Goal: Information Seeking & Learning: Learn about a topic

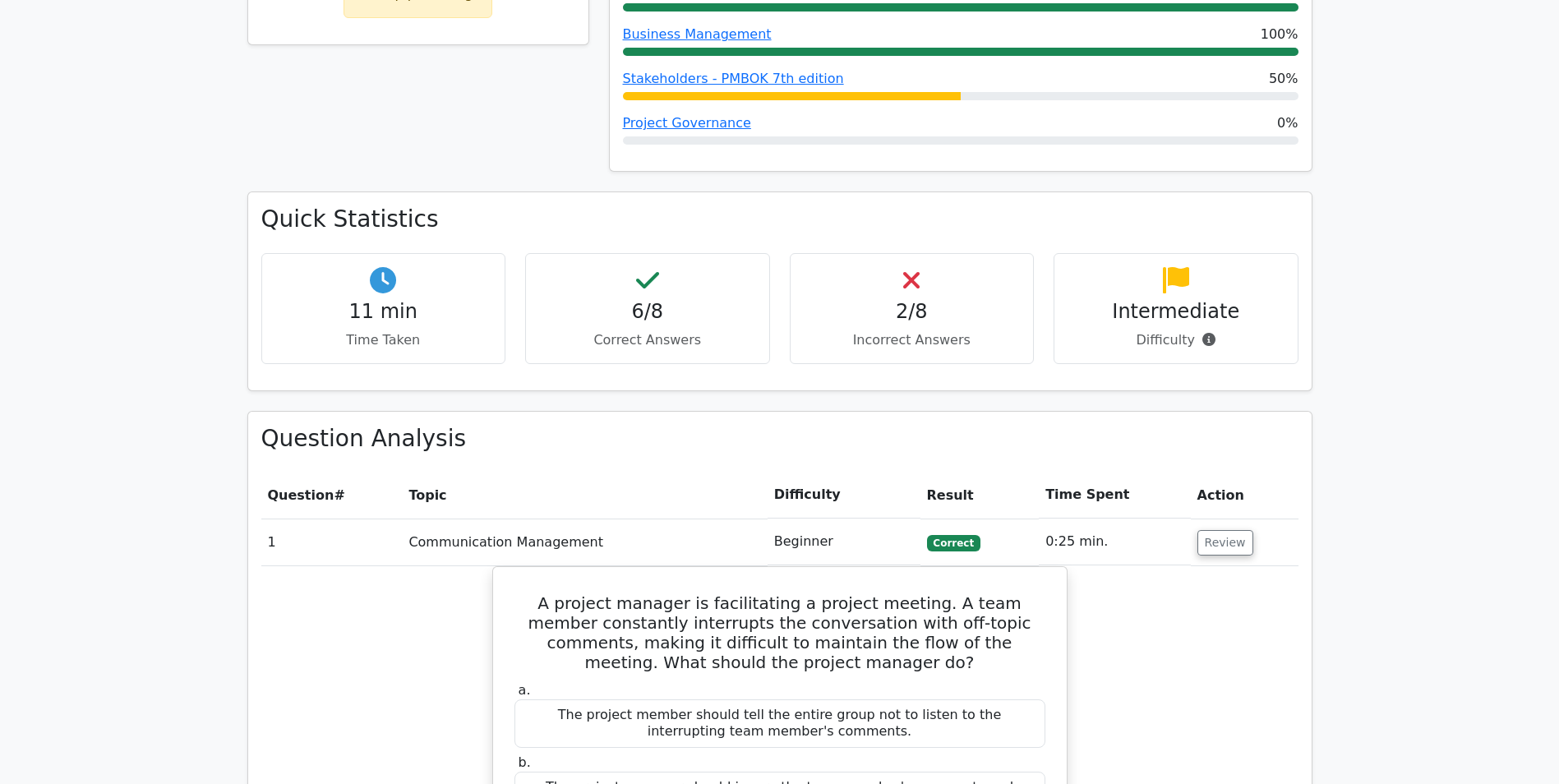
scroll to position [411, 0]
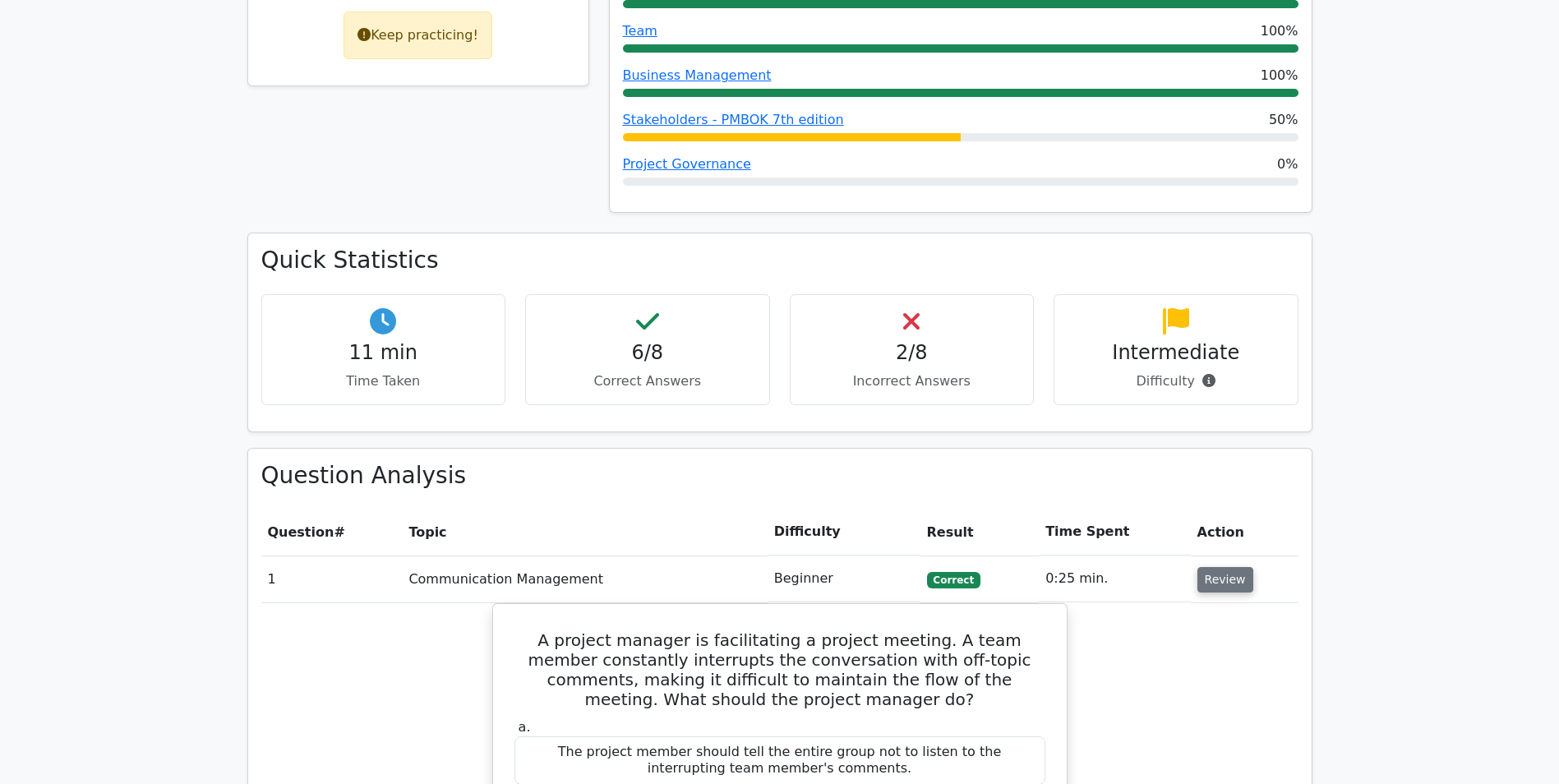
click at [668, 94] on button "Review" at bounding box center [1225, 580] width 56 height 25
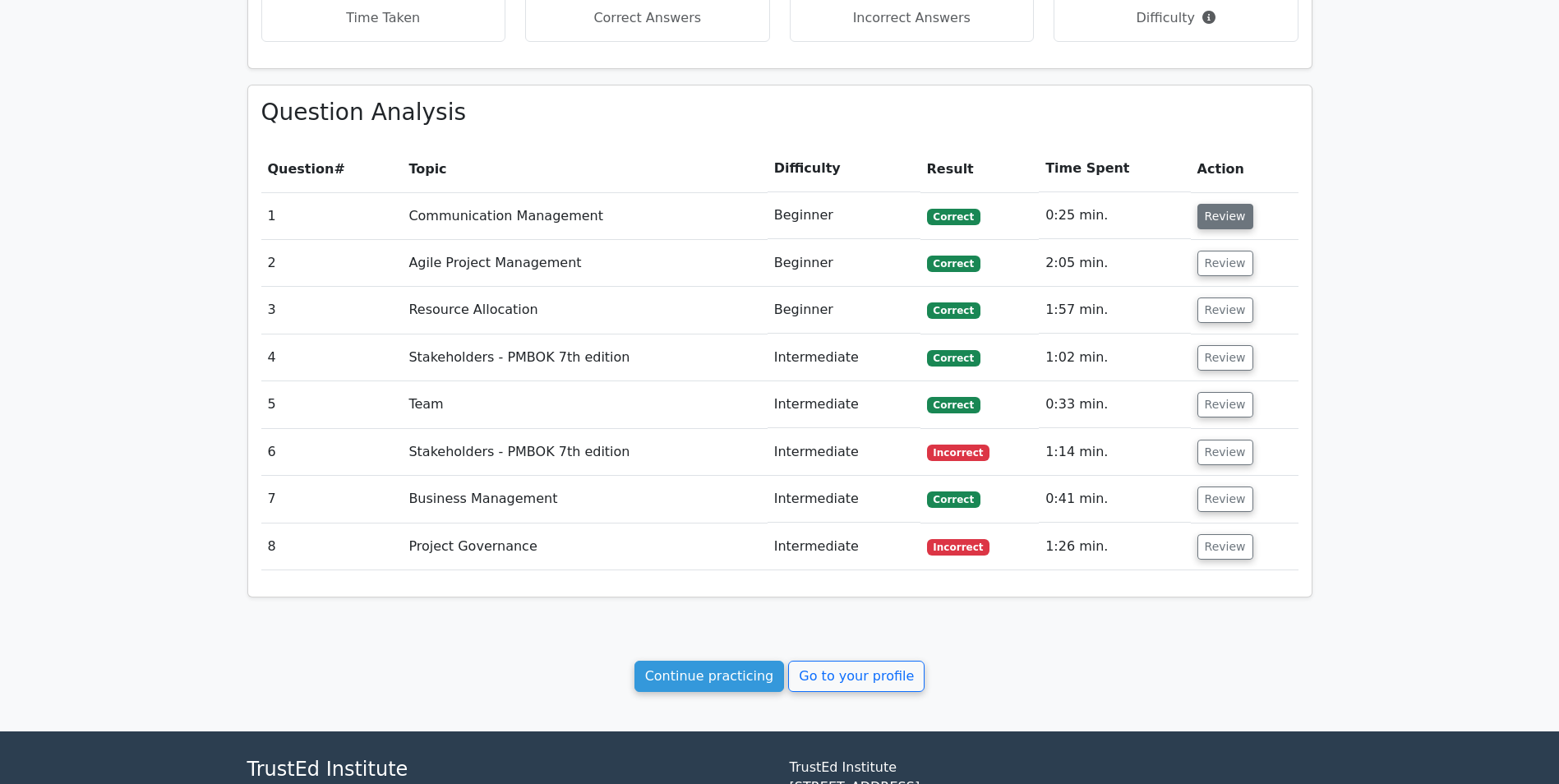
scroll to position [916, 0]
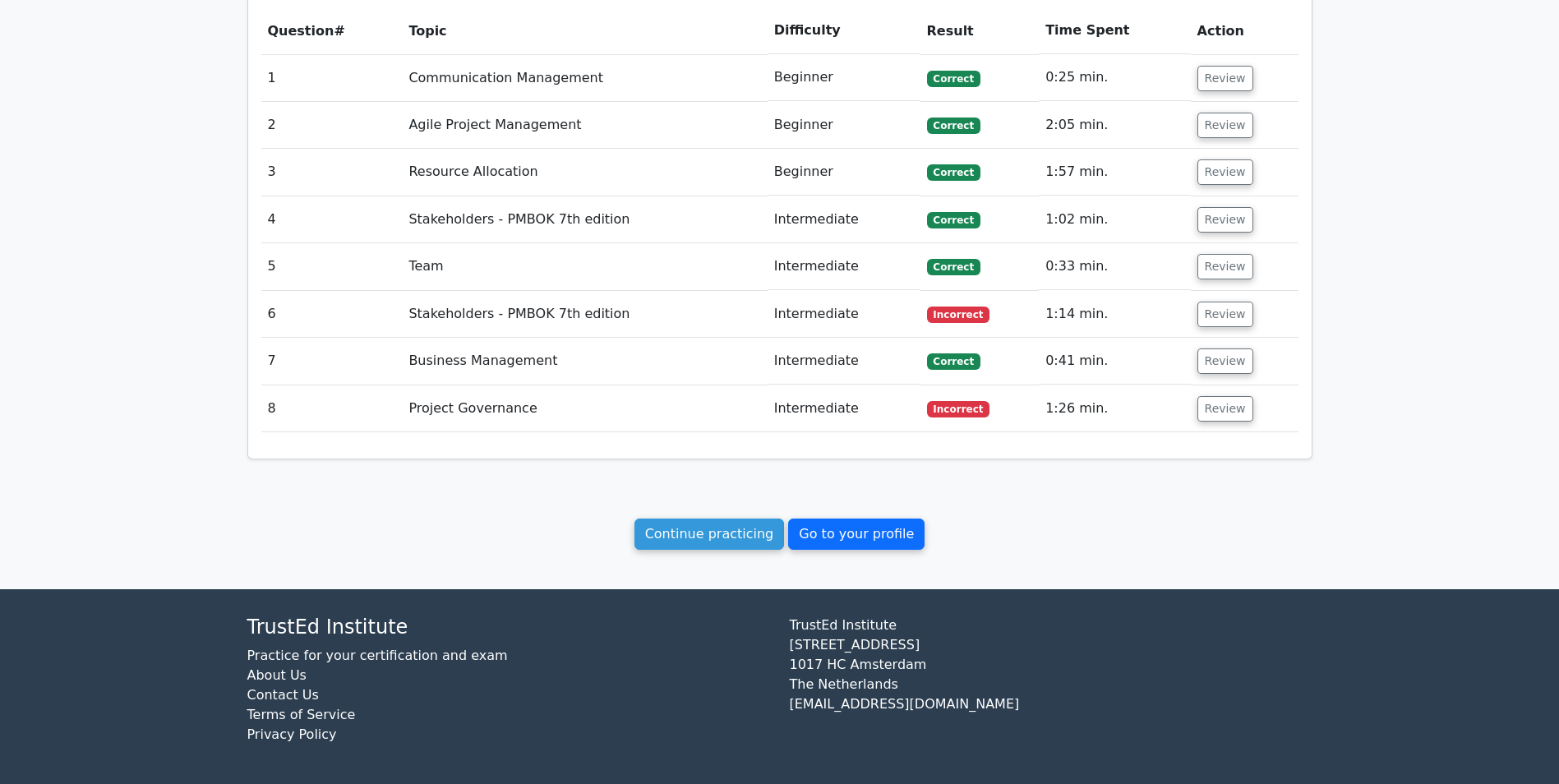
click at [668, 94] on link "Go to your profile" at bounding box center [857, 534] width 137 height 31
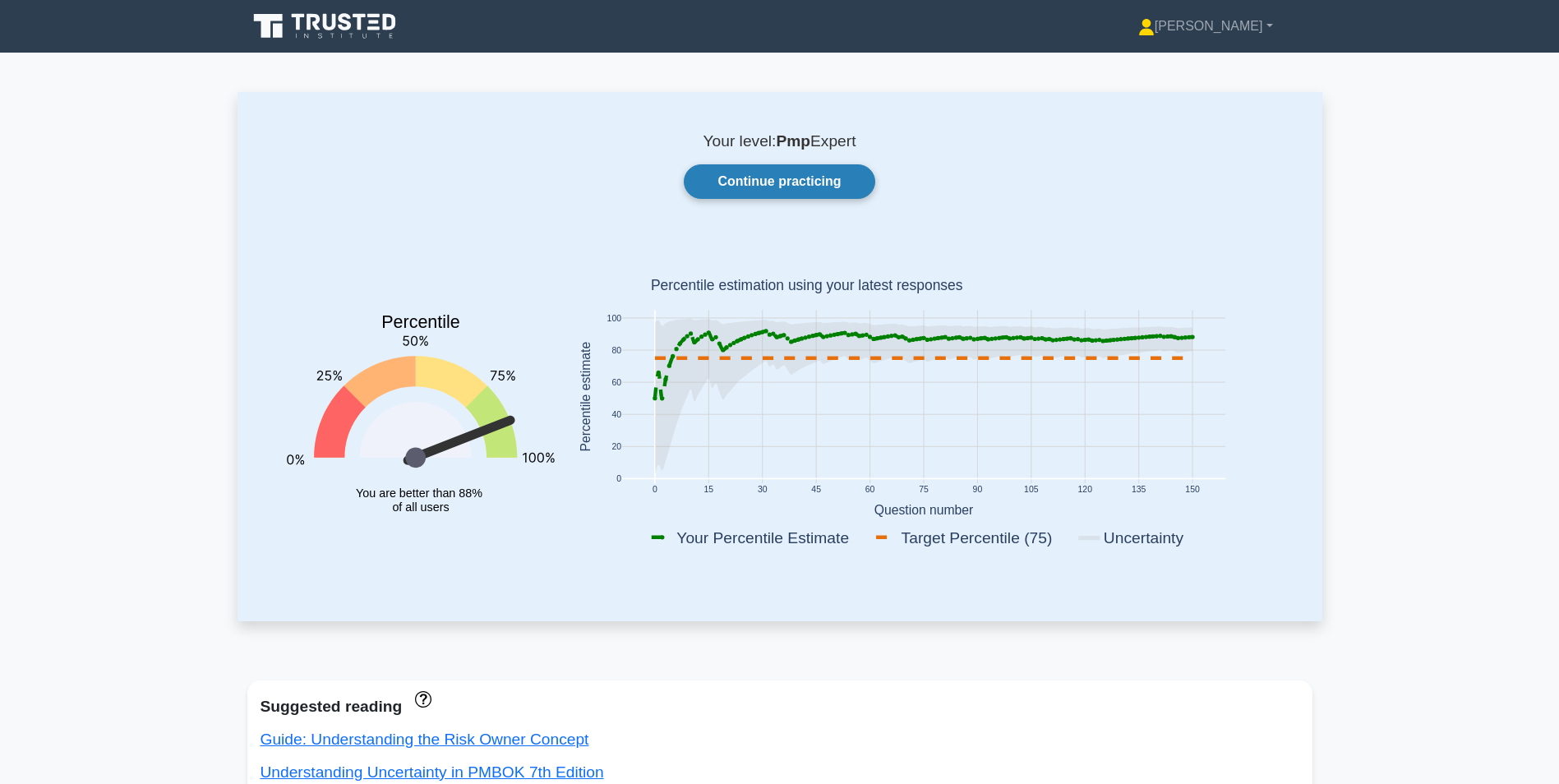
click at [796, 188] on link "Continue practicing" at bounding box center [779, 181] width 191 height 35
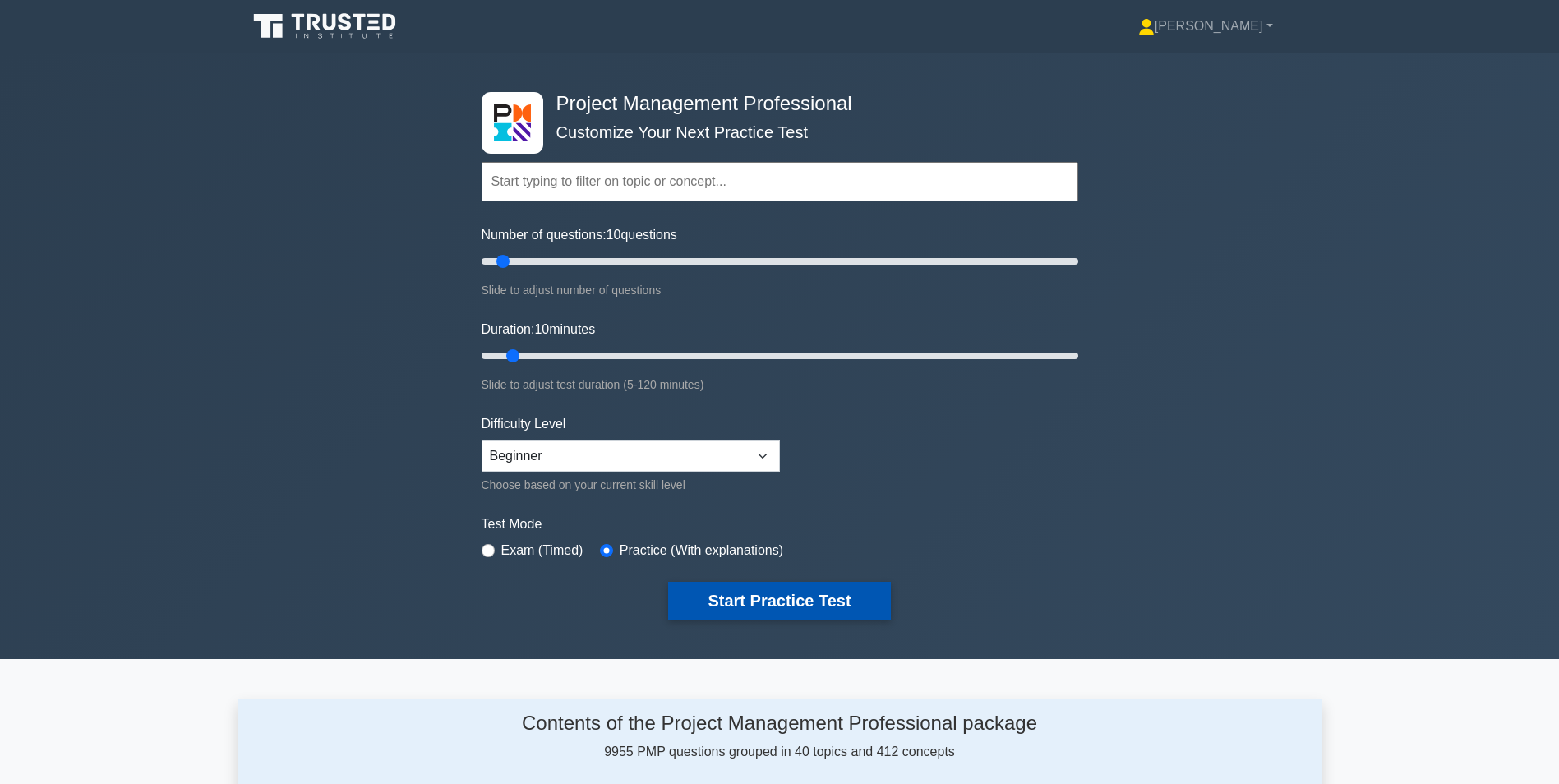
click at [757, 600] on button "Start Practice Test" at bounding box center [778, 600] width 222 height 38
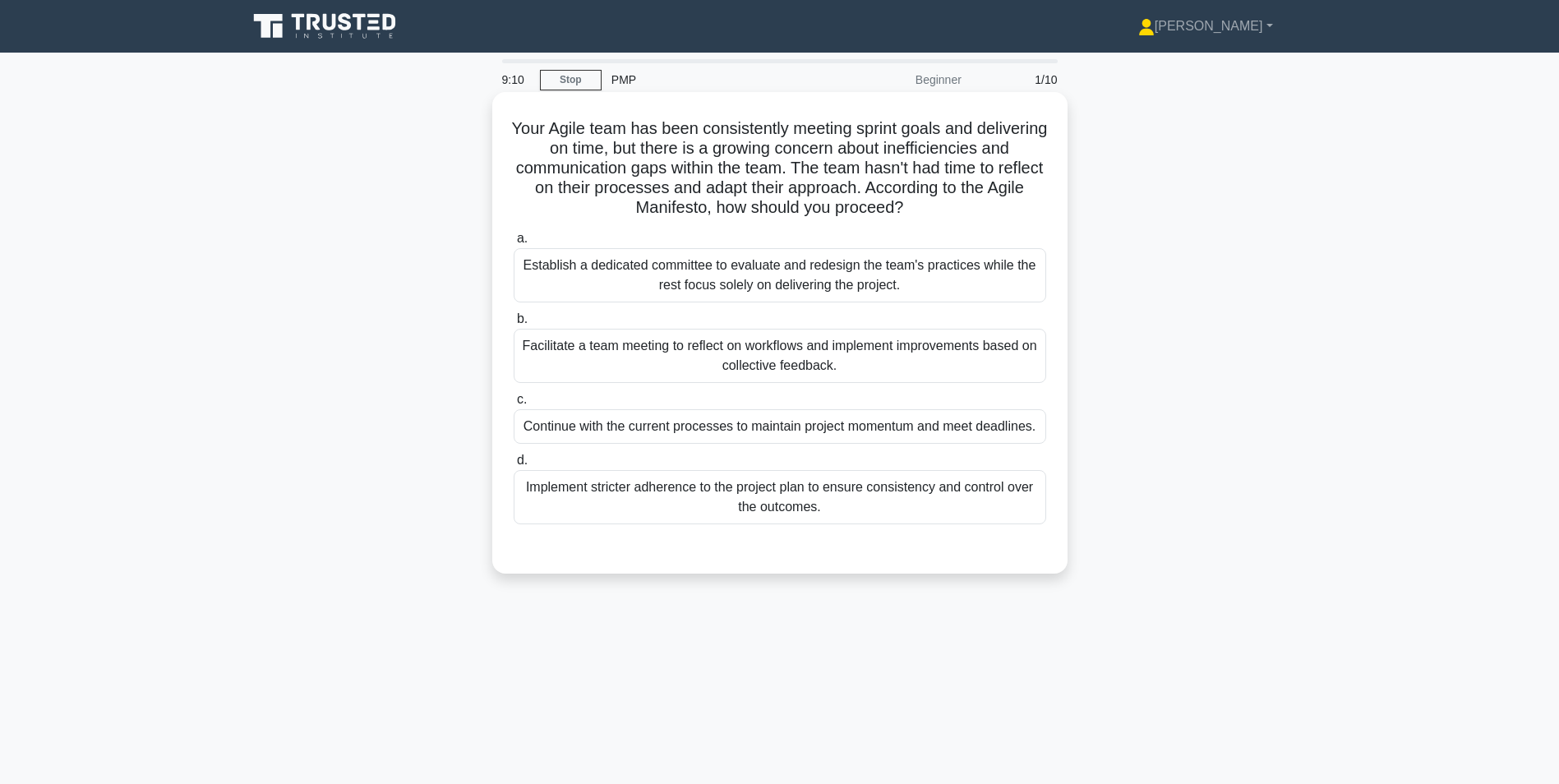
click at [830, 366] on div "Facilitate a team meeting to reflect on workflows and implement improvements ba…" at bounding box center [780, 356] width 533 height 54
click at [513, 325] on input "b. Facilitate a team meeting to reflect on workflows and implement improvements…" at bounding box center [513, 319] width 0 height 11
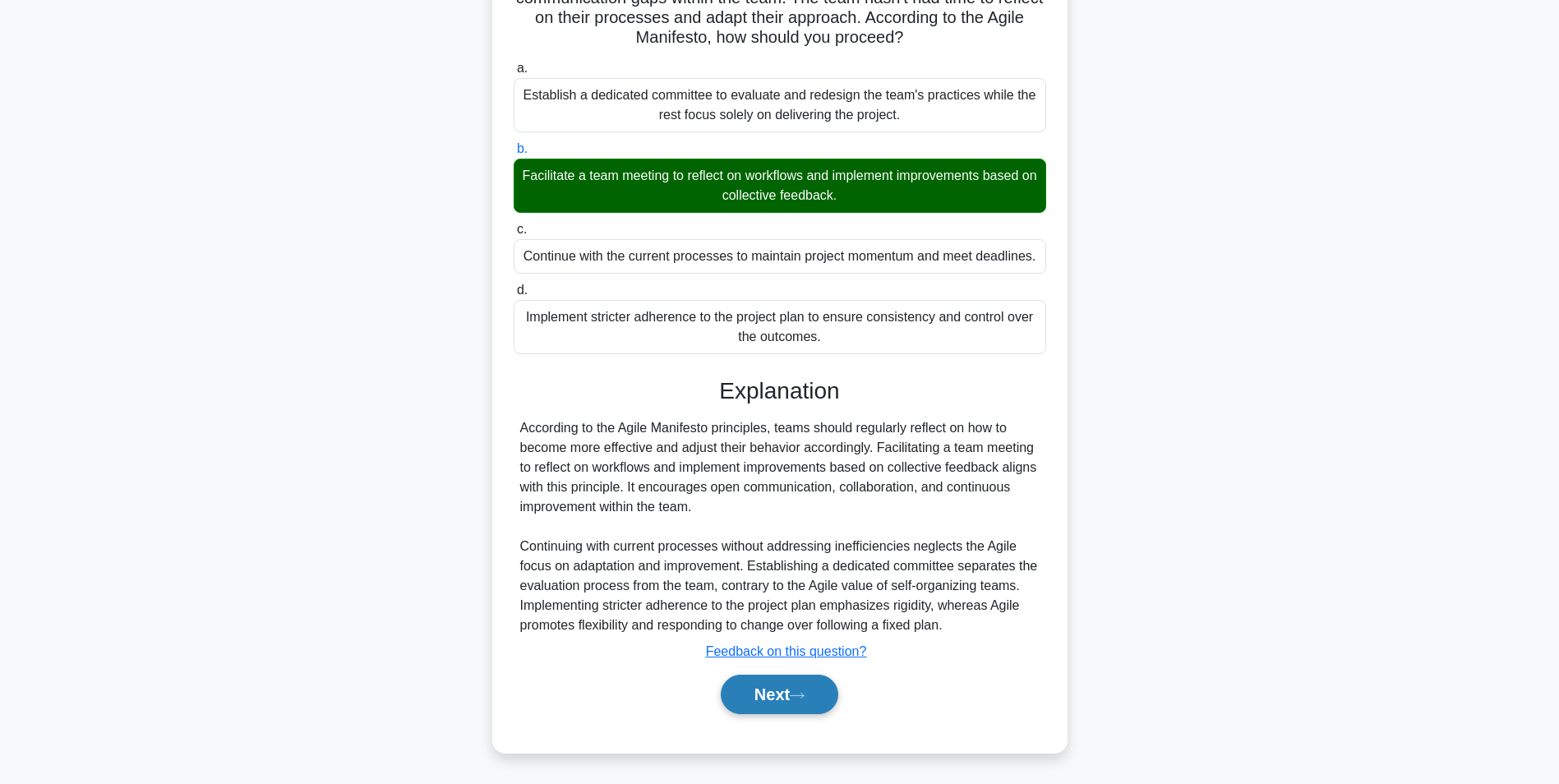
click at [781, 701] on button "Next" at bounding box center [779, 694] width 117 height 40
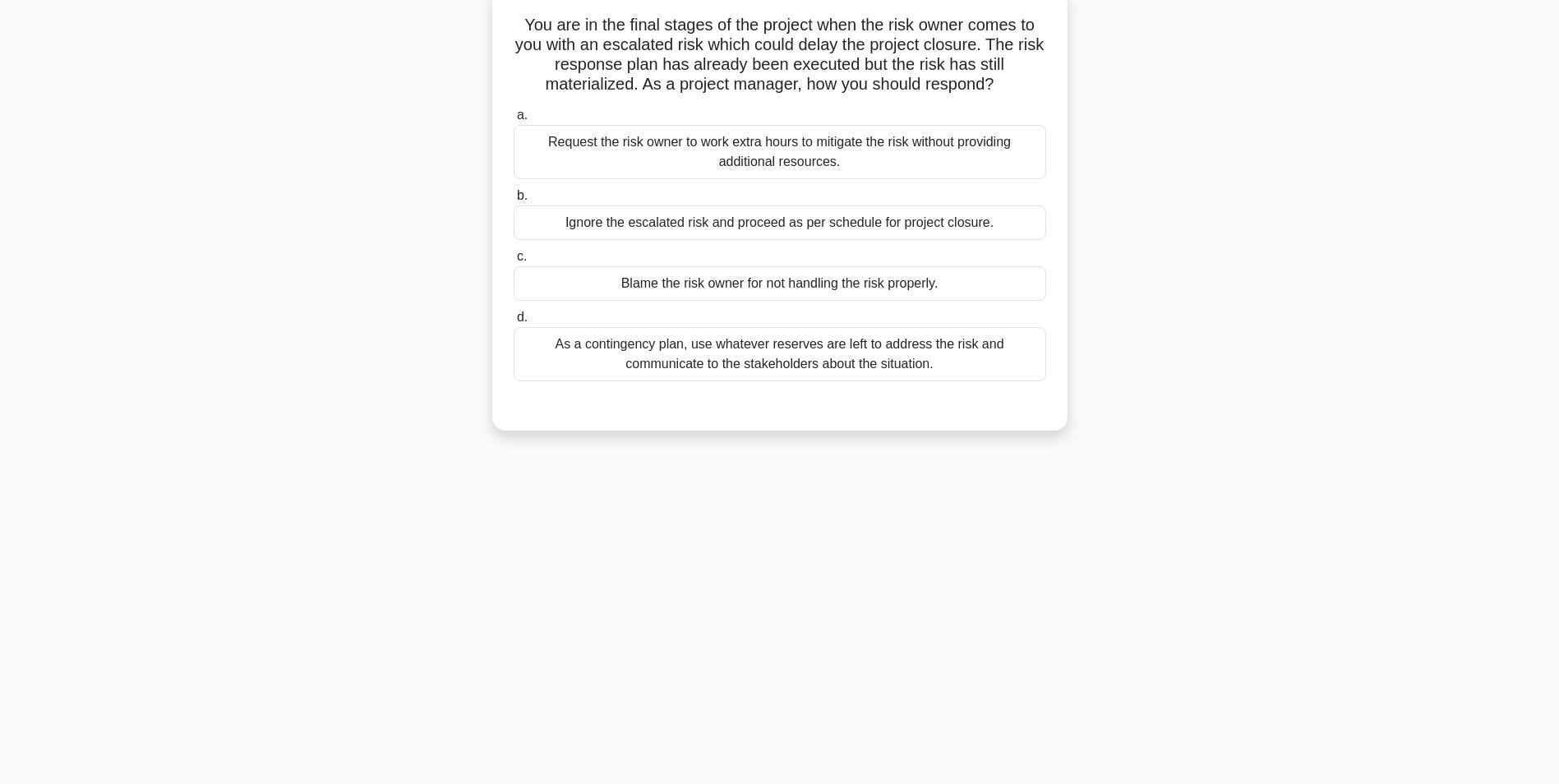
click at [787, 365] on div "As a contingency plan, use whatever reserves are left to address the risk and c…" at bounding box center [780, 354] width 533 height 54
click at [513, 323] on input "d. As a contingency plan, use whatever reserves are left to address the risk an…" at bounding box center [513, 317] width 0 height 11
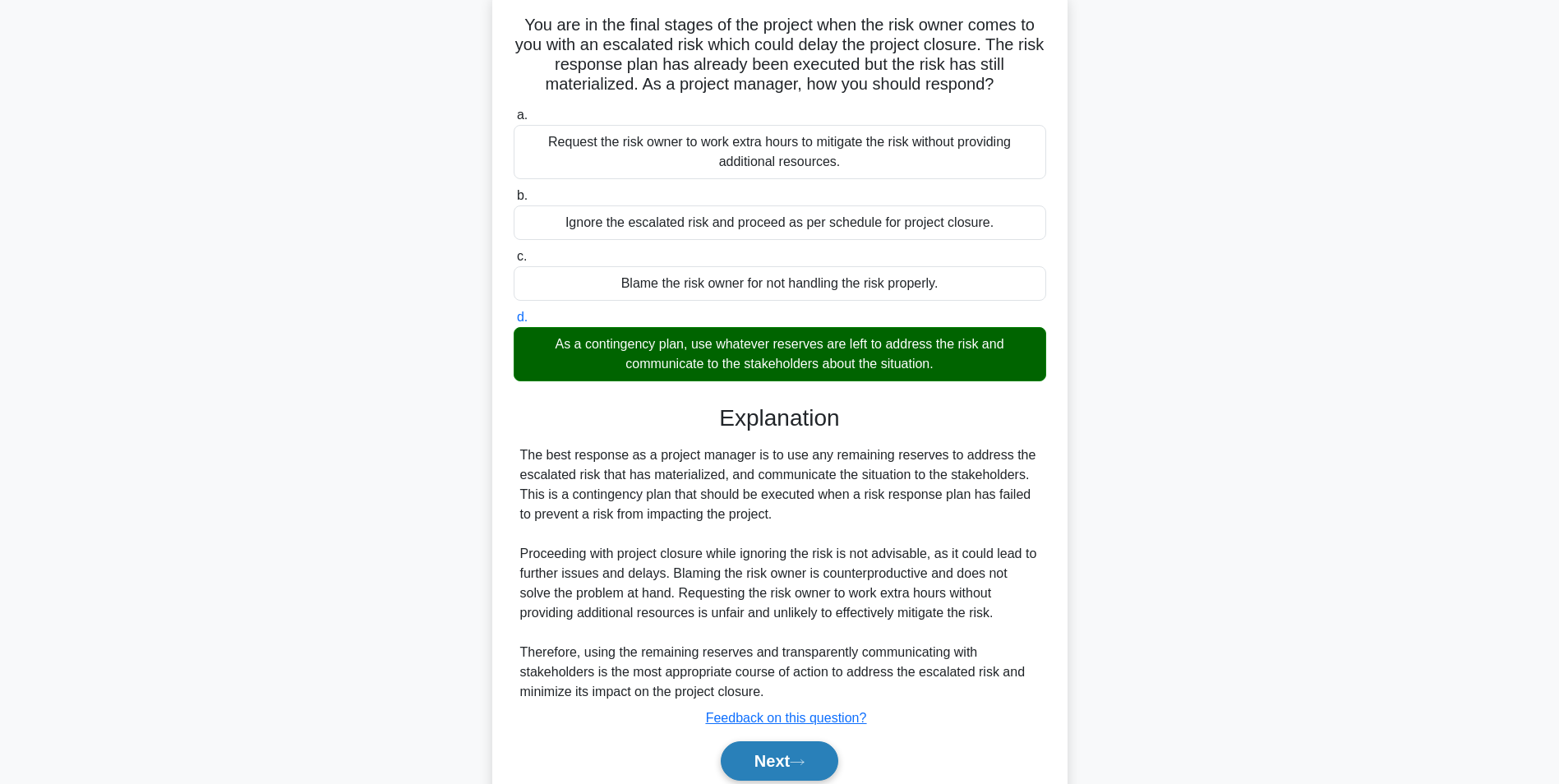
click at [782, 751] on button "Next" at bounding box center [779, 760] width 117 height 40
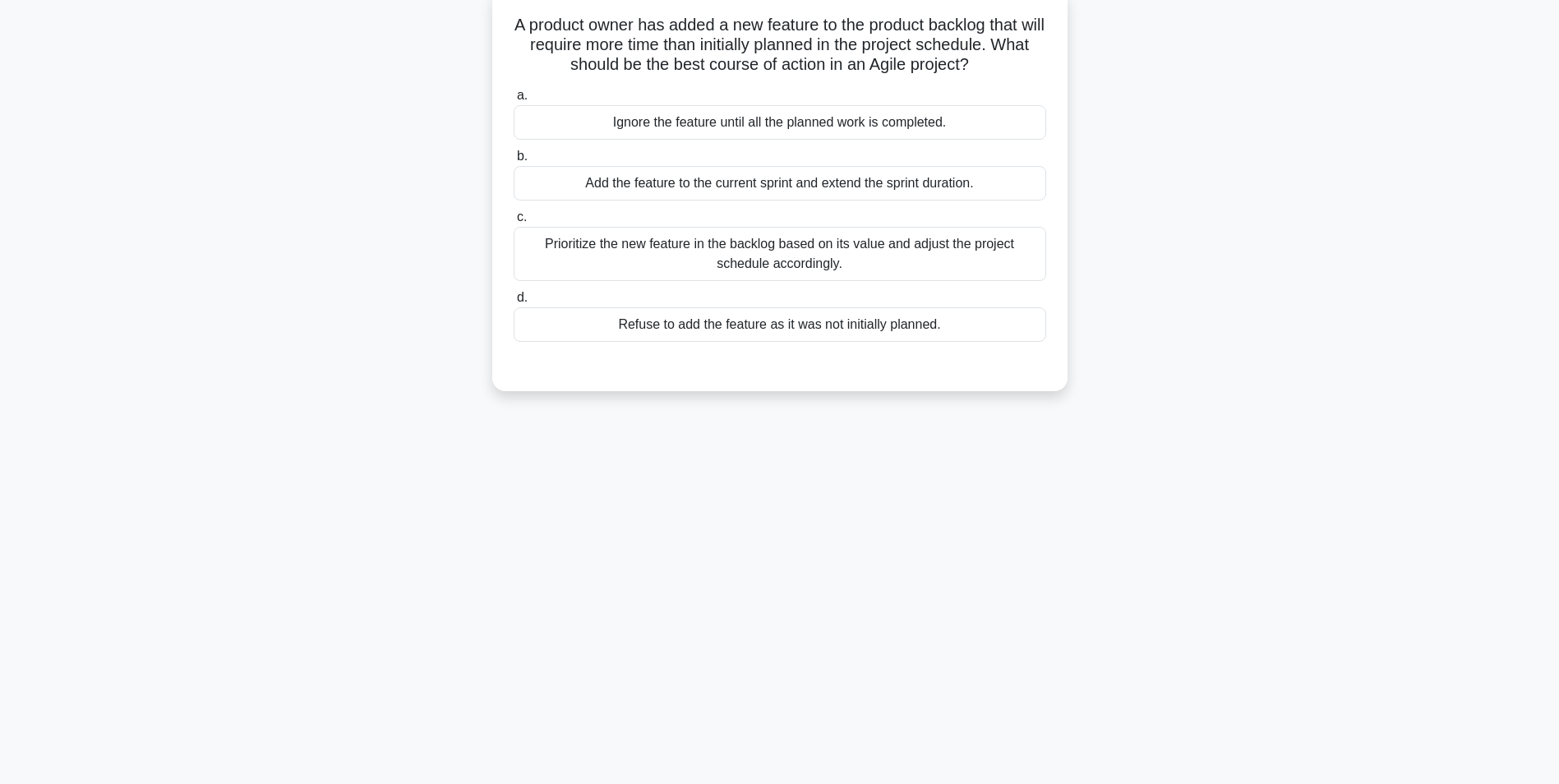
click at [816, 269] on div "Prioritize the new feature in the backlog based on its value and adjust the pro…" at bounding box center [780, 254] width 533 height 54
click at [513, 223] on input "c. Prioritize the new feature in the backlog based on its value and adjust the …" at bounding box center [513, 217] width 0 height 11
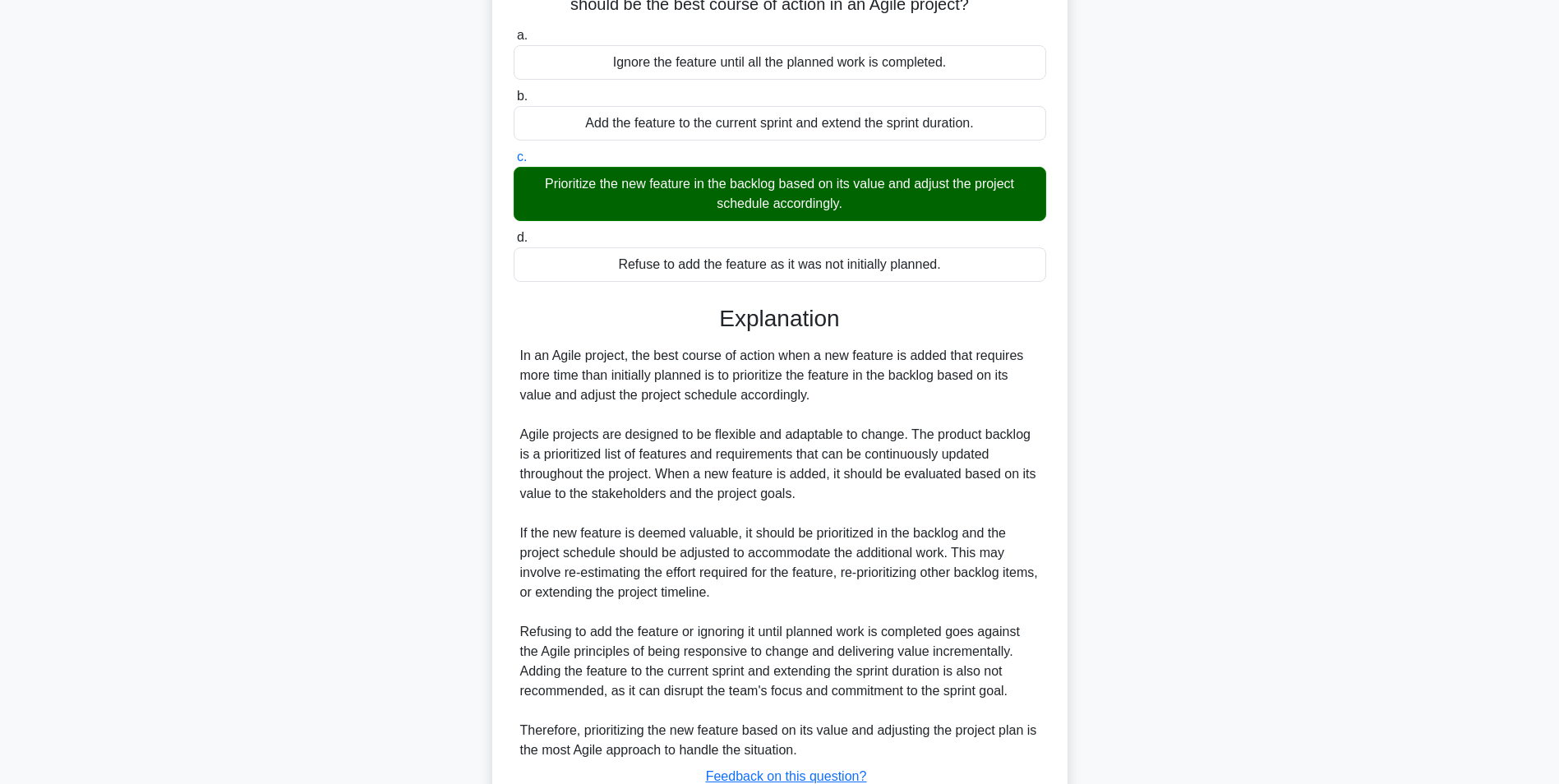
scroll to position [289, 0]
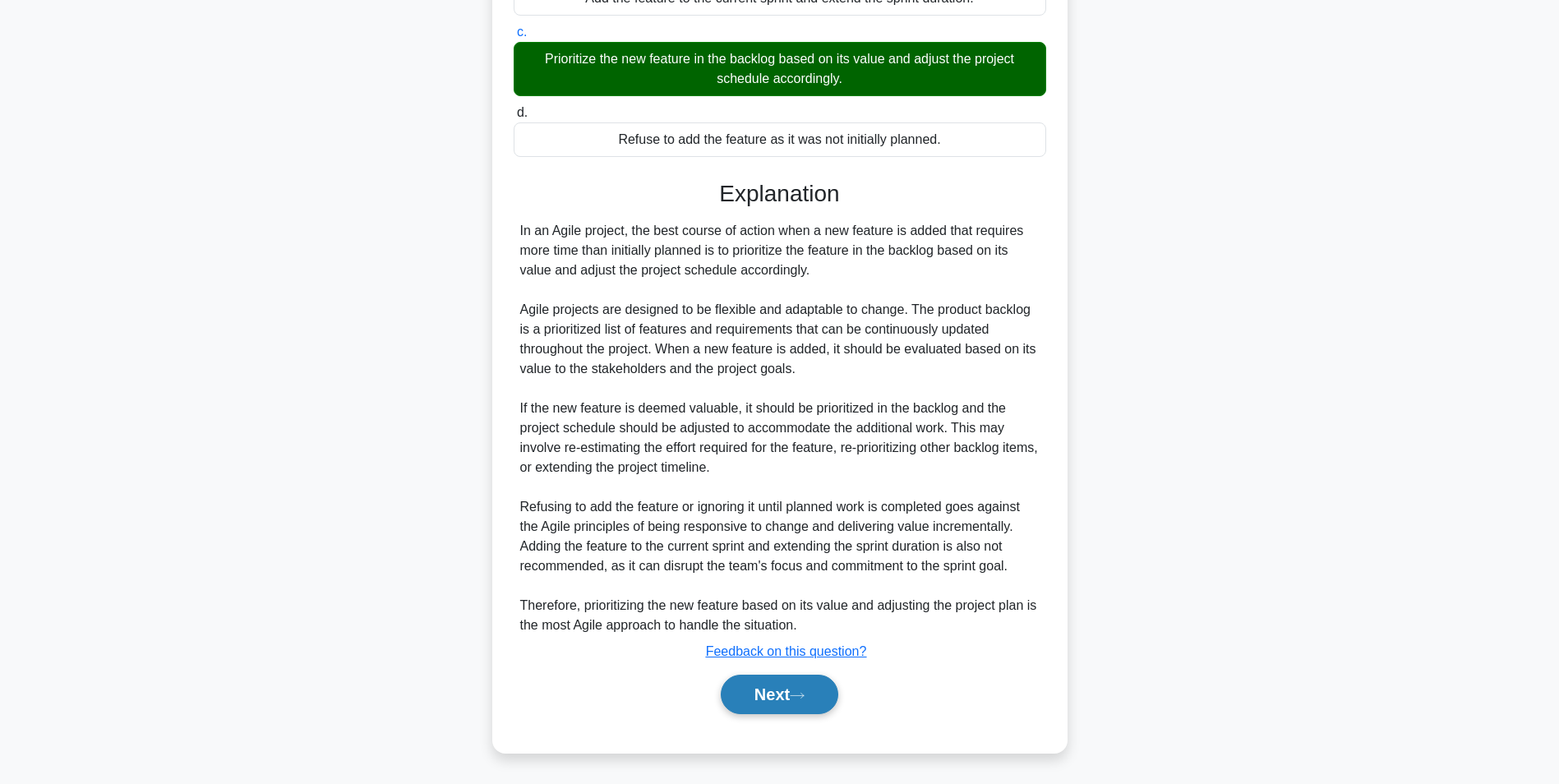
click at [773, 689] on button "Next" at bounding box center [779, 694] width 117 height 40
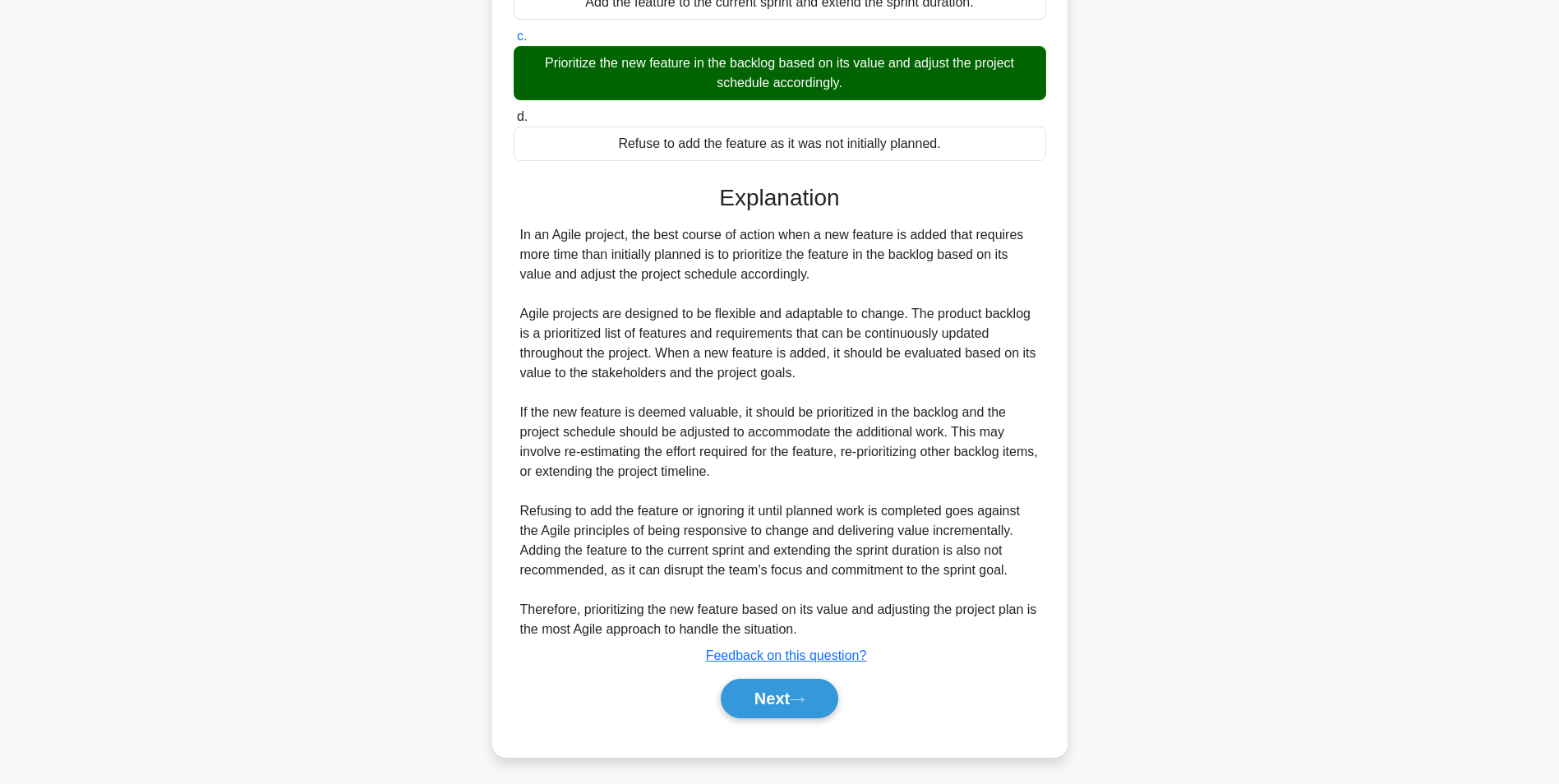
scroll to position [104, 0]
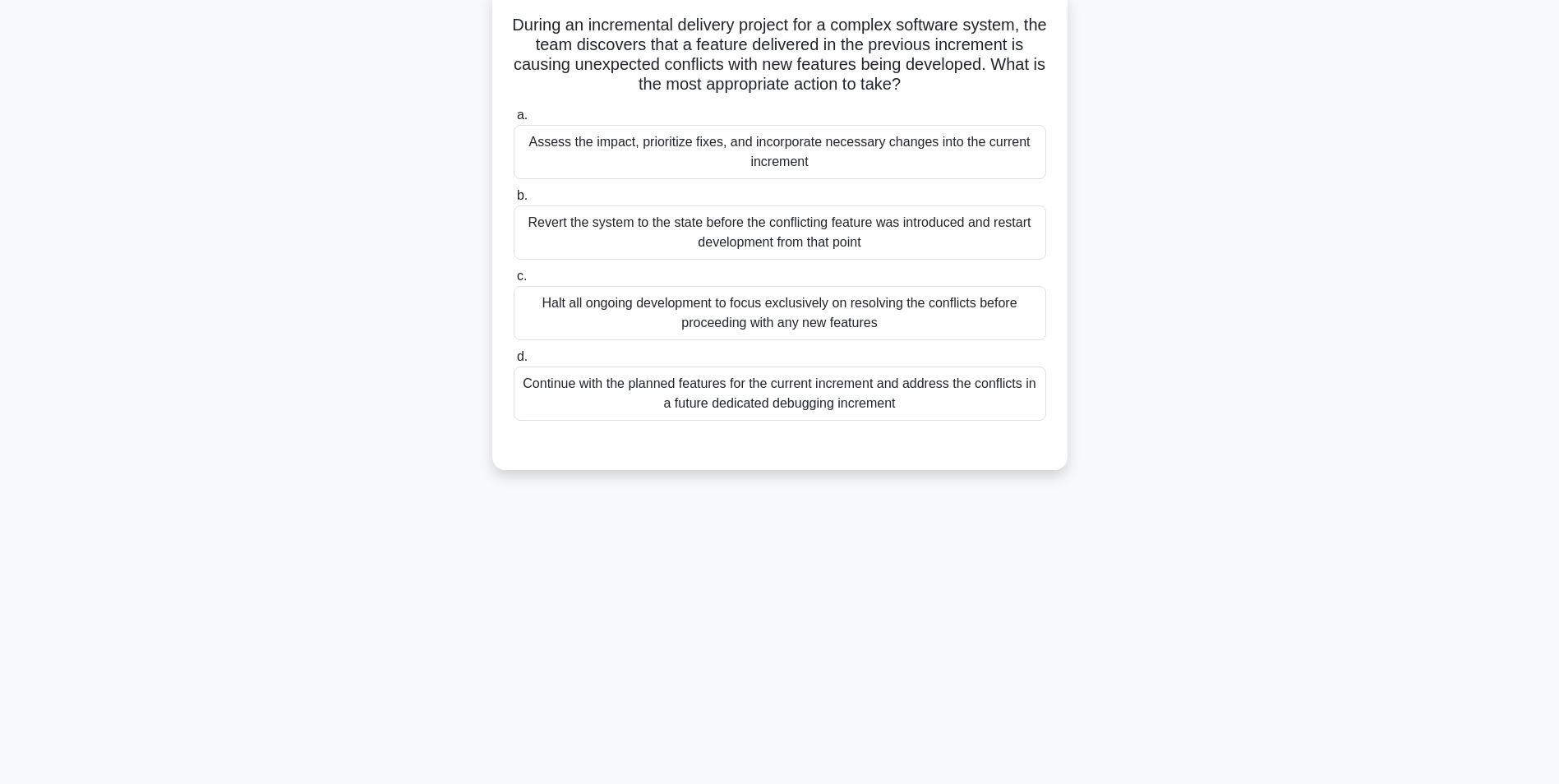
click at [733, 158] on div "Assess the impact, prioritize fixes, and incorporate necessary changes into the…" at bounding box center [780, 152] width 533 height 54
click at [513, 121] on input "a. Assess the impact, prioritize fixes, and incorporate necessary changes into …" at bounding box center [513, 115] width 0 height 11
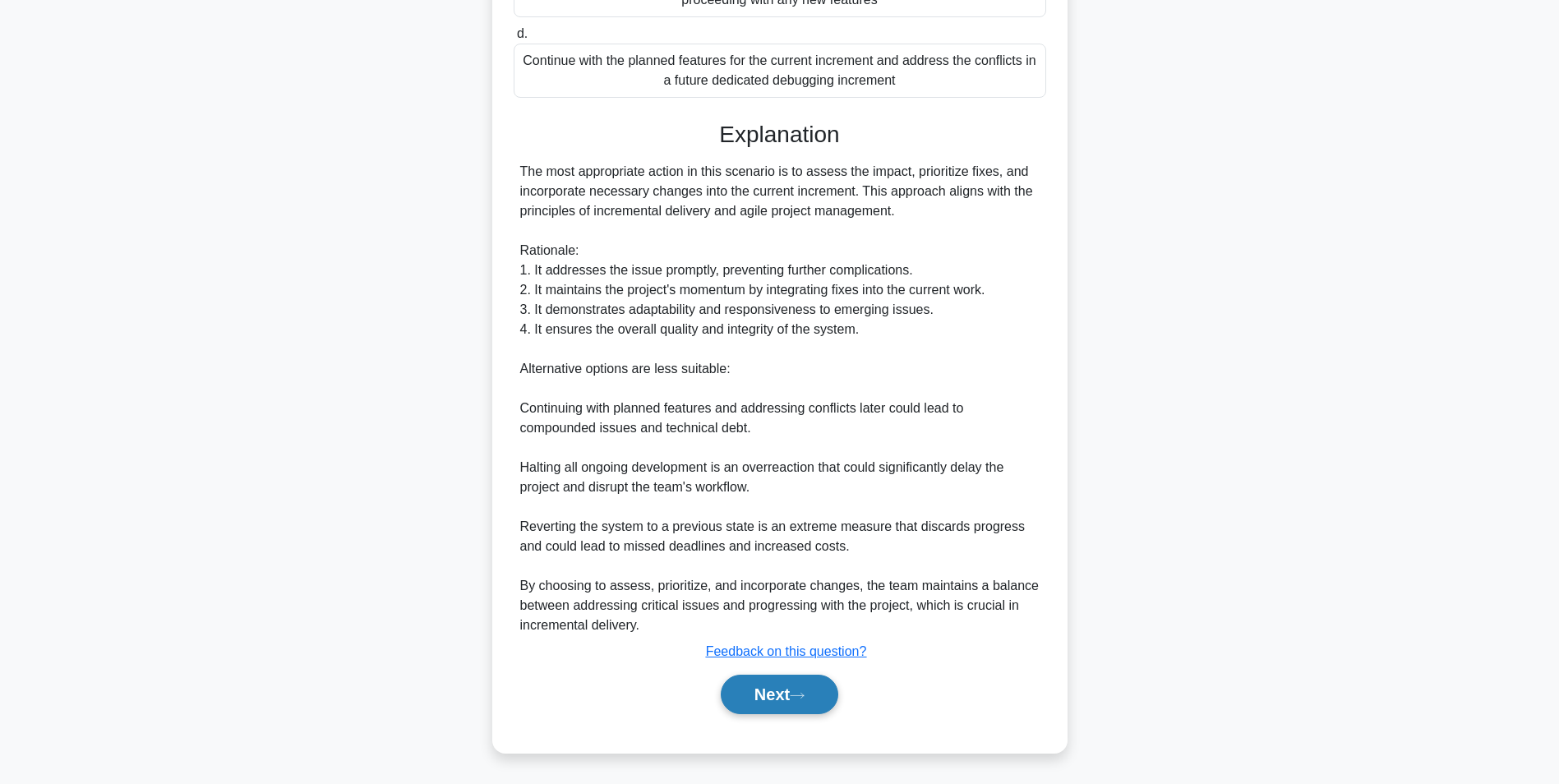
click at [761, 698] on button "Next" at bounding box center [779, 694] width 117 height 40
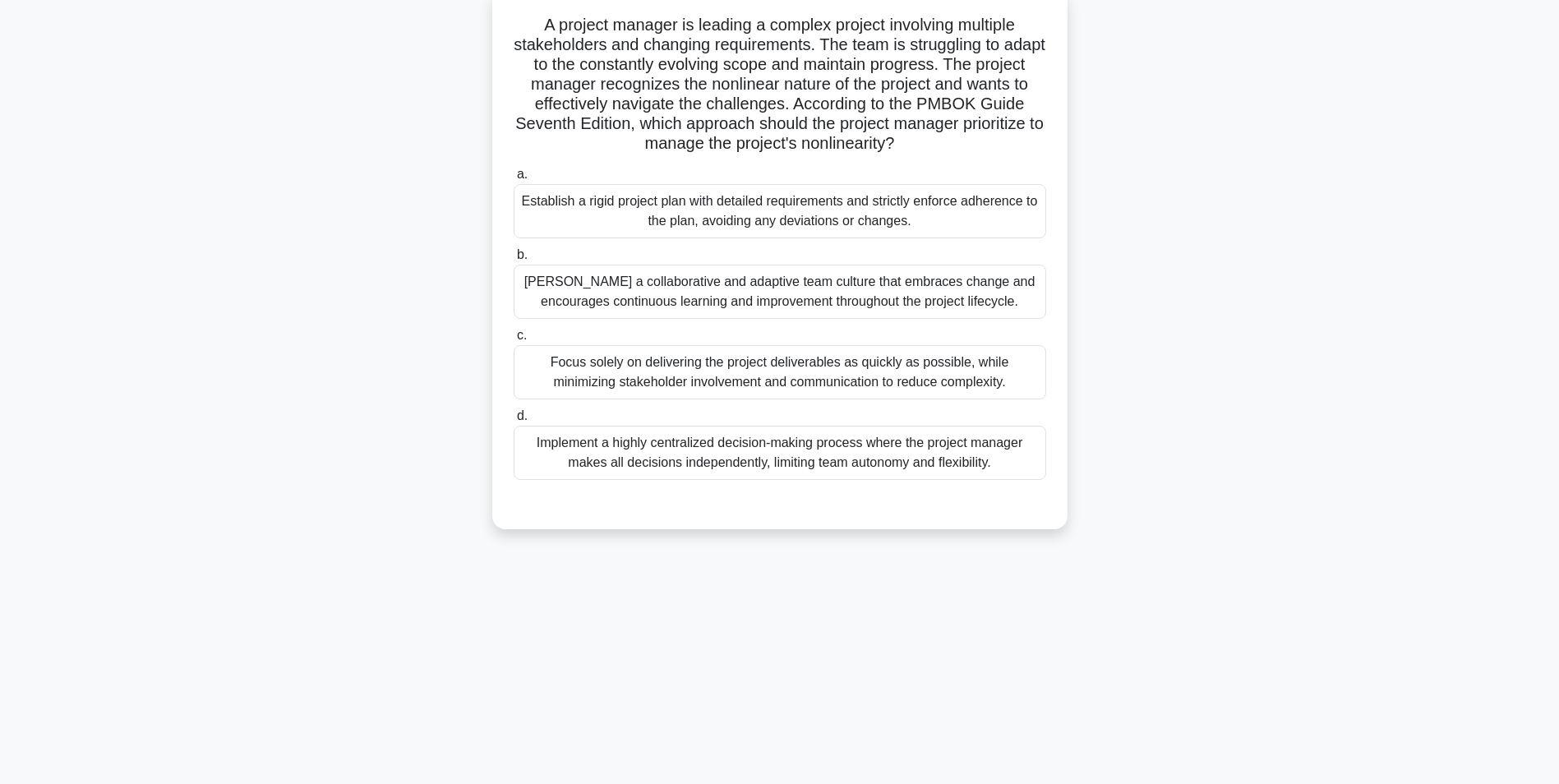
click at [837, 288] on div "Foster a collaborative and adaptive team culture that embraces change and encou…" at bounding box center [780, 292] width 533 height 54
click at [513, 260] on input "b. Foster a collaborative and adaptive team culture that embraces change and en…" at bounding box center [513, 255] width 0 height 11
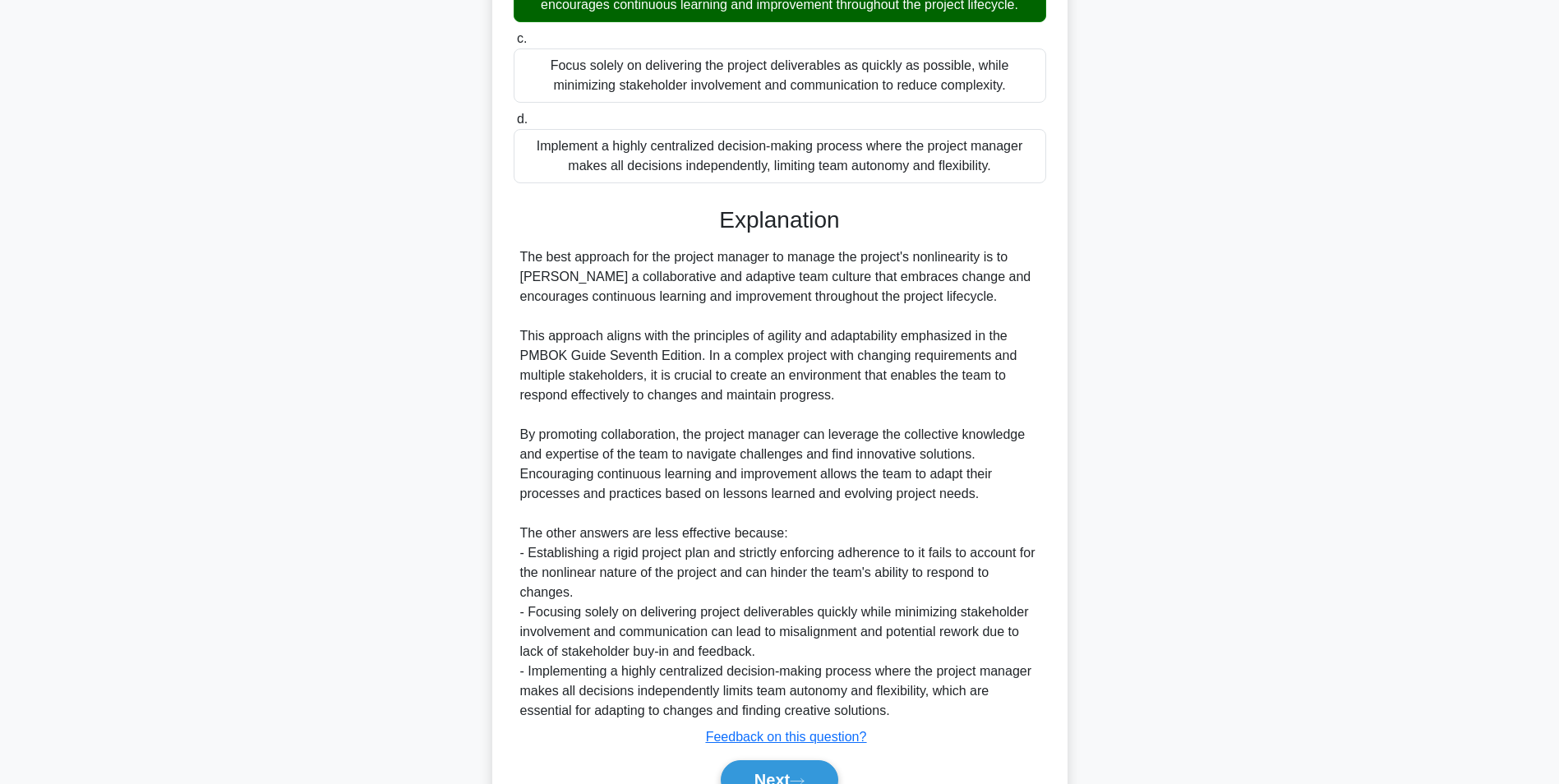
scroll to position [486, 0]
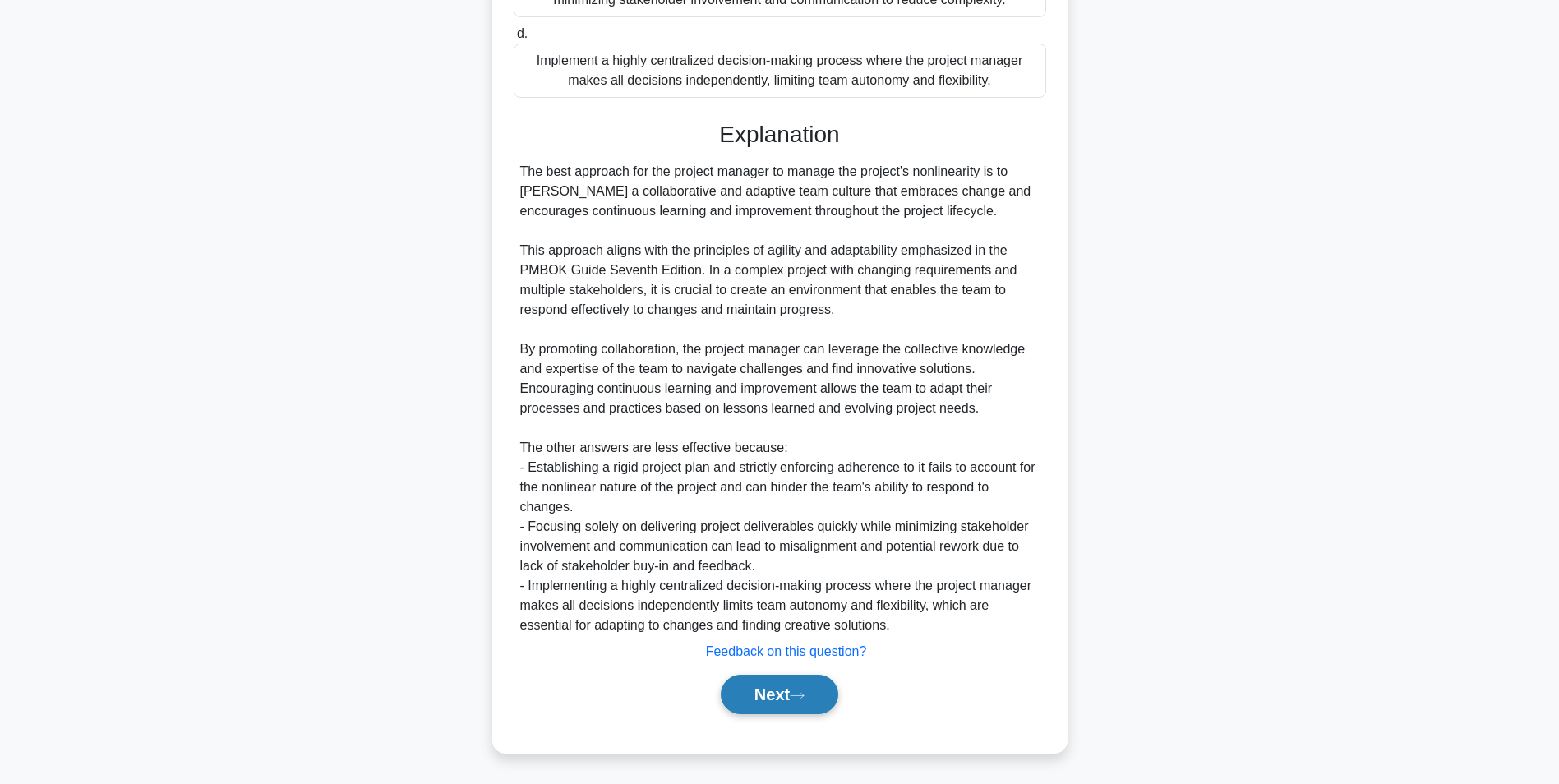
click at [767, 688] on button "Next" at bounding box center [779, 694] width 117 height 40
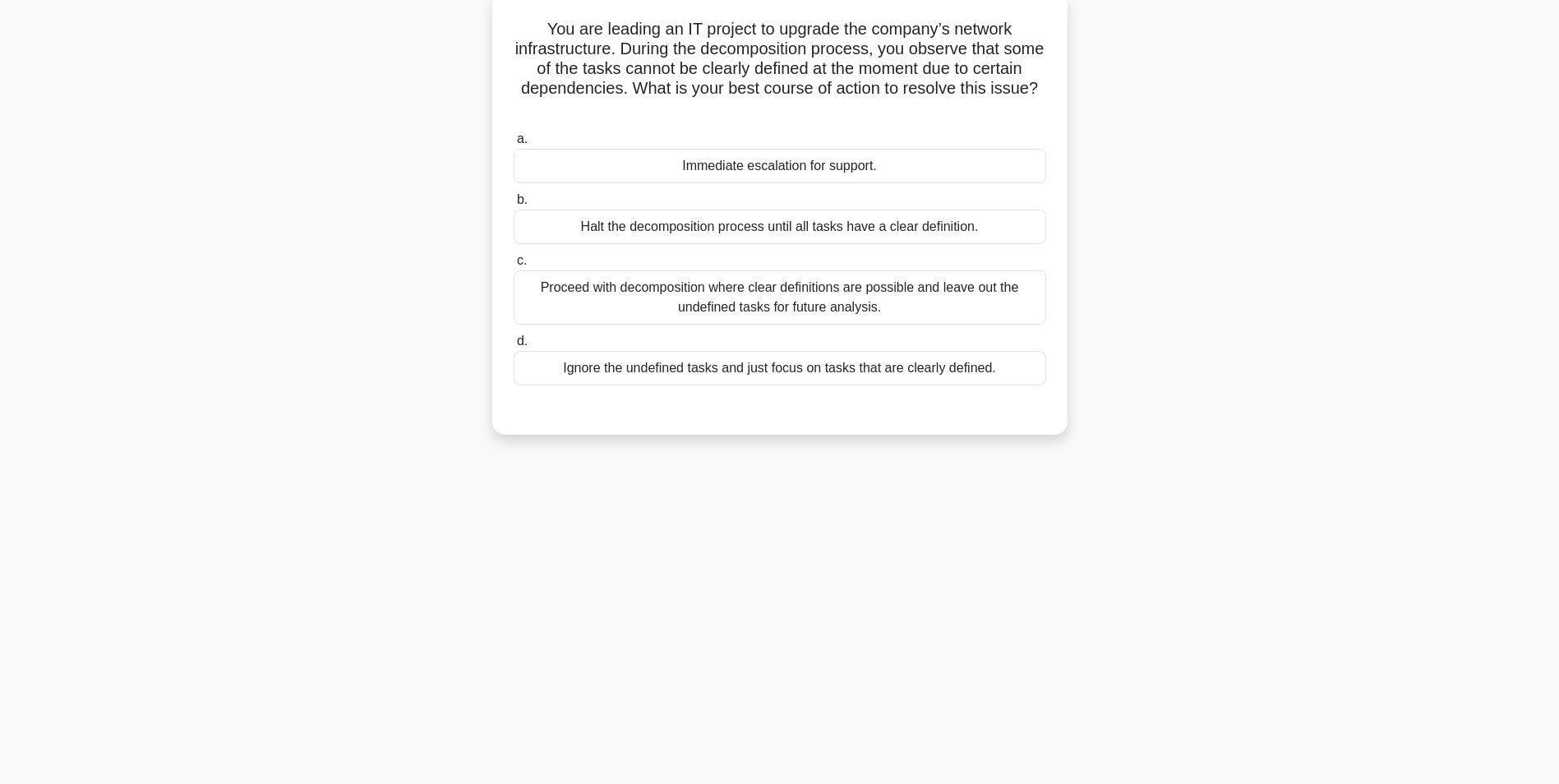
scroll to position [104, 0]
click at [728, 292] on div "Proceed with decomposition where clear definitions are possible and leave out t…" at bounding box center [780, 293] width 533 height 54
click at [513, 262] on input "c. Proceed with decomposition where clear definitions are possible and leave ou…" at bounding box center [513, 256] width 0 height 11
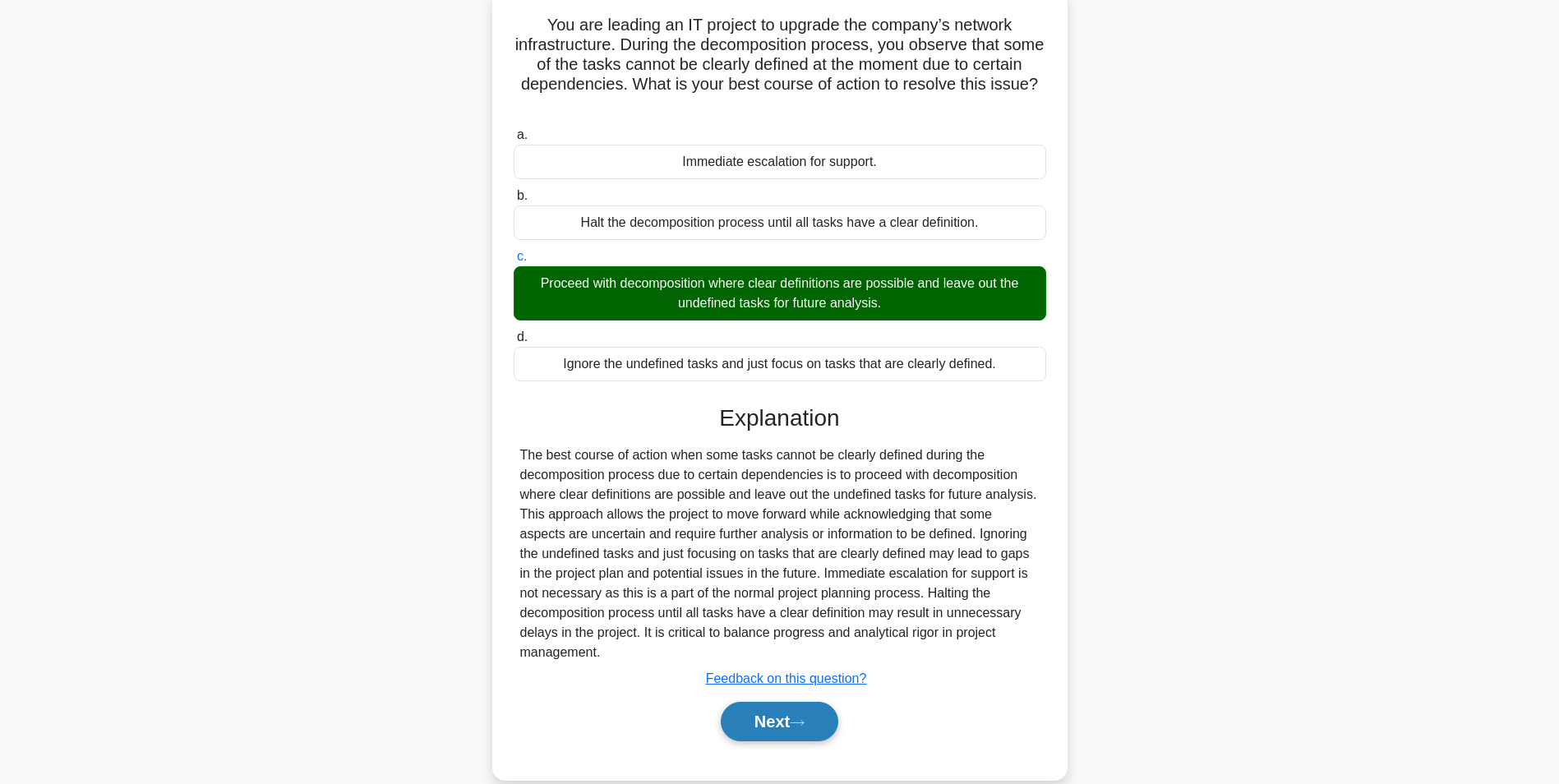
click at [771, 725] on button "Next" at bounding box center [779, 721] width 117 height 40
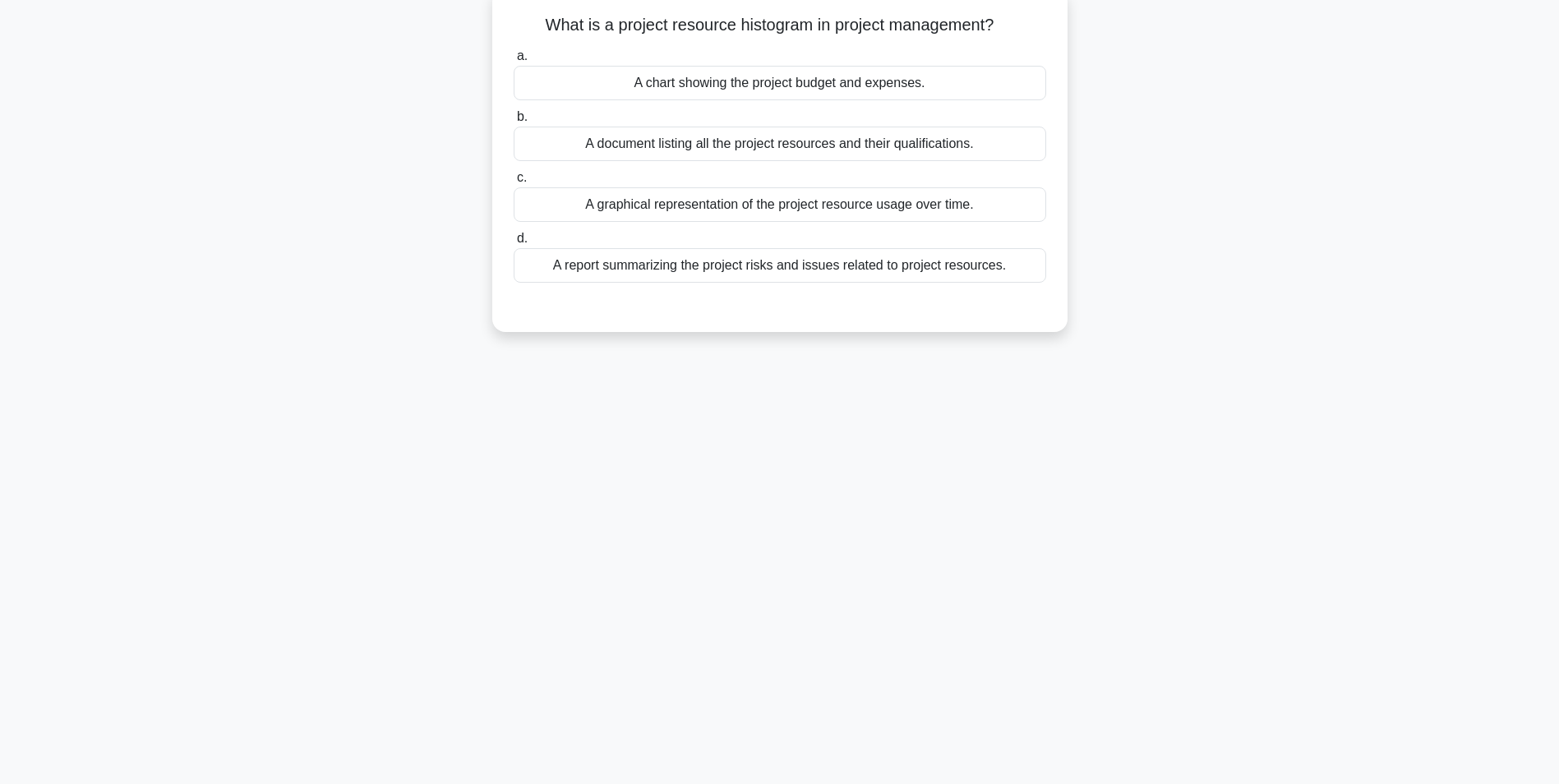
click at [887, 212] on div "A graphical representation of the project resource usage over time." at bounding box center [780, 204] width 533 height 35
click at [513, 183] on input "c. A graphical representation of the project resource usage over time." at bounding box center [513, 178] width 0 height 11
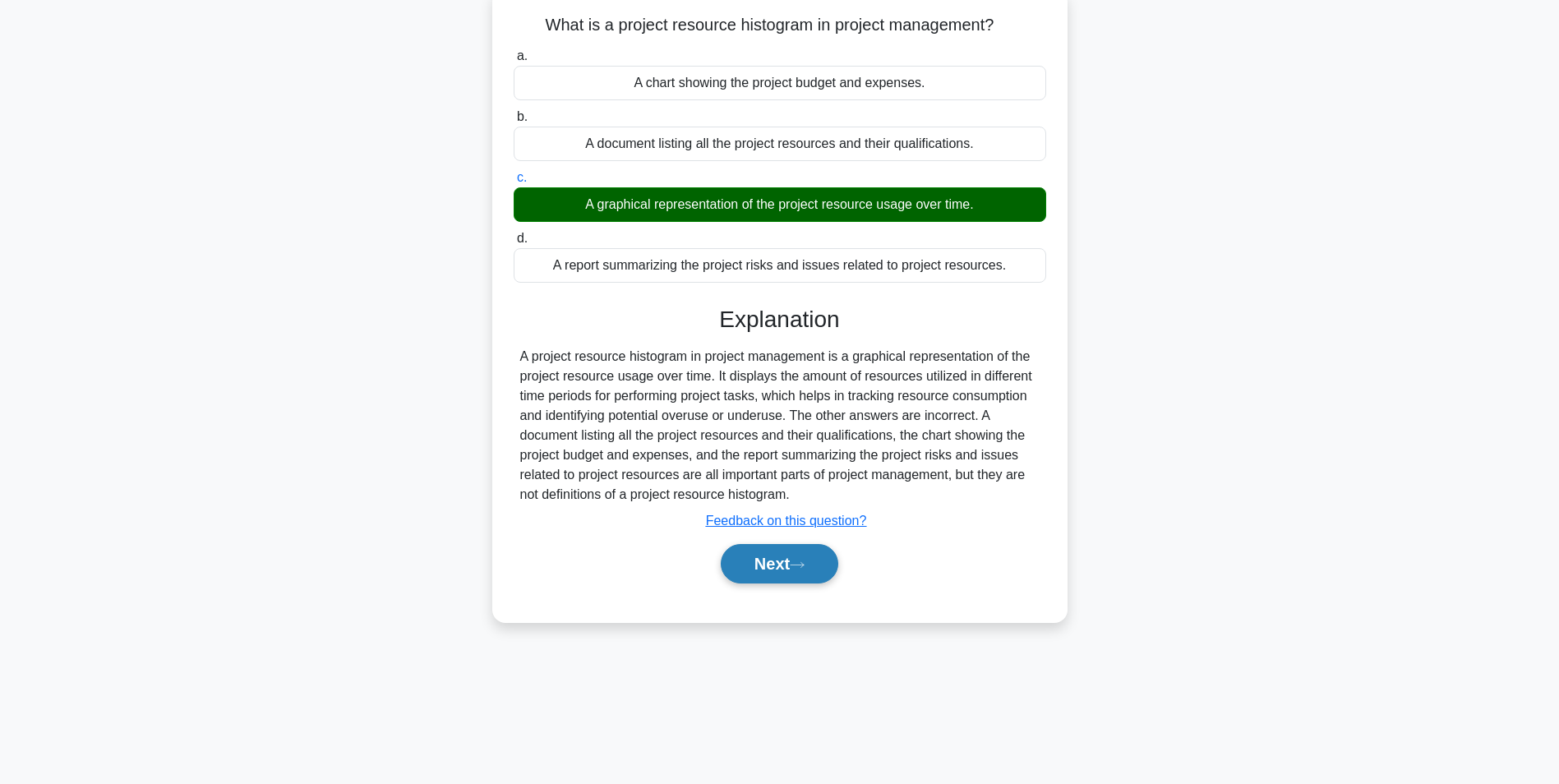
click at [767, 569] on button "Next" at bounding box center [779, 563] width 117 height 40
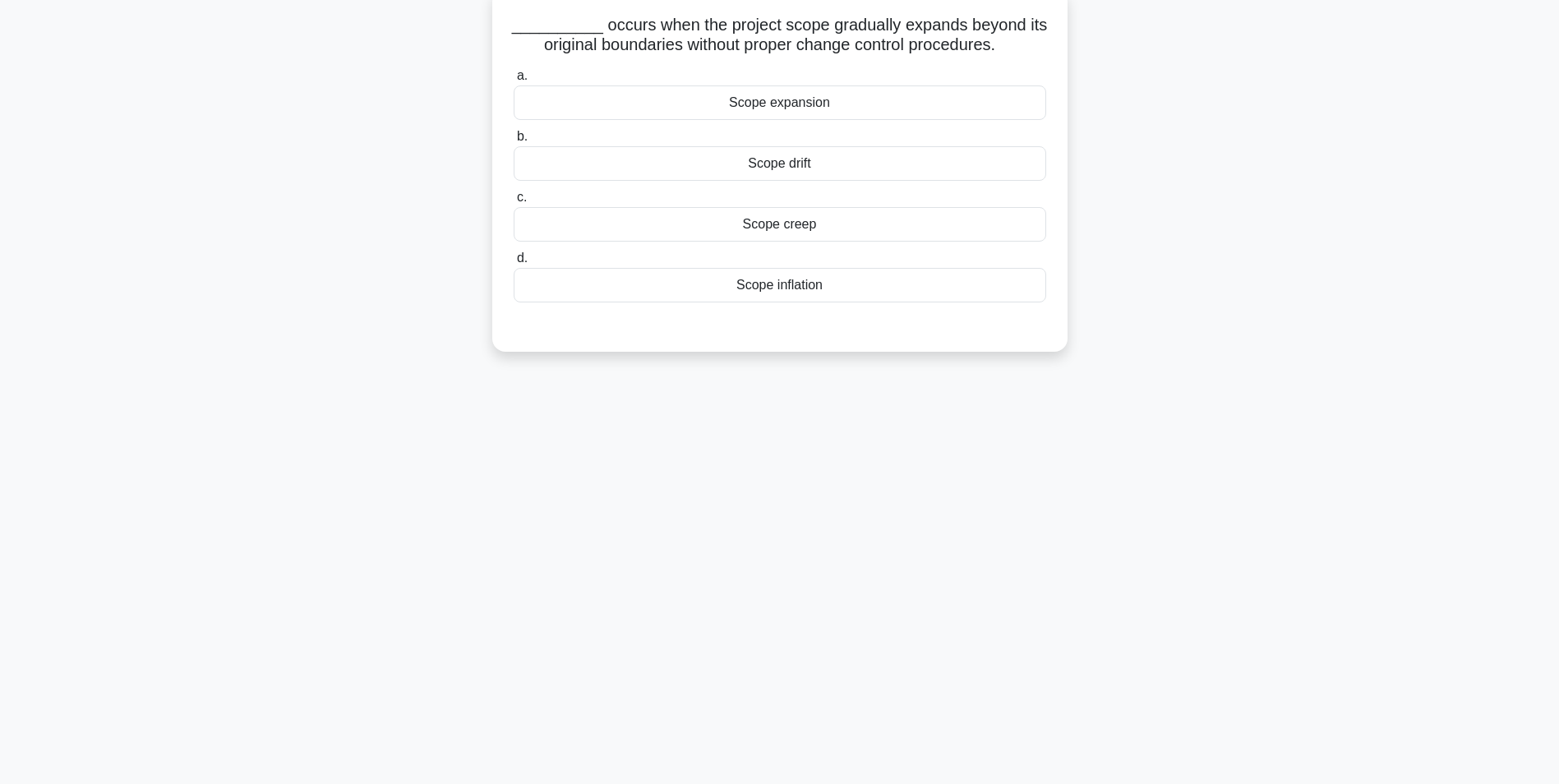
click at [777, 224] on div "Scope creep" at bounding box center [780, 224] width 533 height 35
click at [513, 203] on input "c. Scope creep" at bounding box center [513, 197] width 0 height 11
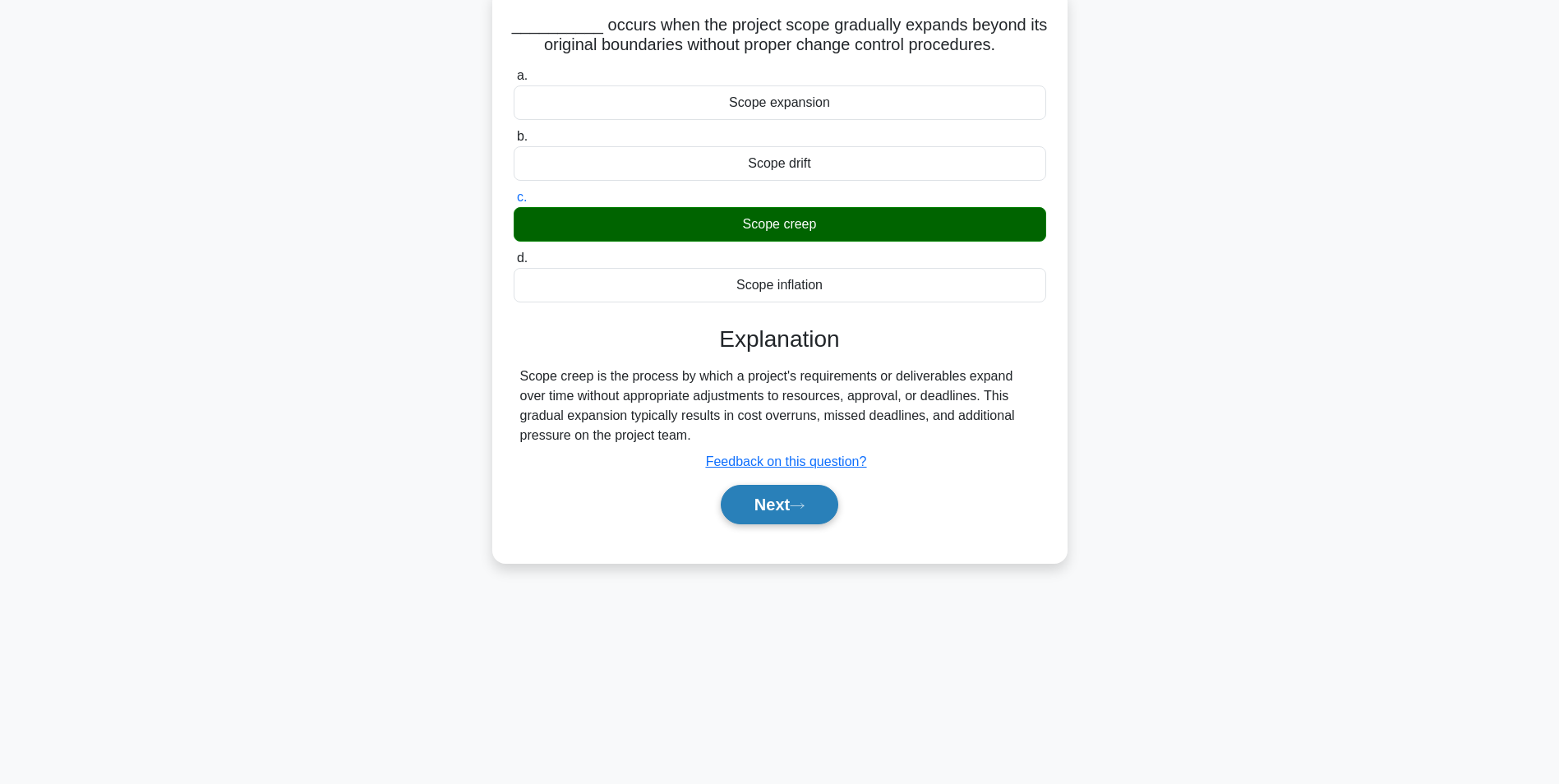
click at [768, 509] on button "Next" at bounding box center [779, 504] width 117 height 40
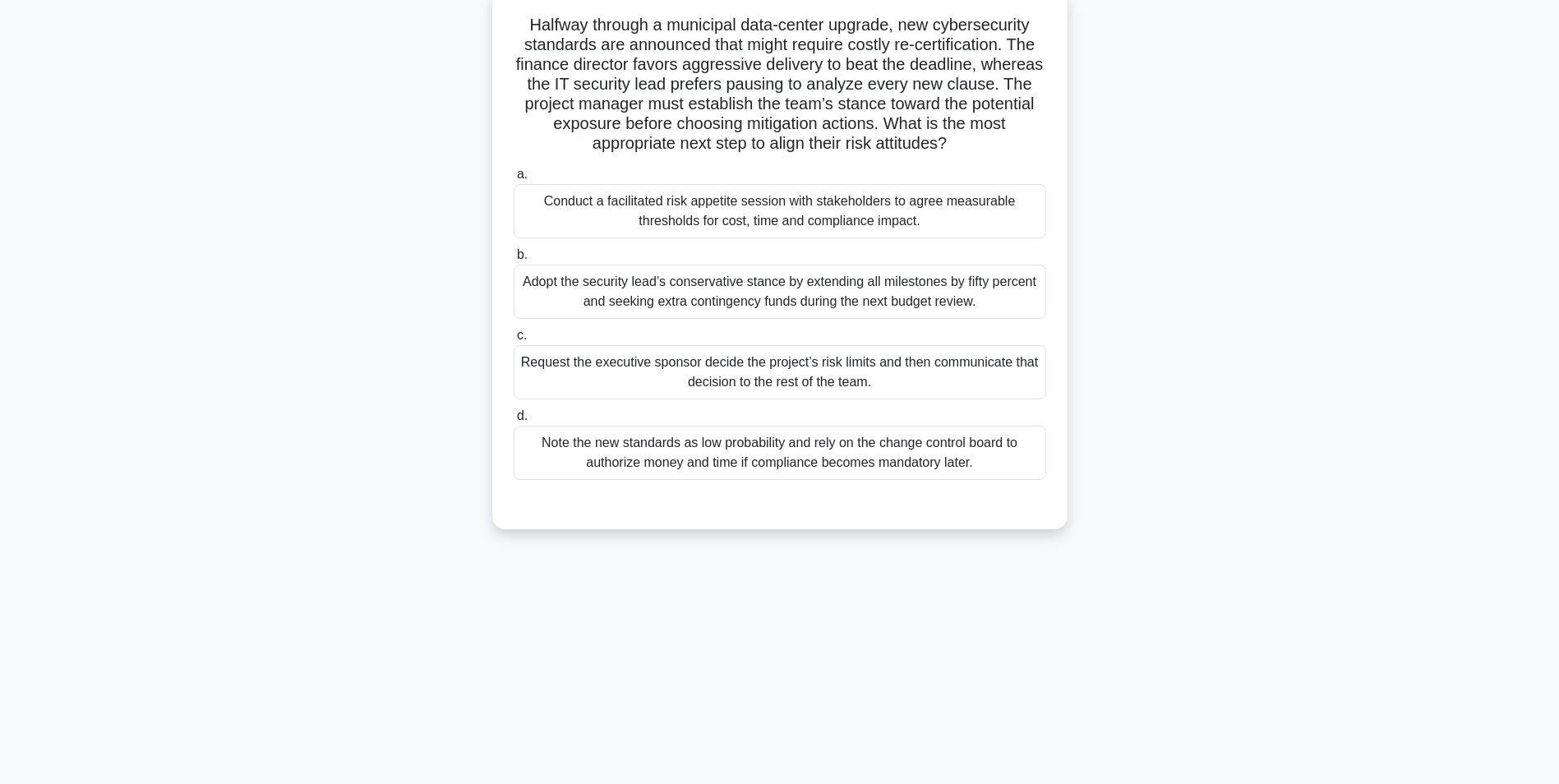
click at [718, 211] on div "Conduct a facilitated risk appetite session with stakeholders to agree measurab…" at bounding box center [780, 211] width 533 height 54
click at [513, 180] on input "a. Conduct a facilitated risk appetite session with stakeholders to agree measu…" at bounding box center [513, 175] width 0 height 11
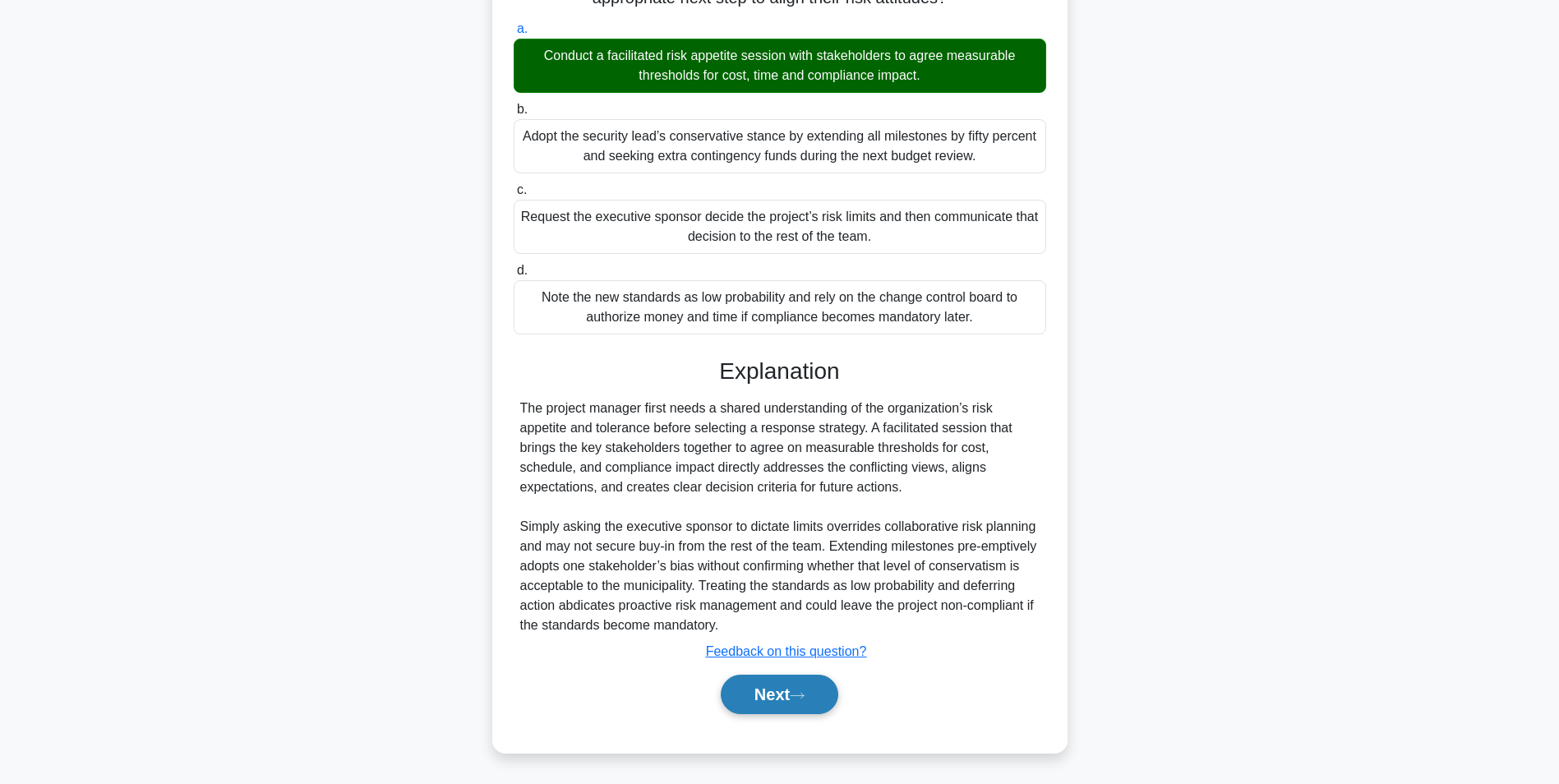
click at [788, 694] on button "Next" at bounding box center [779, 694] width 117 height 40
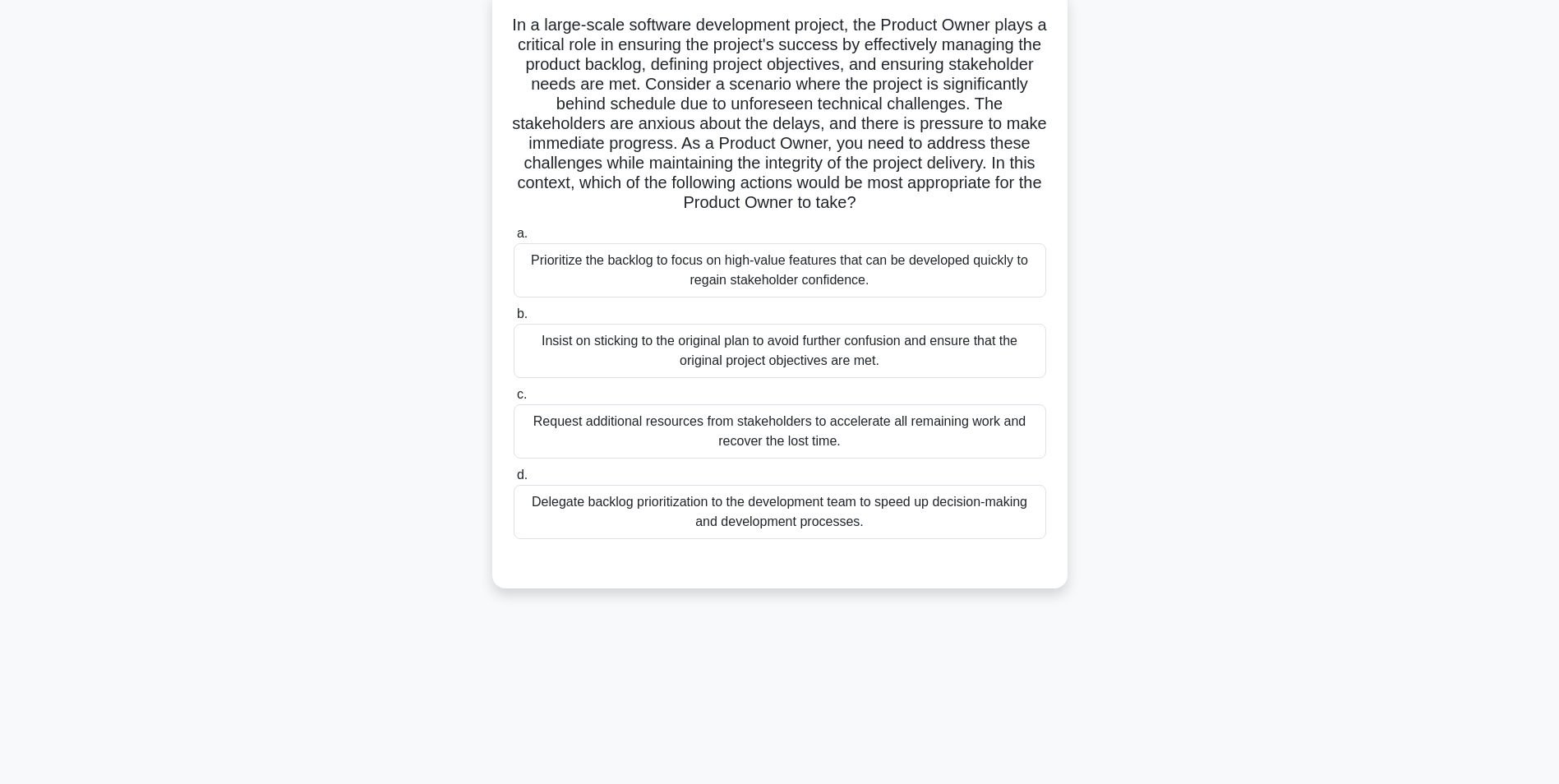
click at [753, 352] on div "Insist on sticking to the original plan to avoid further confusion and ensure t…" at bounding box center [780, 351] width 533 height 54
click at [513, 320] on input "b. Insist on sticking to the original plan to avoid further confusion and ensur…" at bounding box center [513, 314] width 0 height 11
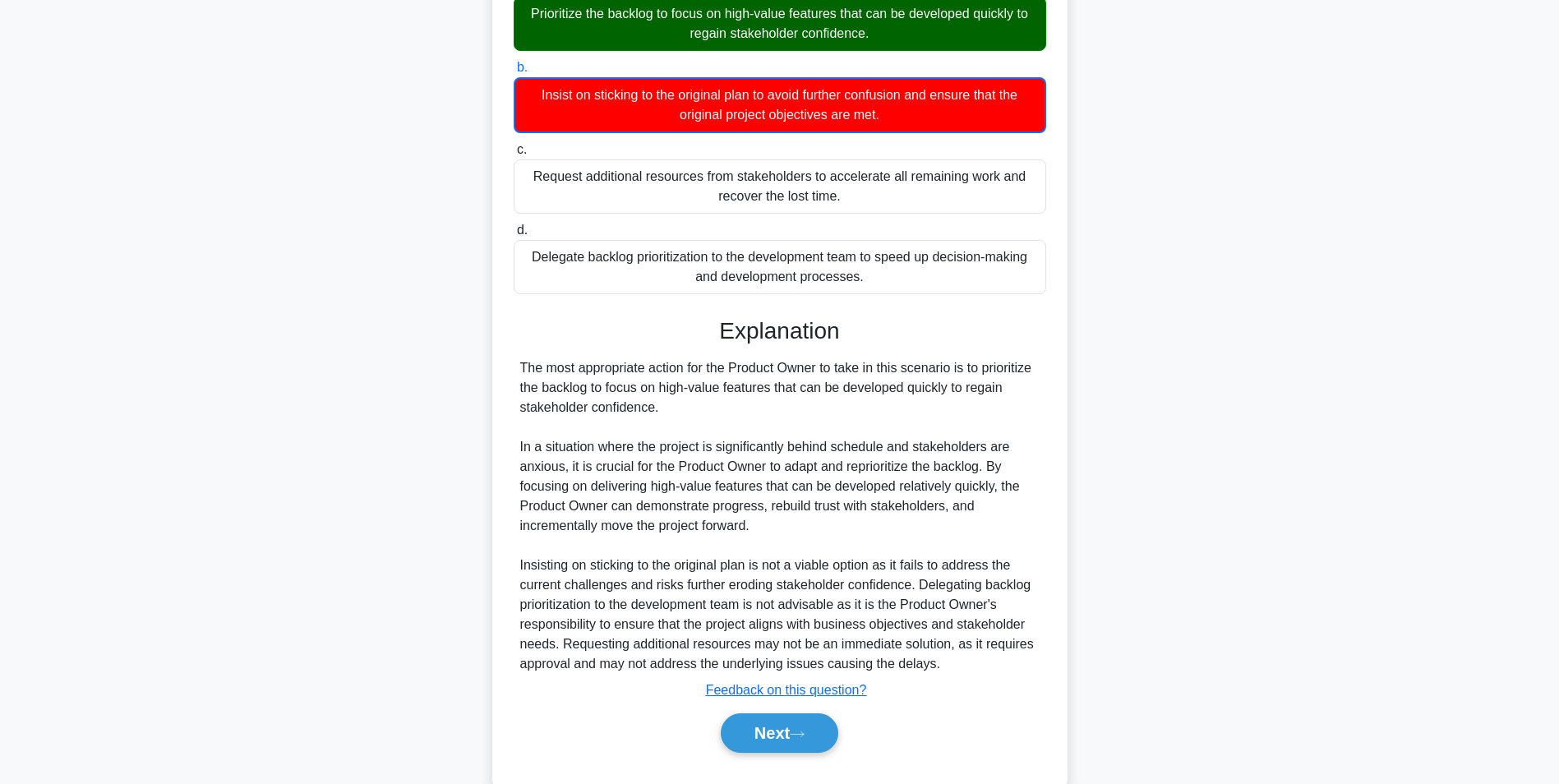
scroll to position [389, 0]
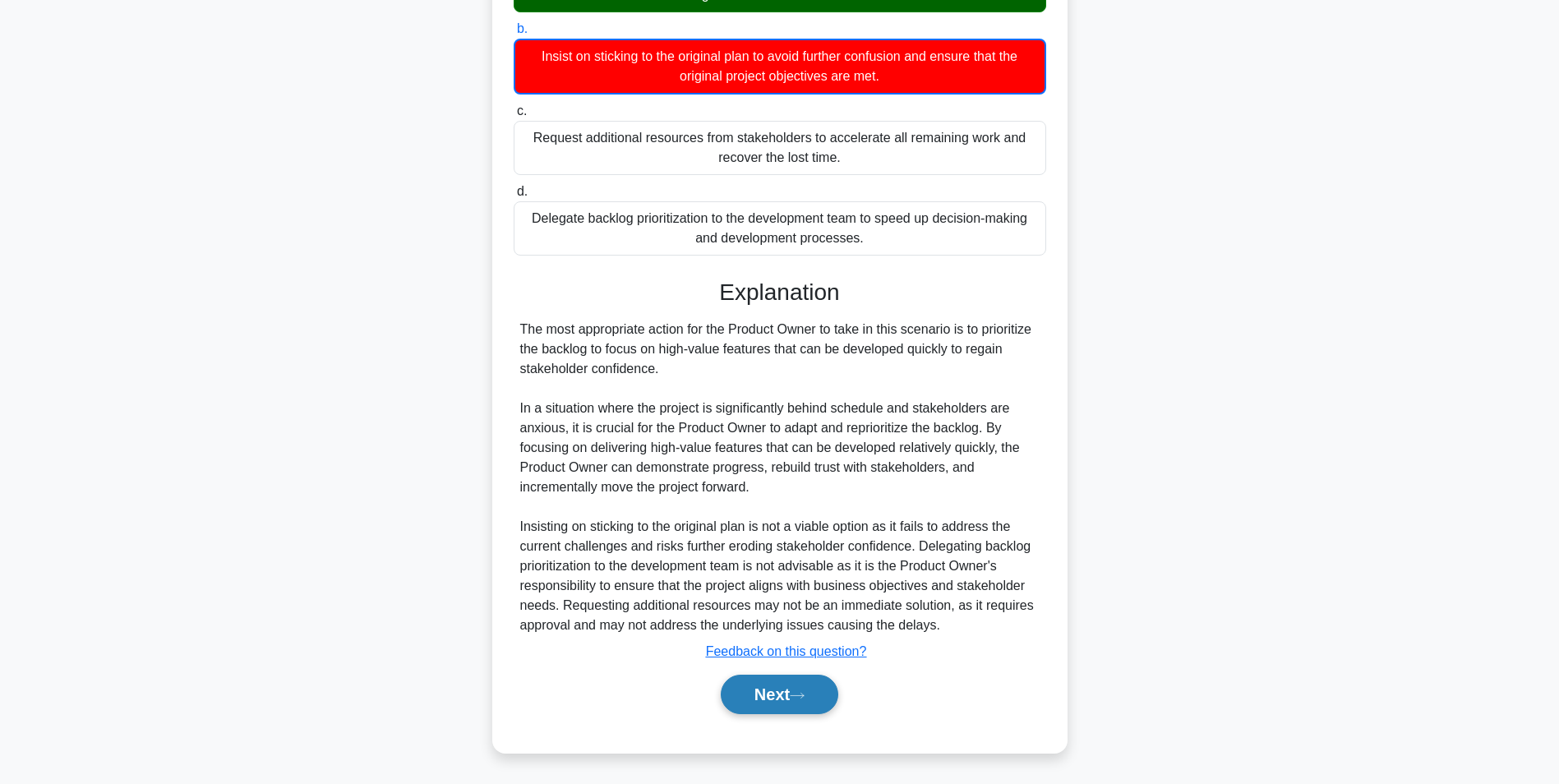
click at [786, 700] on button "Next" at bounding box center [779, 694] width 117 height 40
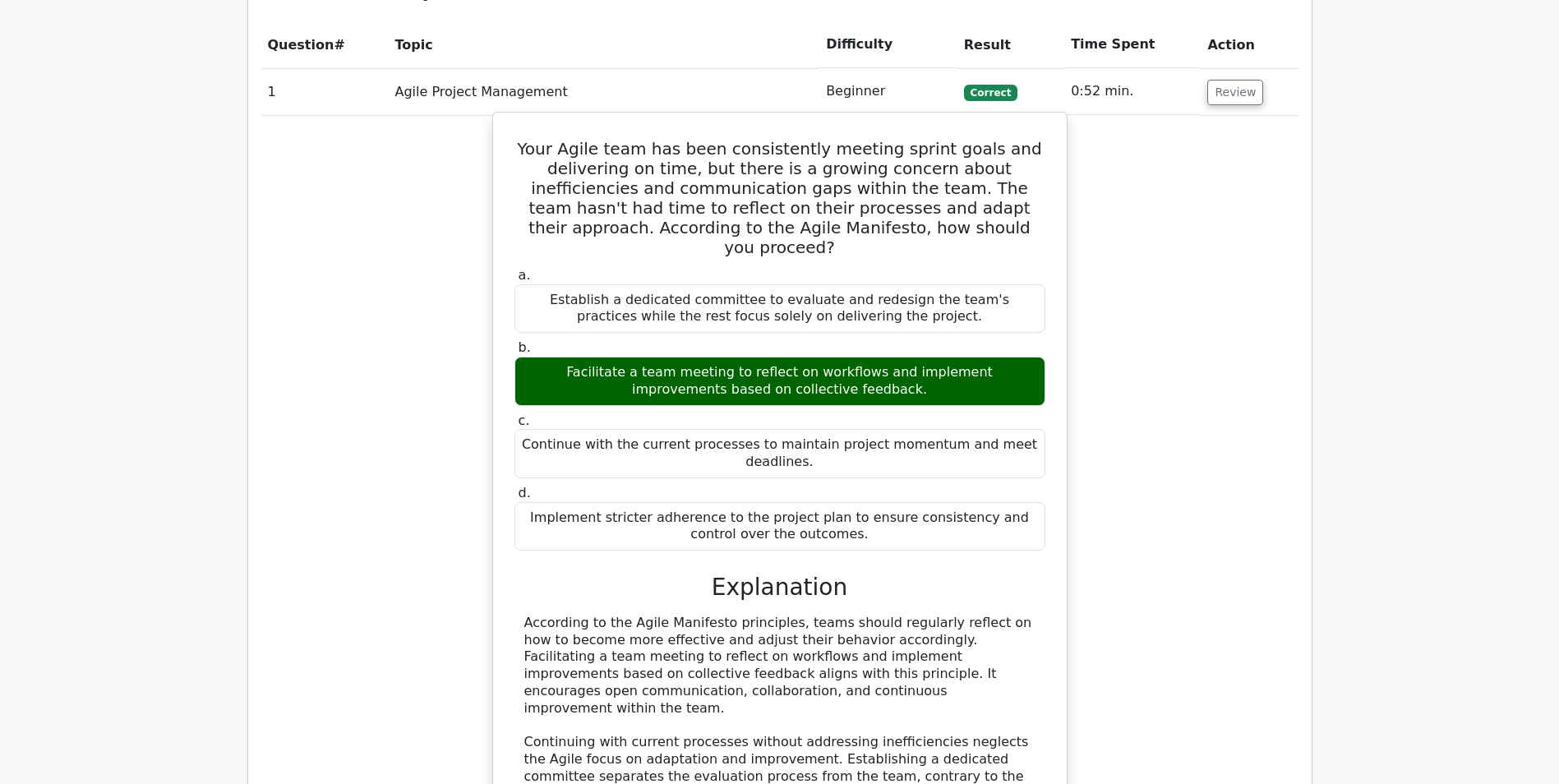
scroll to position [904, 0]
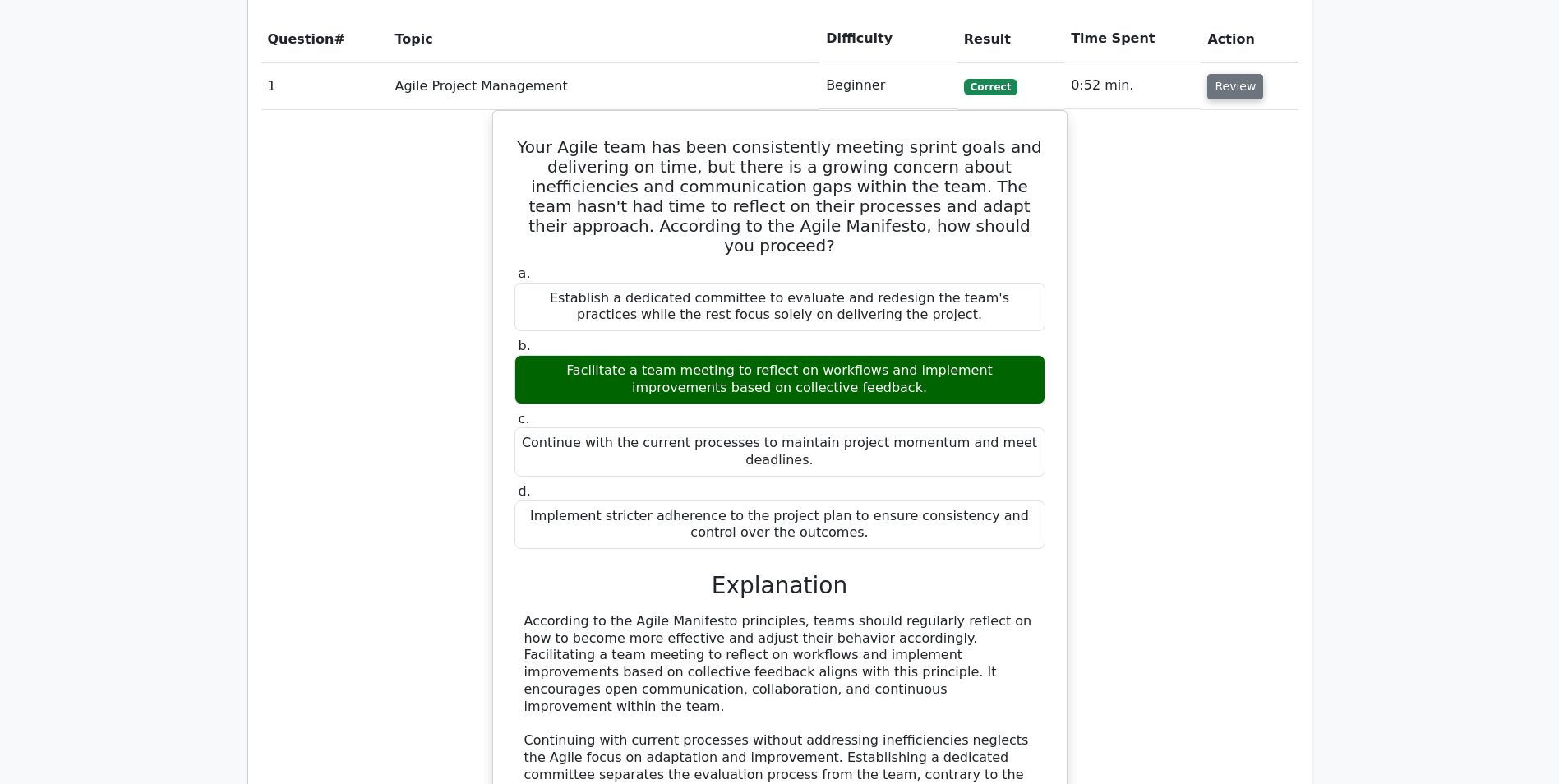
click at [1231, 87] on button "Review" at bounding box center [1235, 87] width 56 height 25
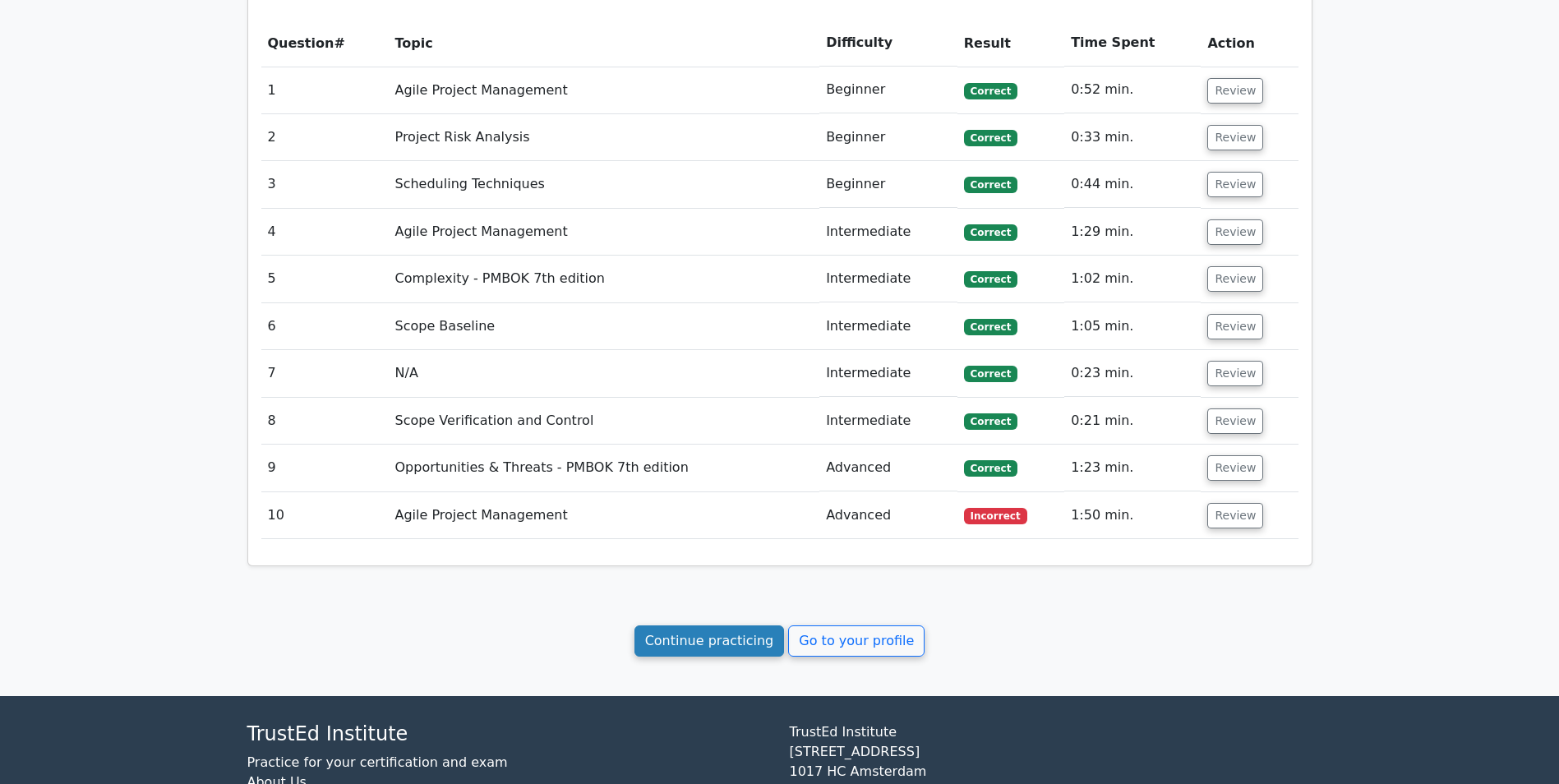
click at [711, 635] on link "Continue practicing" at bounding box center [710, 641] width 150 height 31
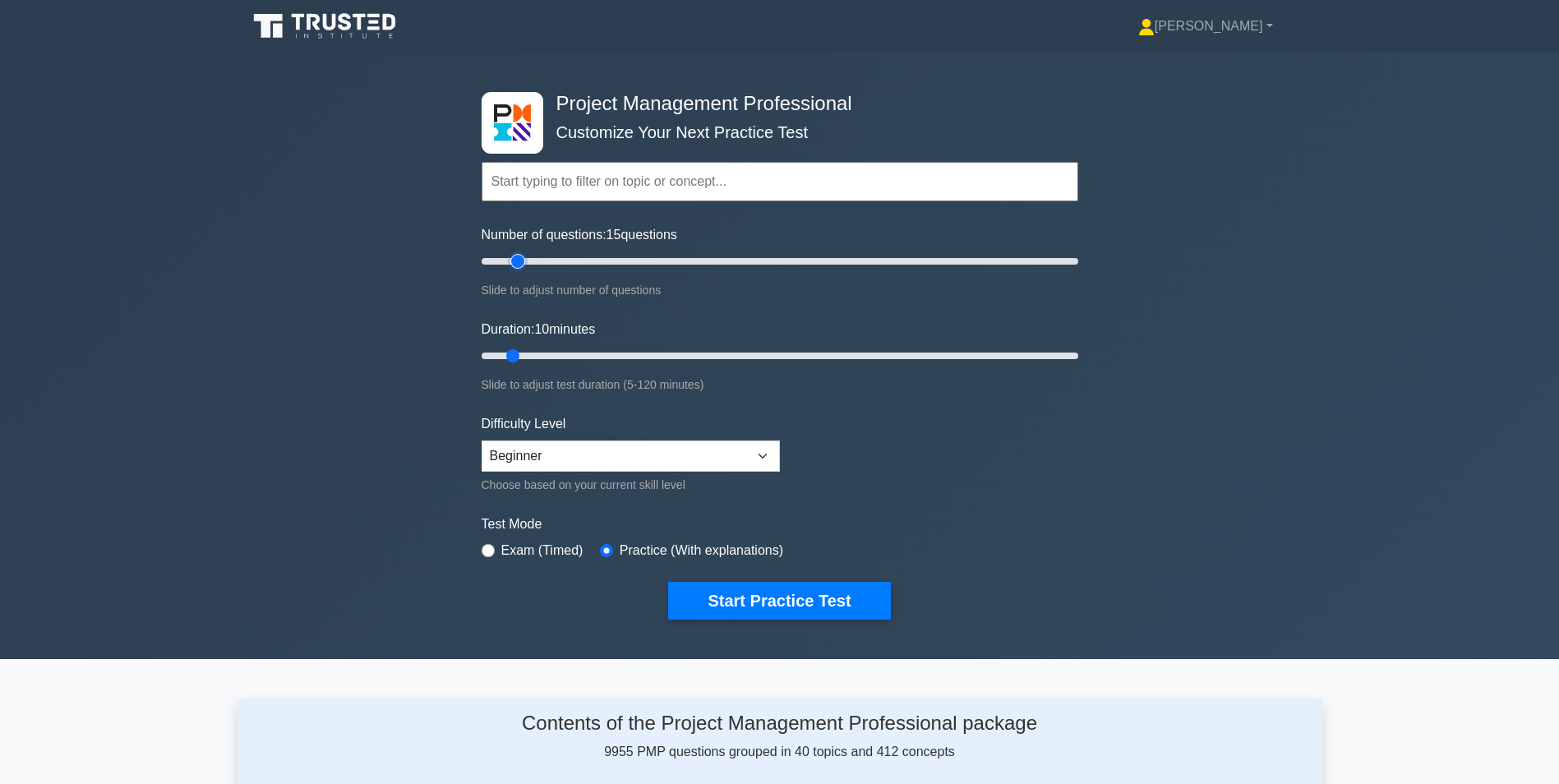
click at [523, 261] on input "Number of questions: 15 questions" at bounding box center [780, 260] width 597 height 19
type input "20"
click at [538, 263] on input "Number of questions: 15 questions" at bounding box center [780, 260] width 597 height 19
click at [536, 350] on input "Duration: 15 minutes" at bounding box center [780, 355] width 597 height 19
type input "20"
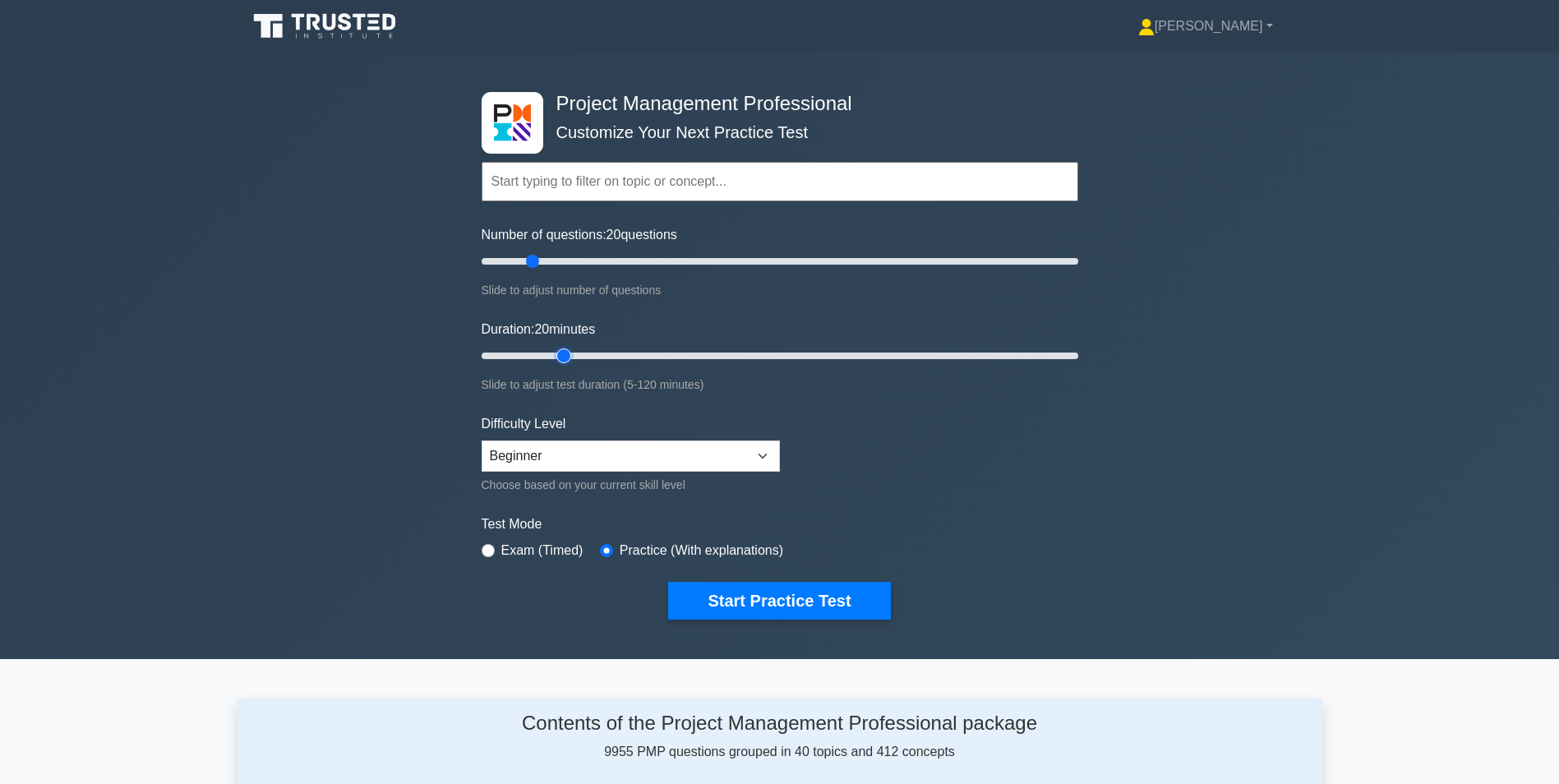
click at [561, 352] on input "Duration: 20 minutes" at bounding box center [780, 355] width 597 height 19
click at [773, 596] on button "Start Practice Test" at bounding box center [778, 600] width 222 height 38
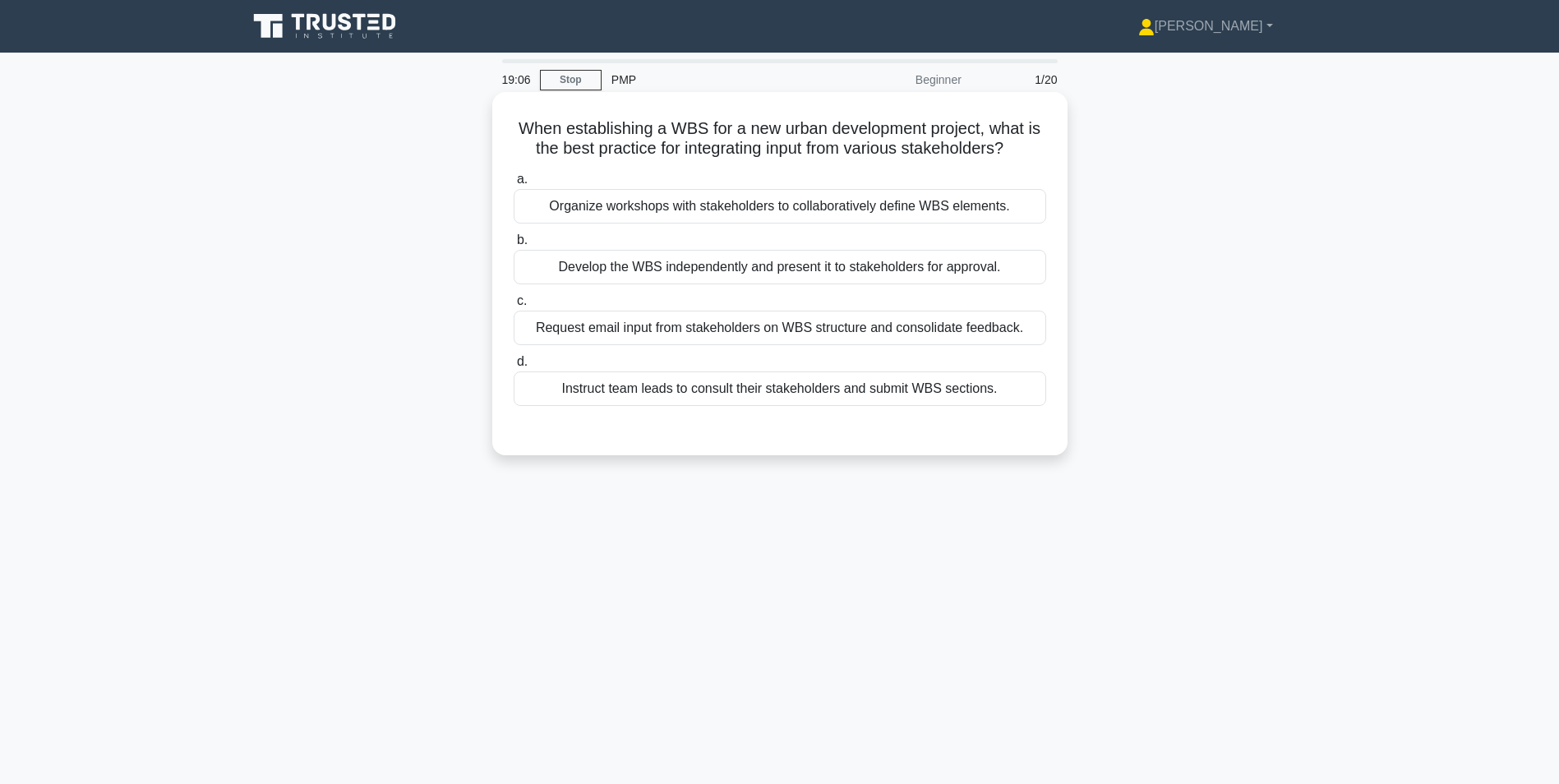
click at [766, 214] on div "Organize workshops with stakeholders to collaboratively define WBS elements." at bounding box center [780, 206] width 533 height 35
click at [513, 185] on input "a. Organize workshops with stakeholders to collaboratively define WBS elements." at bounding box center [513, 180] width 0 height 11
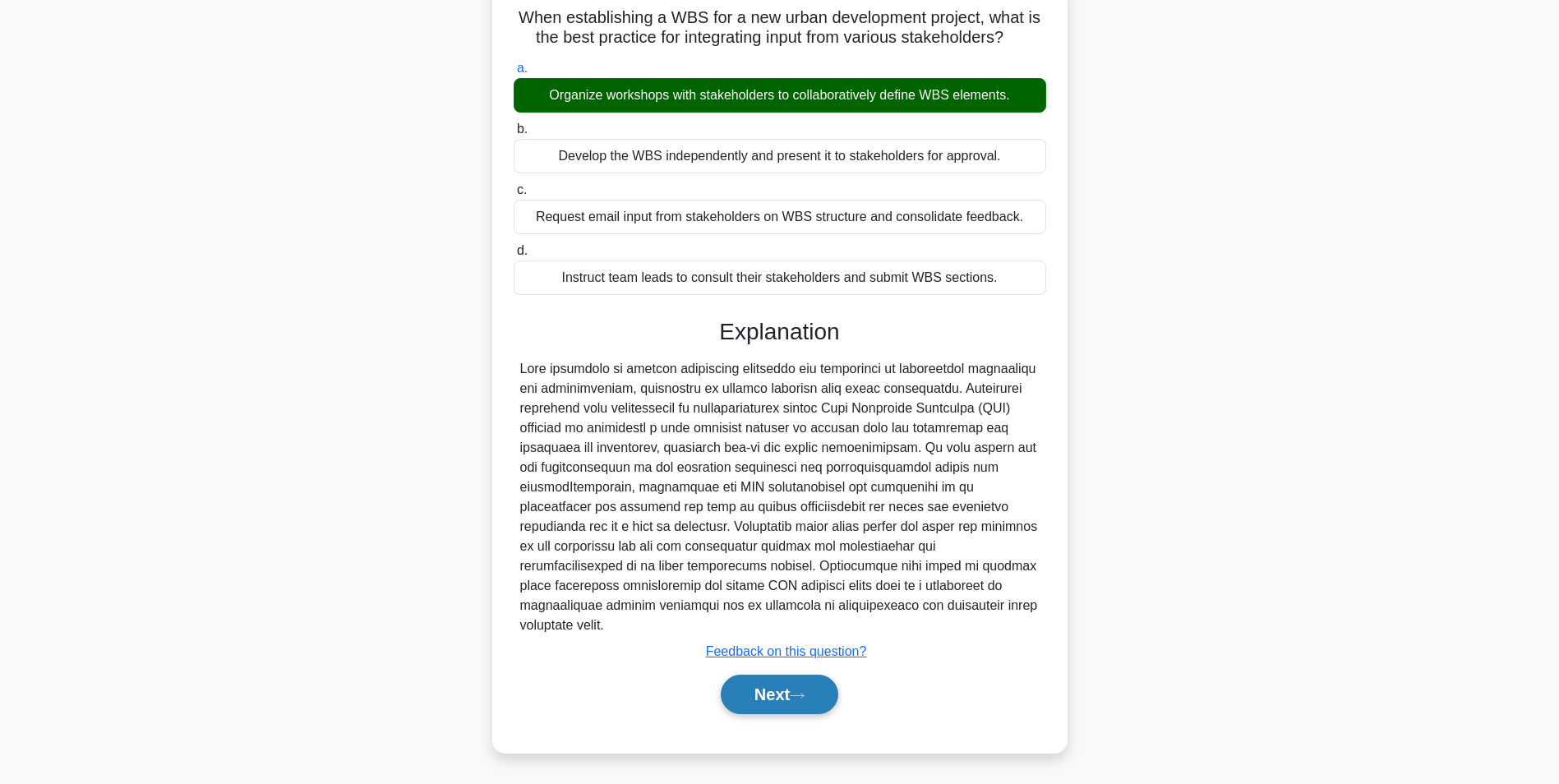
click at [764, 691] on button "Next" at bounding box center [779, 694] width 117 height 40
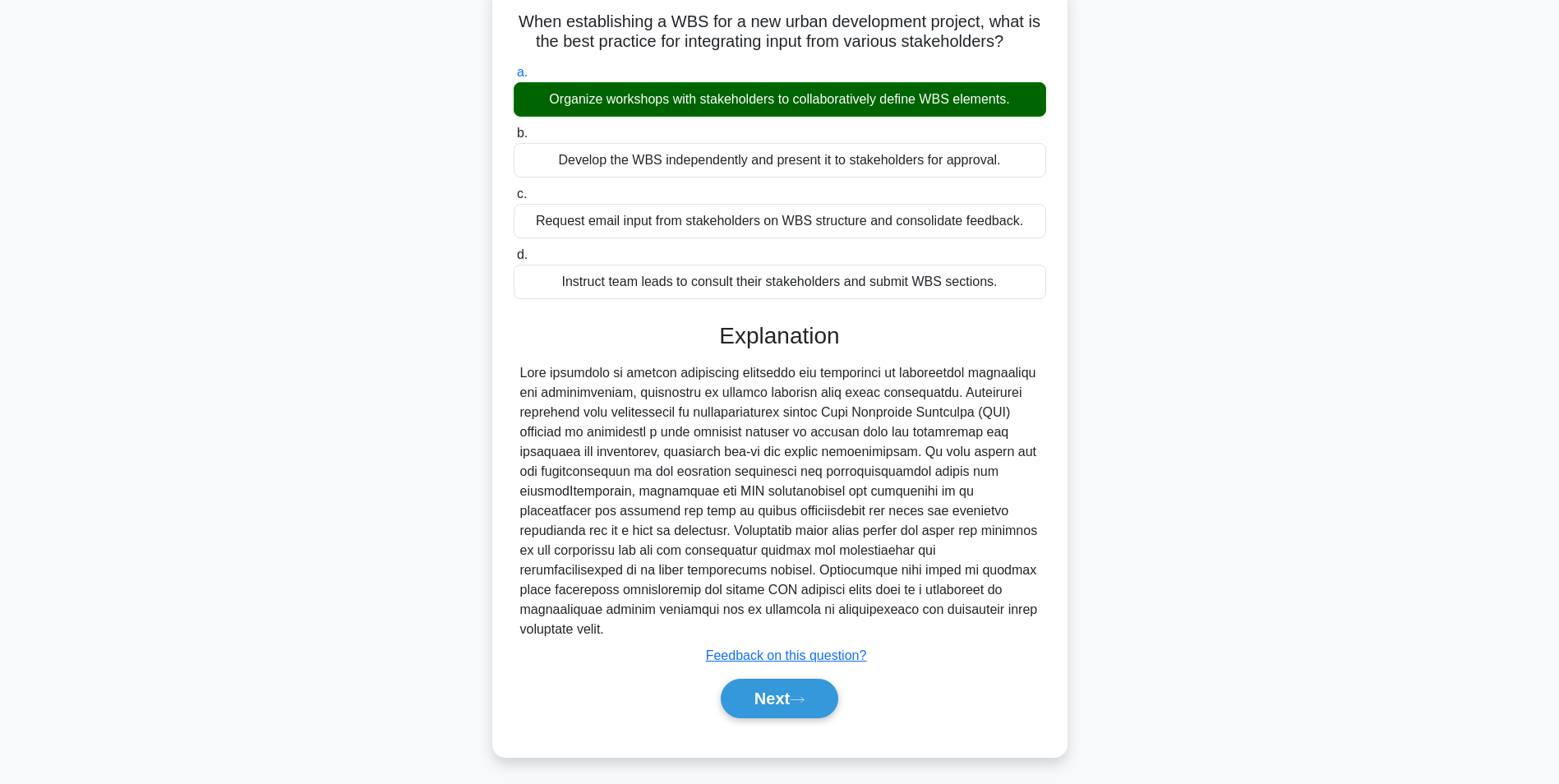
scroll to position [104, 0]
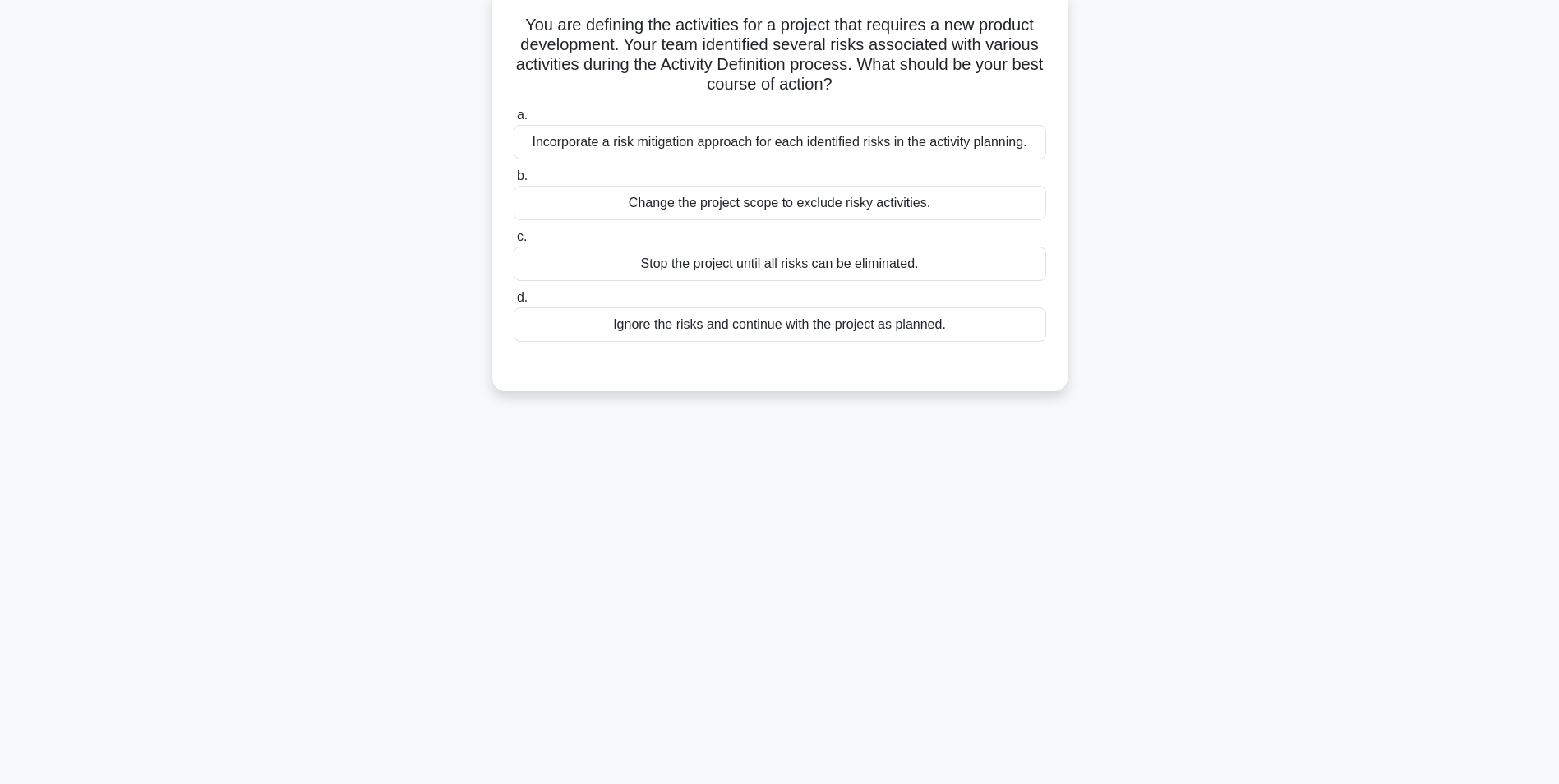
click at [900, 148] on div "Incorporate a risk mitigation approach for each identified risks in the activit…" at bounding box center [780, 142] width 533 height 35
click at [513, 121] on input "a. Incorporate a risk mitigation approach for each identified risks in the acti…" at bounding box center [513, 115] width 0 height 11
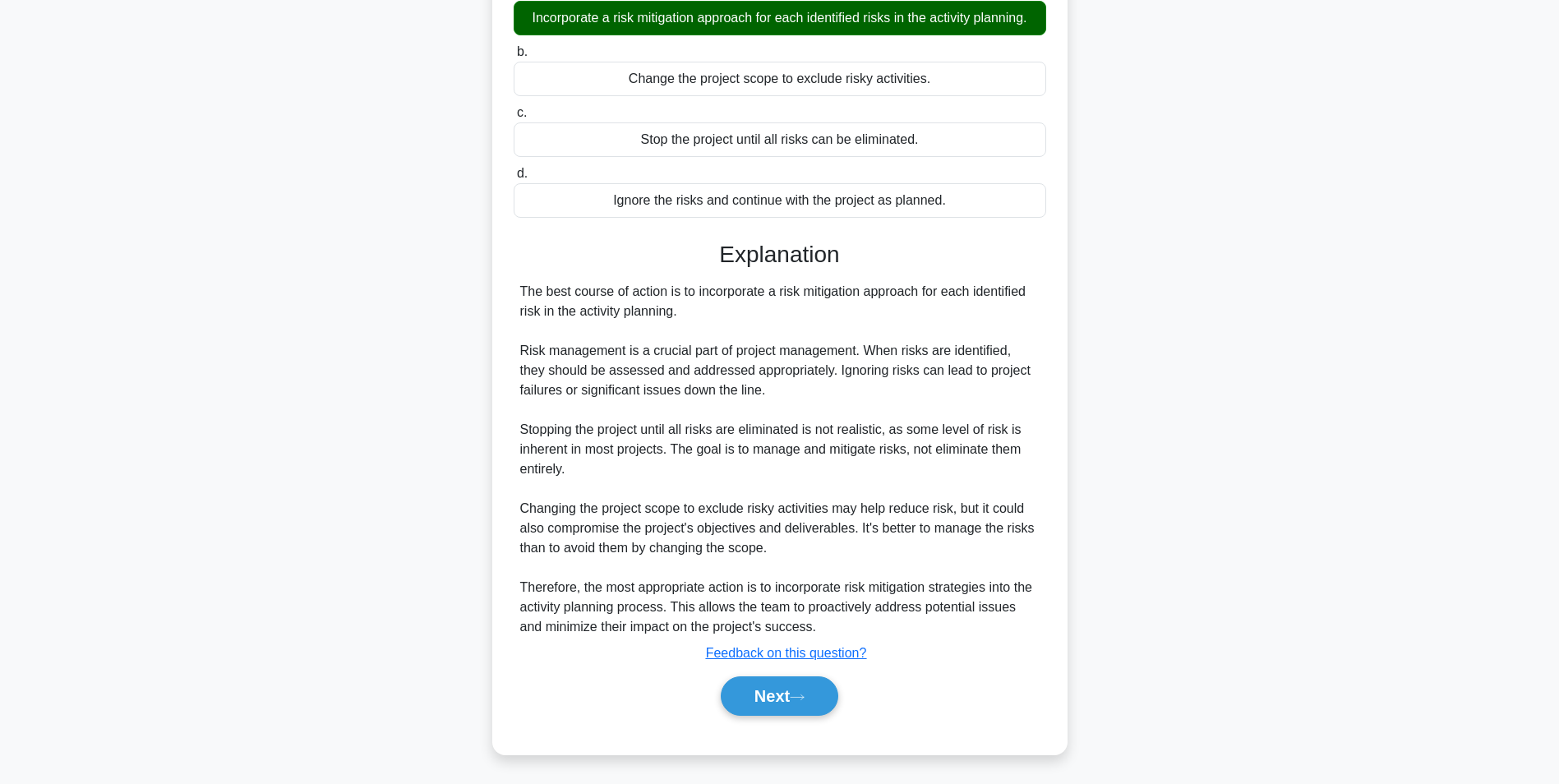
scroll to position [230, 0]
click at [764, 695] on button "Next" at bounding box center [779, 694] width 117 height 40
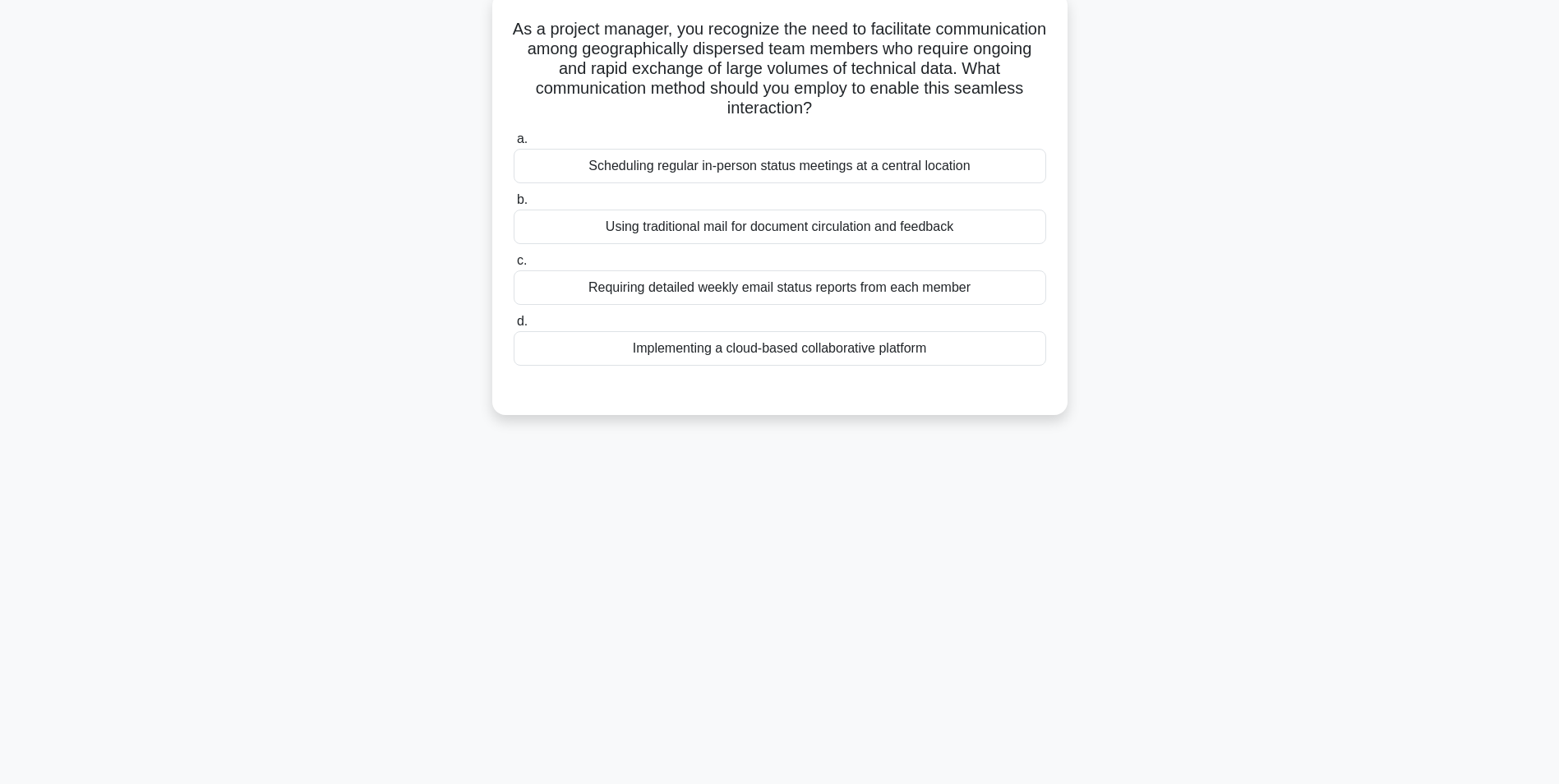
scroll to position [104, 0]
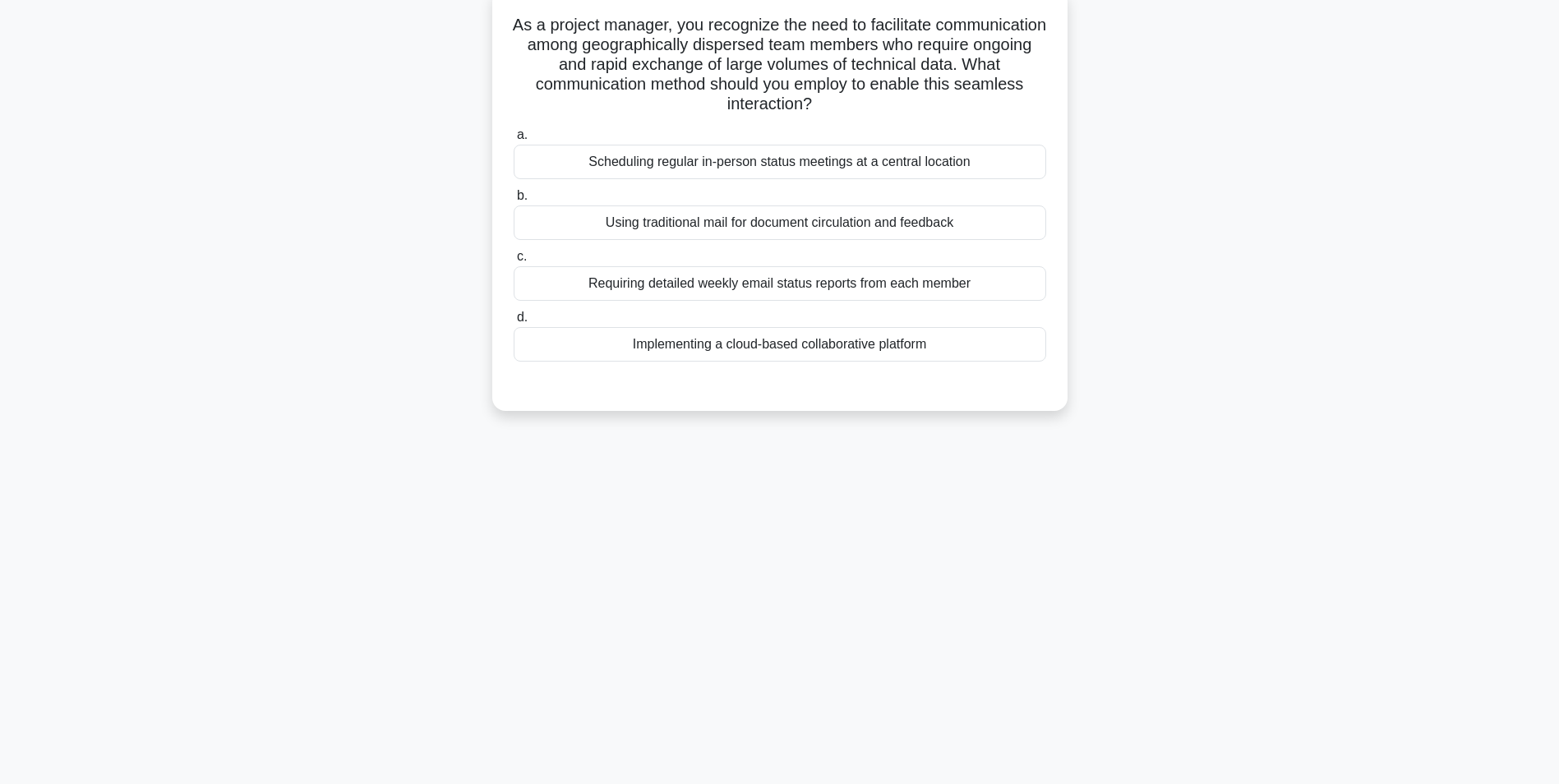
click at [790, 350] on div "Implementing a cloud-based collaborative platform" at bounding box center [780, 344] width 533 height 35
click at [513, 323] on input "d. Implementing a cloud-based collaborative platform" at bounding box center [513, 317] width 0 height 11
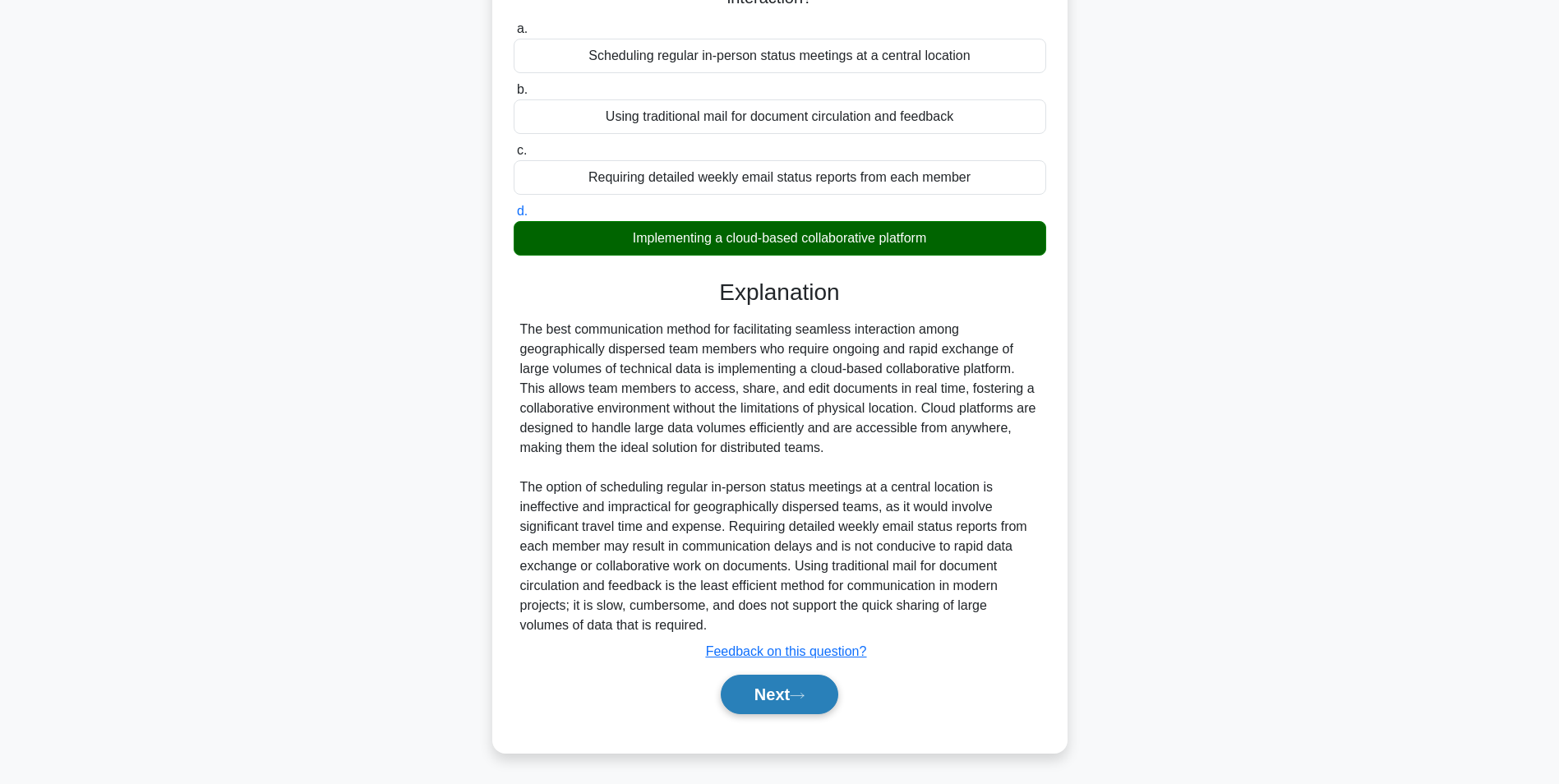
click at [772, 696] on button "Next" at bounding box center [779, 694] width 117 height 40
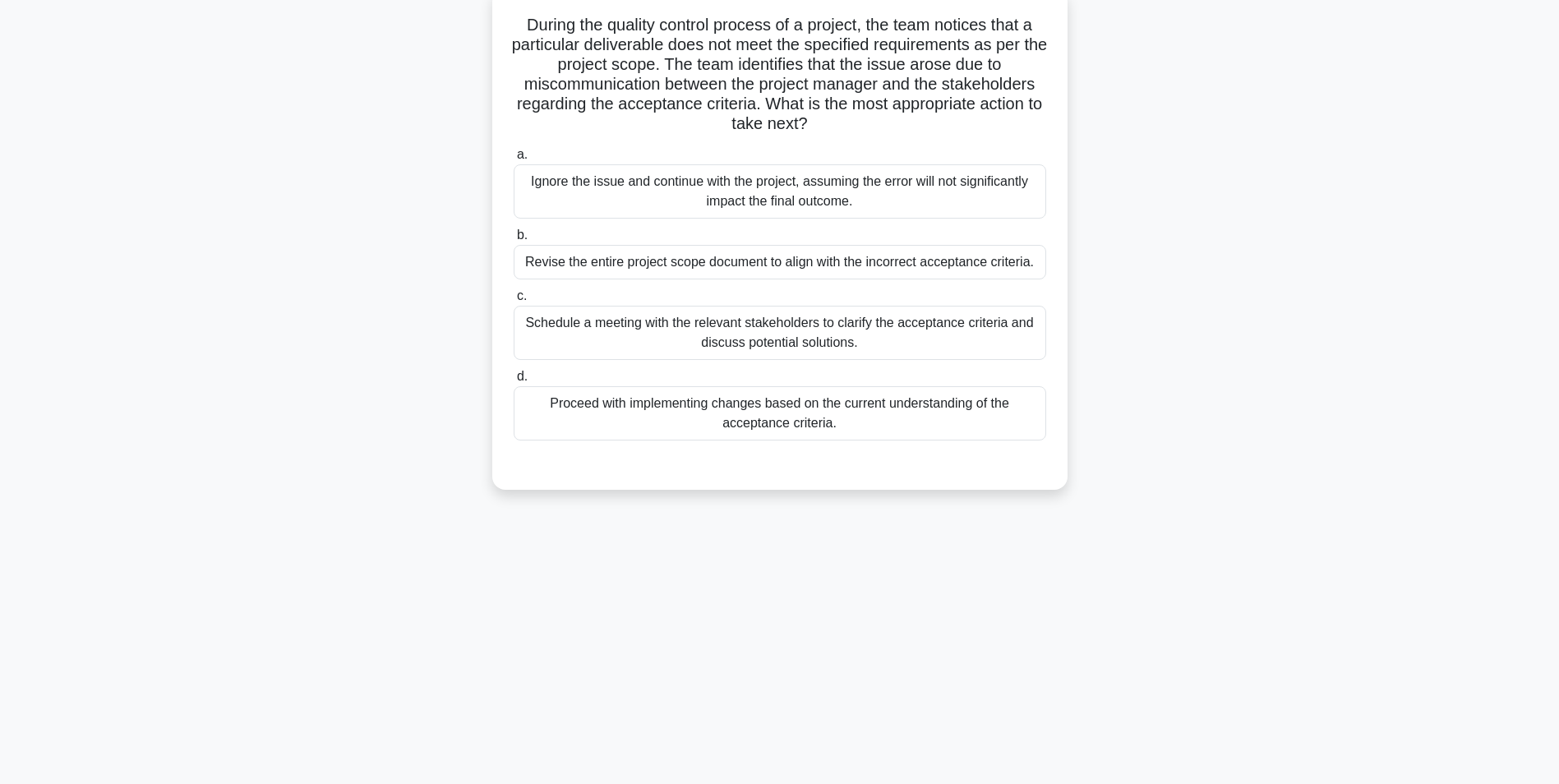
click at [858, 339] on div "Schedule a meeting with the relevant stakeholders to clarify the acceptance cri…" at bounding box center [780, 333] width 533 height 54
click at [513, 302] on input "c. Schedule a meeting with the relevant stakeholders to clarify the acceptance …" at bounding box center [513, 296] width 0 height 11
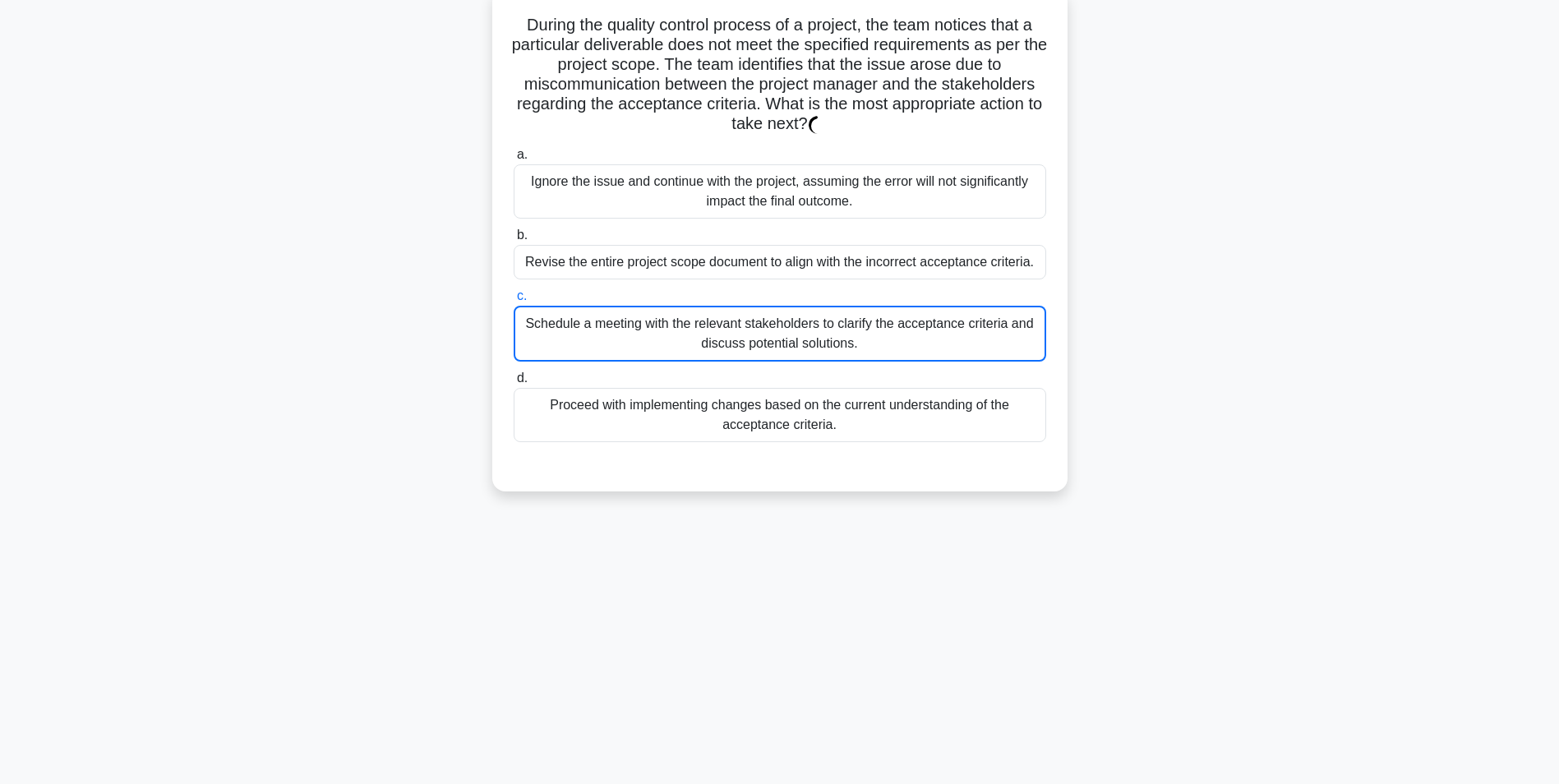
click at [858, 339] on div "Schedule a meeting with the relevant stakeholders to clarify the acceptance cri…" at bounding box center [780, 334] width 533 height 56
click at [513, 302] on input "c. Schedule a meeting with the relevant stakeholders to clarify the acceptance …" at bounding box center [513, 296] width 0 height 11
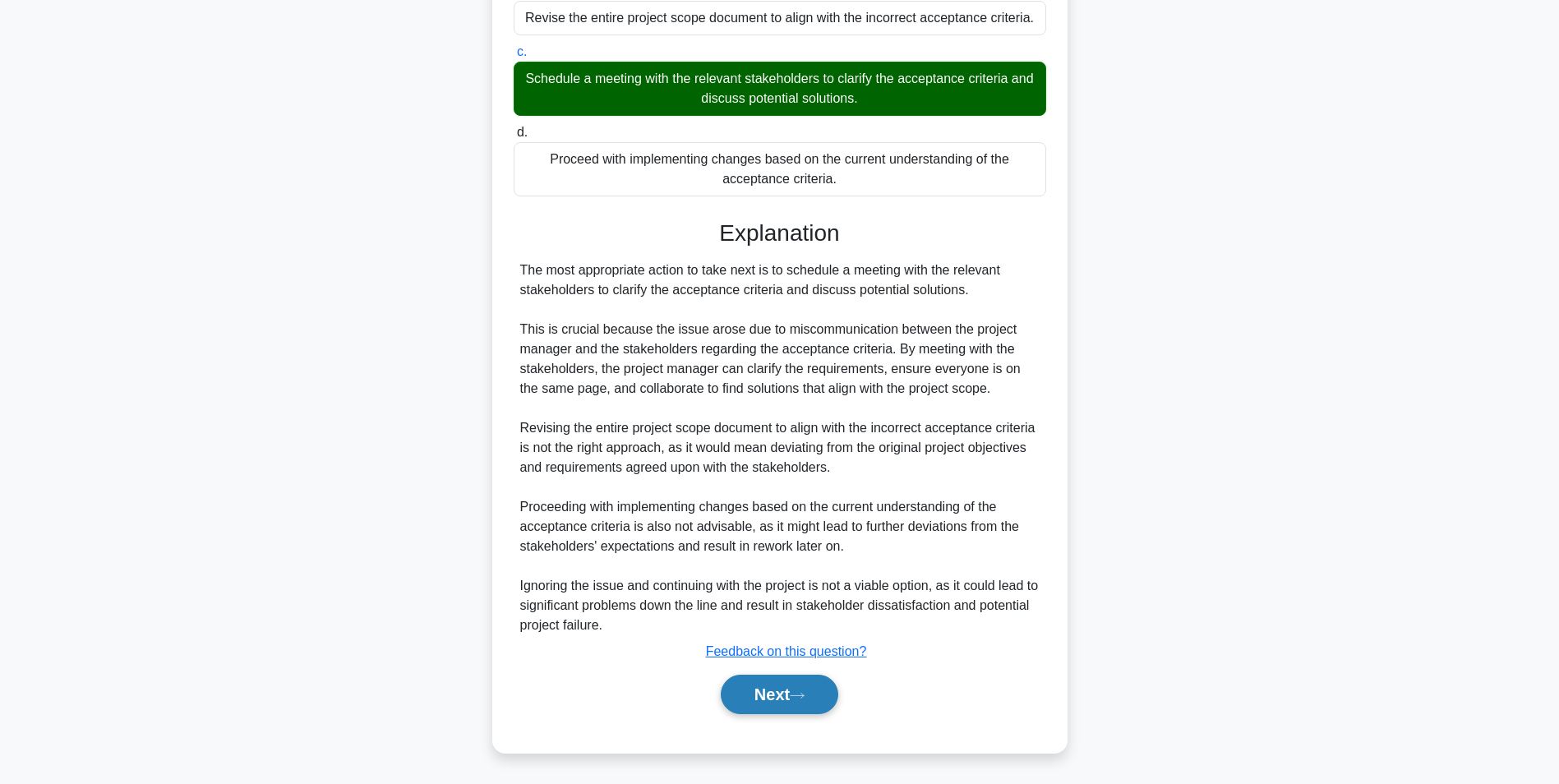
click at [793, 695] on button "Next" at bounding box center [779, 694] width 117 height 40
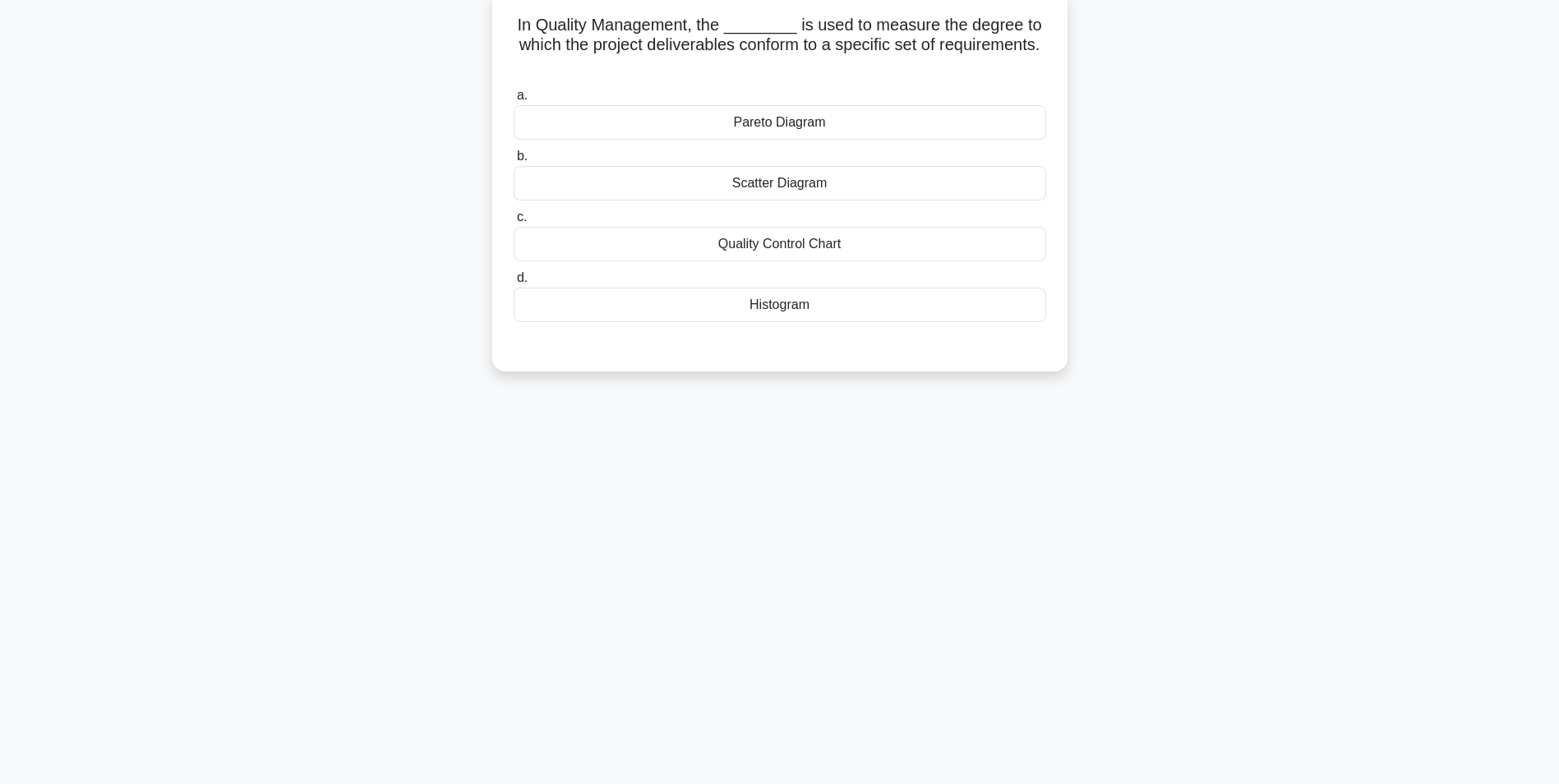
click at [814, 250] on div "Quality Control Chart" at bounding box center [780, 244] width 533 height 35
click at [513, 223] on input "c. Quality Control Chart" at bounding box center [513, 217] width 0 height 11
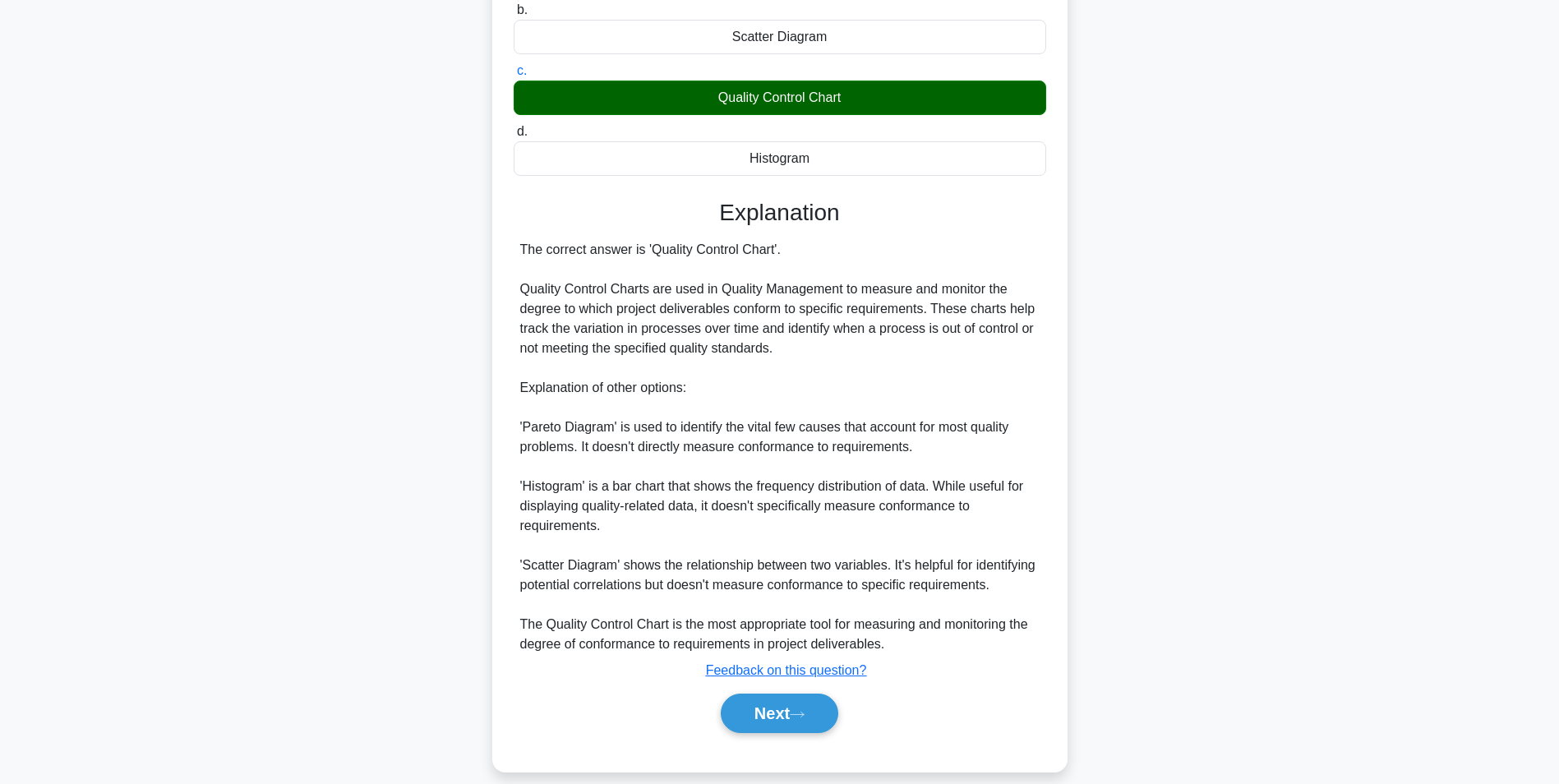
scroll to position [270, 0]
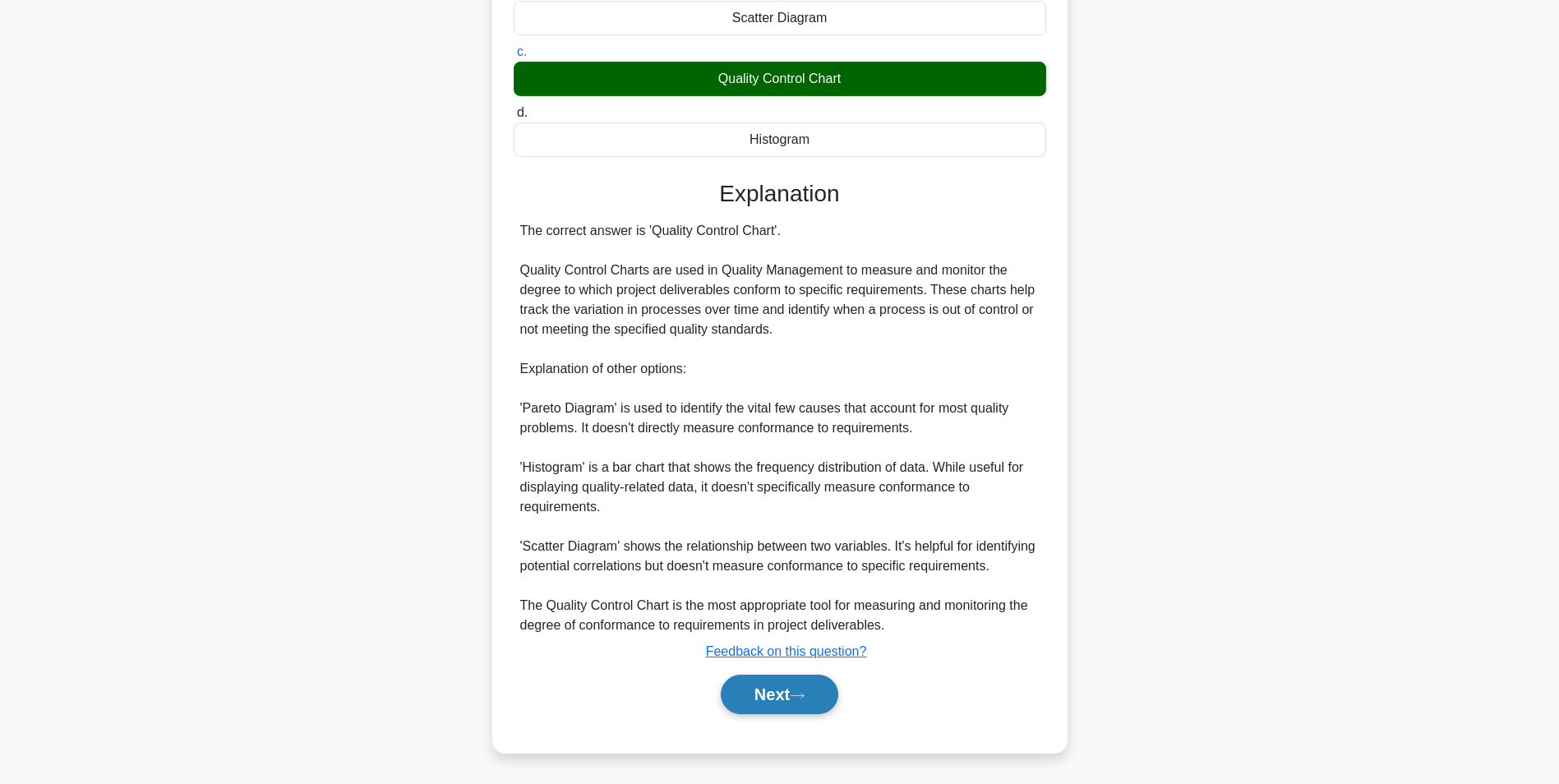
click at [761, 701] on button "Next" at bounding box center [779, 694] width 117 height 40
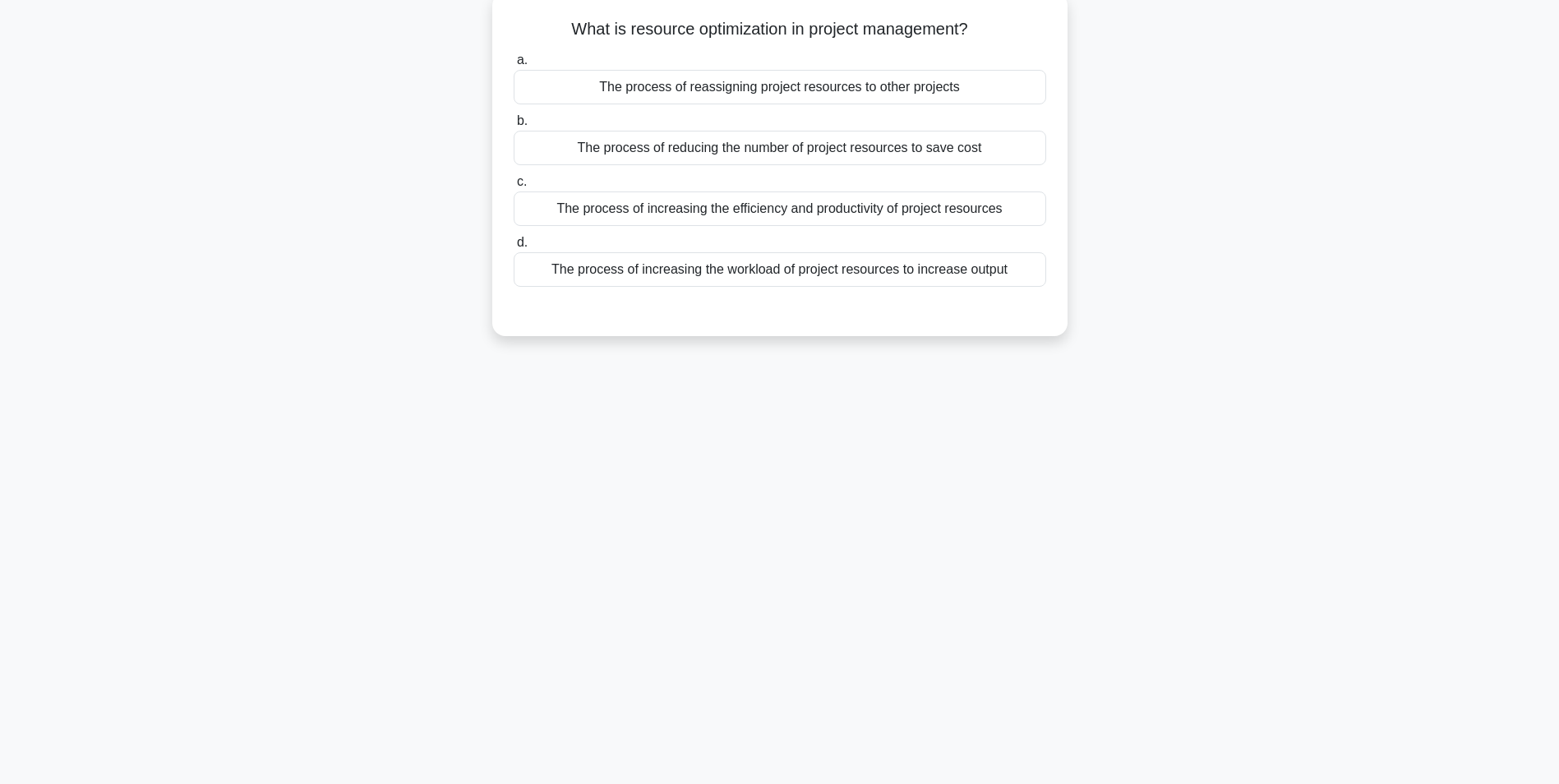
scroll to position [104, 0]
click at [888, 212] on div "The process of increasing the efficiency and productivity of project resources" at bounding box center [780, 204] width 533 height 35
click at [513, 183] on input "c. The process of increasing the efficiency and productivity of project resourc…" at bounding box center [513, 178] width 0 height 11
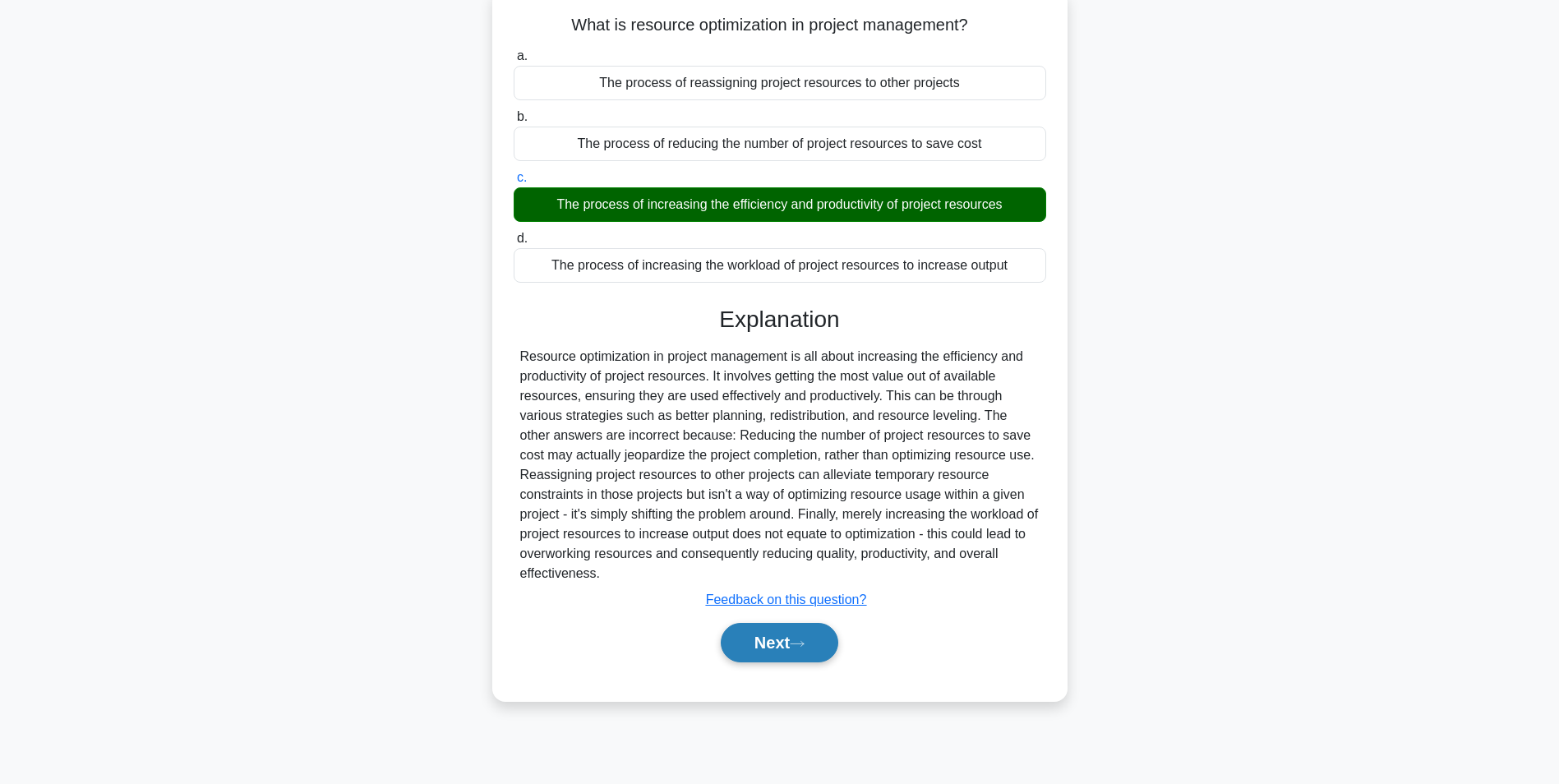
click at [766, 653] on button "Next" at bounding box center [779, 642] width 117 height 40
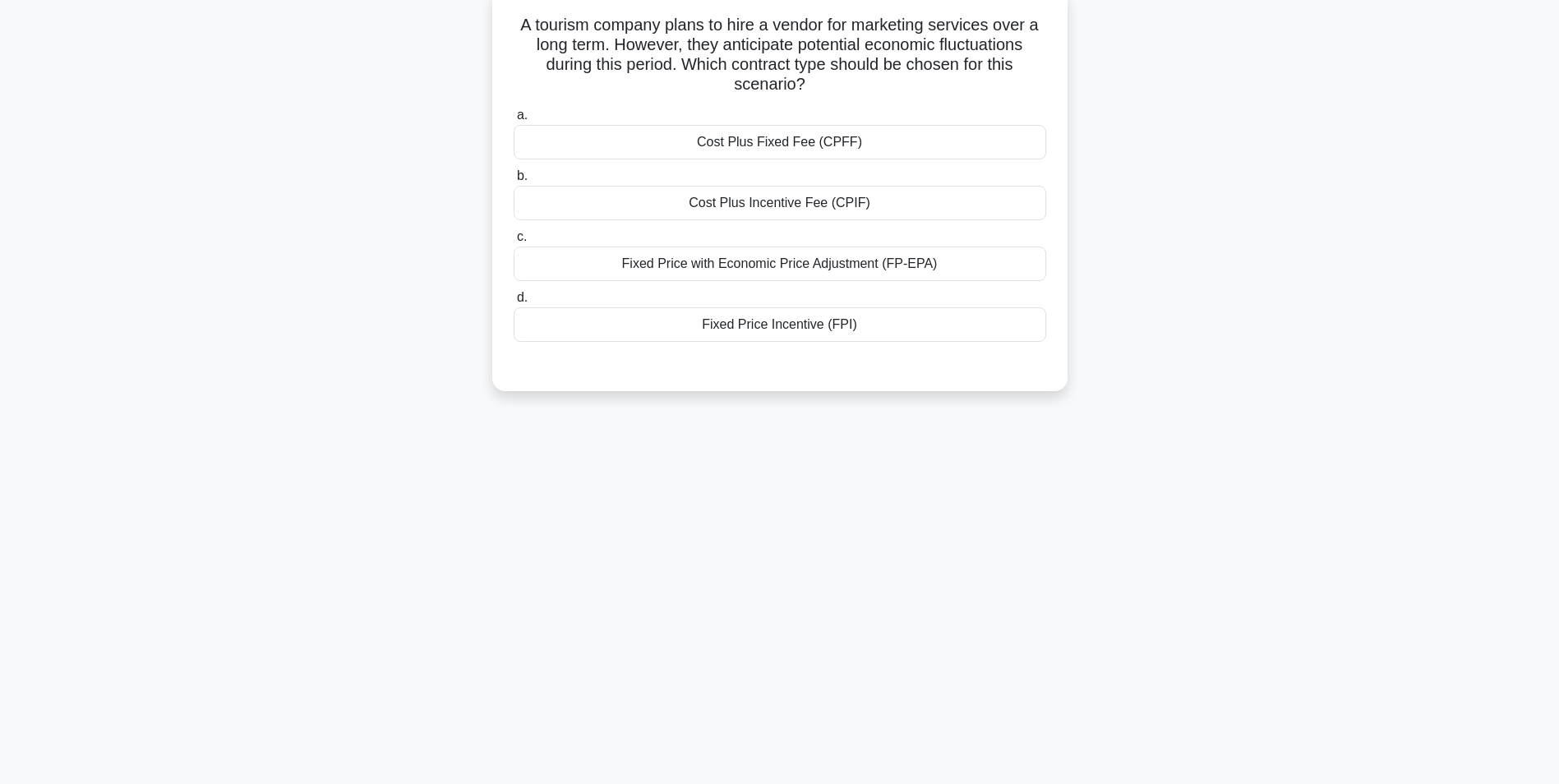
click at [831, 262] on div "Fixed Price with Economic Price Adjustment (FP-EPA)" at bounding box center [780, 263] width 533 height 35
click at [513, 243] on input "c. Fixed Price with Economic Price Adjustment (FP-EPA)" at bounding box center [513, 237] width 0 height 11
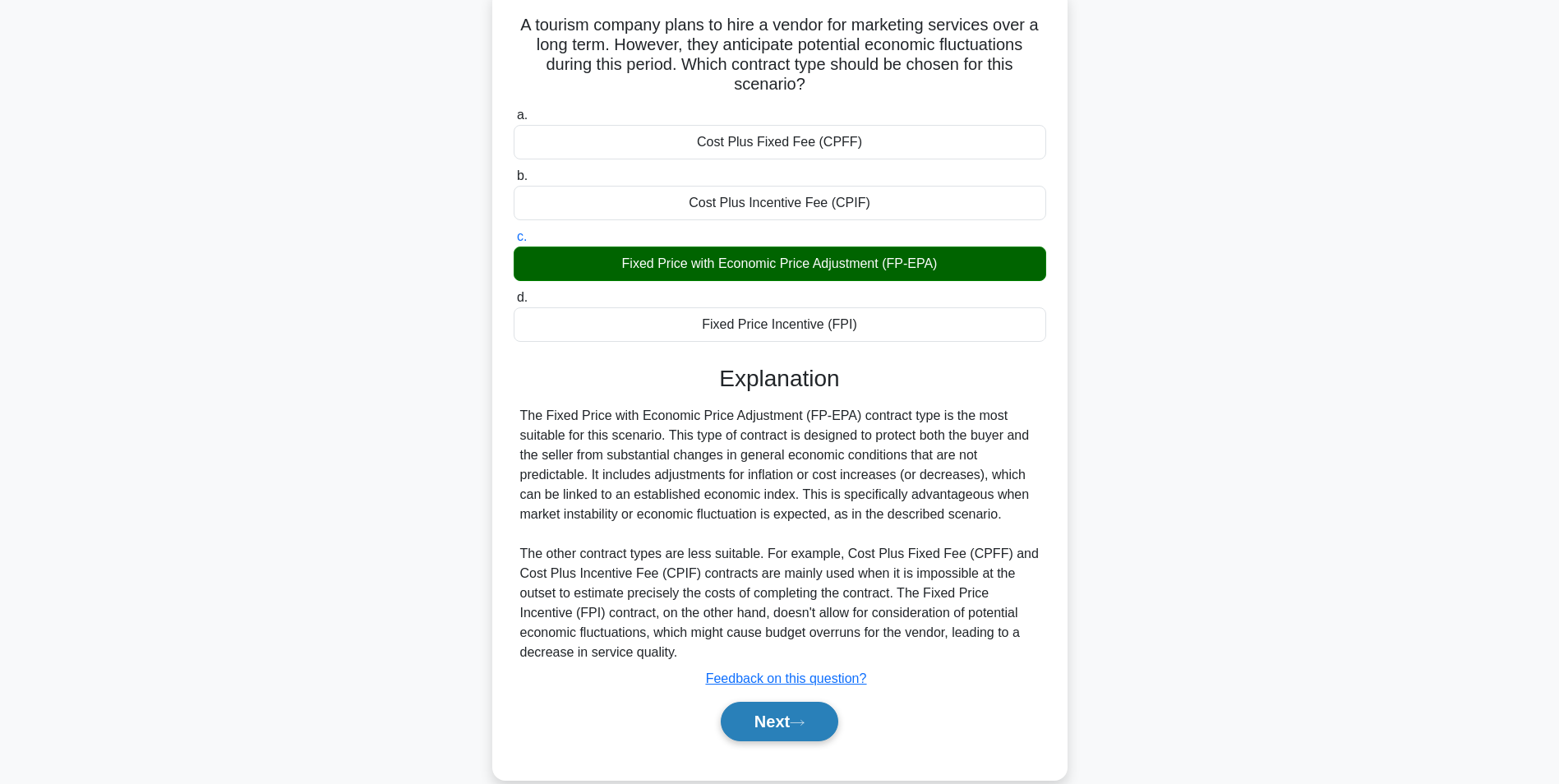
click at [773, 722] on button "Next" at bounding box center [779, 721] width 117 height 40
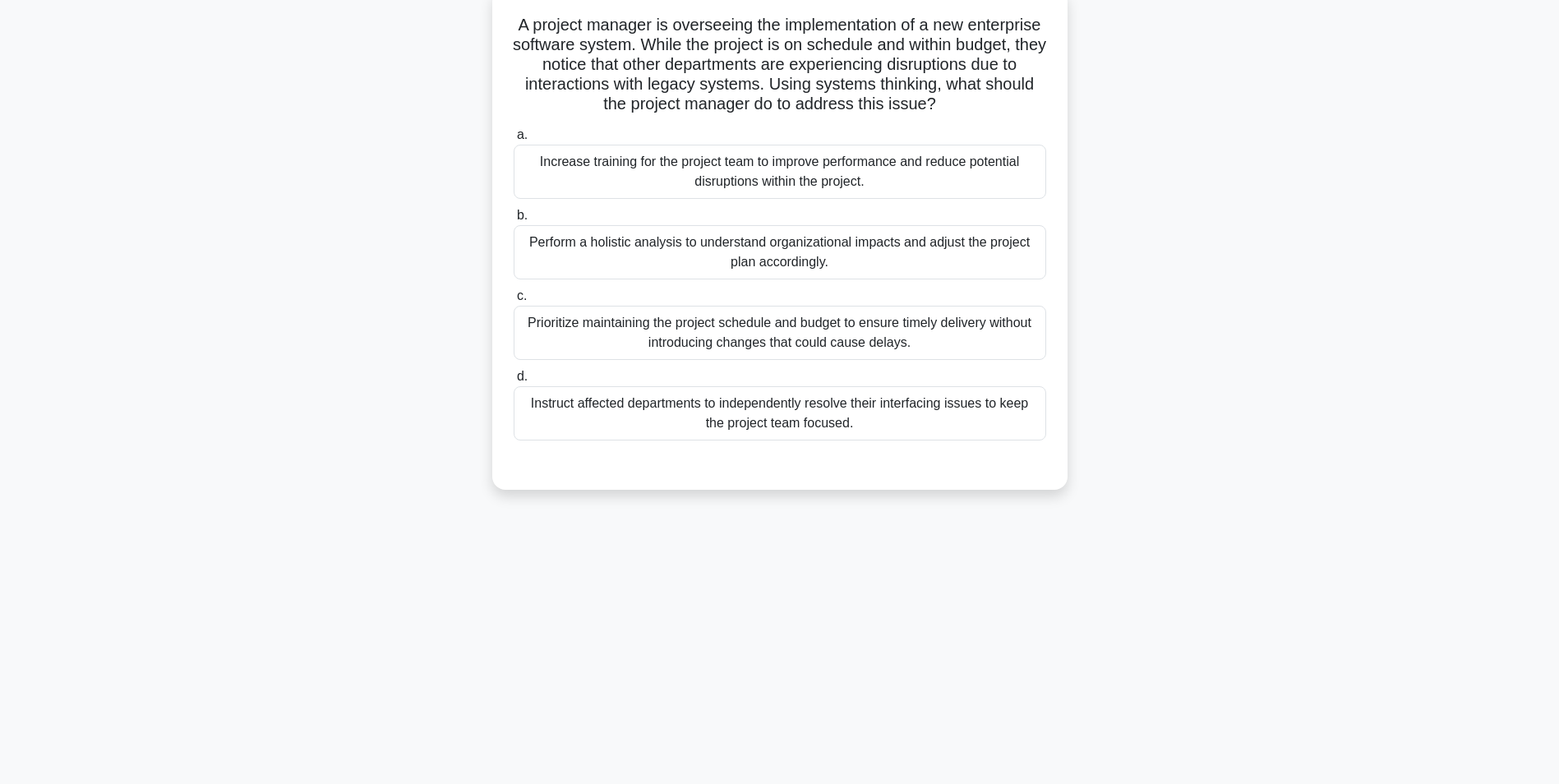
click at [728, 244] on div "Perform a holistic analysis to understand organizational impacts and adjust the…" at bounding box center [780, 252] width 533 height 54
click at [513, 221] on input "b. Perform a holistic analysis to understand organizational impacts and adjust …" at bounding box center [513, 216] width 0 height 11
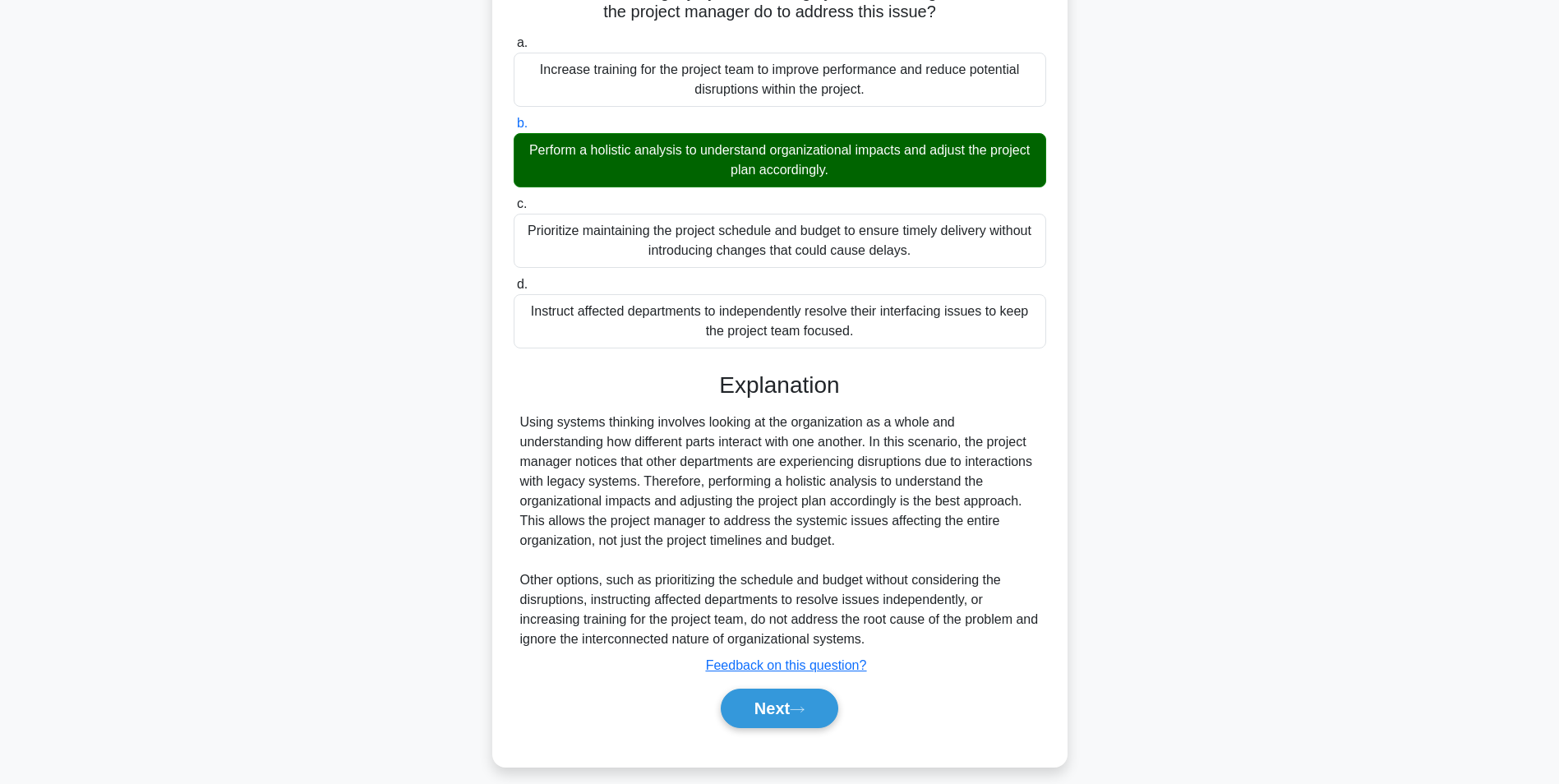
scroll to position [211, 0]
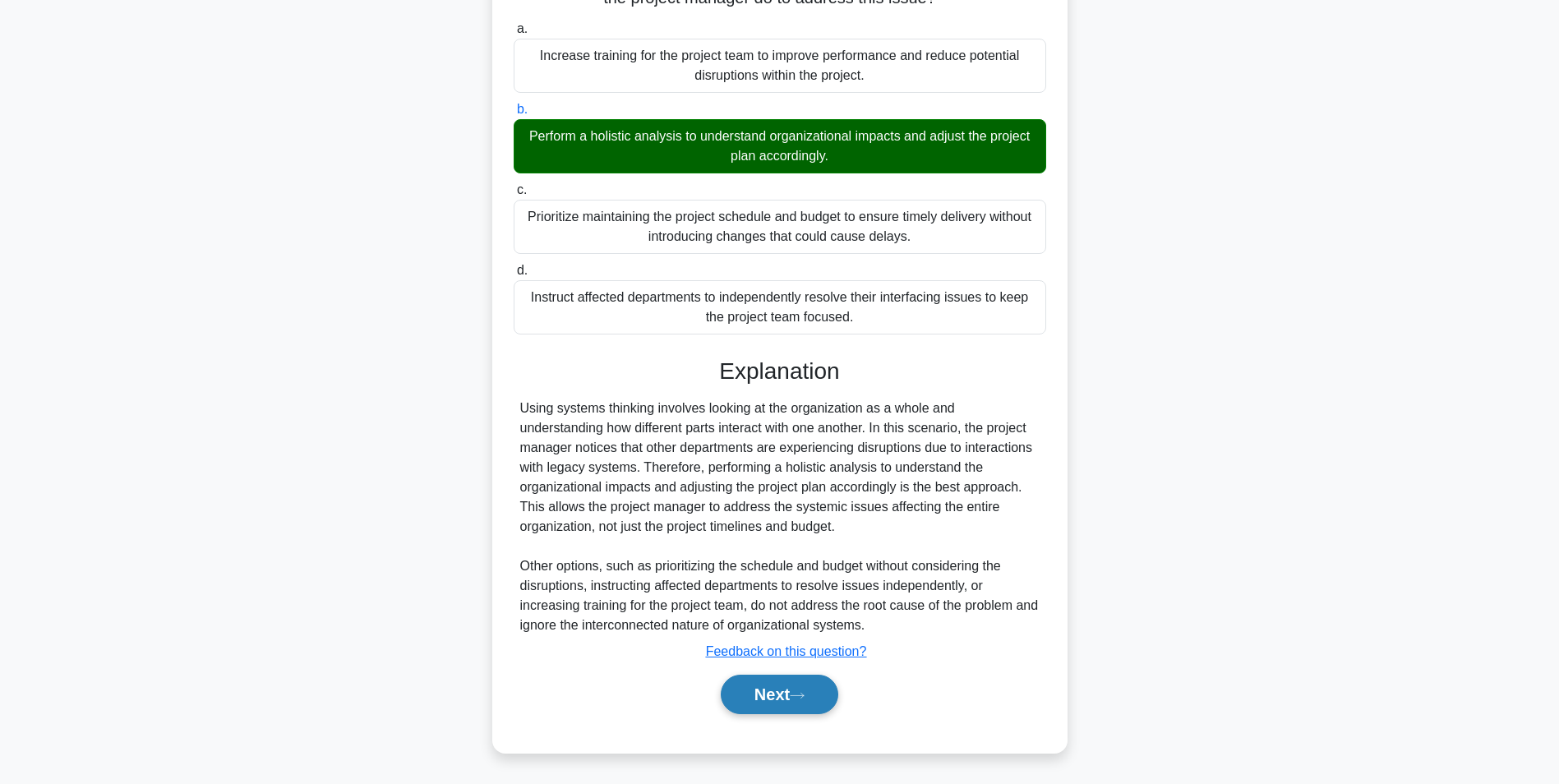
click at [780, 695] on button "Next" at bounding box center [779, 694] width 117 height 40
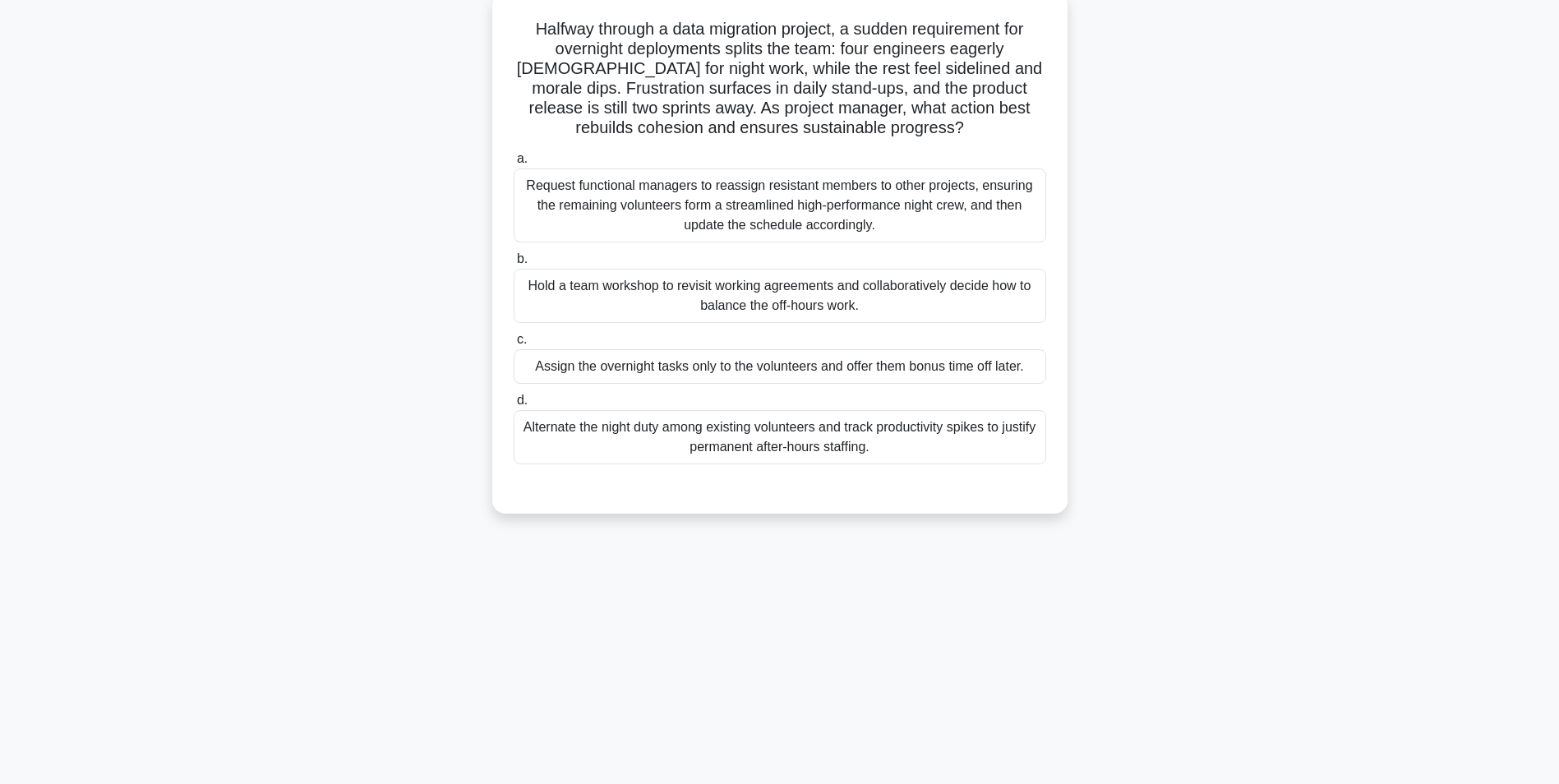
scroll to position [104, 0]
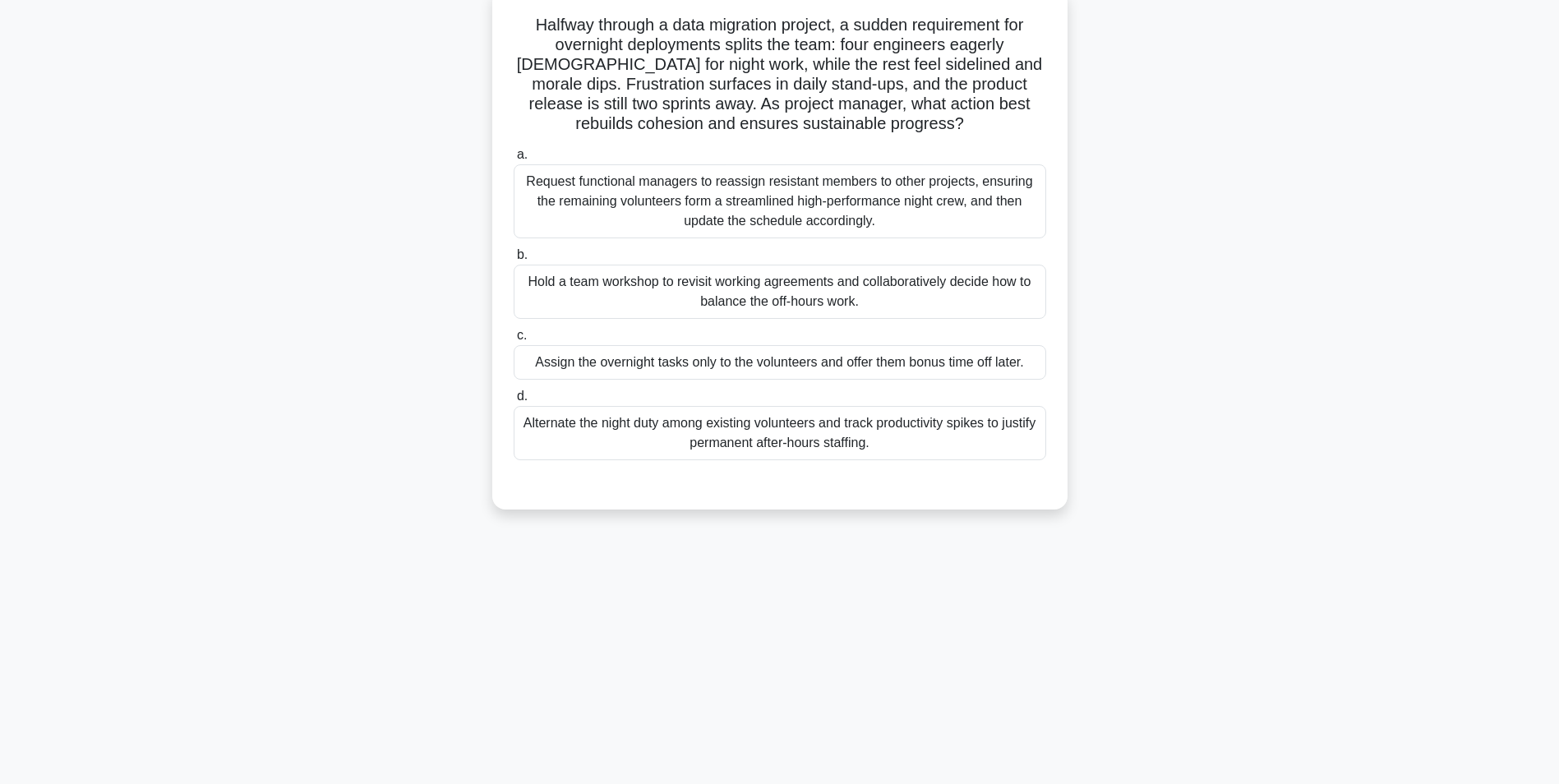
click at [869, 297] on div "Hold a team workshop to revisit working agreements and collaboratively decide h…" at bounding box center [780, 292] width 533 height 54
click at [513, 260] on input "b. Hold a team workshop to revisit working agreements and collaboratively decid…" at bounding box center [513, 255] width 0 height 11
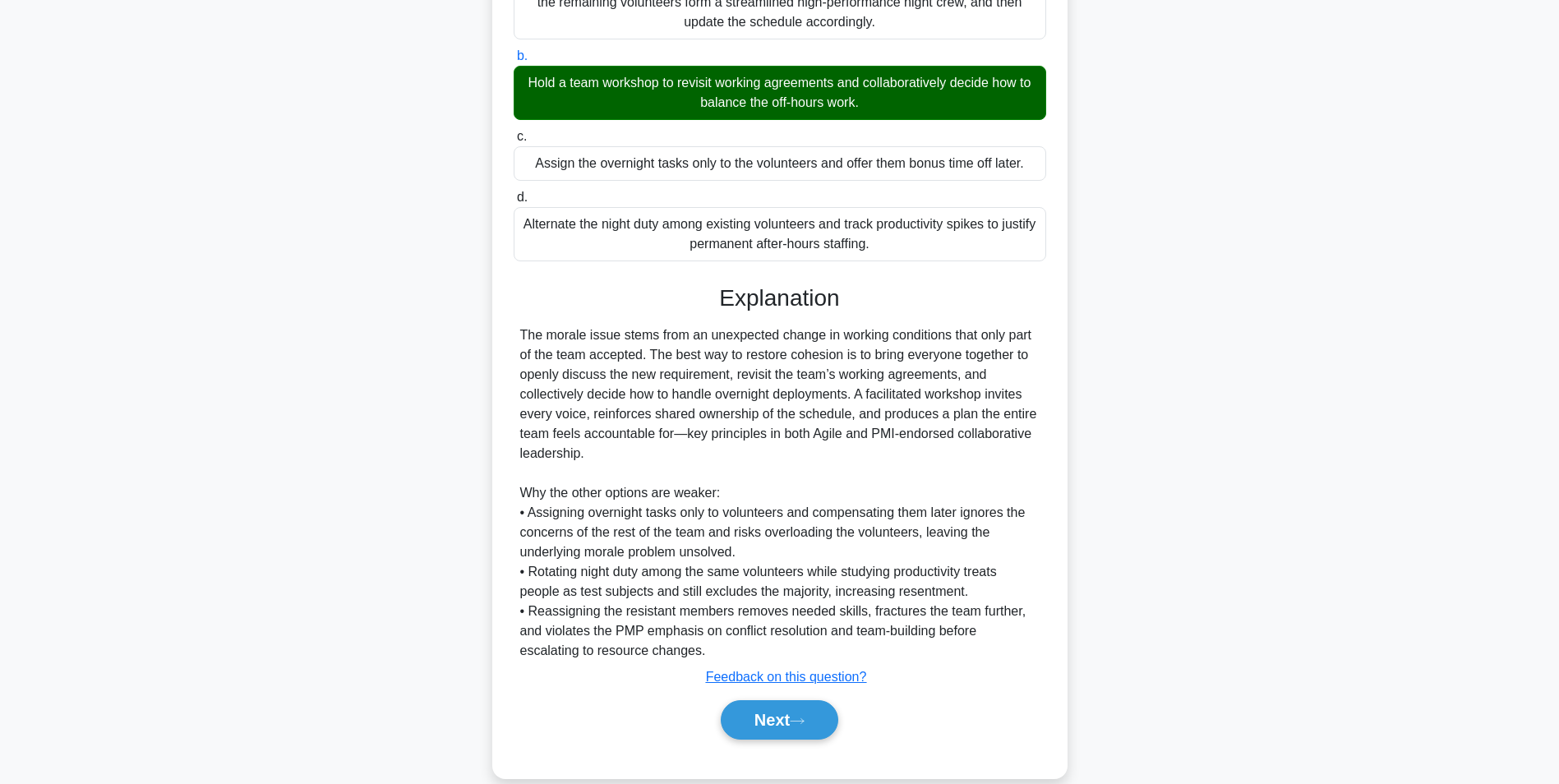
scroll to position [329, 0]
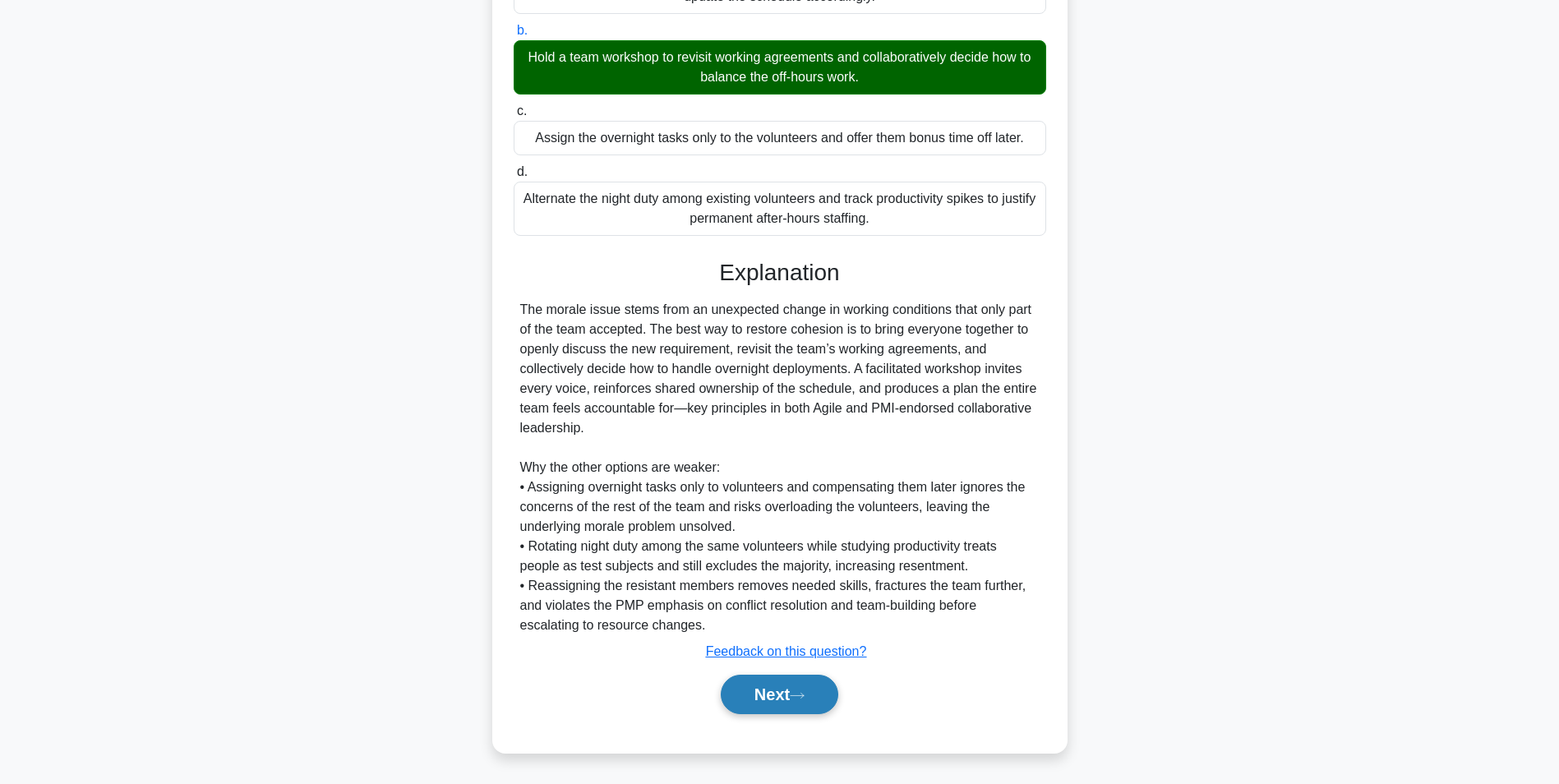
click at [762, 689] on button "Next" at bounding box center [779, 694] width 117 height 40
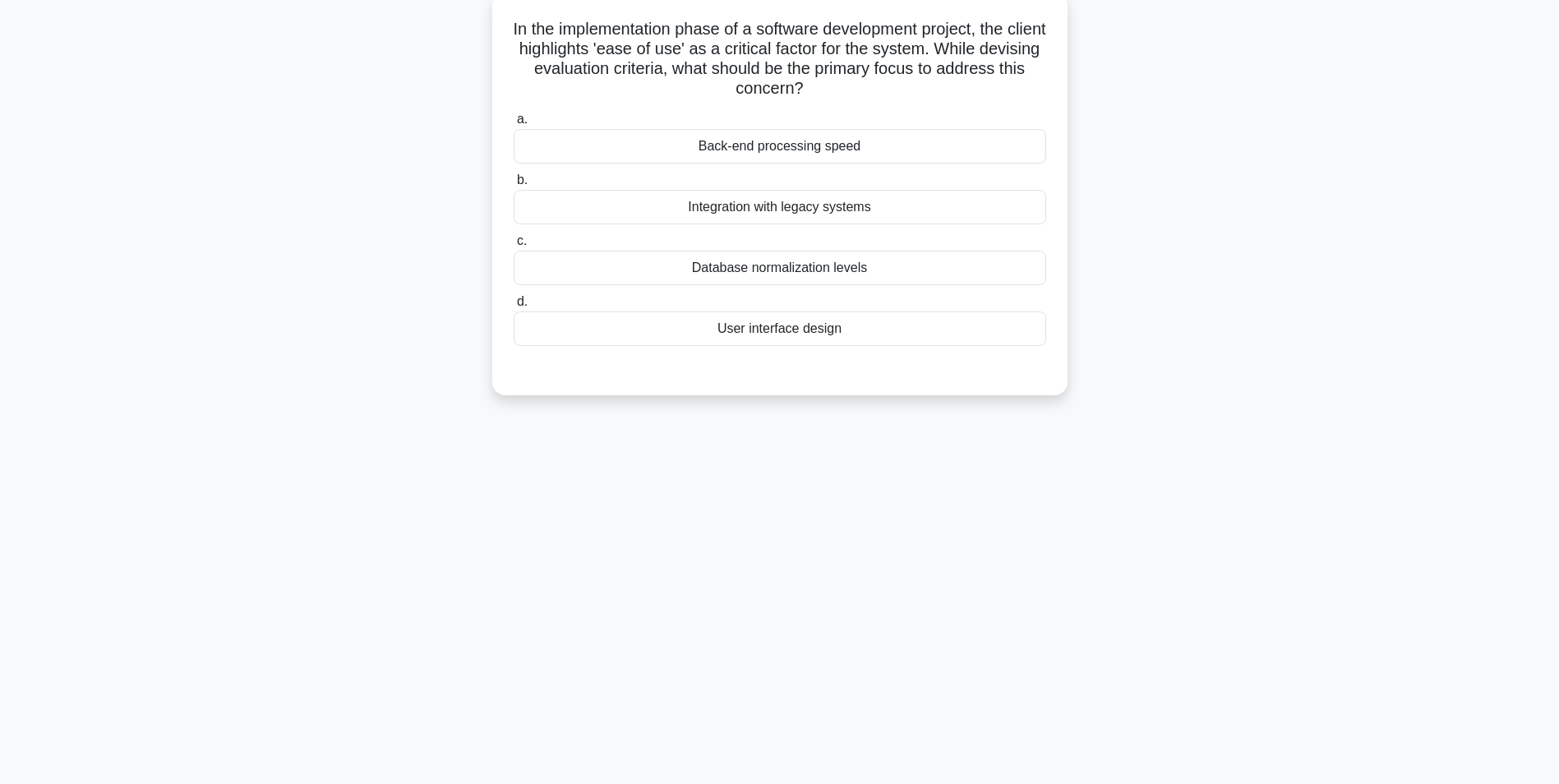
scroll to position [104, 0]
click at [782, 326] on div "User interface design" at bounding box center [780, 325] width 533 height 35
click at [513, 303] on input "d. User interface design" at bounding box center [513, 298] width 0 height 11
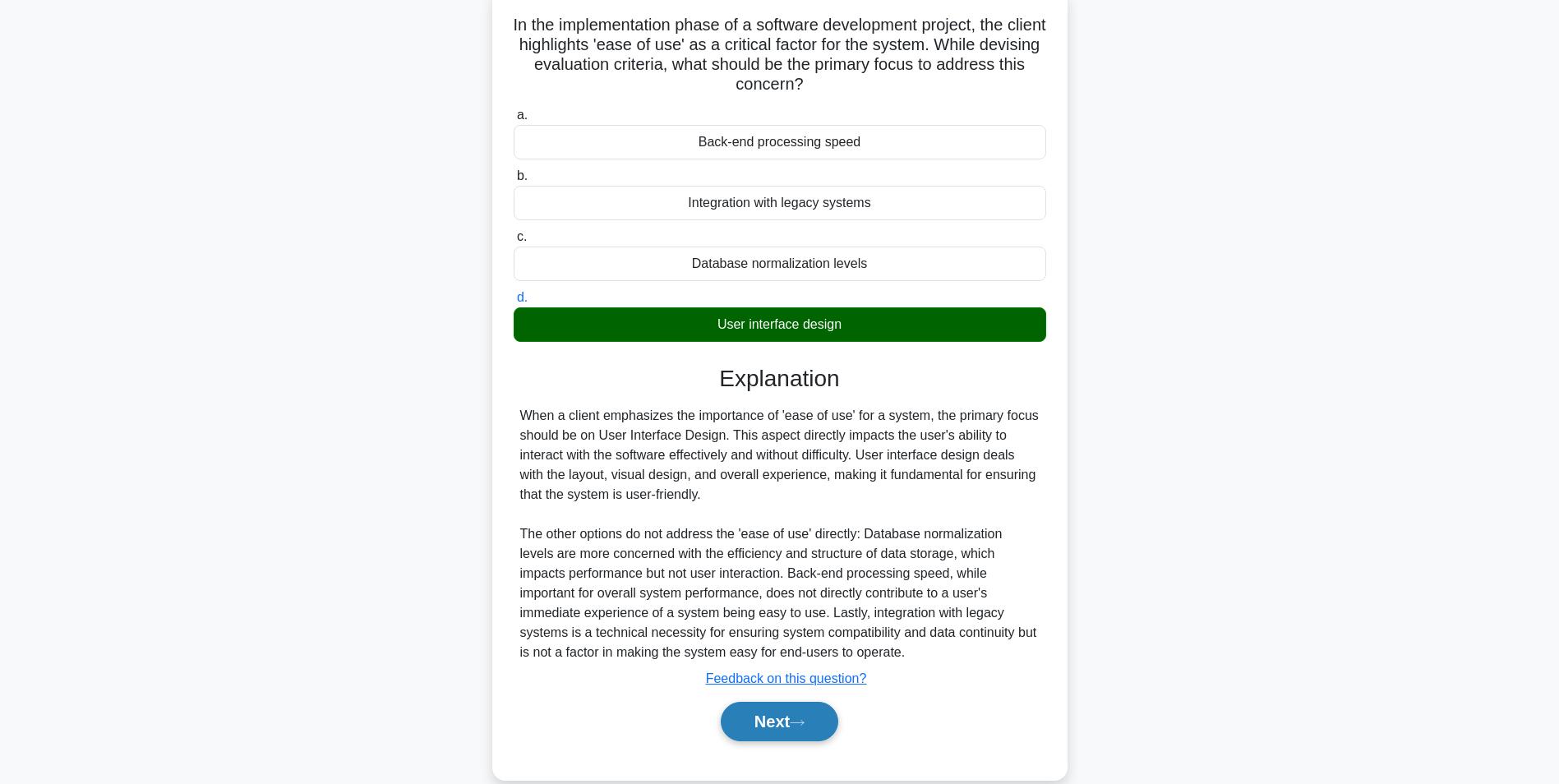
click at [767, 718] on button "Next" at bounding box center [779, 721] width 117 height 40
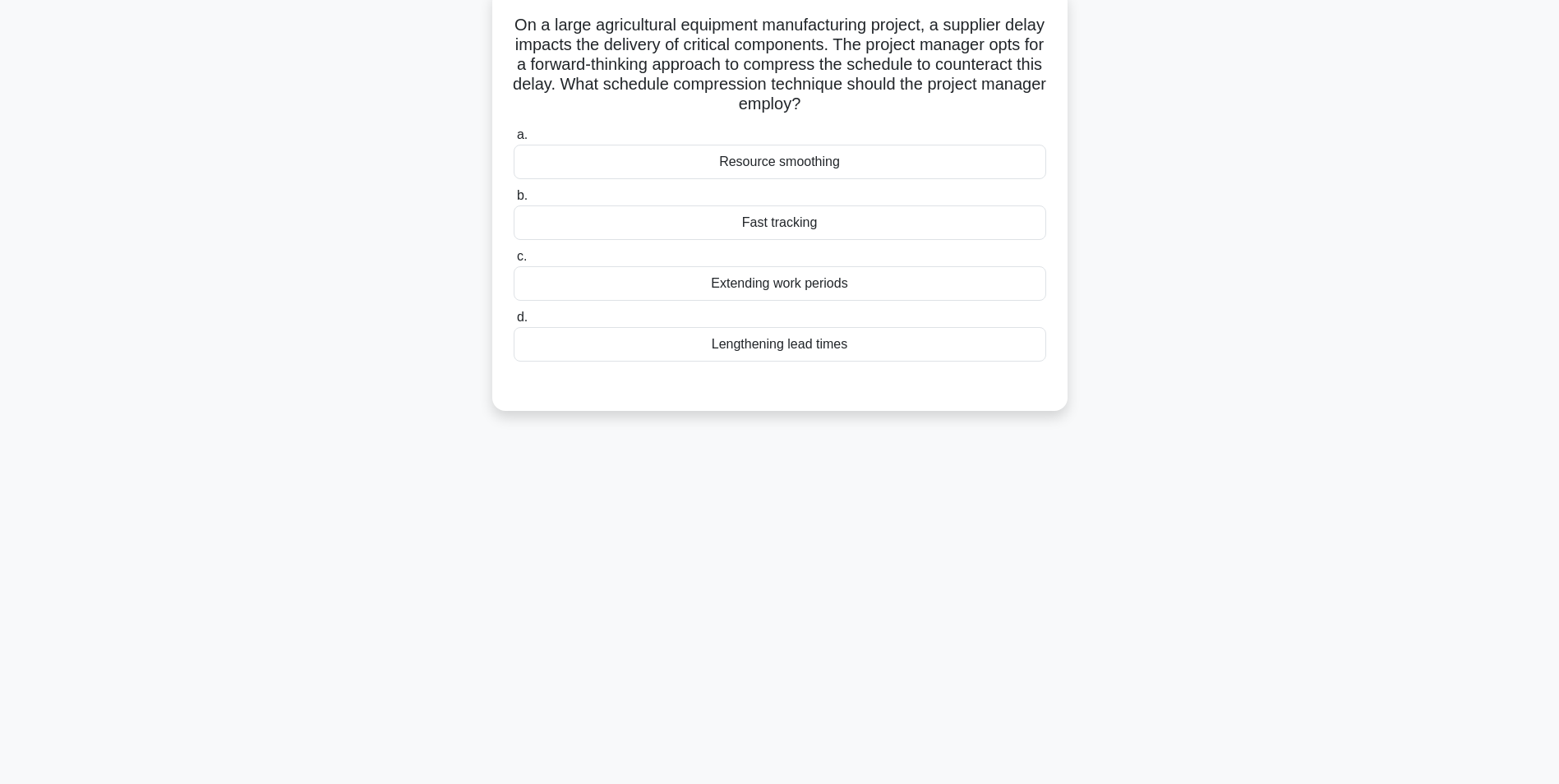
click at [781, 218] on div "Fast tracking" at bounding box center [780, 223] width 533 height 35
click at [513, 201] on input "b. Fast tracking" at bounding box center [513, 196] width 0 height 11
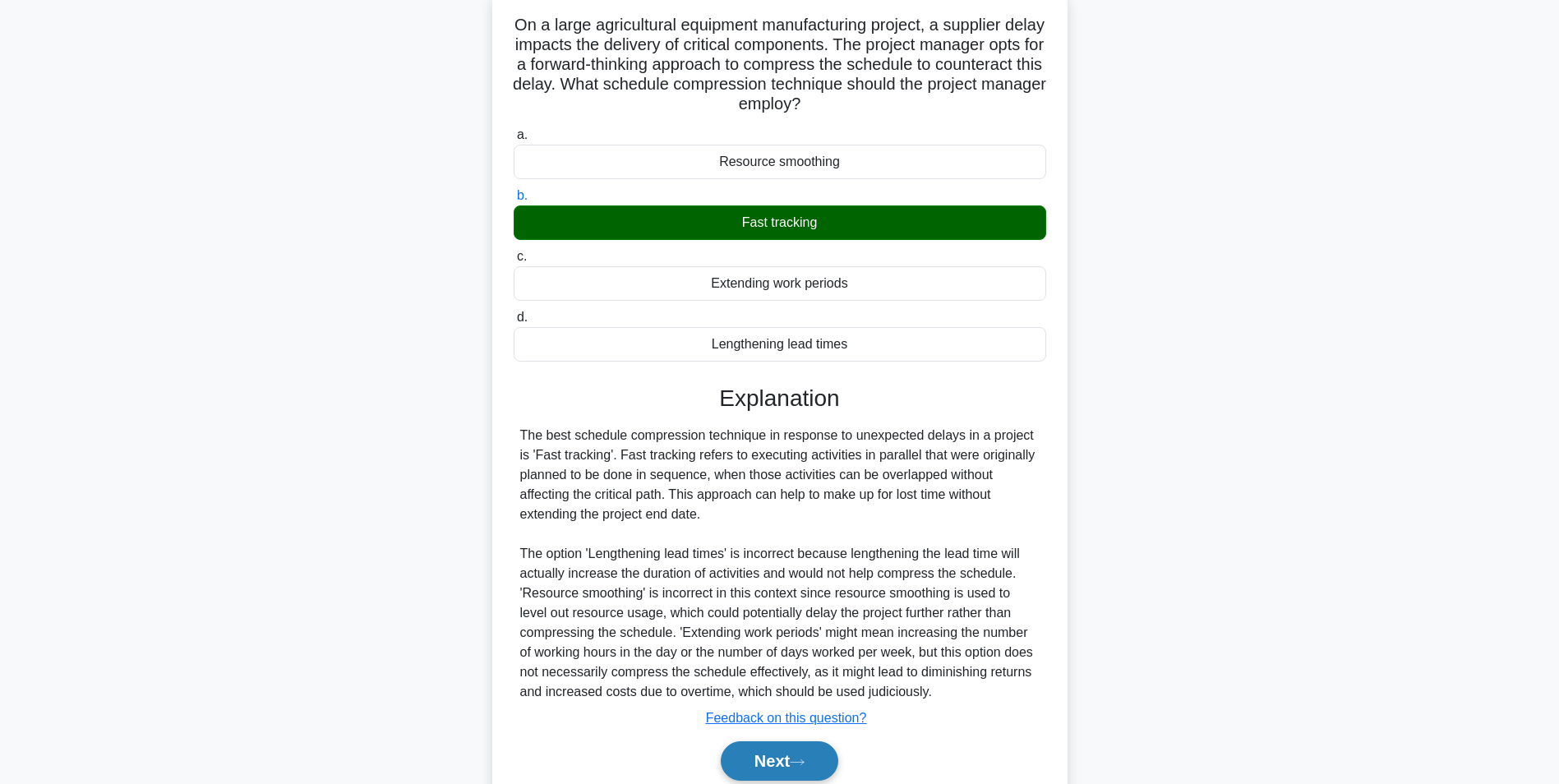
click at [772, 760] on button "Next" at bounding box center [779, 760] width 117 height 40
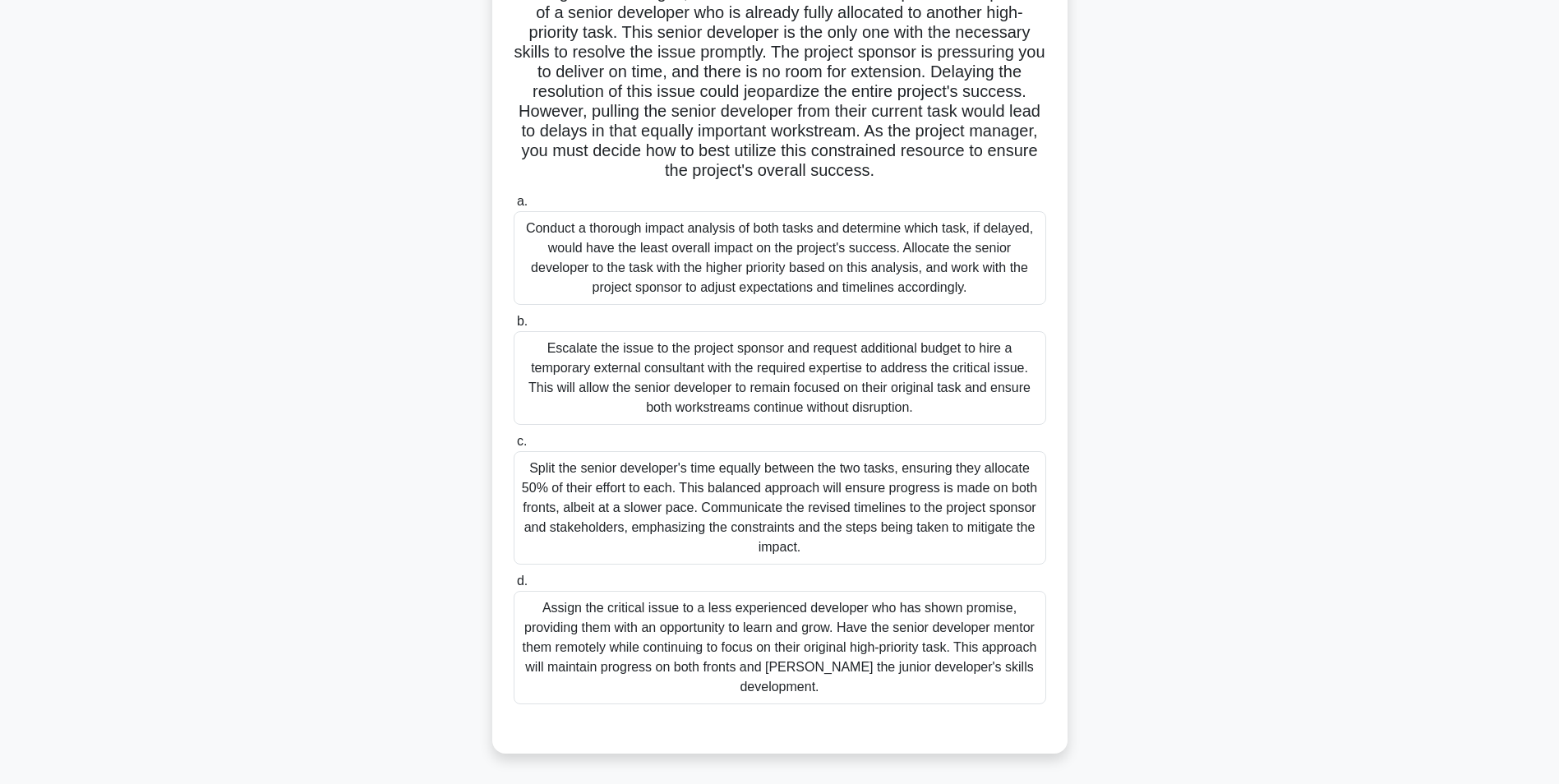
scroll to position [74, 0]
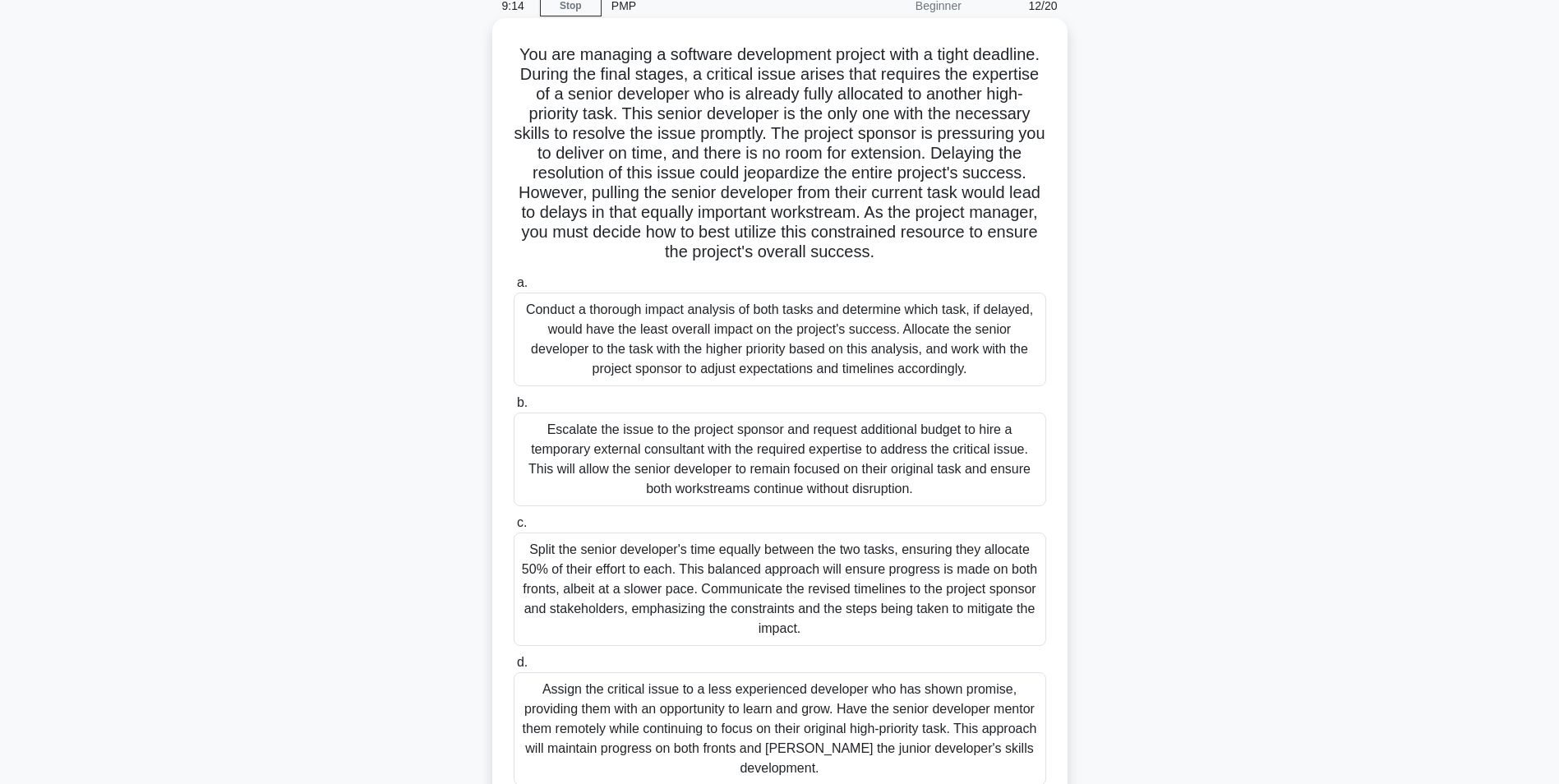
click at [814, 330] on div "Conduct a thorough impact analysis of both tasks and determine which task, if d…" at bounding box center [780, 339] width 533 height 94
click at [513, 288] on input "a. Conduct a thorough impact analysis of both tasks and determine which task, i…" at bounding box center [513, 282] width 0 height 11
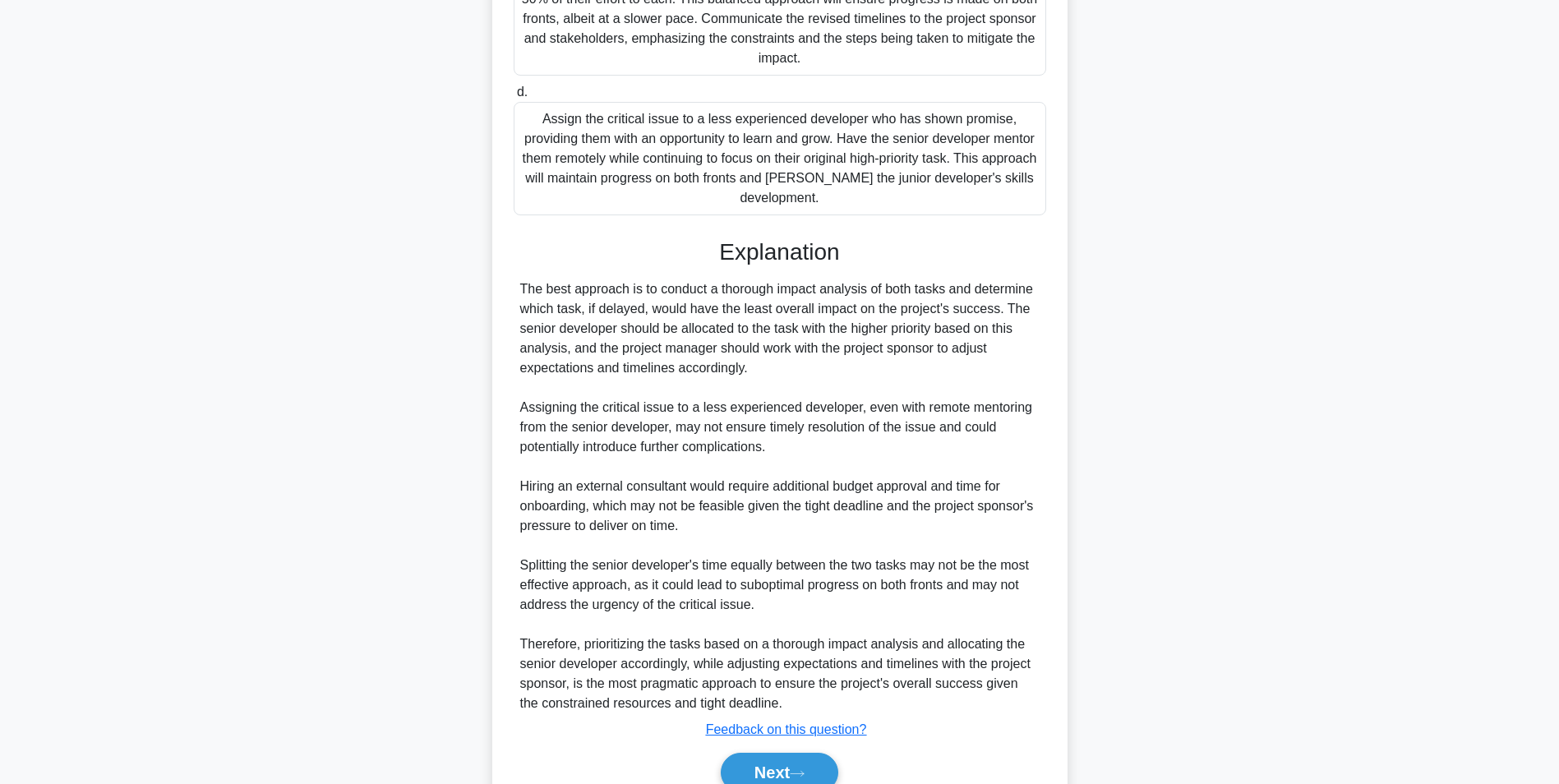
scroll to position [649, 0]
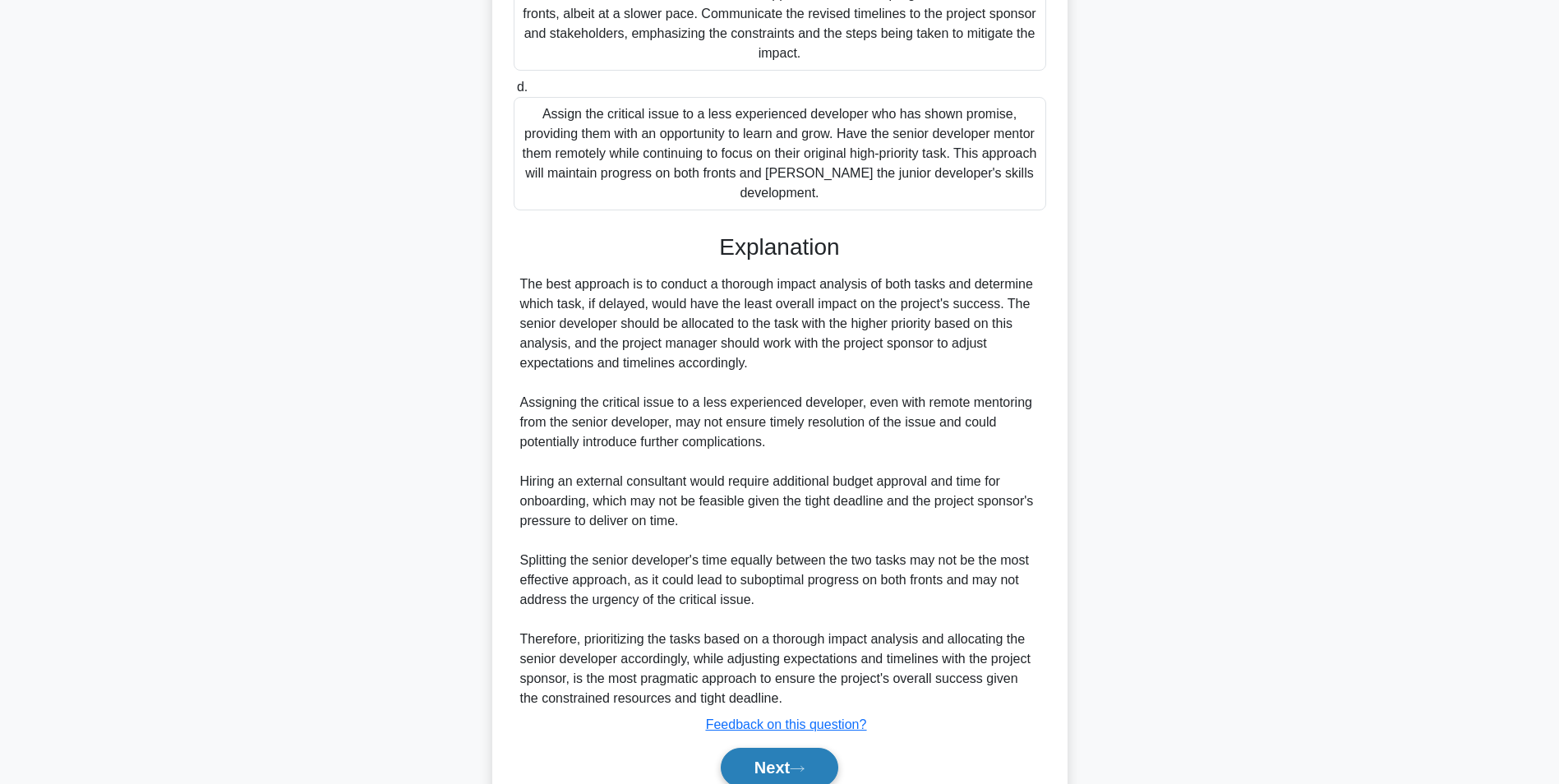
click at [772, 757] on button "Next" at bounding box center [779, 767] width 117 height 40
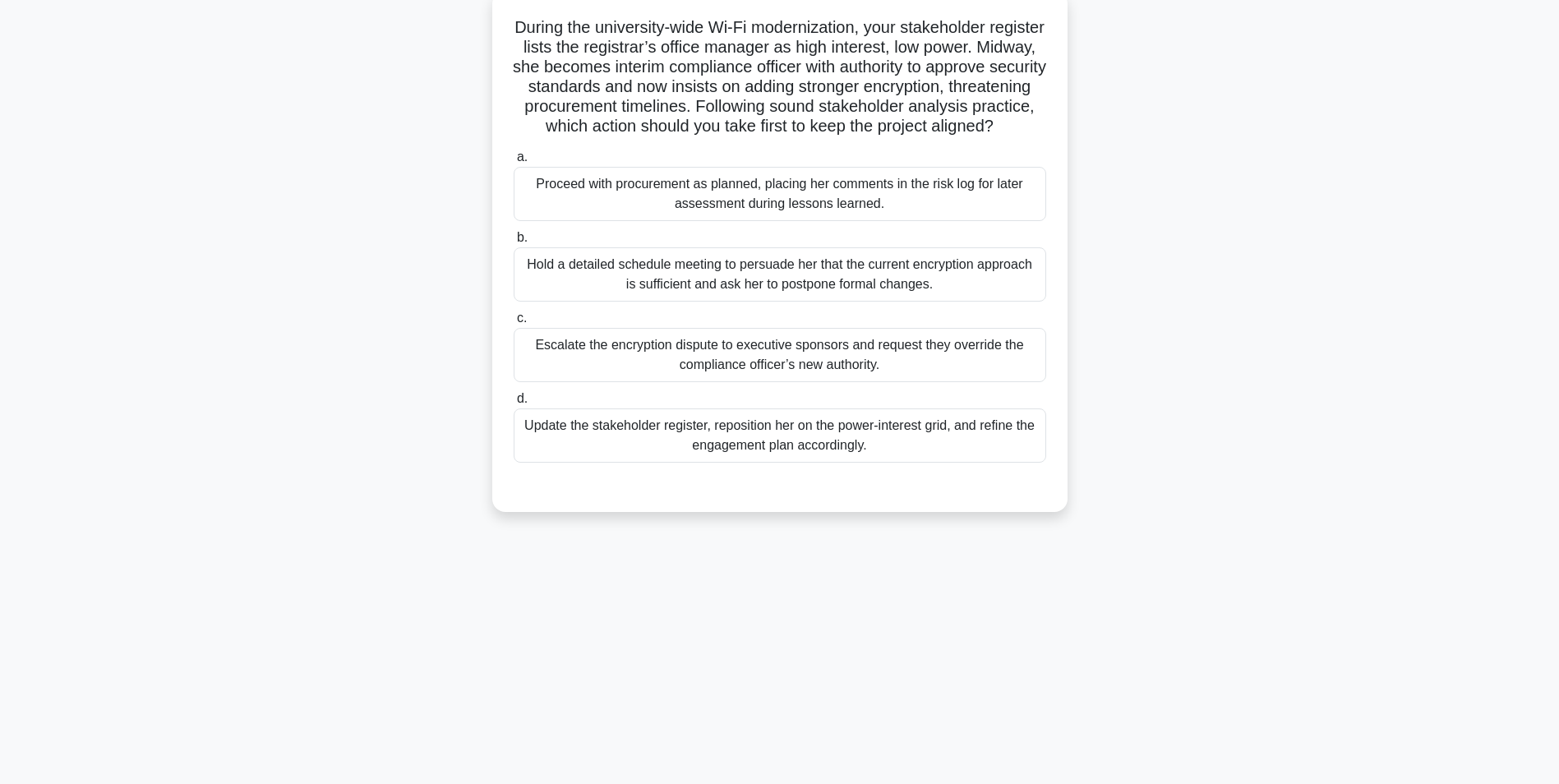
scroll to position [104, 0]
click at [734, 455] on div "Update the stakeholder register, reposition her on the power-interest grid, and…" at bounding box center [780, 433] width 533 height 54
click at [513, 402] on input "d. Update the stakeholder register, reposition her on the power-interest grid, …" at bounding box center [513, 396] width 0 height 11
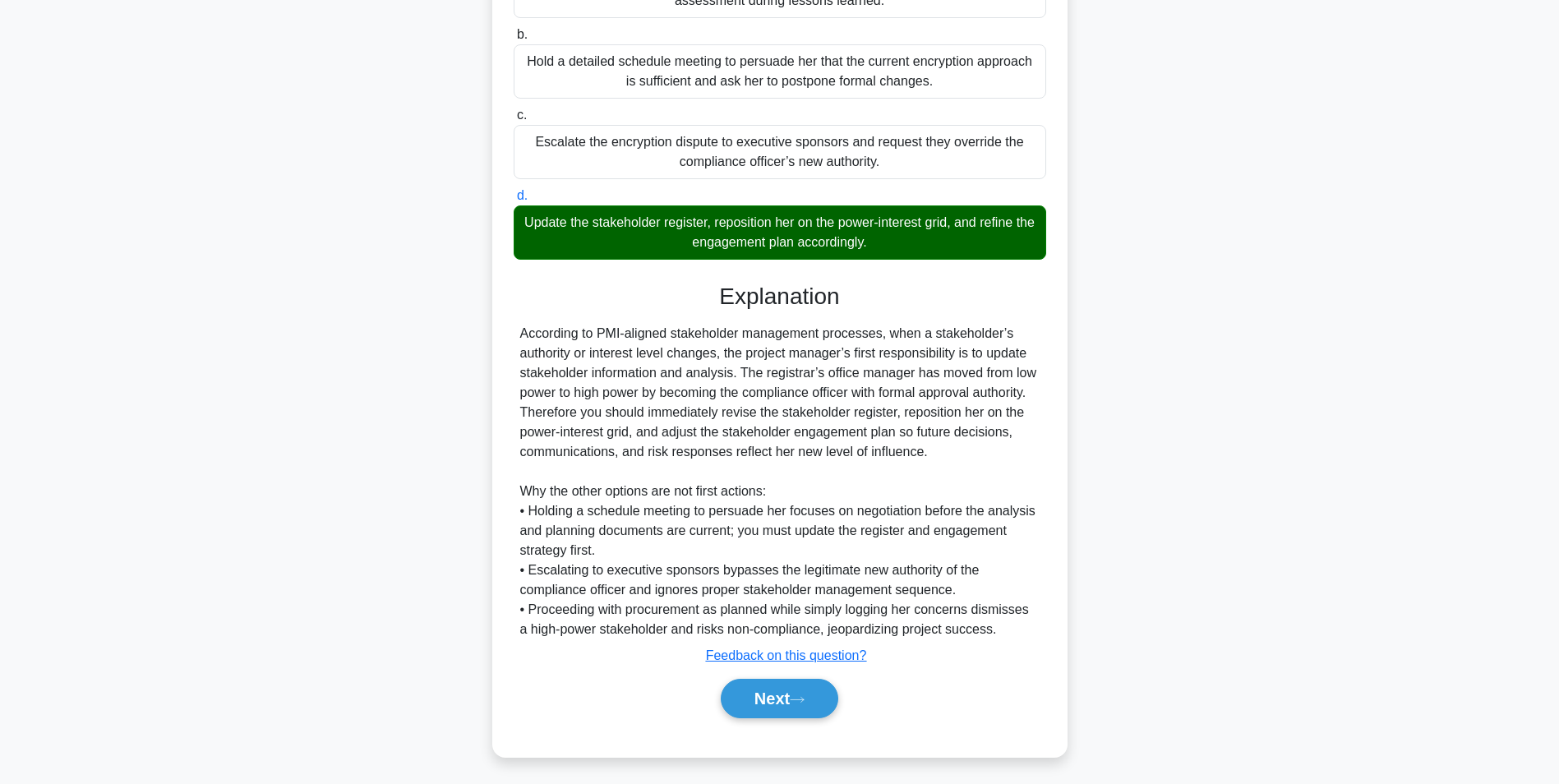
scroll to position [329, 0]
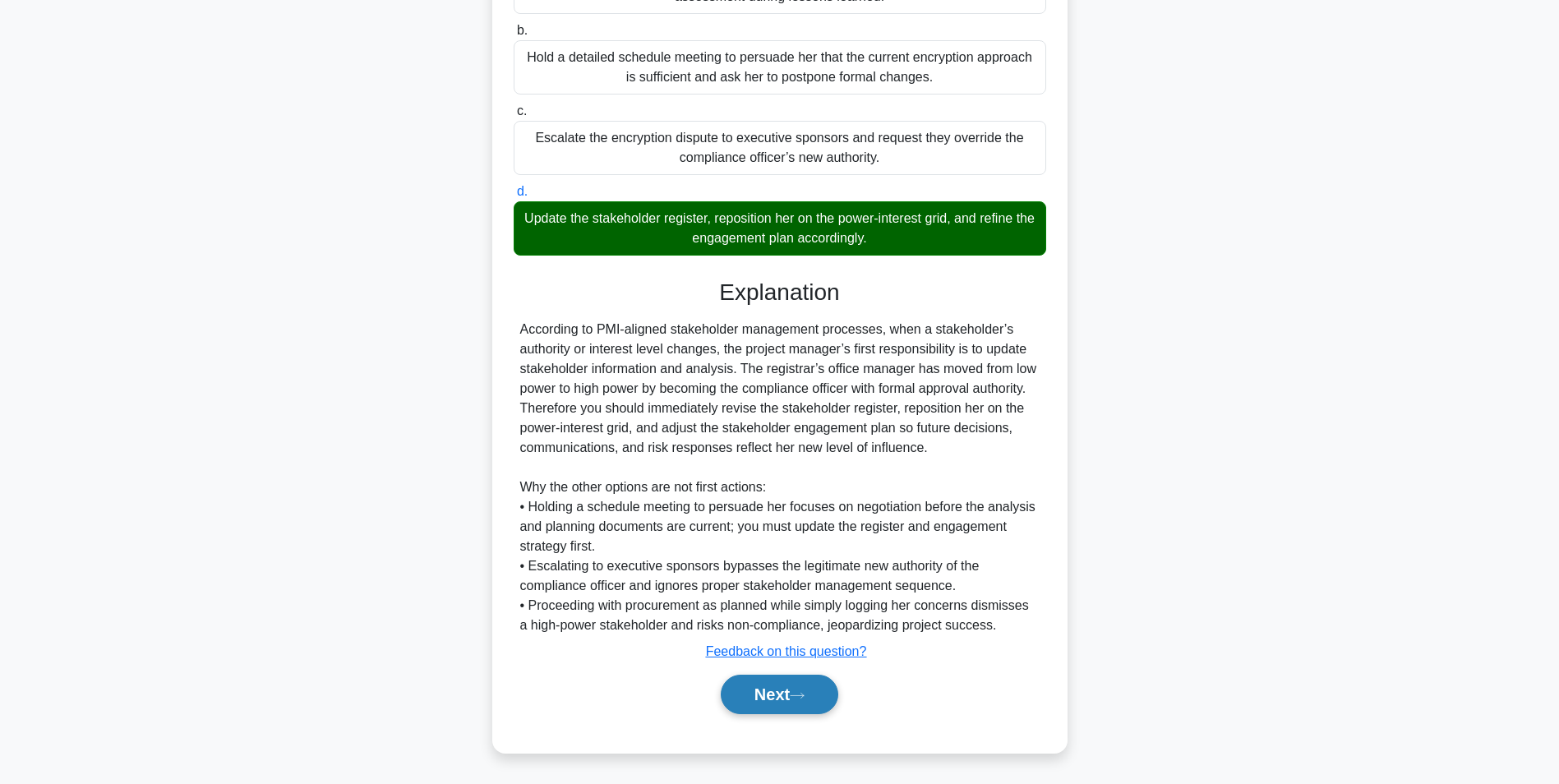
click at [771, 688] on button "Next" at bounding box center [779, 694] width 117 height 40
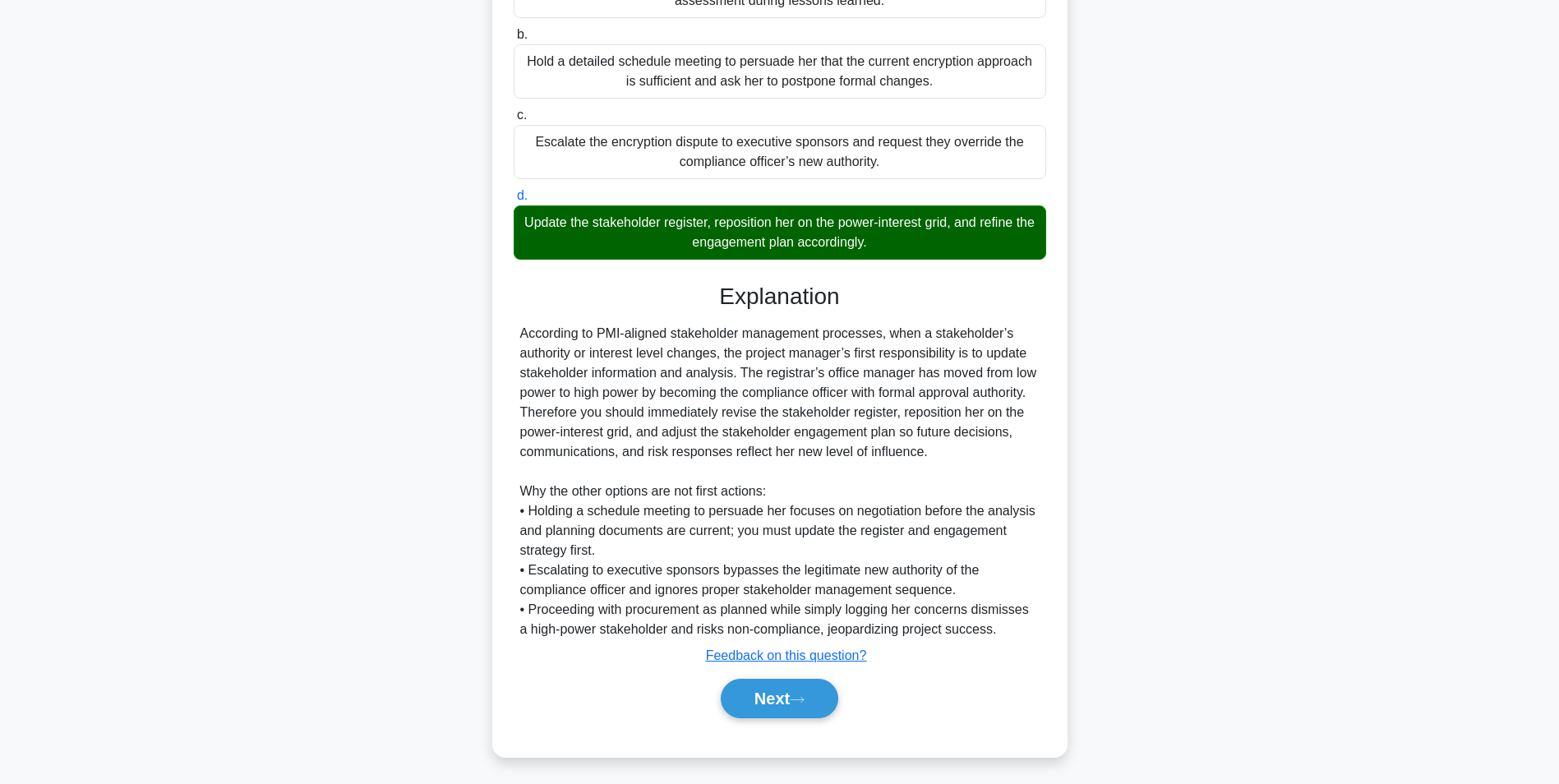
scroll to position [104, 0]
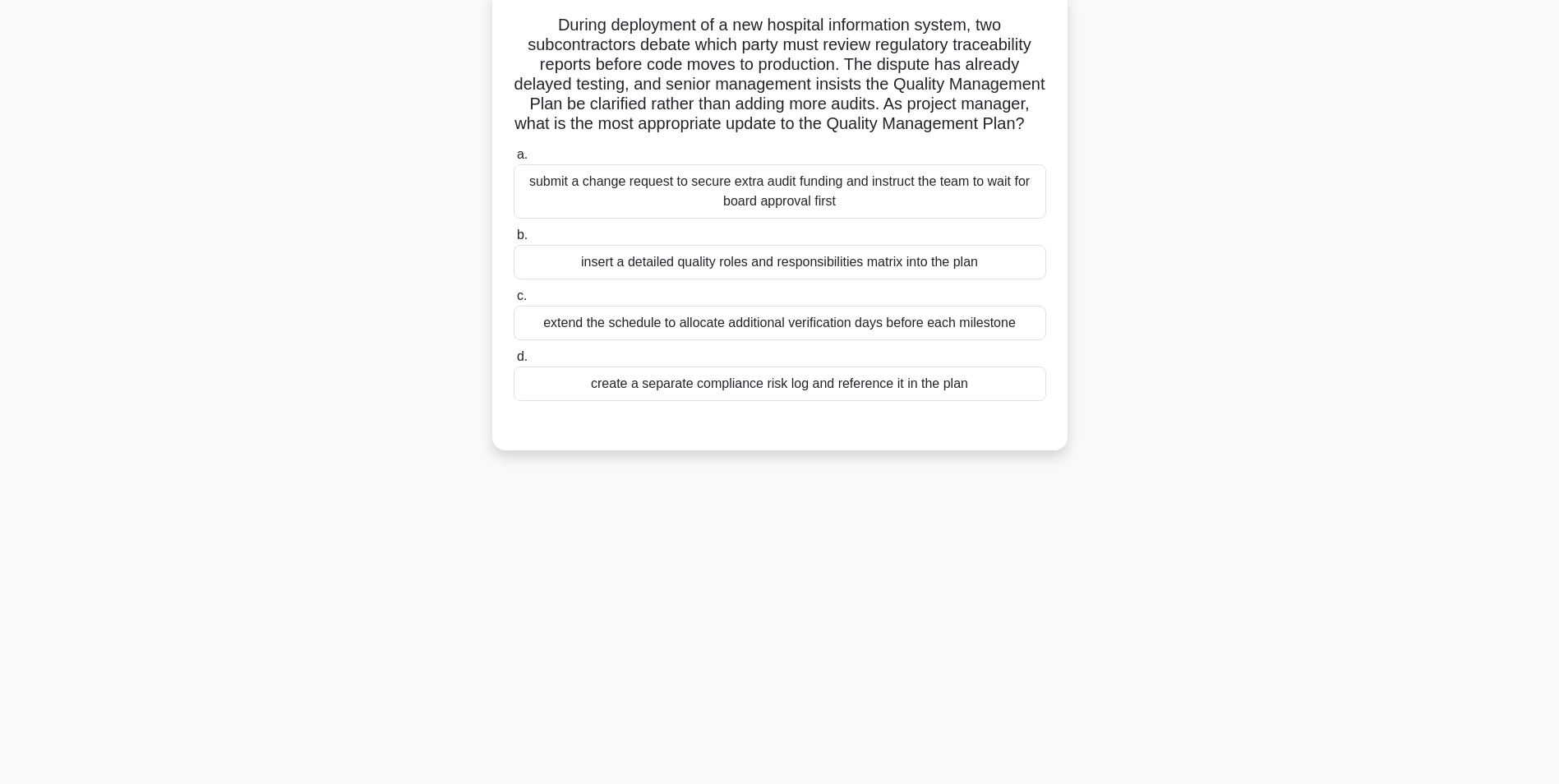
click at [847, 279] on div "insert a detailed quality roles and responsibilities matrix into the plan" at bounding box center [780, 261] width 533 height 35
click at [513, 241] on input "b. insert a detailed quality roles and responsibilities matrix into the plan" at bounding box center [513, 235] width 0 height 11
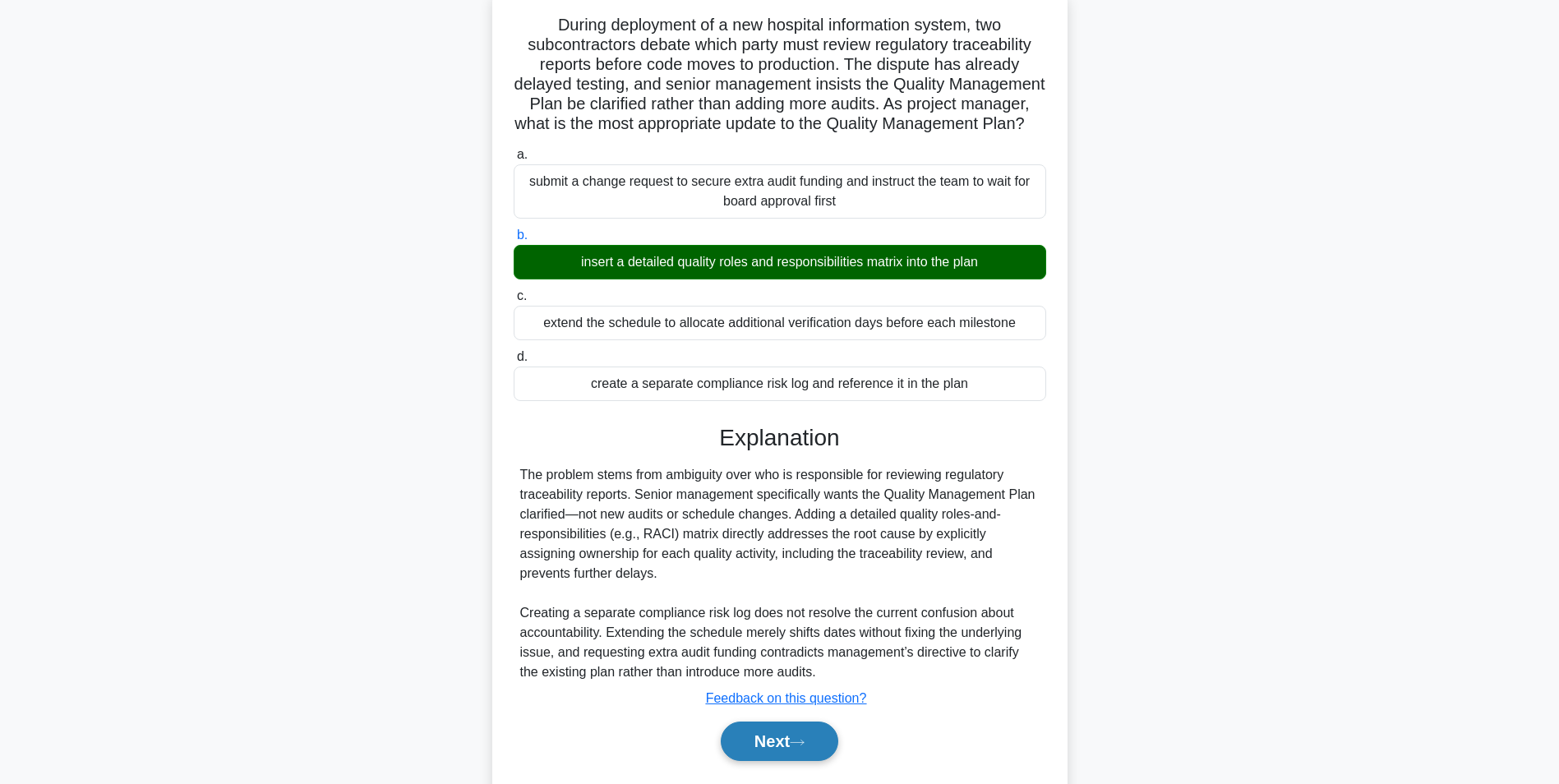
click at [762, 761] on button "Next" at bounding box center [779, 741] width 117 height 40
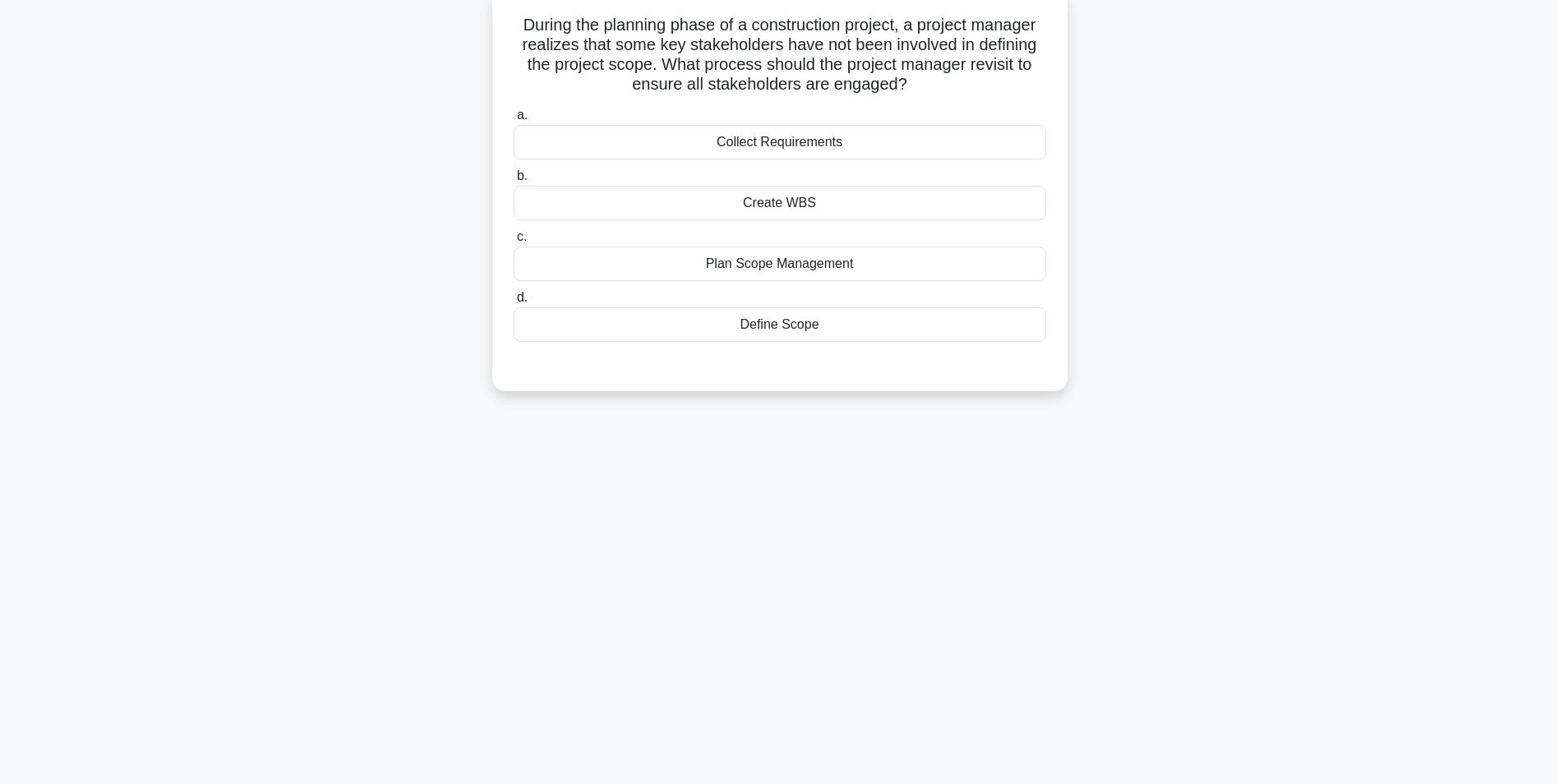
click at [797, 142] on div "Collect Requirements" at bounding box center [780, 142] width 533 height 35
click at [513, 121] on input "a. Collect Requirements" at bounding box center [513, 115] width 0 height 11
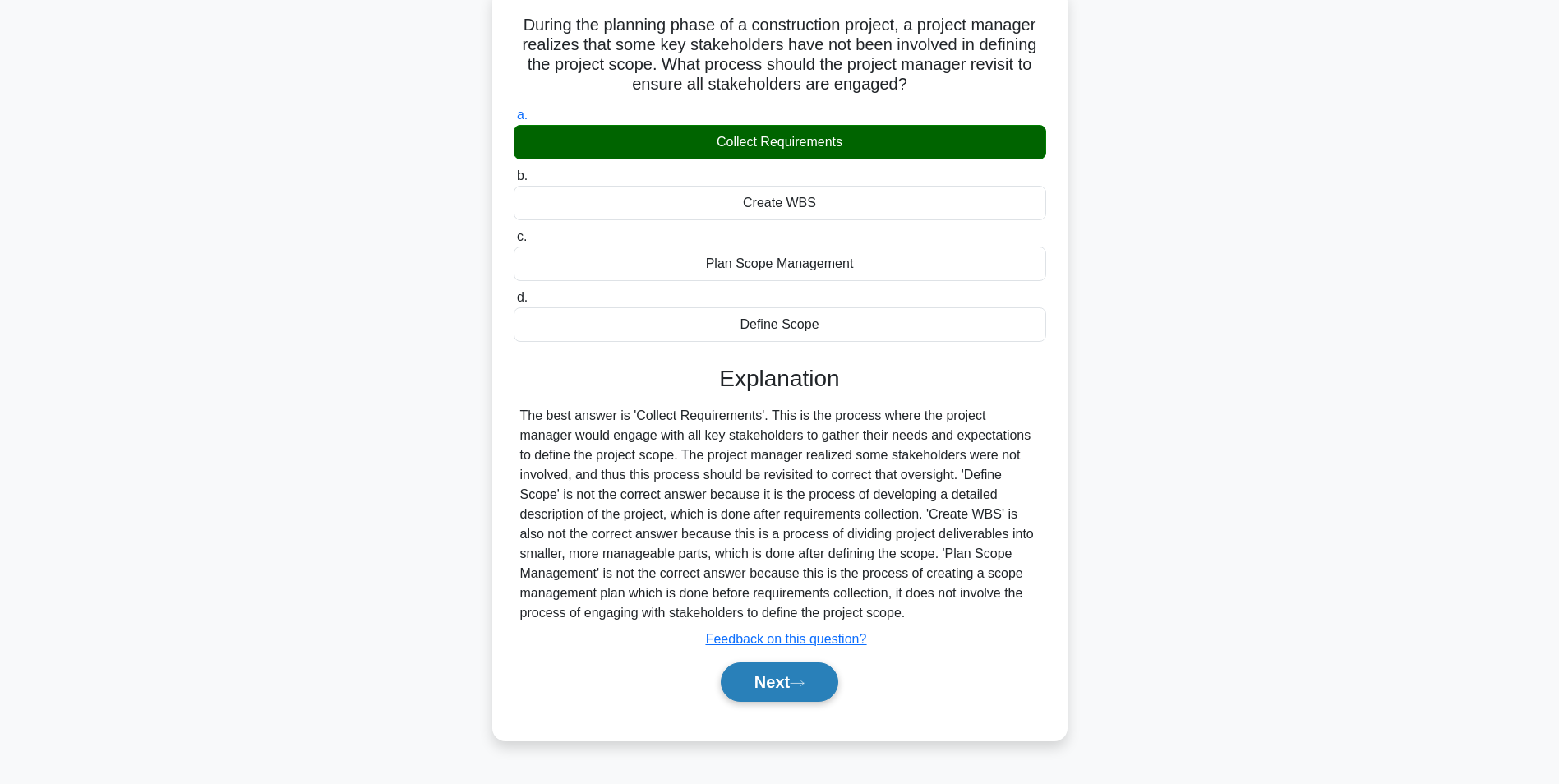
click at [784, 681] on button "Next" at bounding box center [779, 682] width 117 height 40
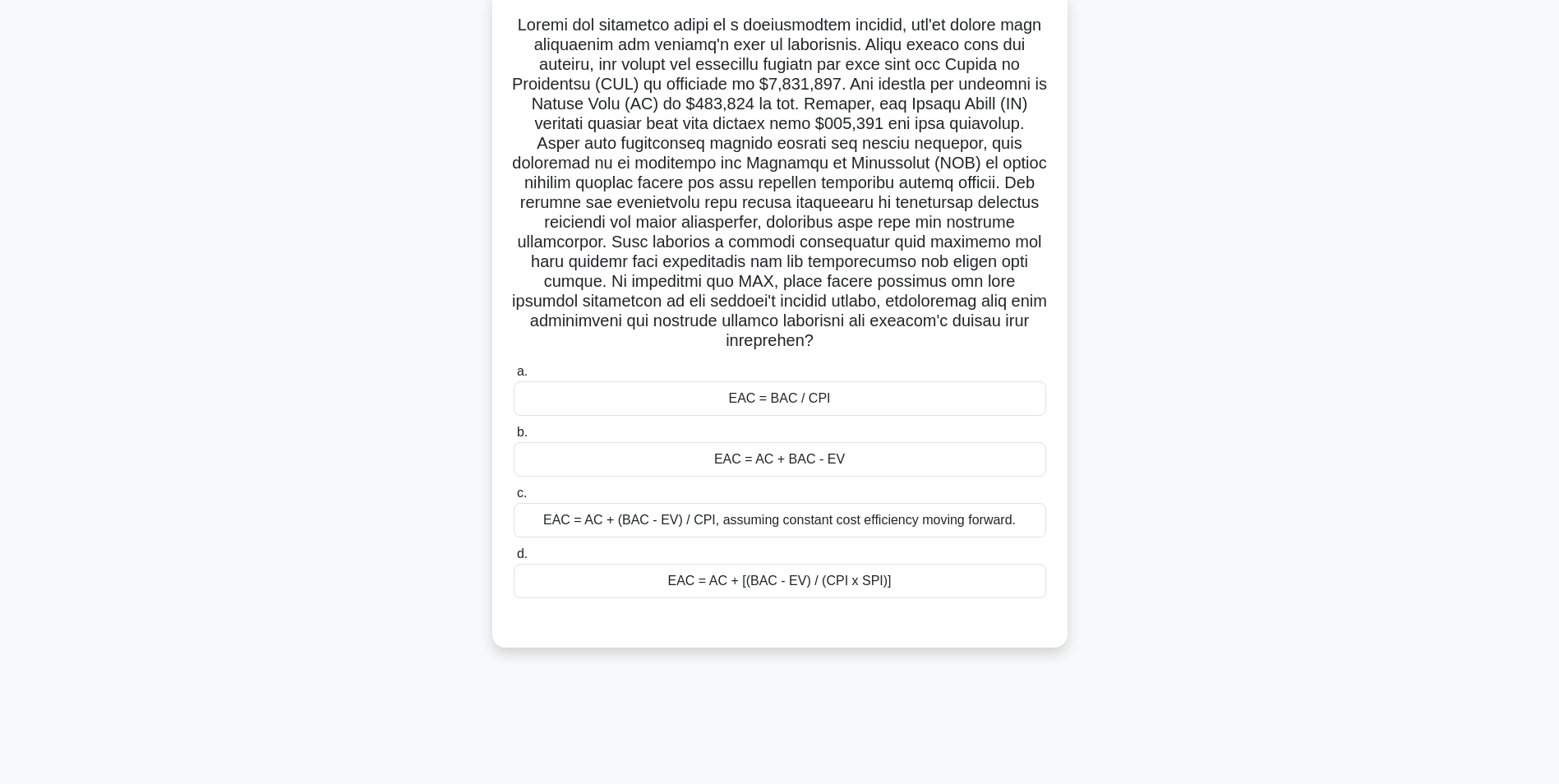
click at [779, 402] on div "EAC = BAC / CPI" at bounding box center [780, 398] width 533 height 35
click at [513, 377] on input "a. EAC = BAC / CPI" at bounding box center [513, 372] width 0 height 11
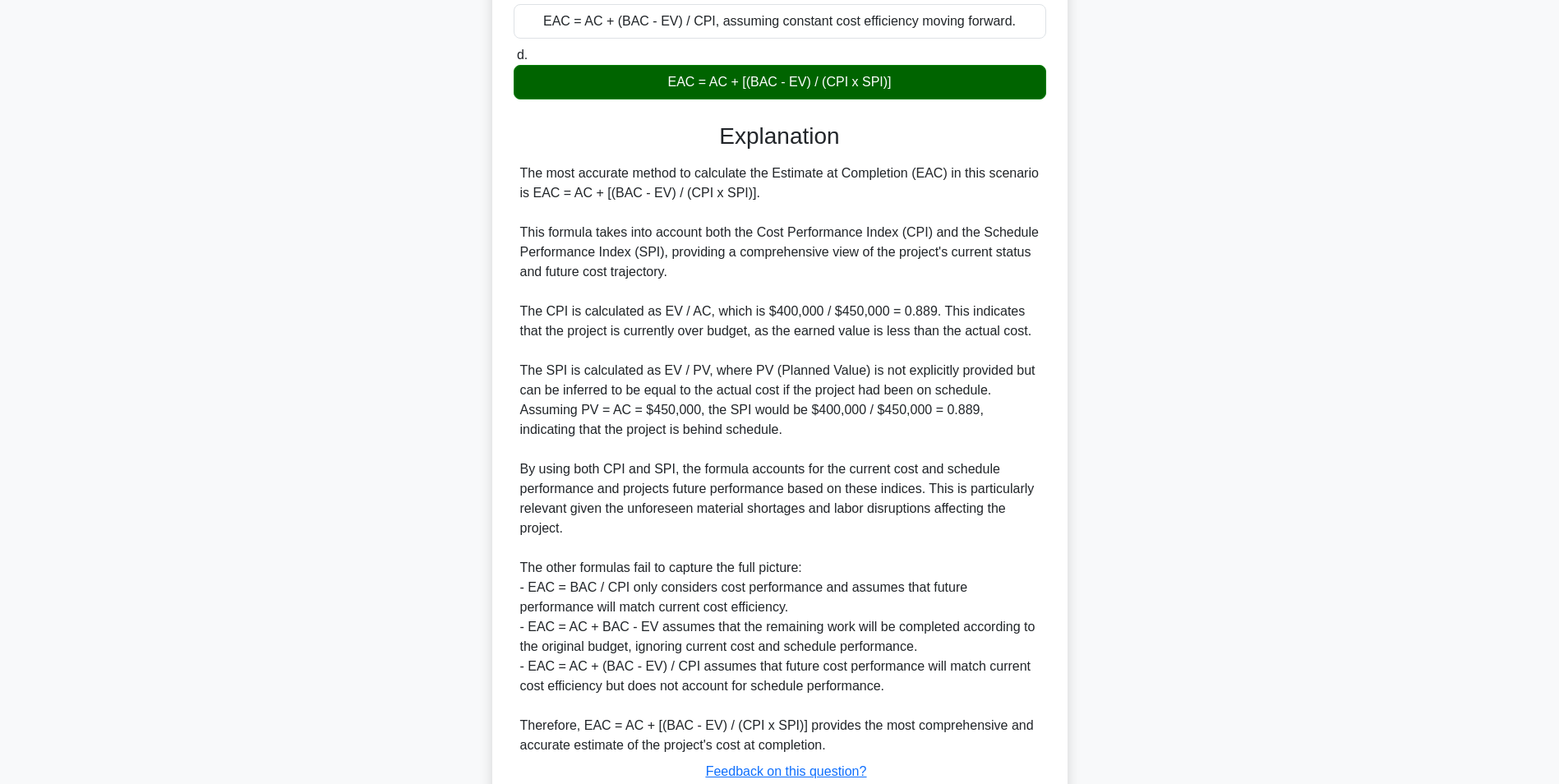
scroll to position [679, 0]
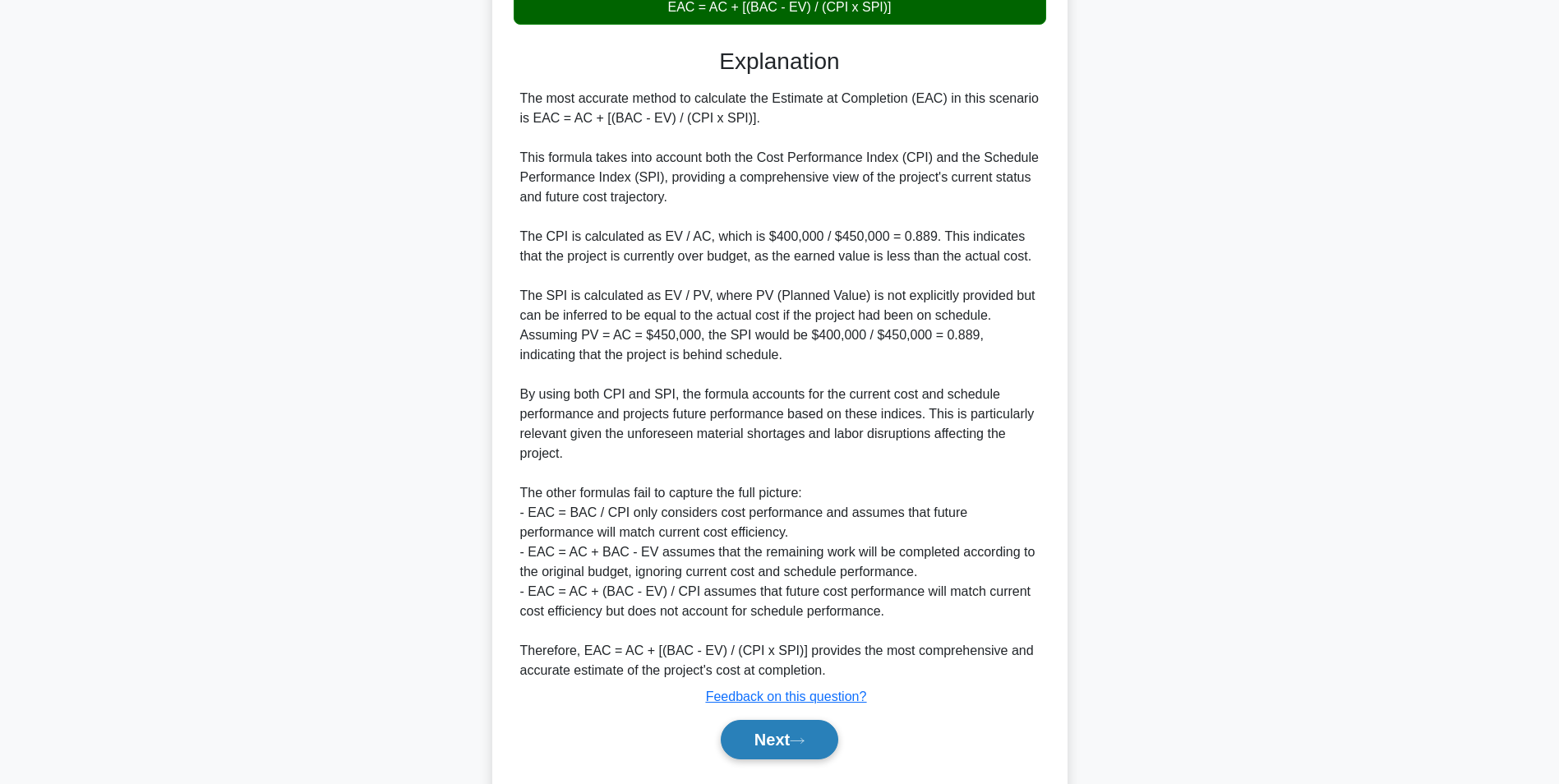
click at [761, 744] on button "Next" at bounding box center [779, 739] width 117 height 40
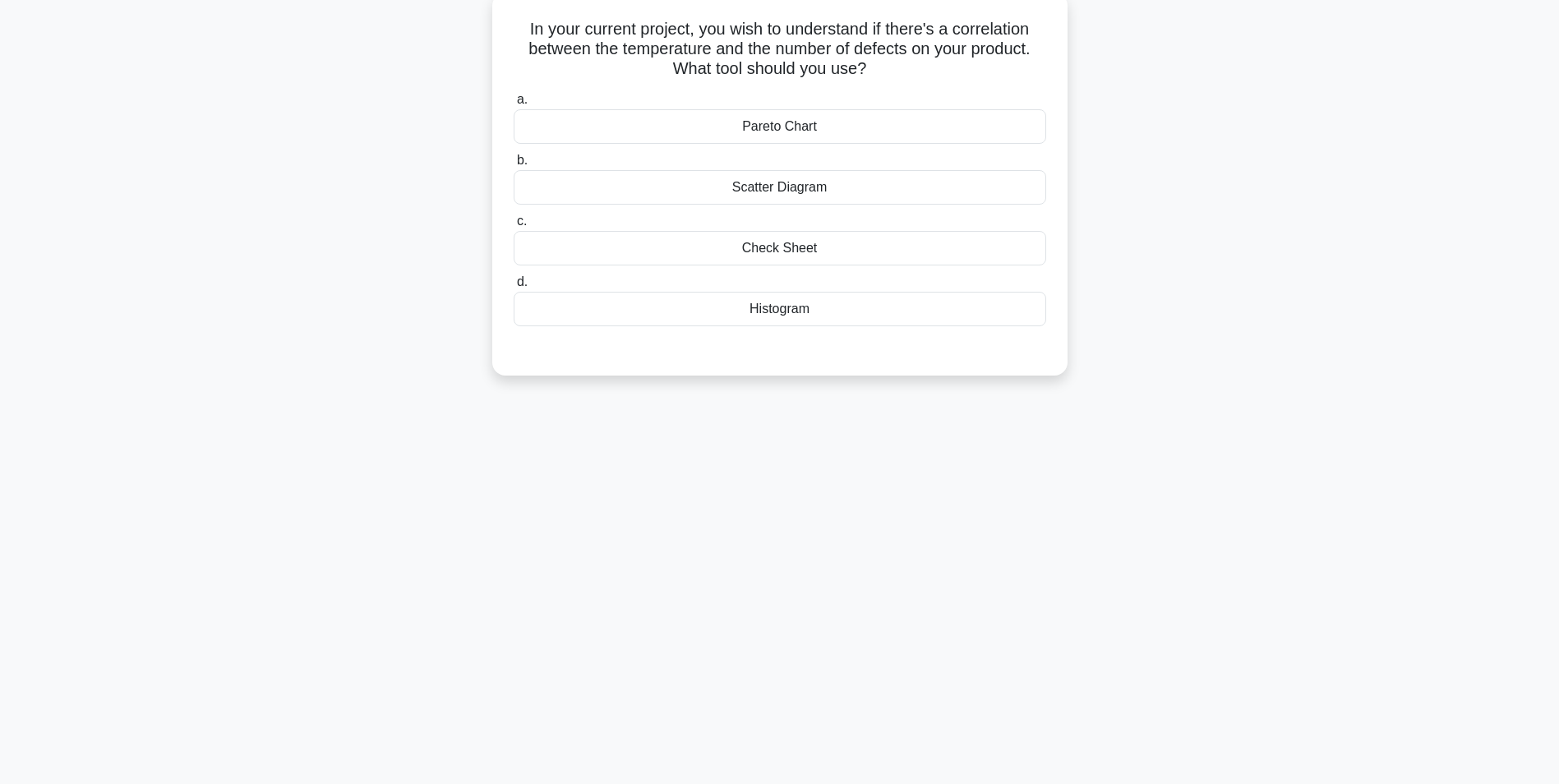
scroll to position [104, 0]
click at [793, 250] on div "Check Sheet" at bounding box center [780, 244] width 533 height 35
click at [513, 223] on input "c. Check Sheet" at bounding box center [513, 217] width 0 height 11
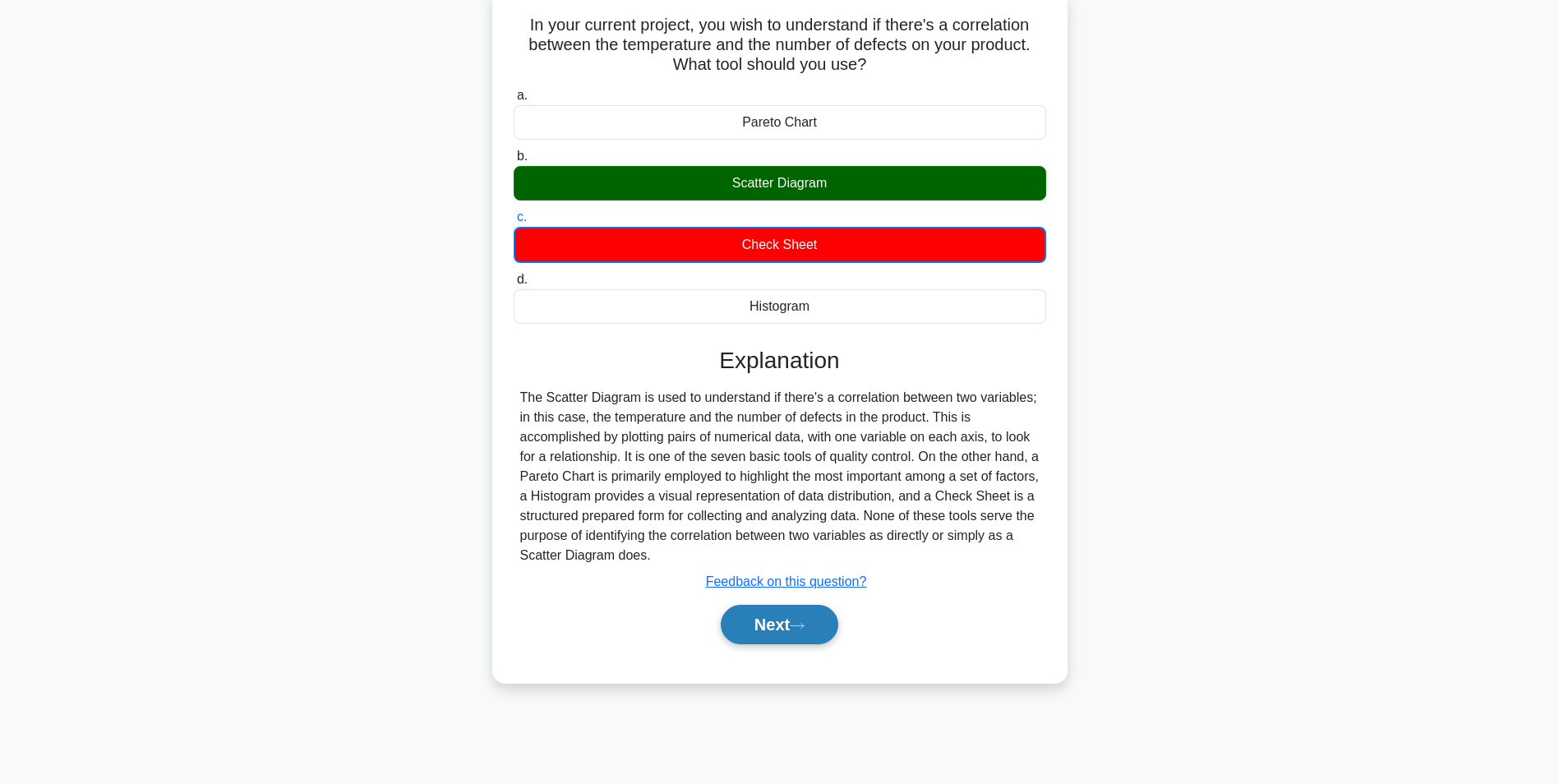
click at [768, 619] on button "Next" at bounding box center [779, 624] width 117 height 40
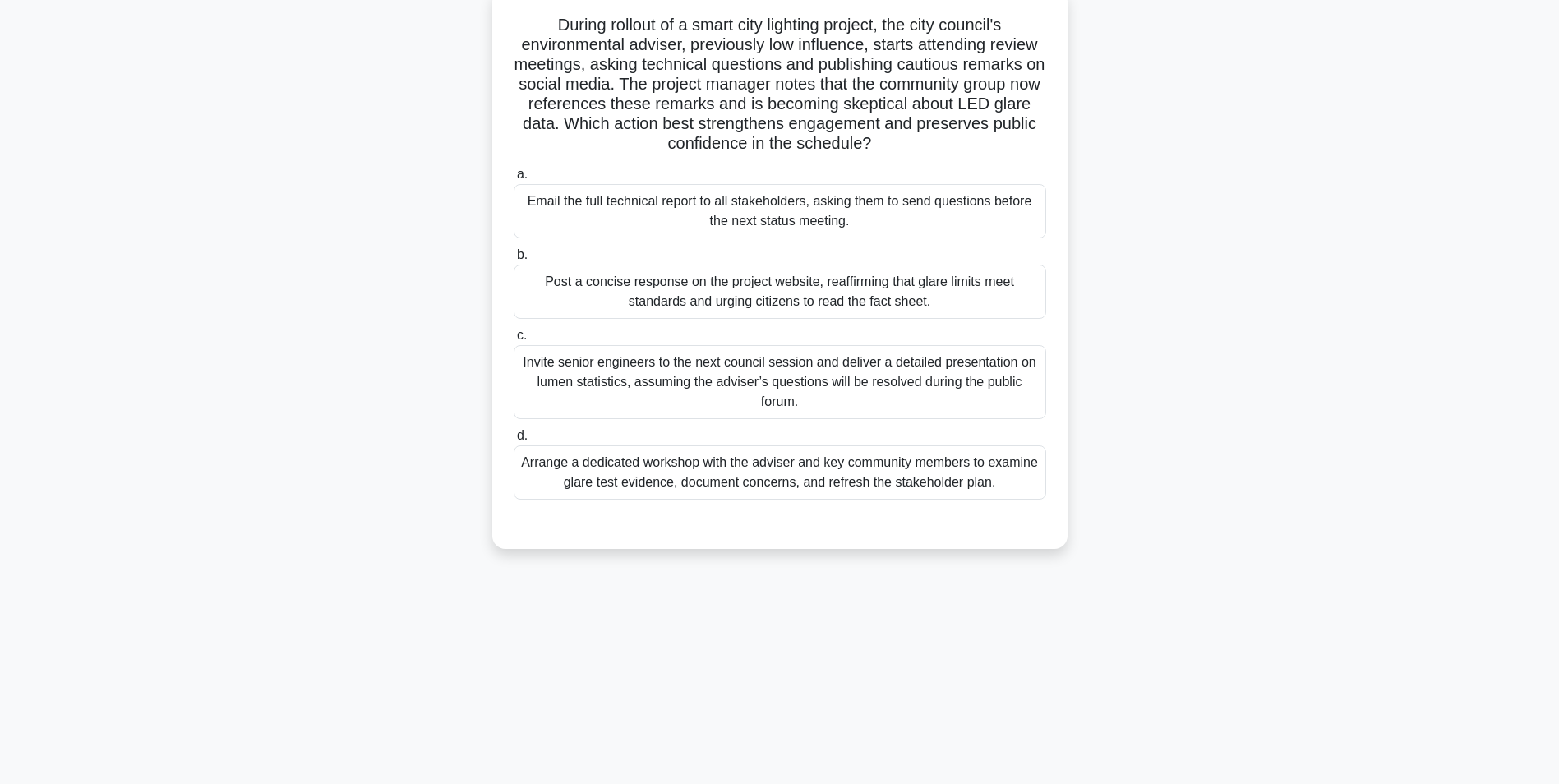
click at [762, 475] on div "Arrange a dedicated workshop with the adviser and key community members to exam…" at bounding box center [780, 472] width 533 height 54
click at [513, 441] on input "d. Arrange a dedicated workshop with the adviser and key community members to e…" at bounding box center [513, 436] width 0 height 11
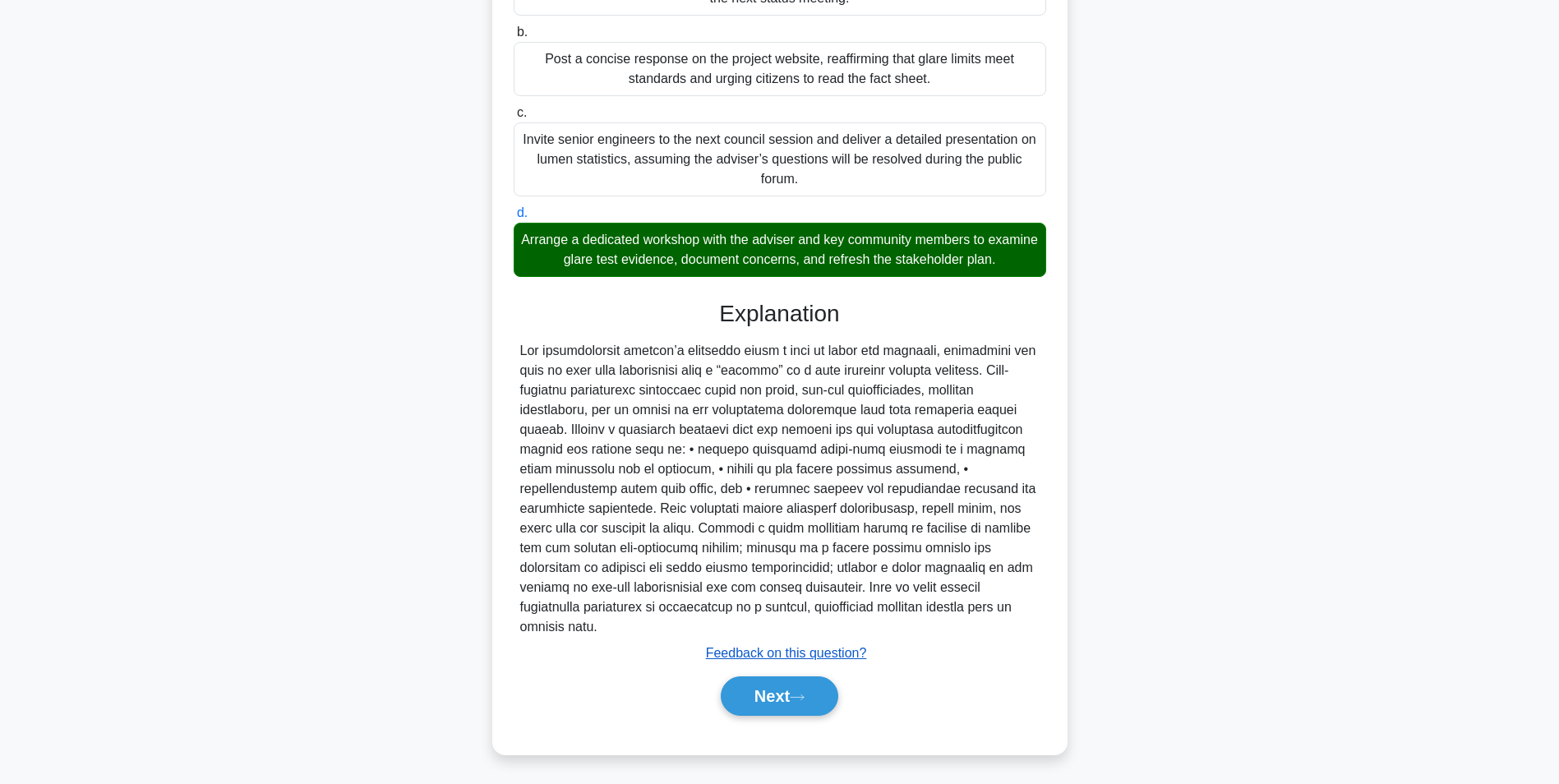
scroll to position [329, 0]
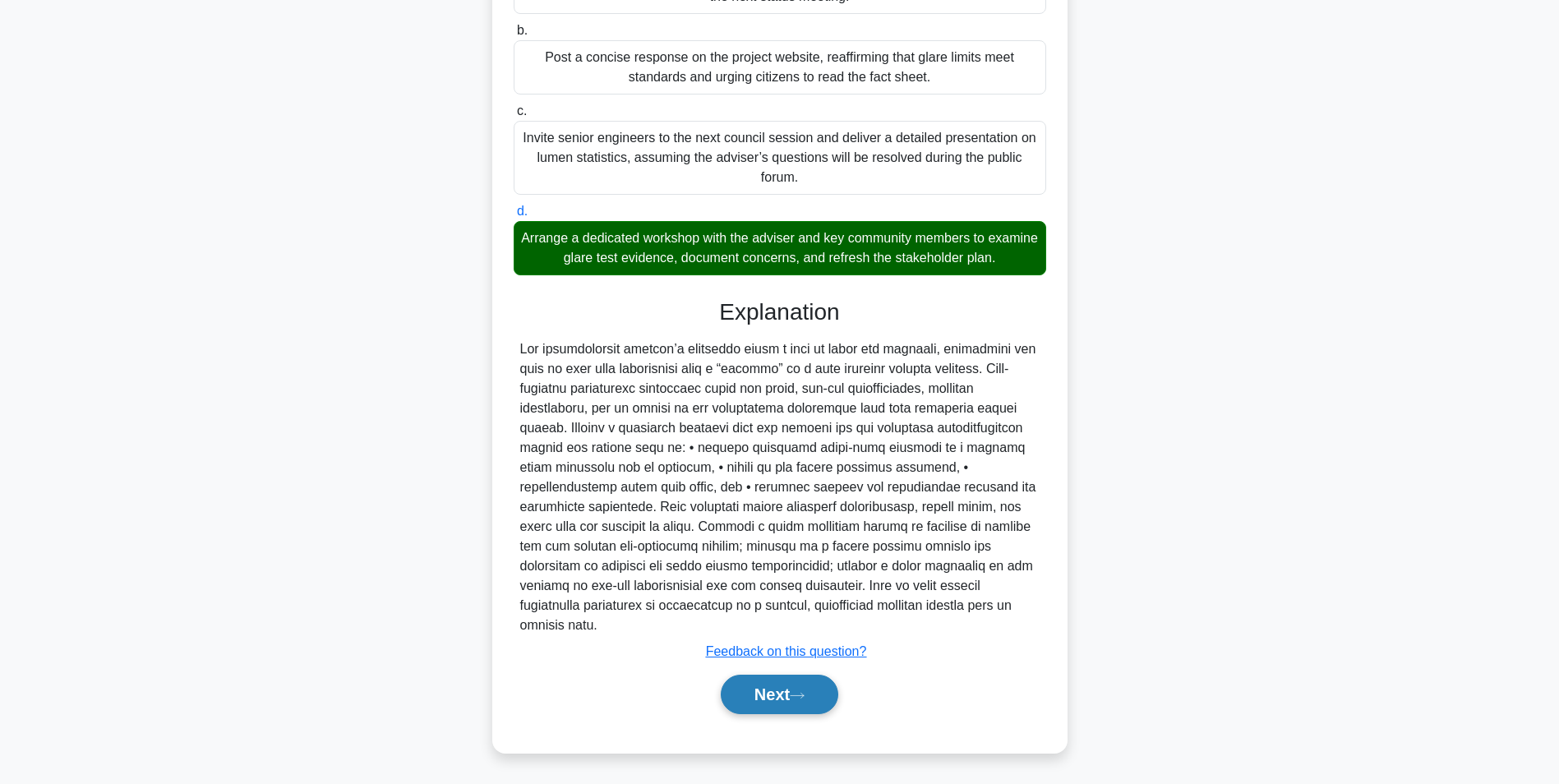
click at [765, 698] on button "Next" at bounding box center [779, 694] width 117 height 40
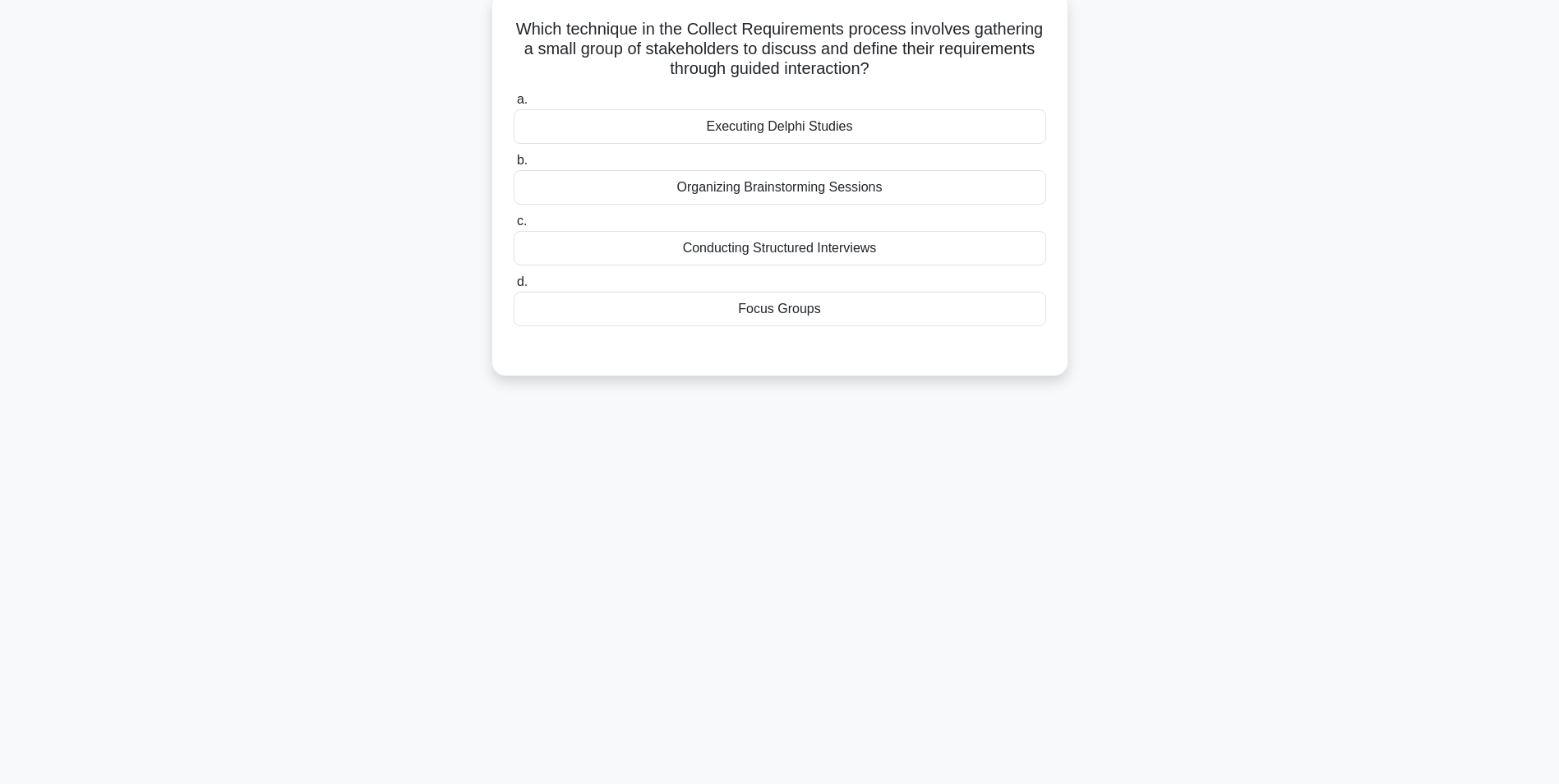
scroll to position [104, 0]
click at [766, 181] on div "Organizing Brainstorming Sessions" at bounding box center [780, 183] width 533 height 35
click at [513, 162] on input "b. Organizing Brainstorming Sessions" at bounding box center [513, 156] width 0 height 11
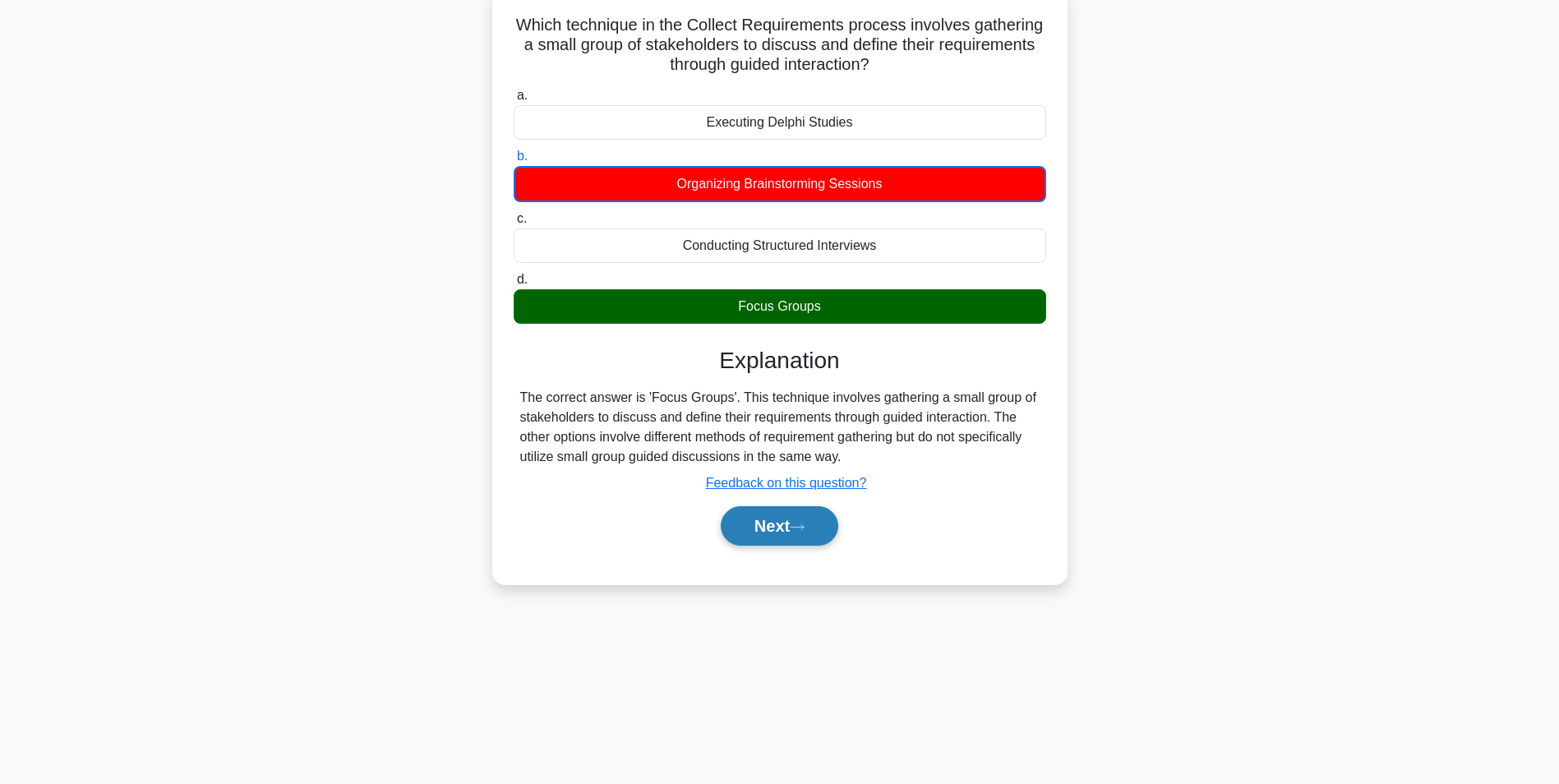
click at [766, 534] on button "Next" at bounding box center [779, 525] width 117 height 40
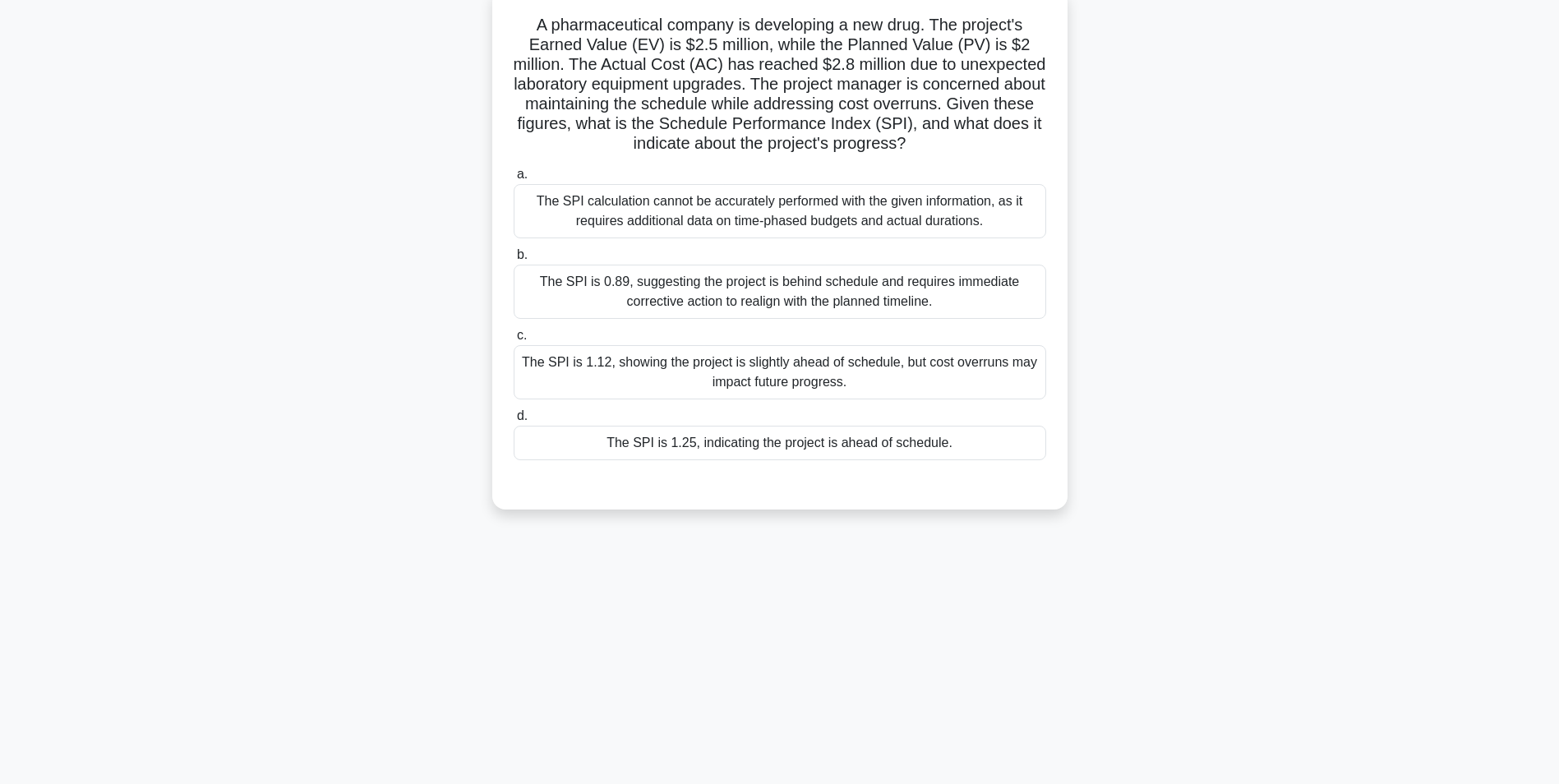
click at [730, 303] on div "The SPI is 0.89, suggesting the project is behind schedule and requires immedia…" at bounding box center [780, 292] width 533 height 54
click at [513, 260] on input "b. The SPI is 0.89, suggesting the project is behind schedule and requires imme…" at bounding box center [513, 255] width 0 height 11
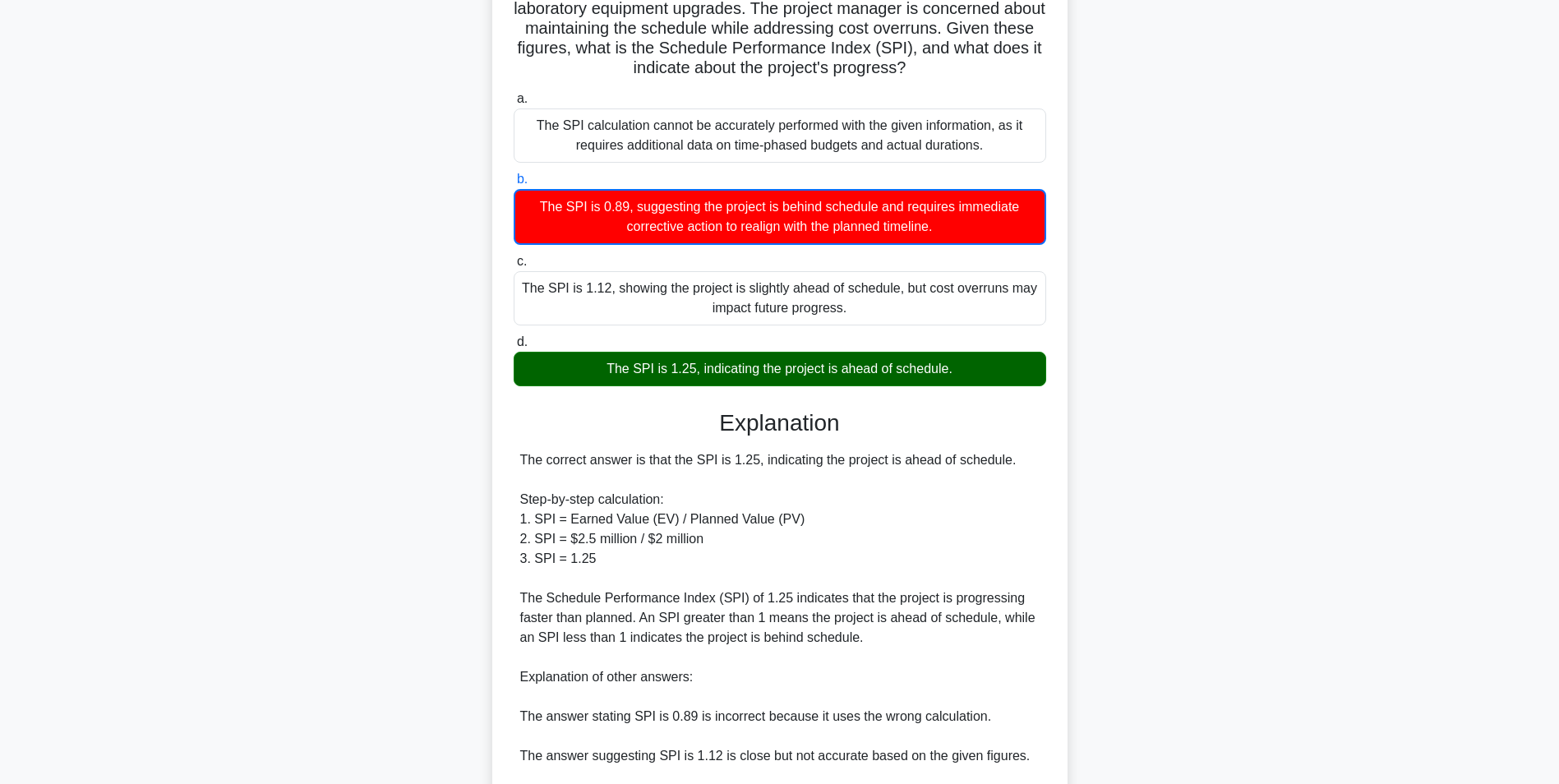
scroll to position [448, 0]
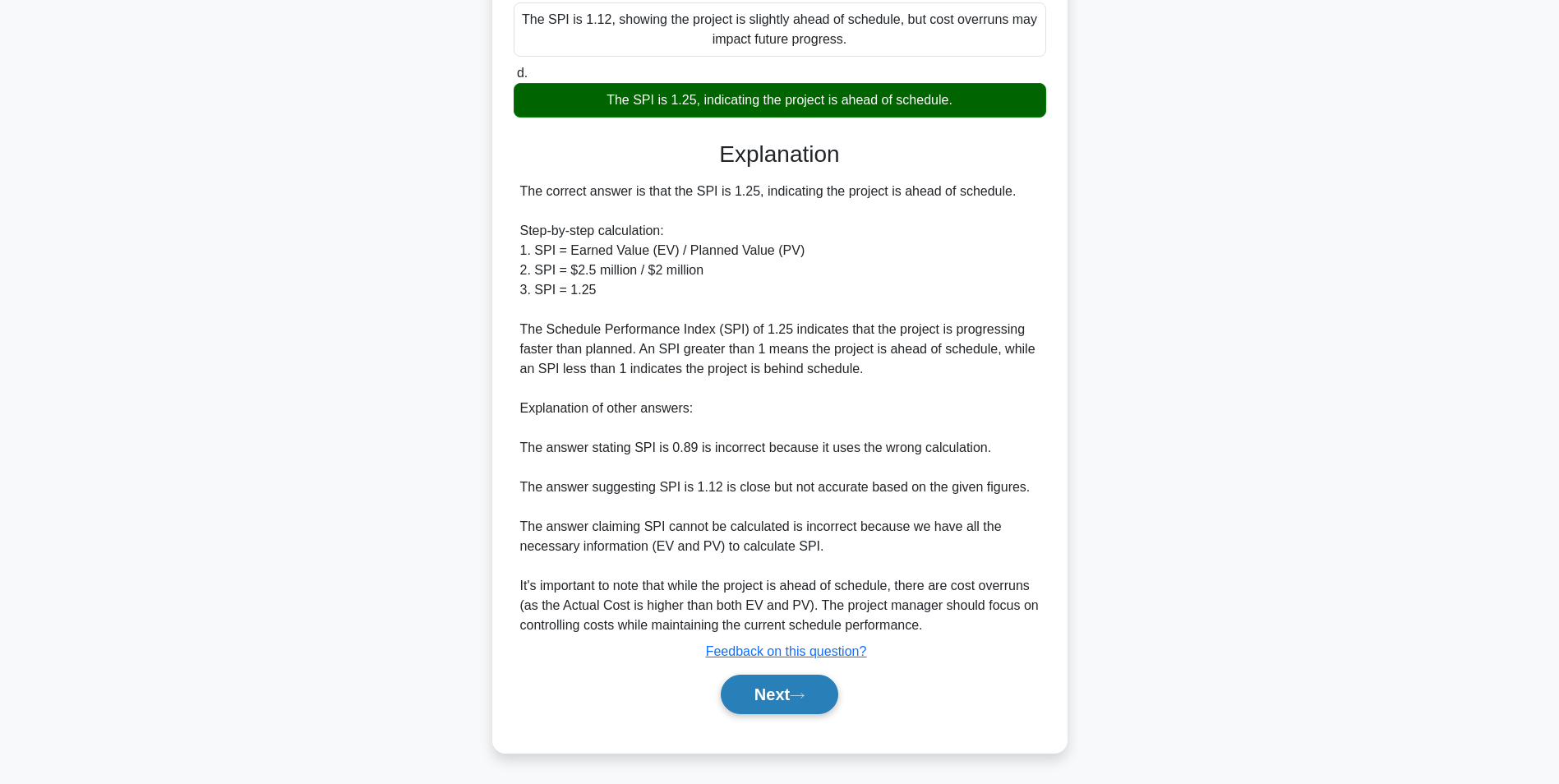
click at [773, 697] on button "Next" at bounding box center [779, 694] width 117 height 40
click at [756, 694] on button "Next" at bounding box center [779, 694] width 117 height 40
click at [775, 700] on button "Next" at bounding box center [779, 694] width 117 height 40
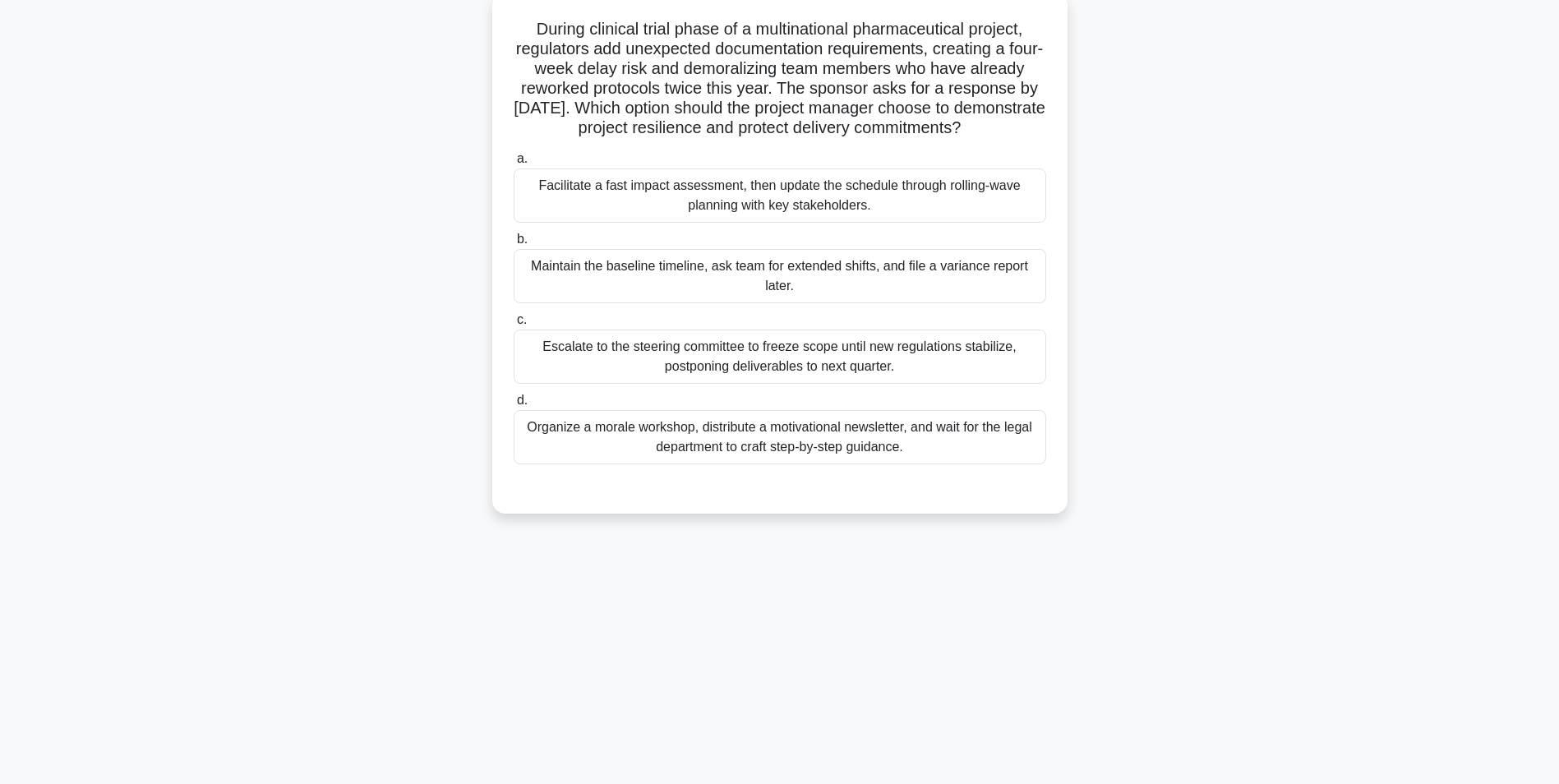
scroll to position [104, 0]
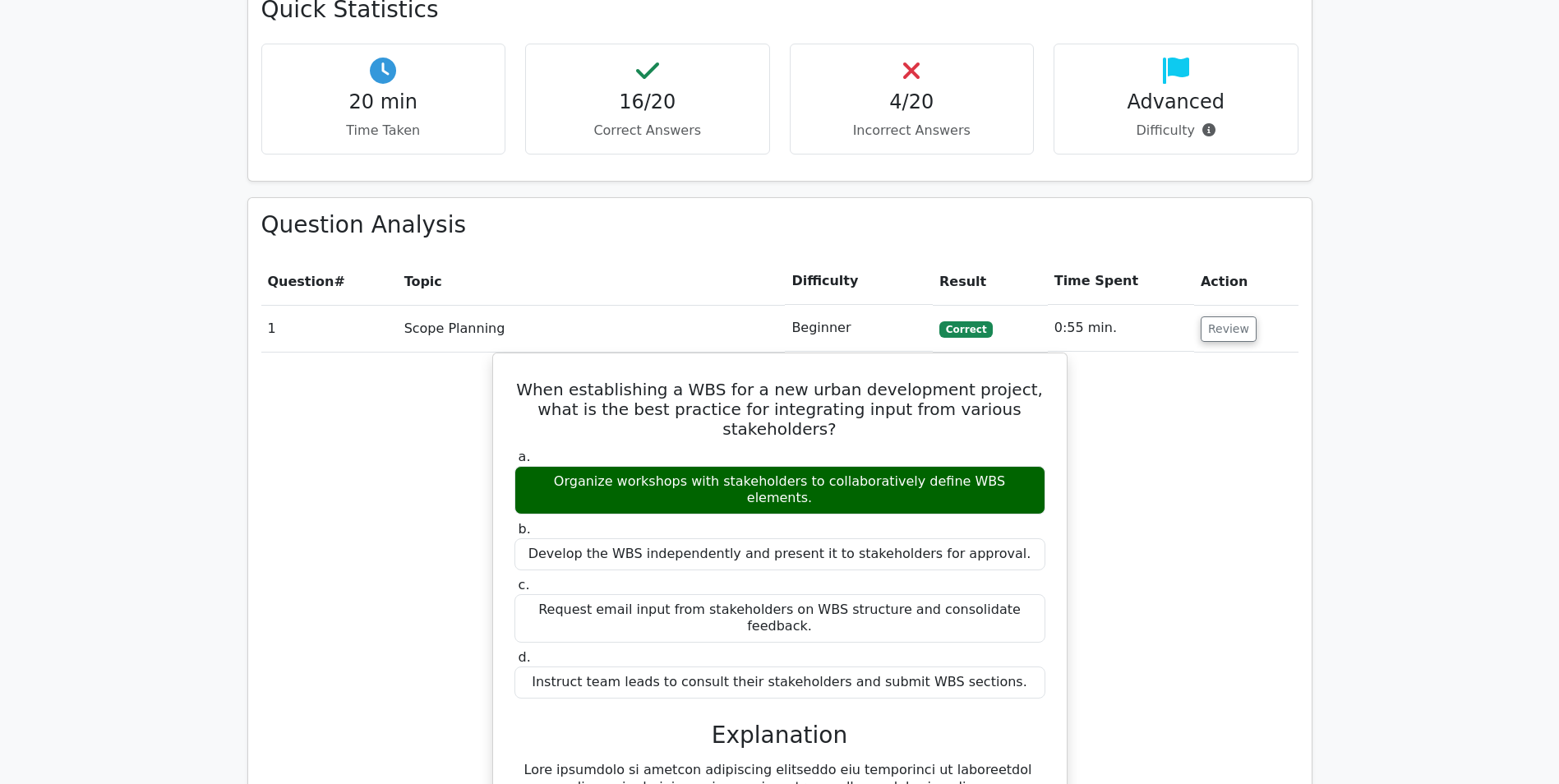
scroll to position [986, 0]
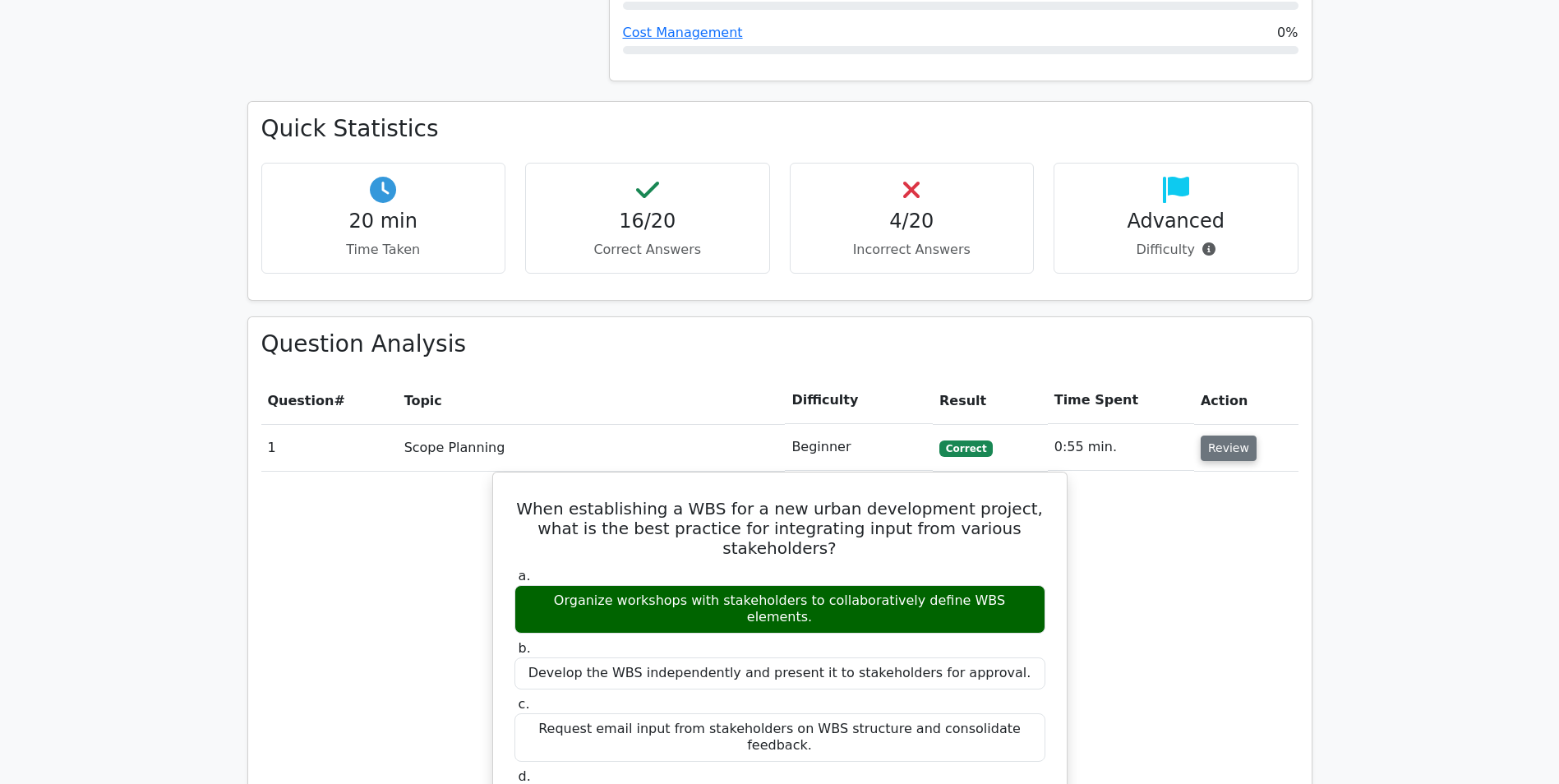
click at [1218, 448] on button "Review" at bounding box center [1228, 448] width 56 height 25
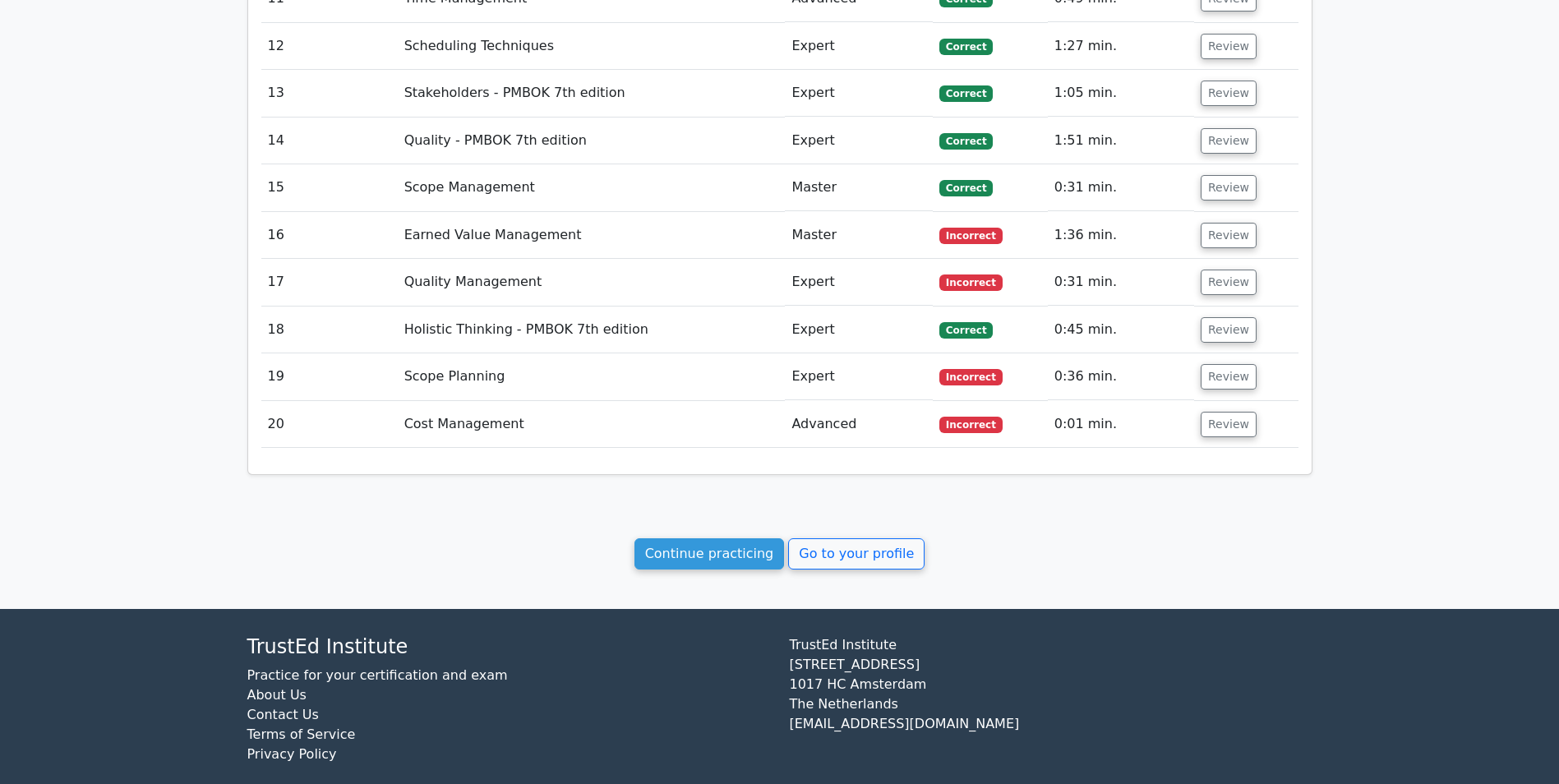
scroll to position [1927, 0]
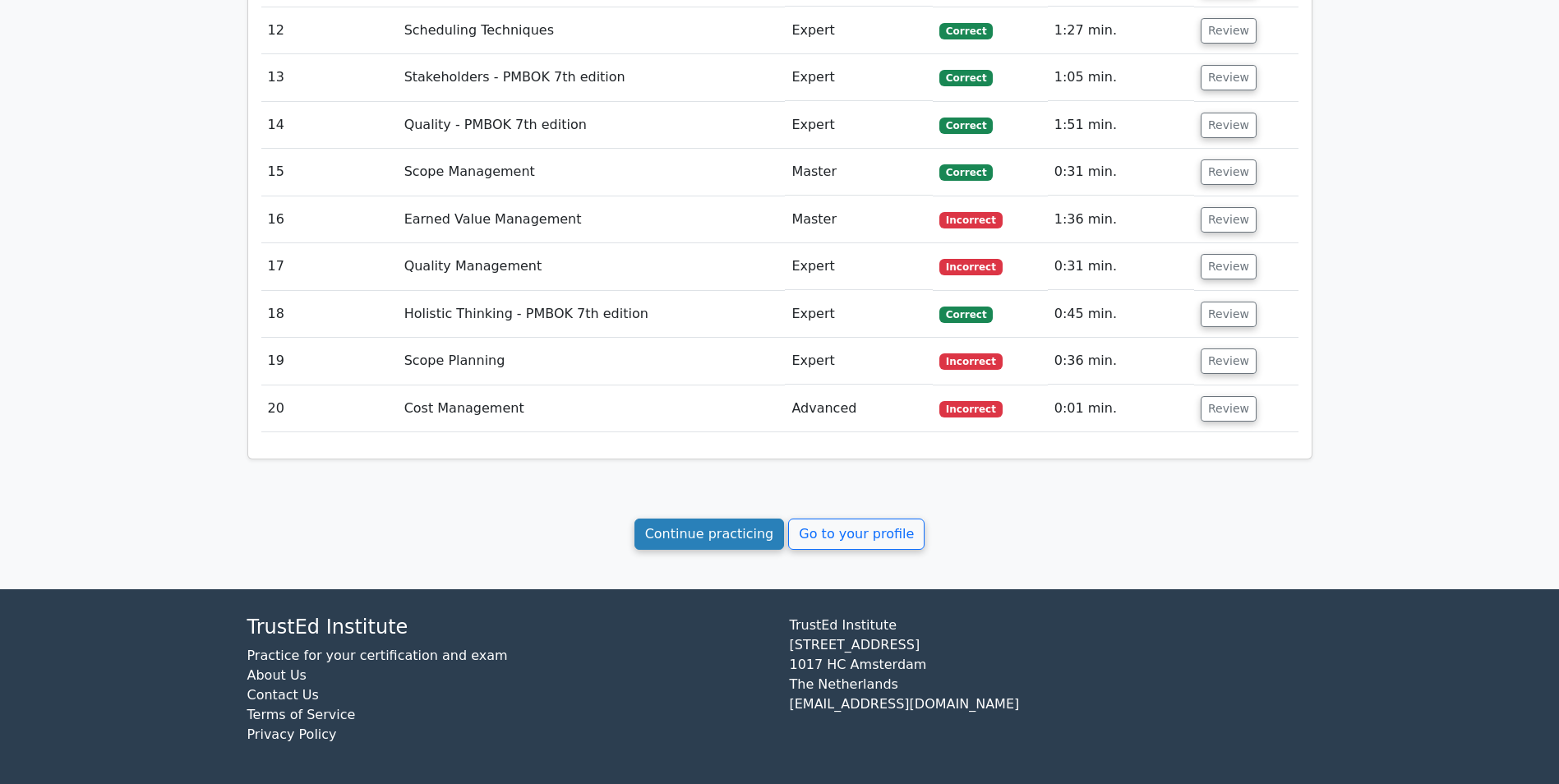
click at [673, 545] on link "Continue practicing" at bounding box center [710, 534] width 150 height 31
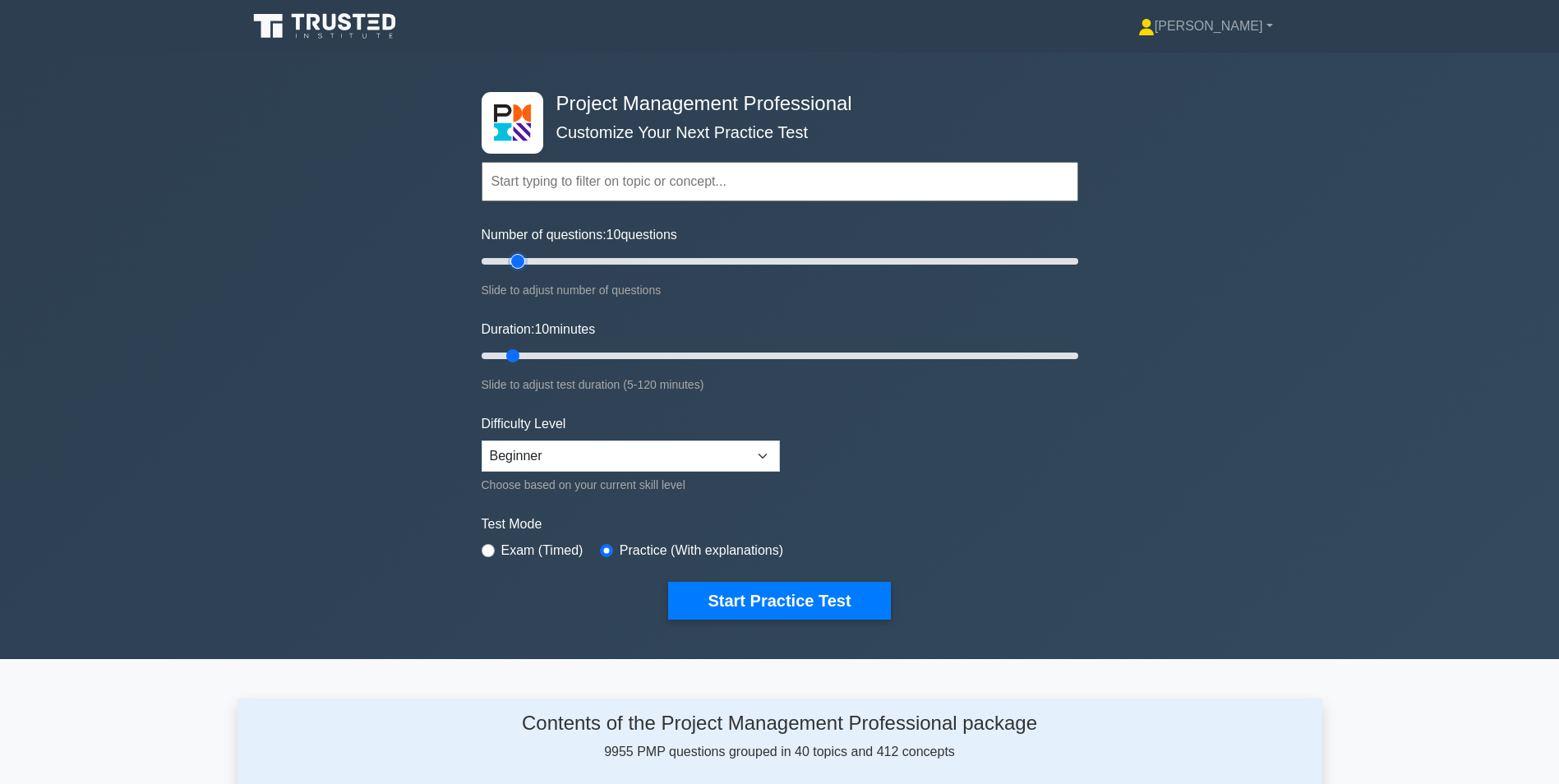
click at [523, 264] on input "Number of questions: 10 questions" at bounding box center [780, 260] width 597 height 19
type input "20"
click at [531, 260] on input "Number of questions: 15 questions" at bounding box center [780, 260] width 597 height 19
click at [529, 352] on input "Duration: 15 minutes" at bounding box center [780, 355] width 597 height 19
type input "20"
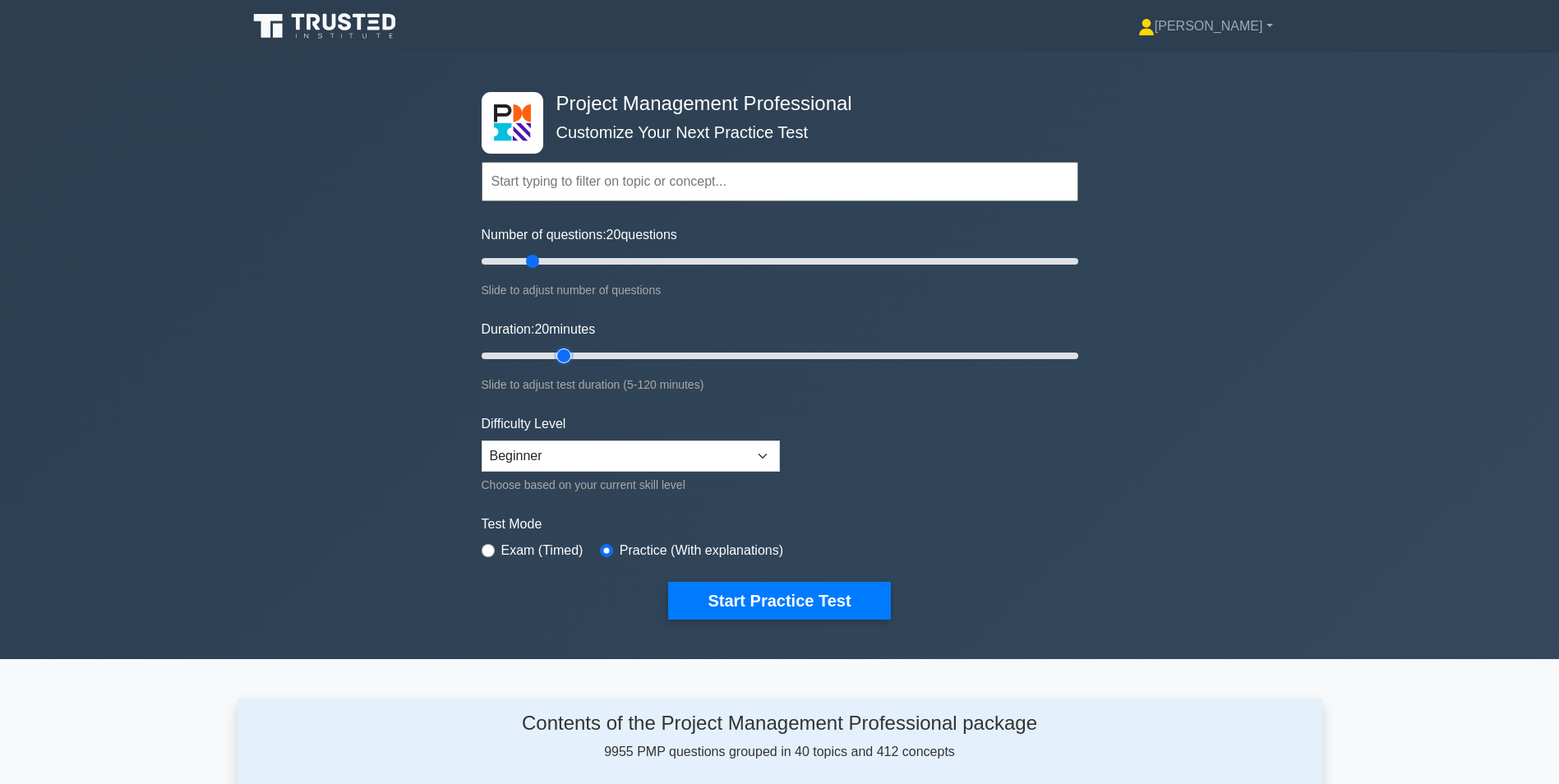
click at [559, 354] on input "Duration: 20 minutes" at bounding box center [780, 355] width 597 height 19
click at [773, 607] on button "Start Practice Test" at bounding box center [778, 600] width 222 height 38
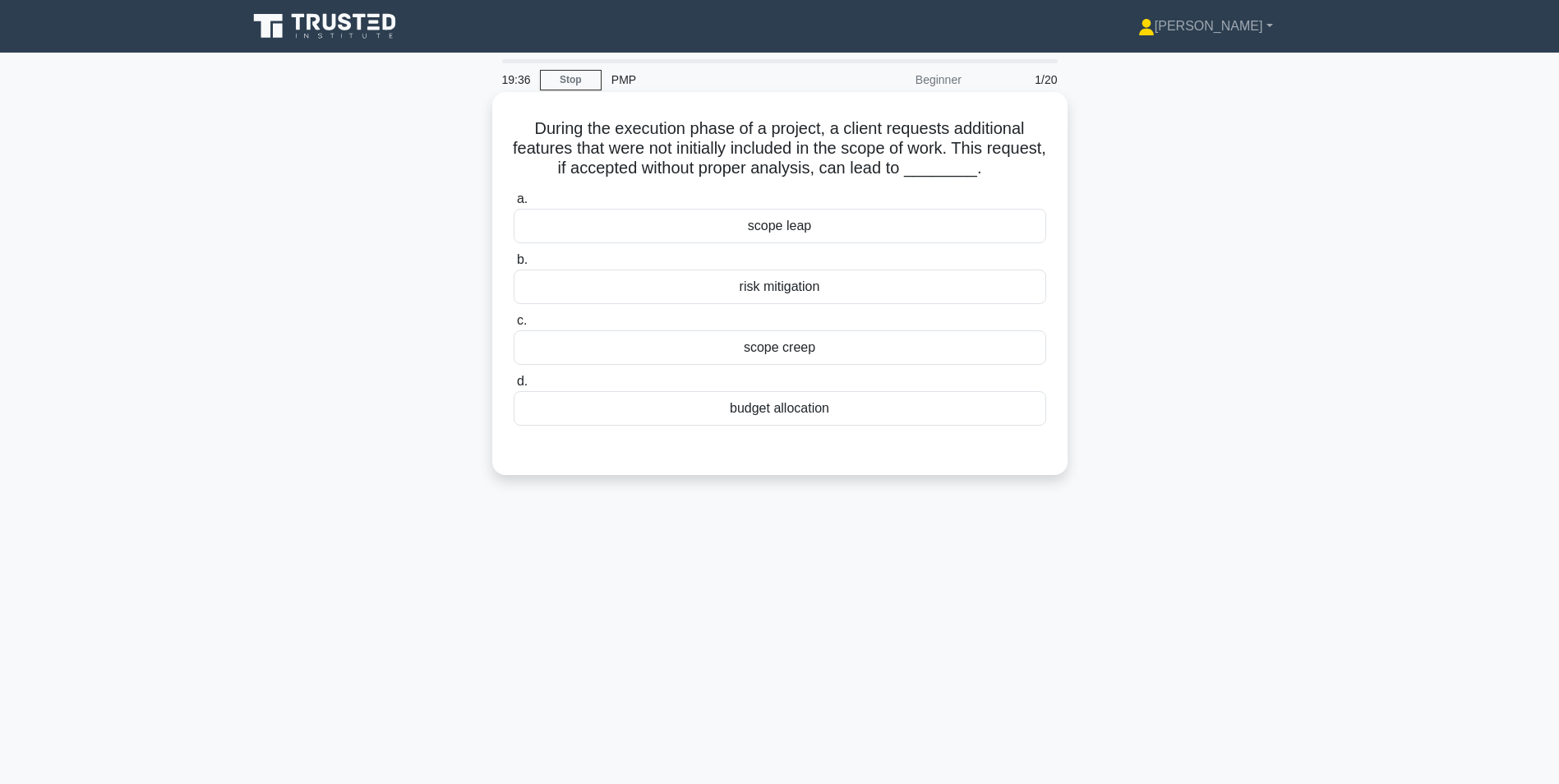
click at [773, 287] on div "risk mitigation" at bounding box center [780, 287] width 533 height 35
click at [513, 266] on input "b. risk mitigation" at bounding box center [513, 260] width 0 height 11
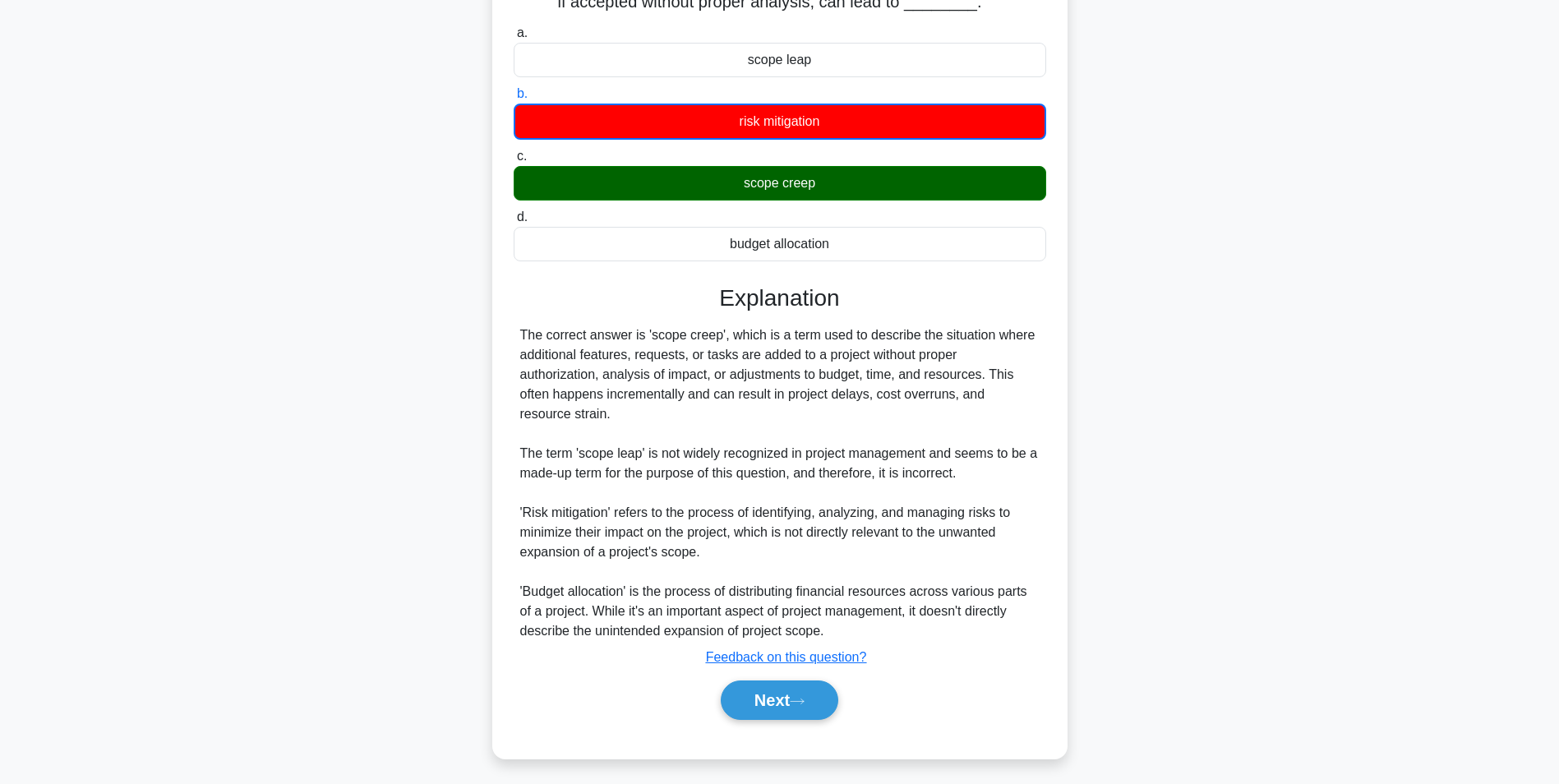
scroll to position [173, 0]
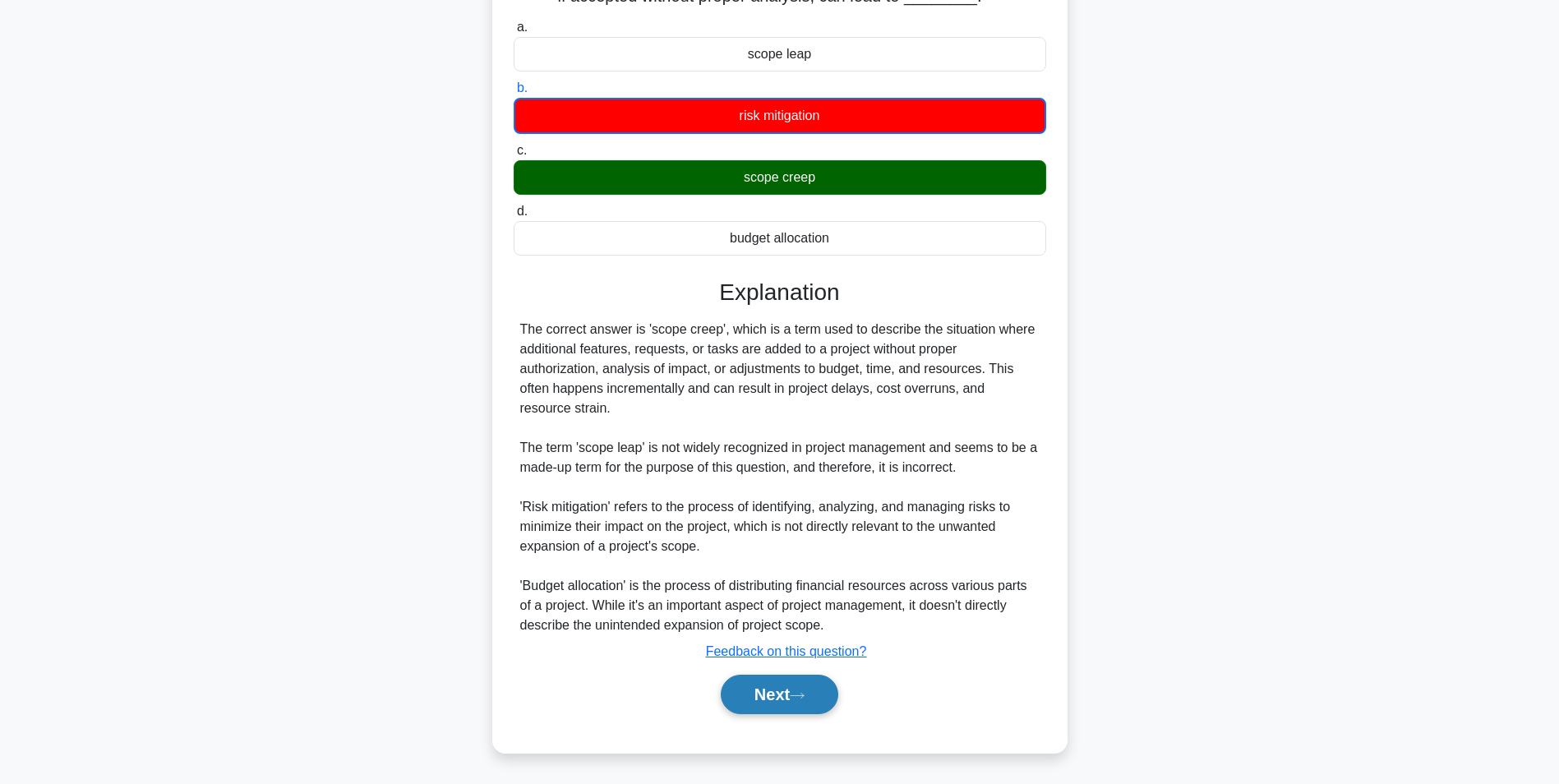
click at [755, 693] on button "Next" at bounding box center [779, 694] width 117 height 40
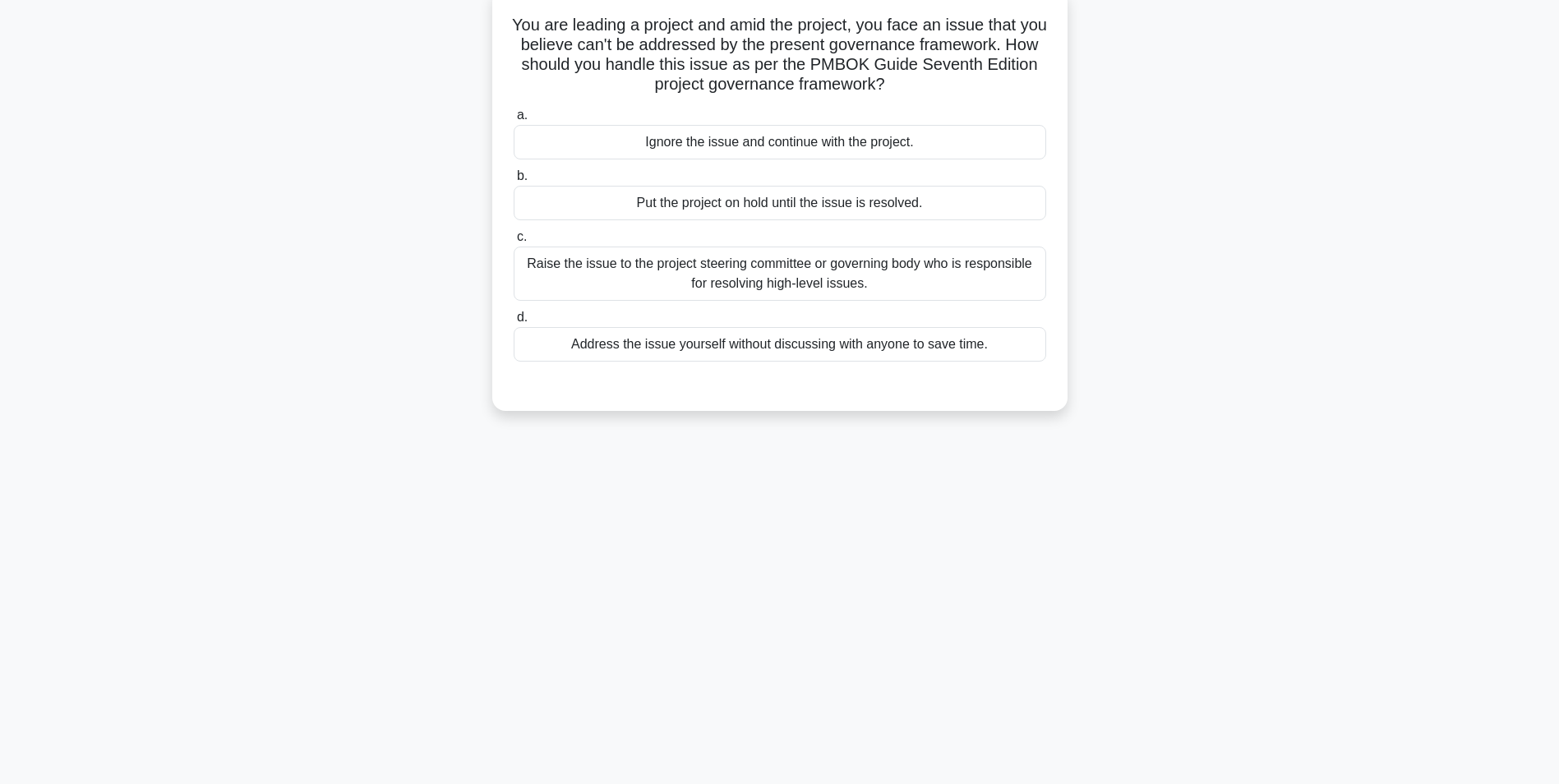
click at [704, 277] on div "Raise the issue to the project steering committee or governing body who is resp…" at bounding box center [780, 273] width 533 height 54
click at [513, 243] on input "c. Raise the issue to the project steering committee or governing body who is r…" at bounding box center [513, 237] width 0 height 11
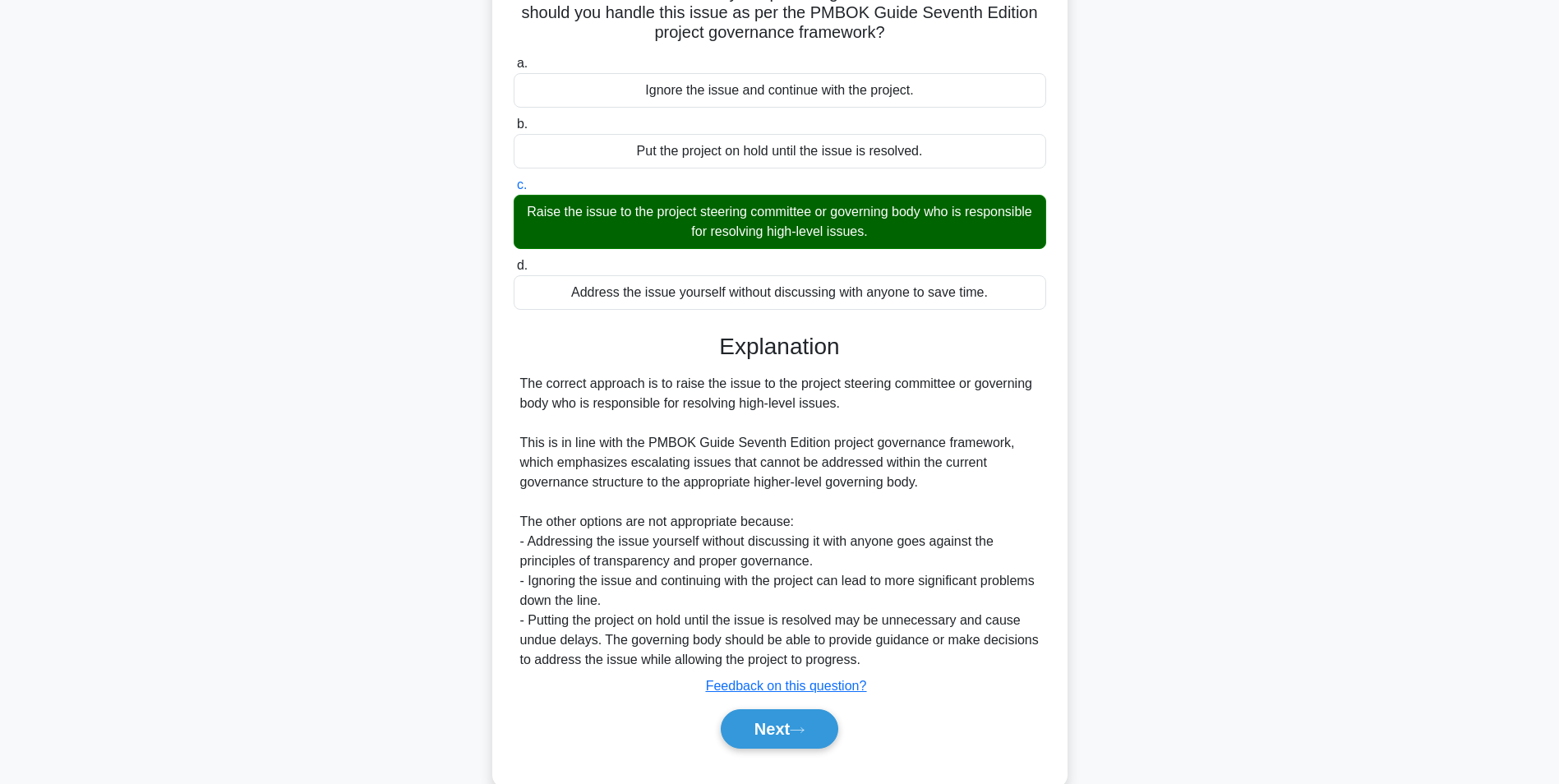
scroll to position [191, 0]
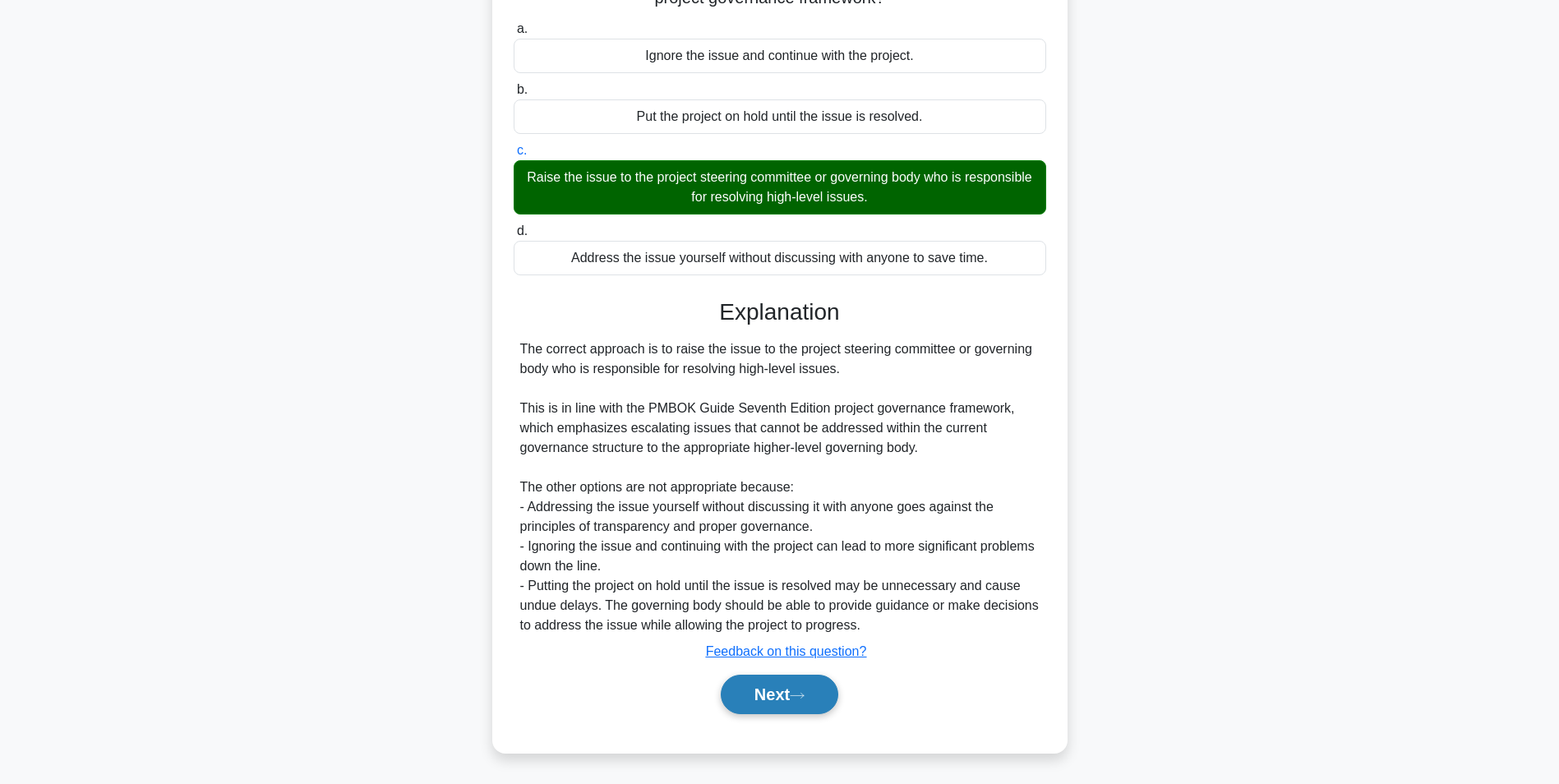
click at [756, 706] on button "Next" at bounding box center [779, 694] width 117 height 40
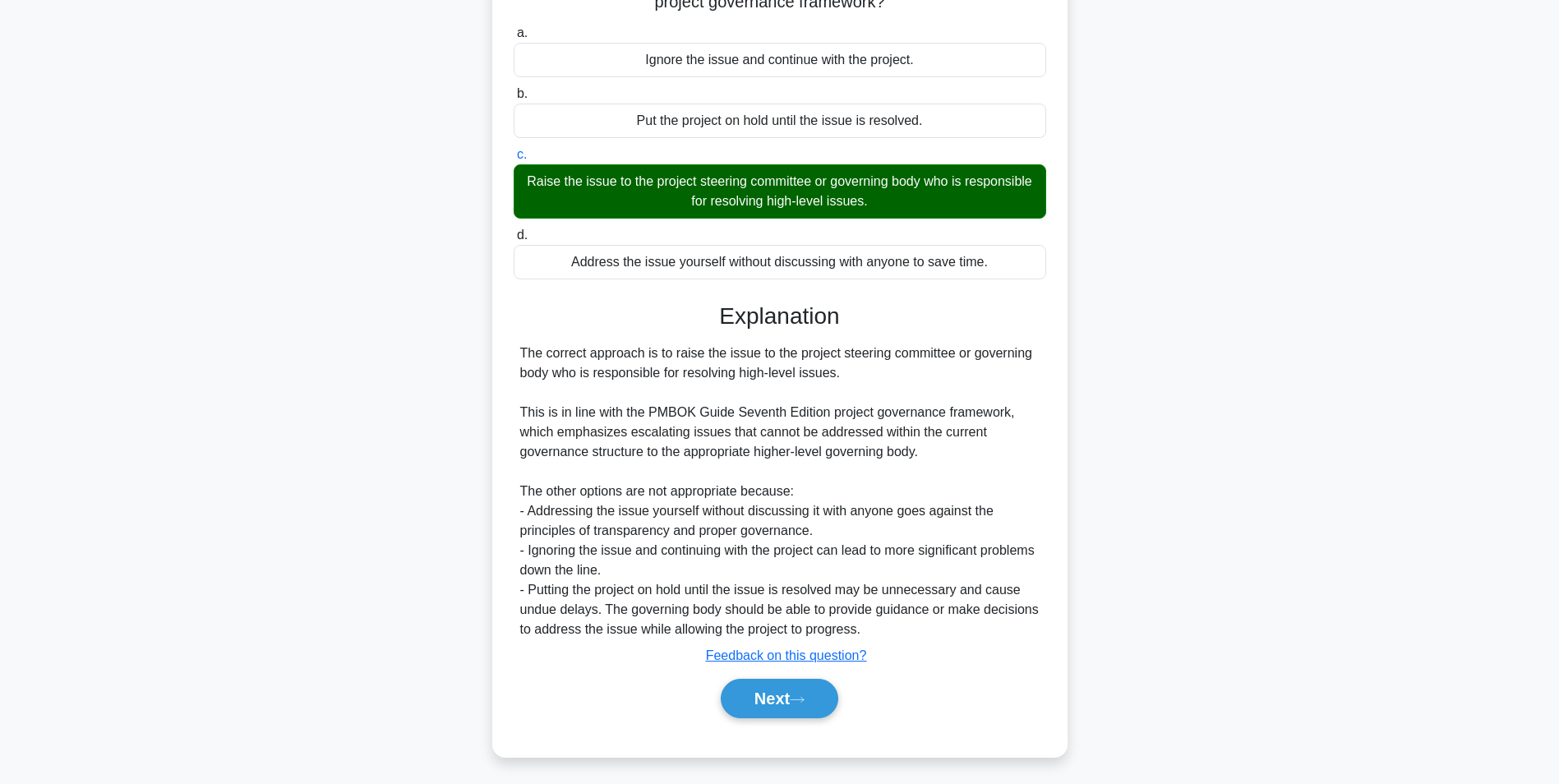
scroll to position [104, 0]
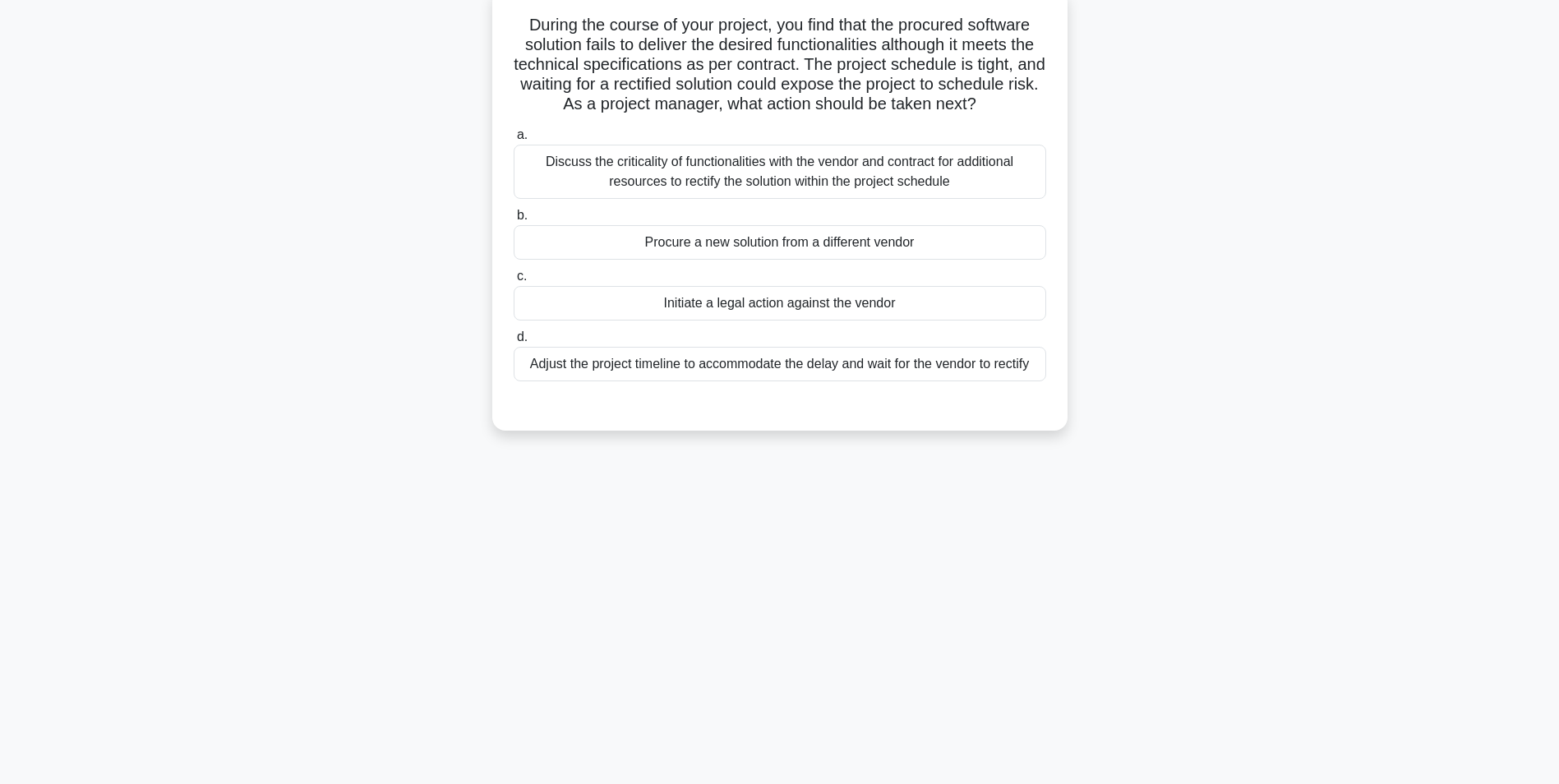
click at [873, 199] on div "Discuss the criticality of functionalities with the vendor and contract for add…" at bounding box center [780, 172] width 533 height 54
click at [513, 141] on input "a. Discuss the criticality of functionalities with the vendor and contract for …" at bounding box center [513, 135] width 0 height 11
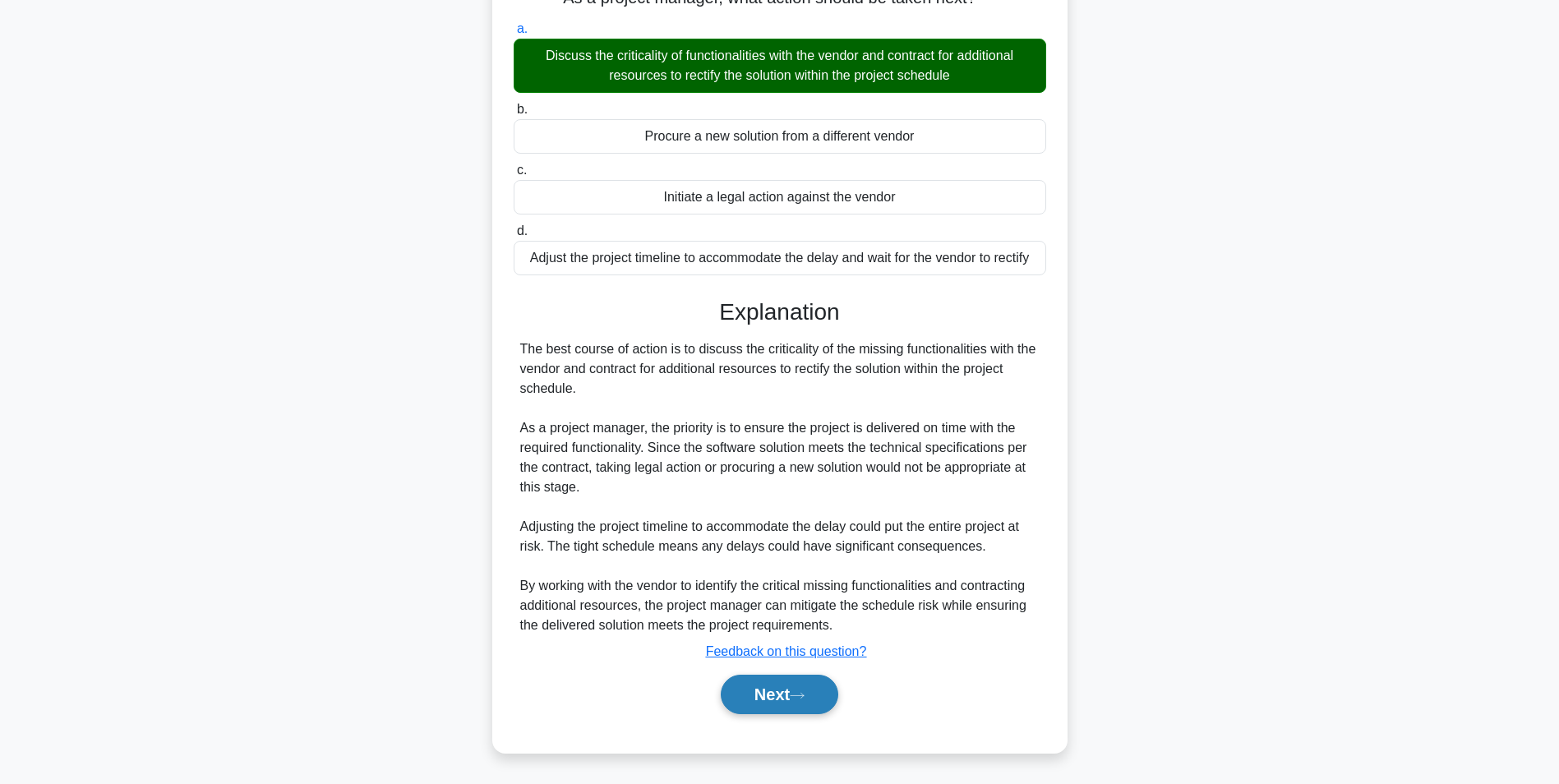
scroll to position [230, 0]
click at [768, 707] on button "Next" at bounding box center [779, 694] width 117 height 40
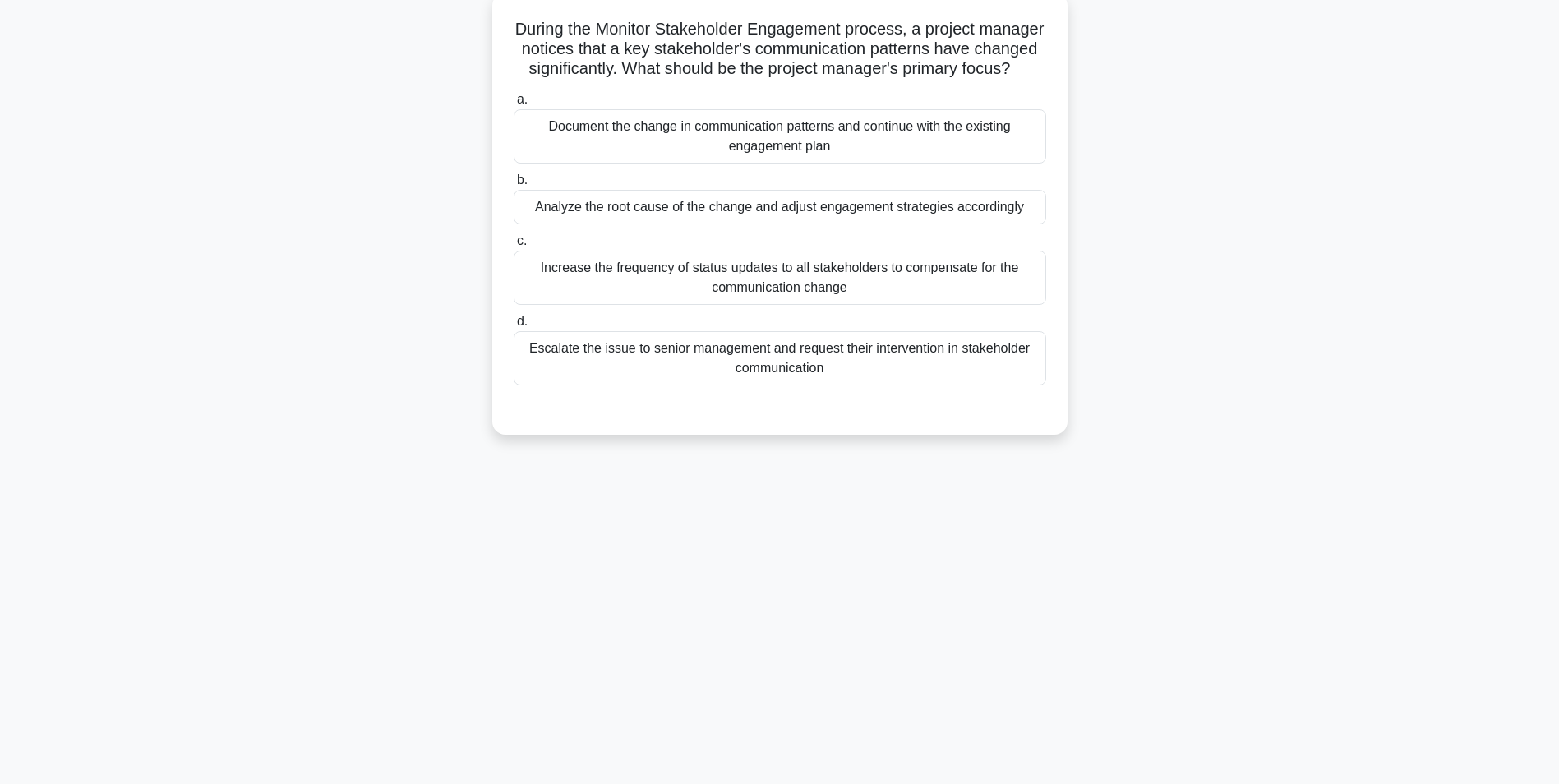
scroll to position [104, 0]
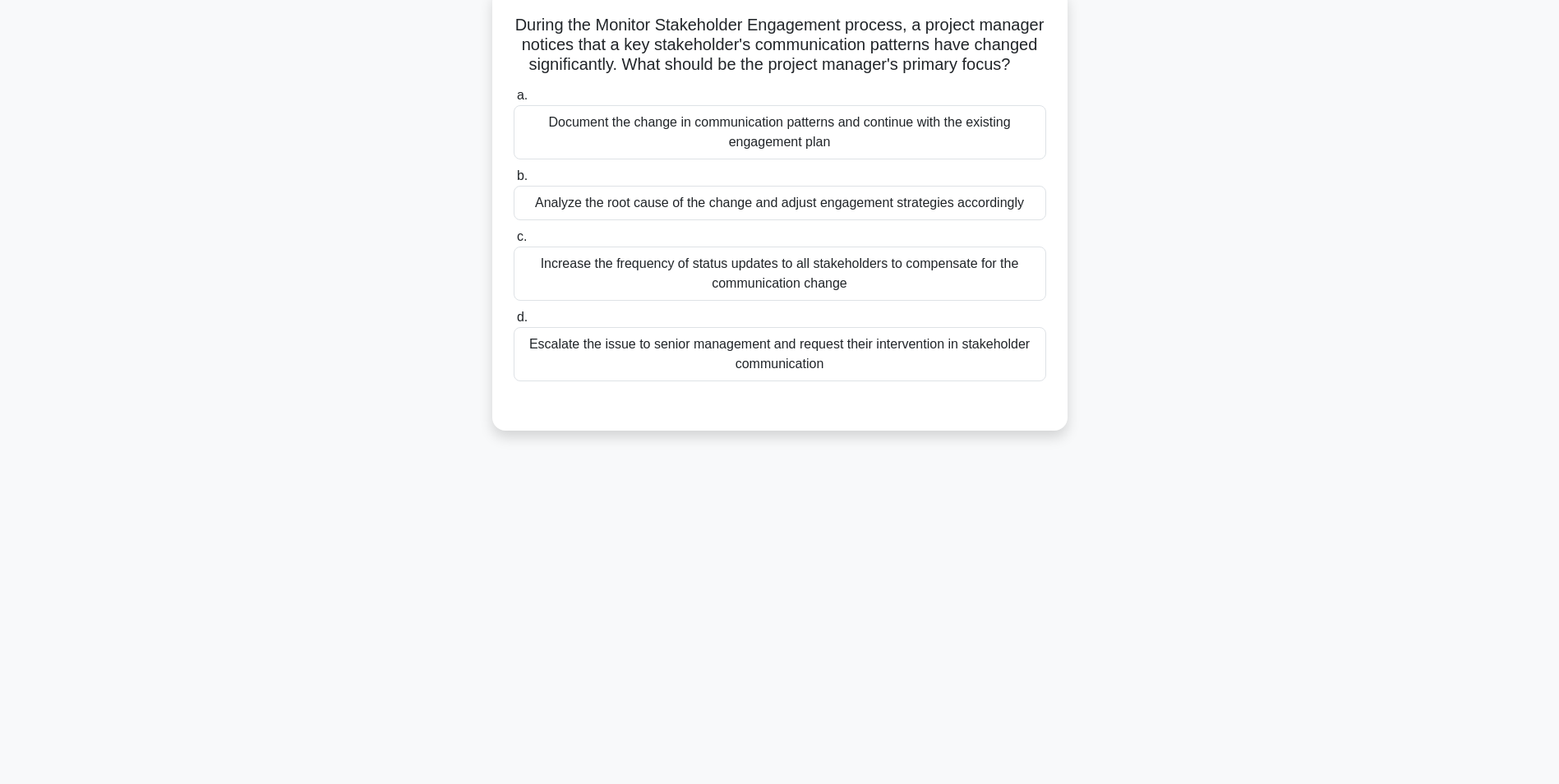
click at [892, 220] on div "Analyze the root cause of the change and adjust engagement strategies according…" at bounding box center [780, 202] width 533 height 35
click at [513, 181] on input "b. Analyze the root cause of the change and adjust engagement strategies accord…" at bounding box center [513, 176] width 0 height 11
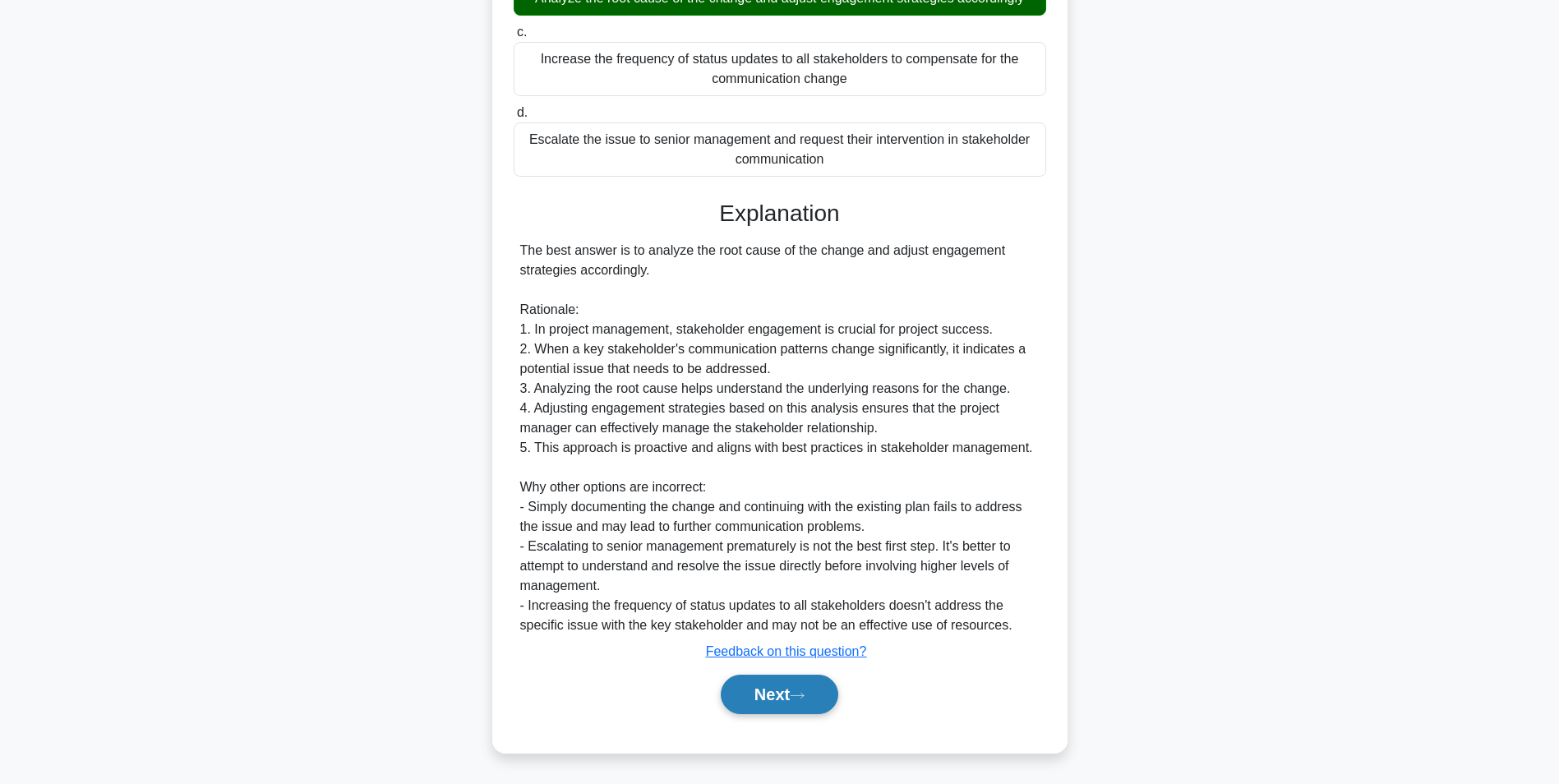
click at [791, 695] on button "Next" at bounding box center [779, 694] width 117 height 40
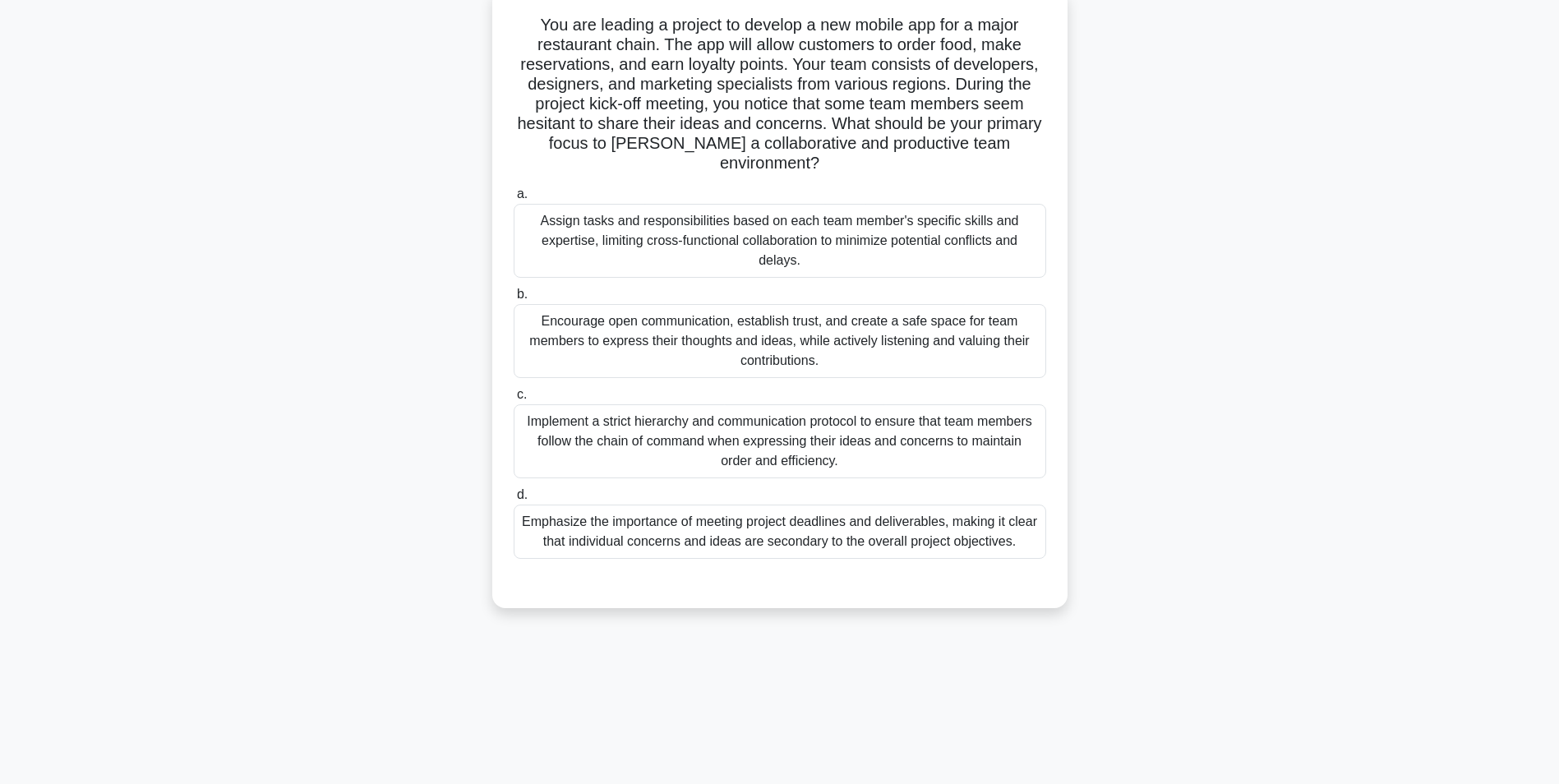
click at [801, 338] on div "Encourage open communication, establish trust, and create a safe space for team…" at bounding box center [780, 341] width 533 height 74
click at [513, 300] on input "b. Encourage open communication, establish trust, and create a safe space for t…" at bounding box center [513, 294] width 0 height 11
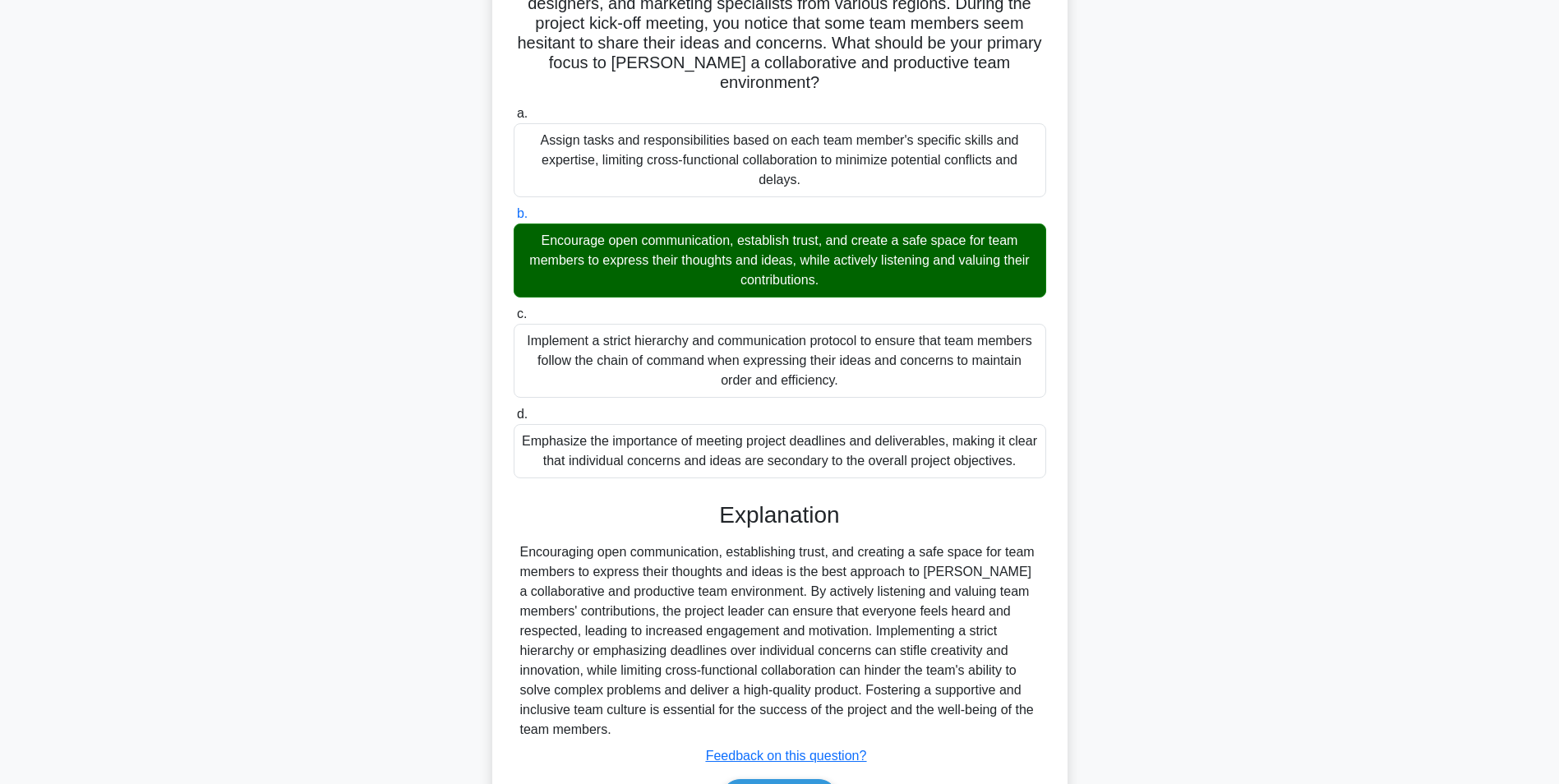
scroll to position [289, 0]
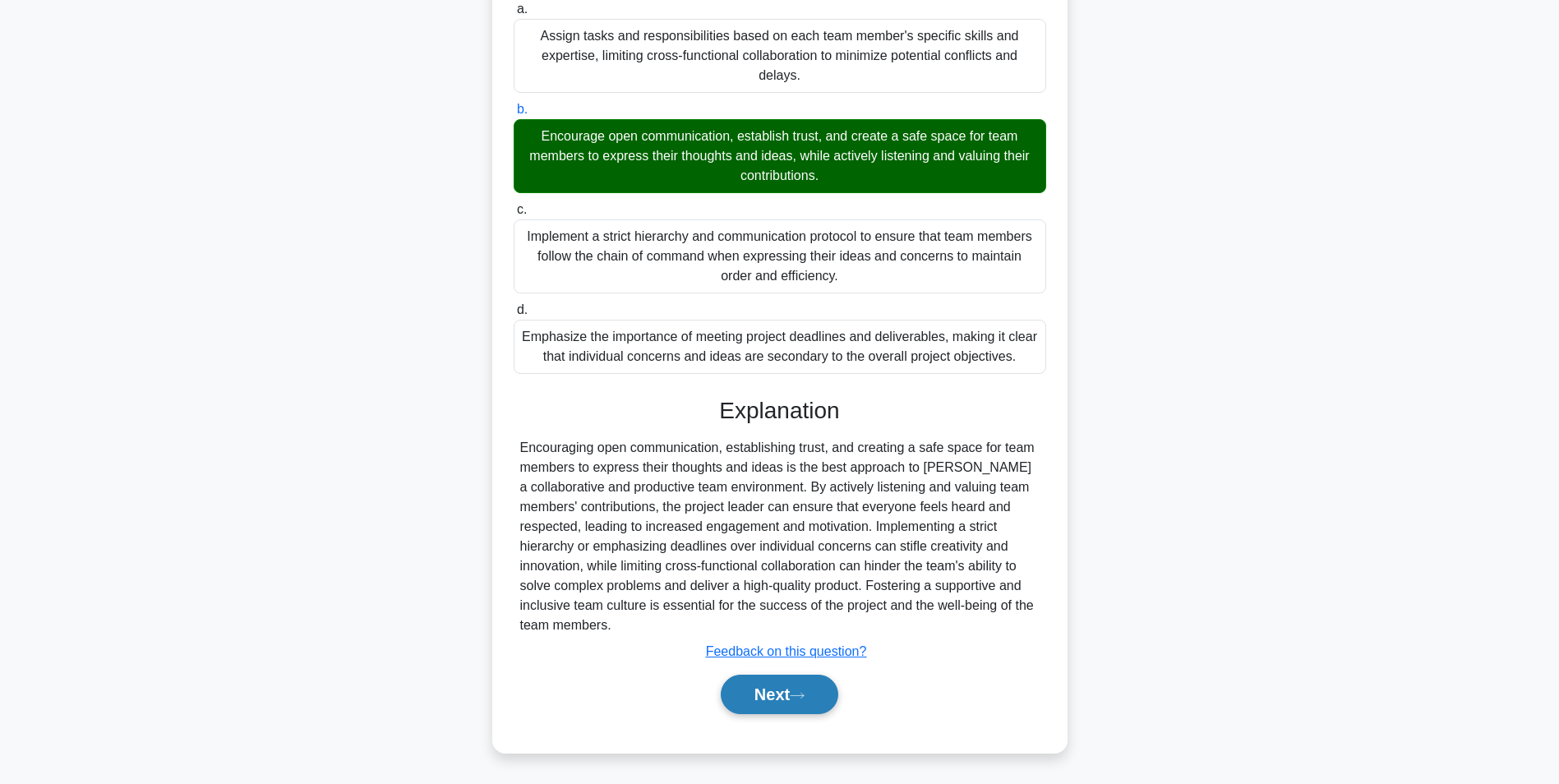
click at [764, 704] on button "Next" at bounding box center [779, 694] width 117 height 40
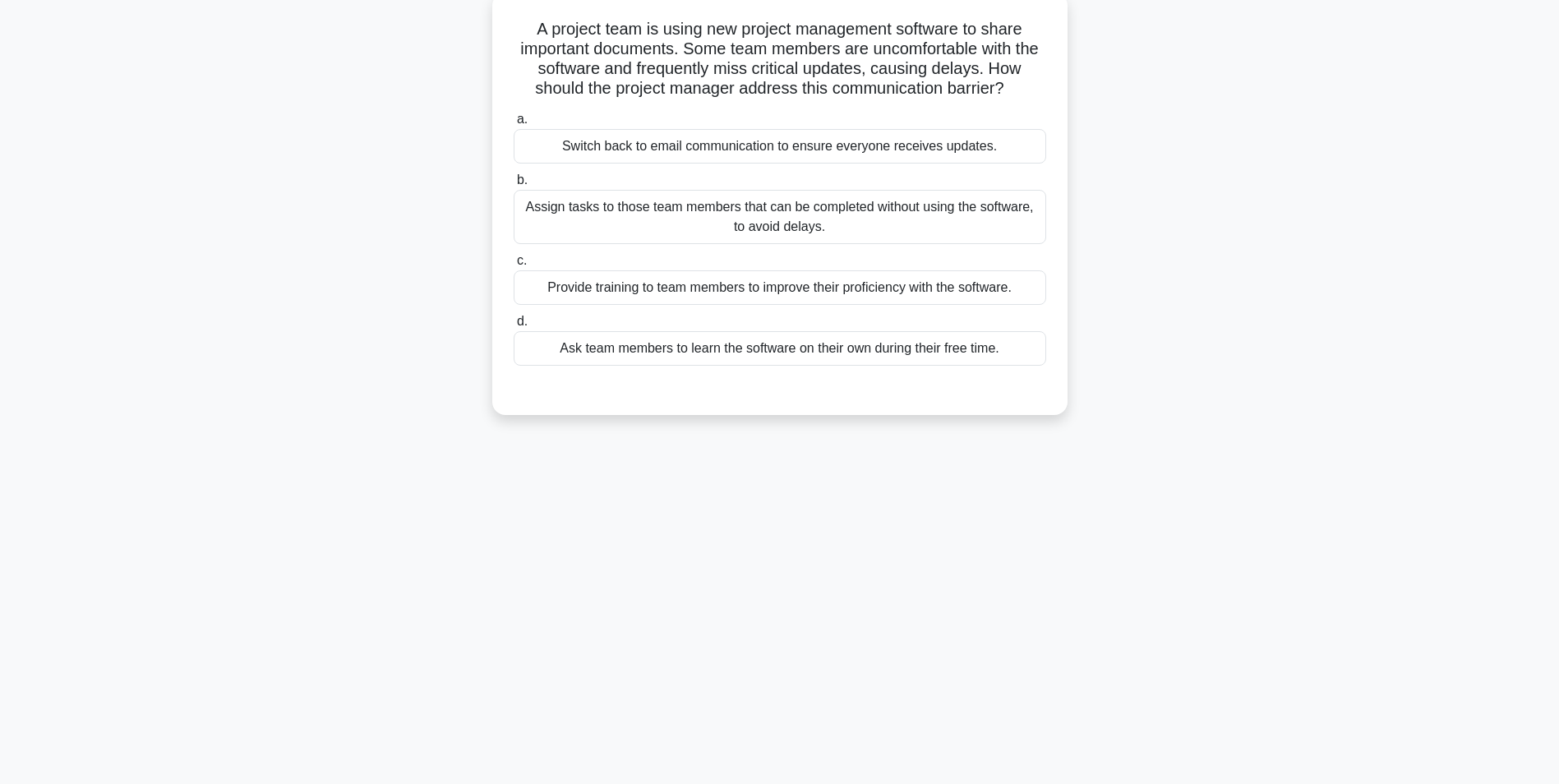
scroll to position [104, 0]
click at [594, 282] on div "Provide training to team members to improve their proficiency with the software." at bounding box center [780, 283] width 533 height 35
click at [513, 262] on input "c. Provide training to team members to improve their proficiency with the softw…" at bounding box center [513, 256] width 0 height 11
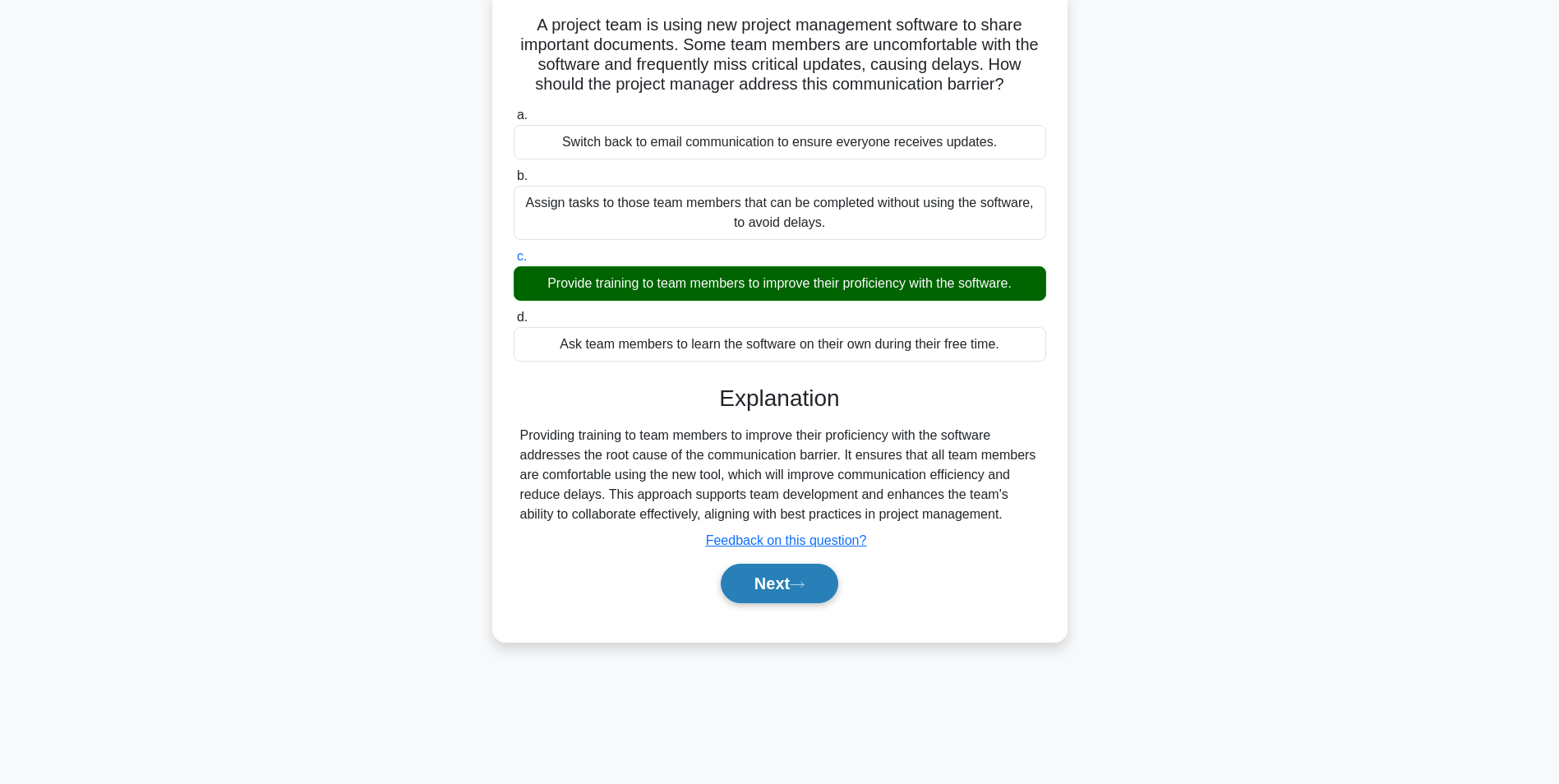
click at [737, 588] on button "Next" at bounding box center [779, 583] width 117 height 40
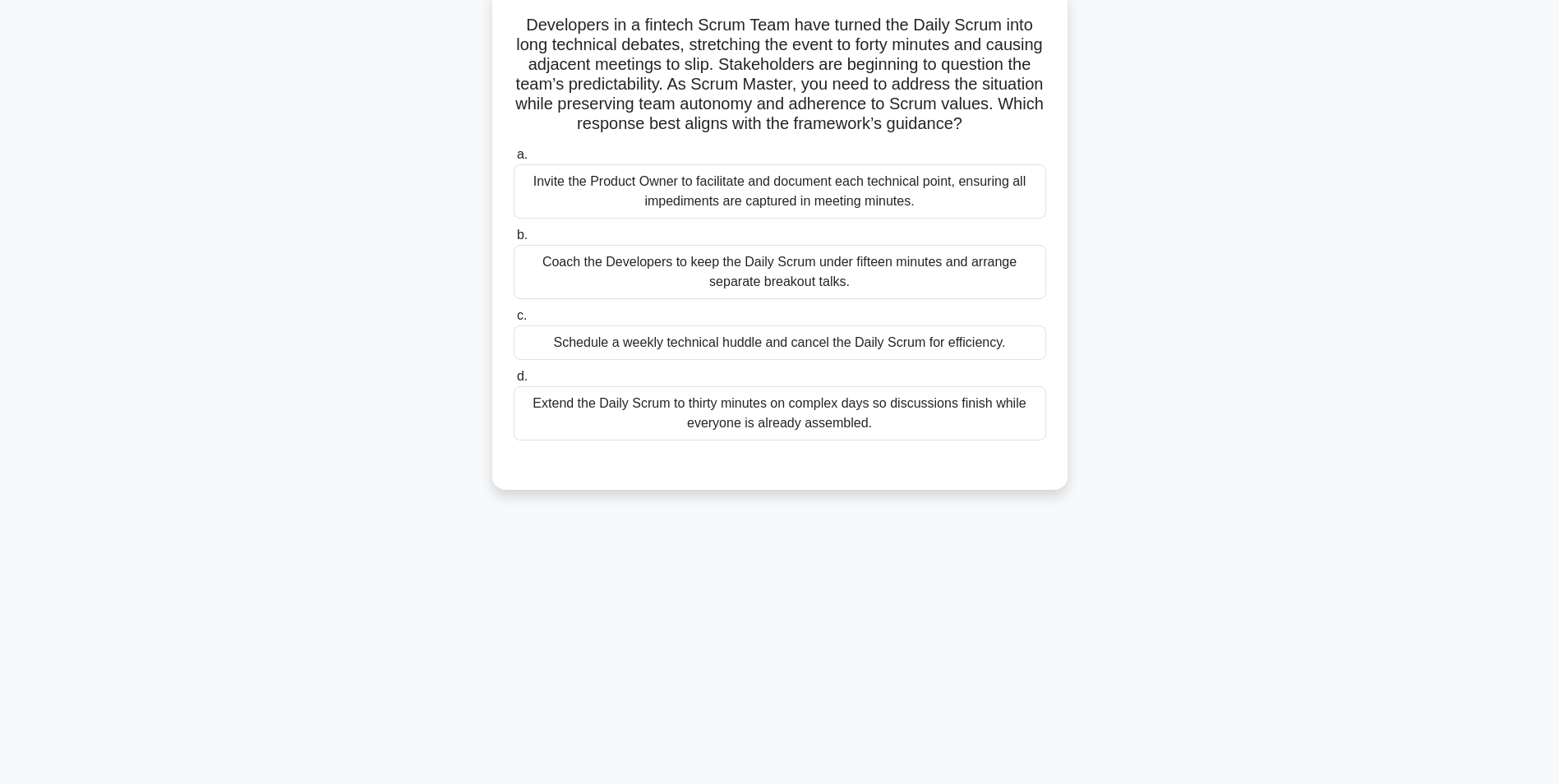
click at [807, 297] on div "Coach the Developers to keep the Daily Scrum under fifteen minutes and arrange …" at bounding box center [780, 271] width 533 height 54
click at [513, 241] on input "b. Coach the Developers to keep the Daily Scrum under fifteen minutes and arran…" at bounding box center [513, 235] width 0 height 11
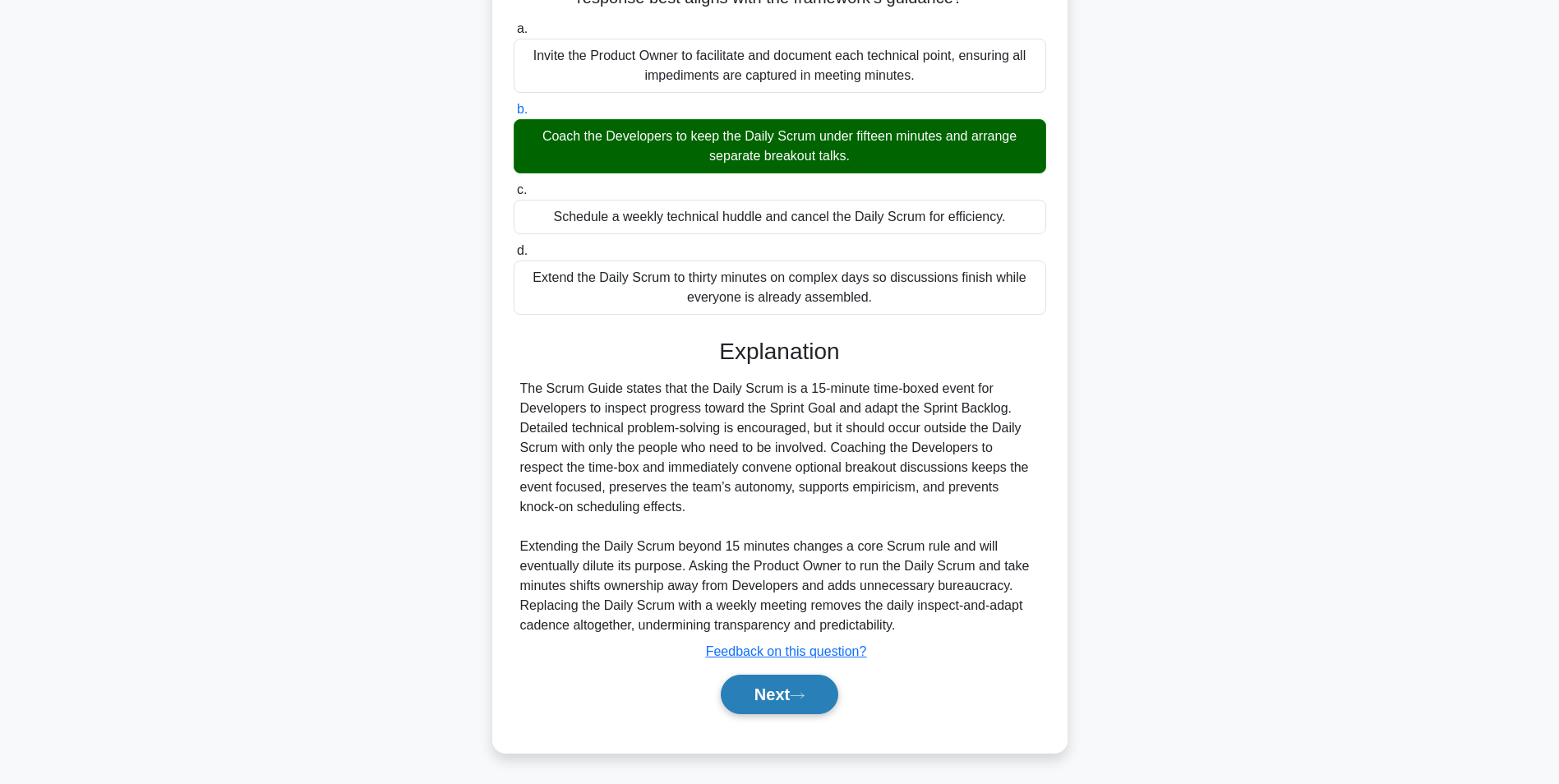
click at [777, 703] on button "Next" at bounding box center [779, 694] width 117 height 40
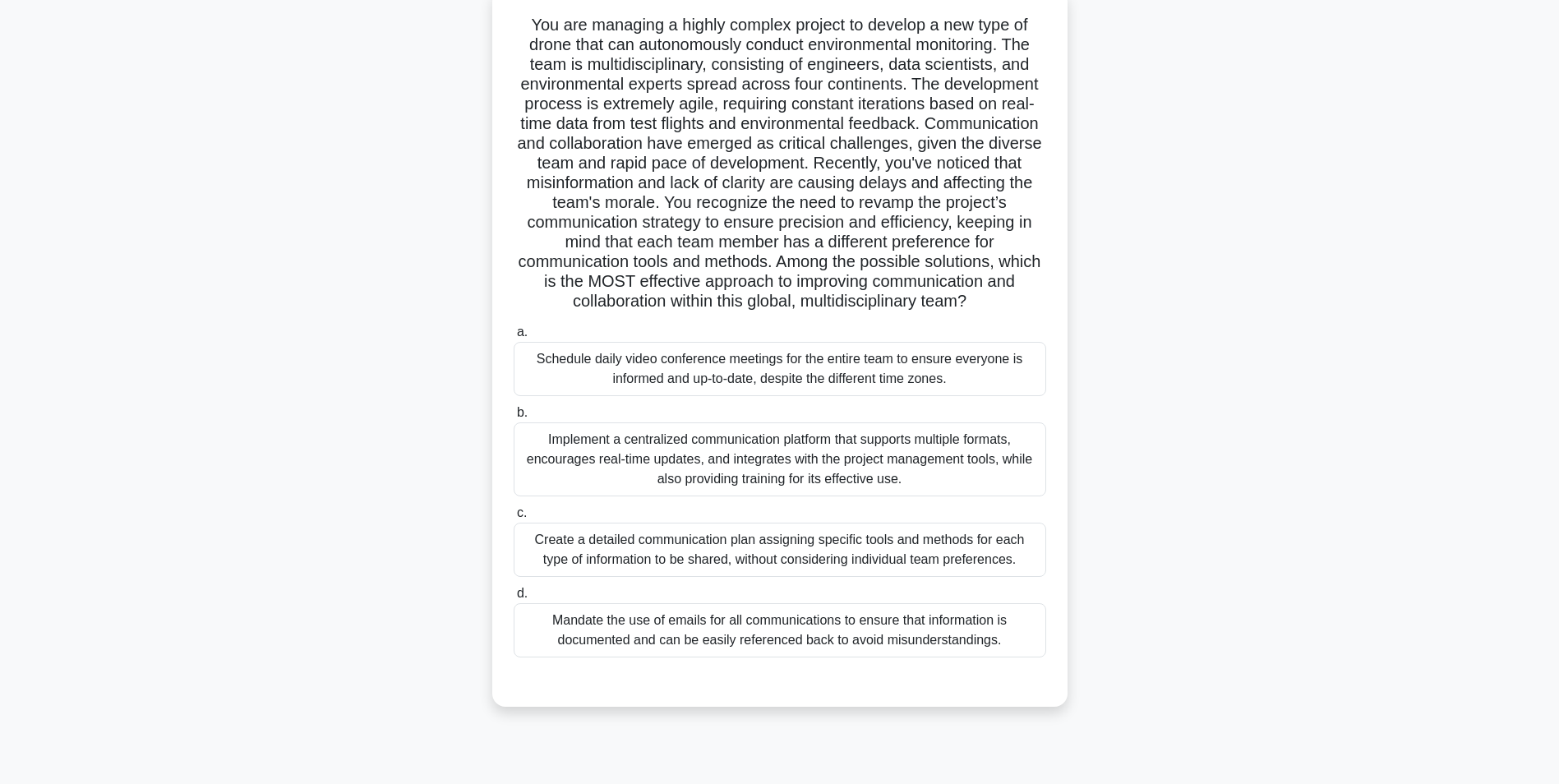
click at [861, 465] on div "Implement a centralized communication platform that supports multiple formats, …" at bounding box center [780, 459] width 533 height 74
click at [513, 418] on input "b. Implement a centralized communication platform that supports multiple format…" at bounding box center [513, 412] width 0 height 11
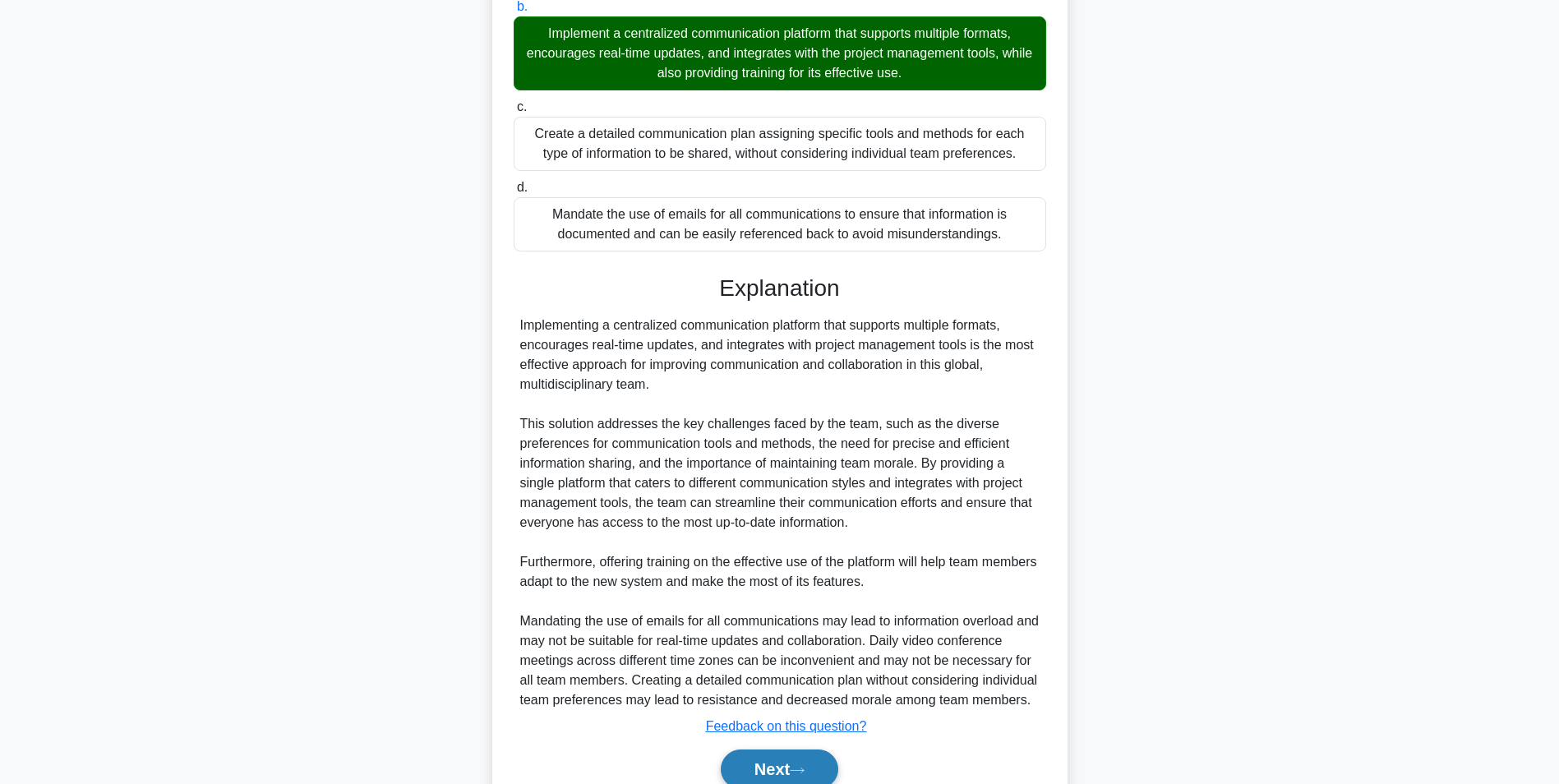
scroll to position [604, 0]
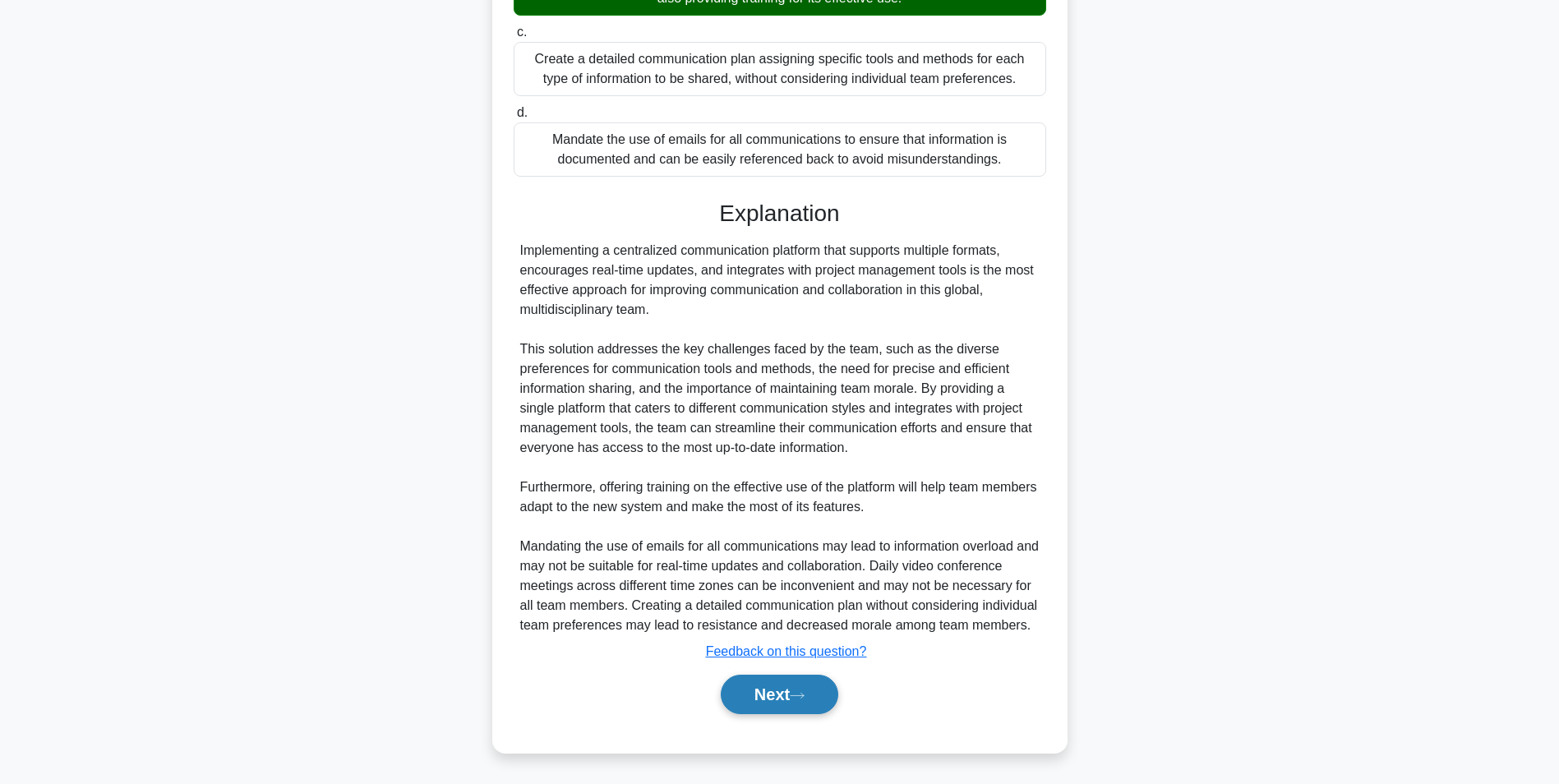
click at [764, 700] on button "Next" at bounding box center [779, 694] width 117 height 40
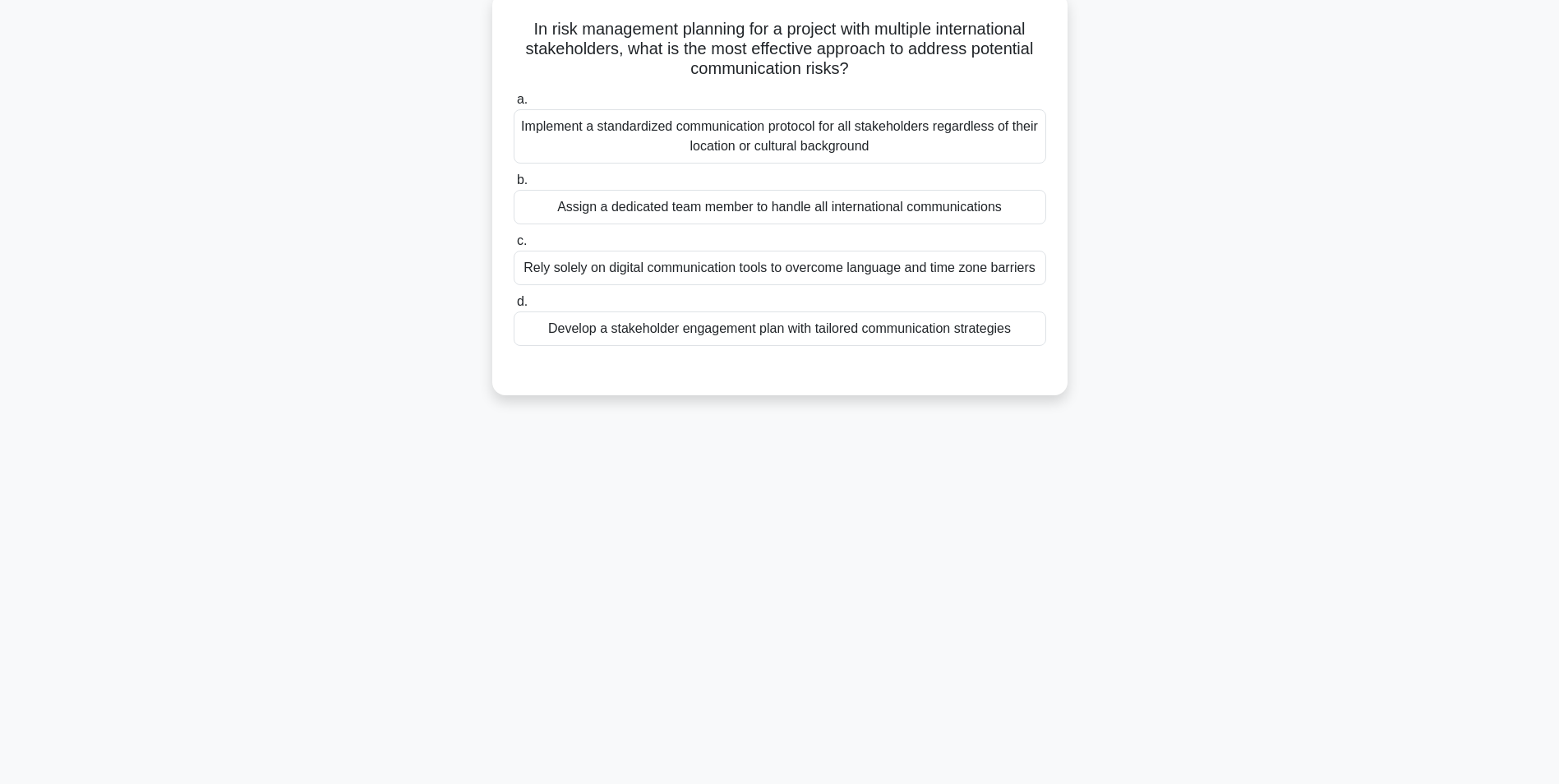
scroll to position [104, 0]
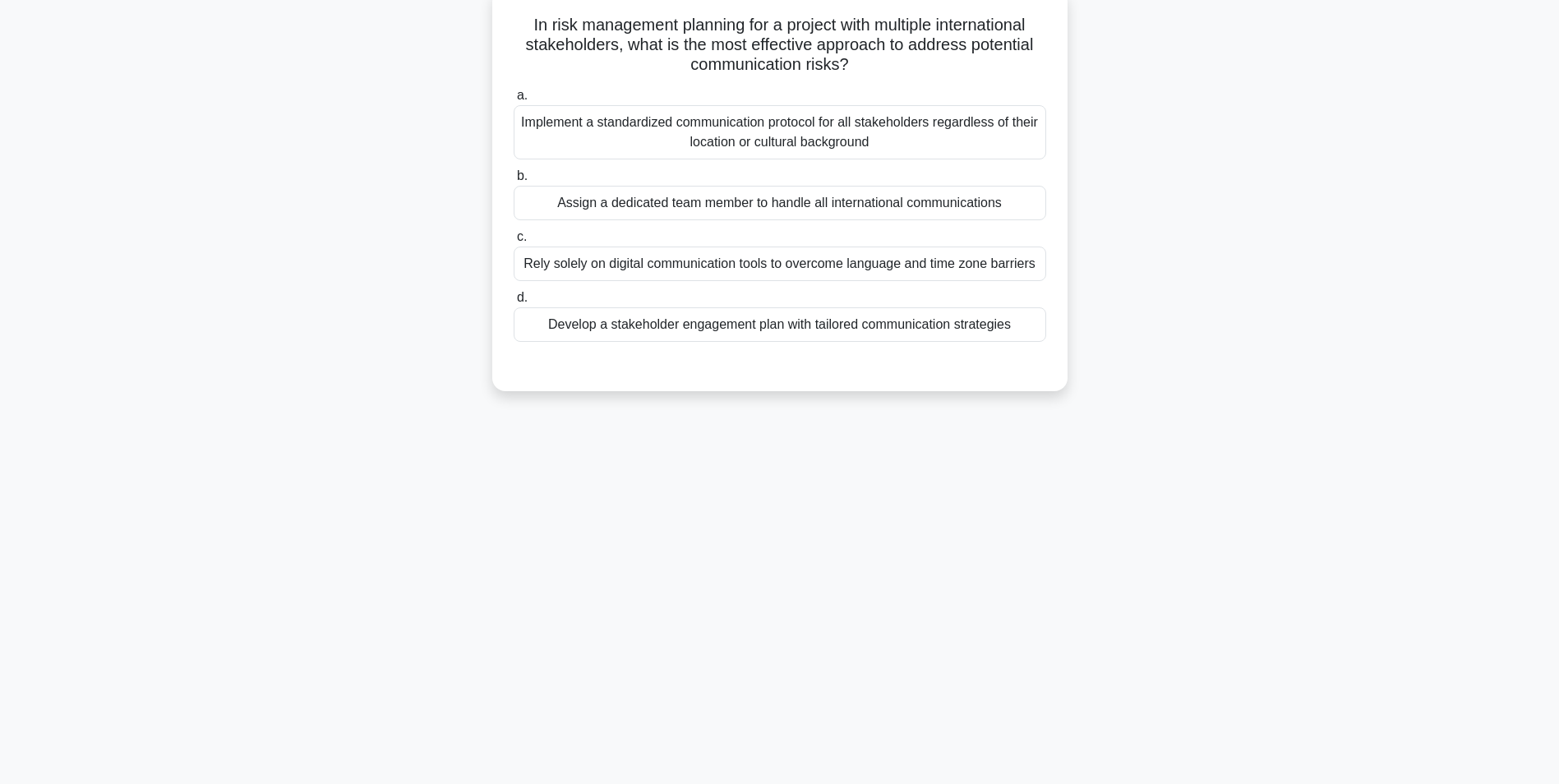
click at [917, 134] on div "Implement a standardized communication protocol for all stakeholders regardless…" at bounding box center [780, 132] width 533 height 54
click at [513, 101] on input "a. Implement a standardized communication protocol for all stakeholders regardl…" at bounding box center [513, 95] width 0 height 11
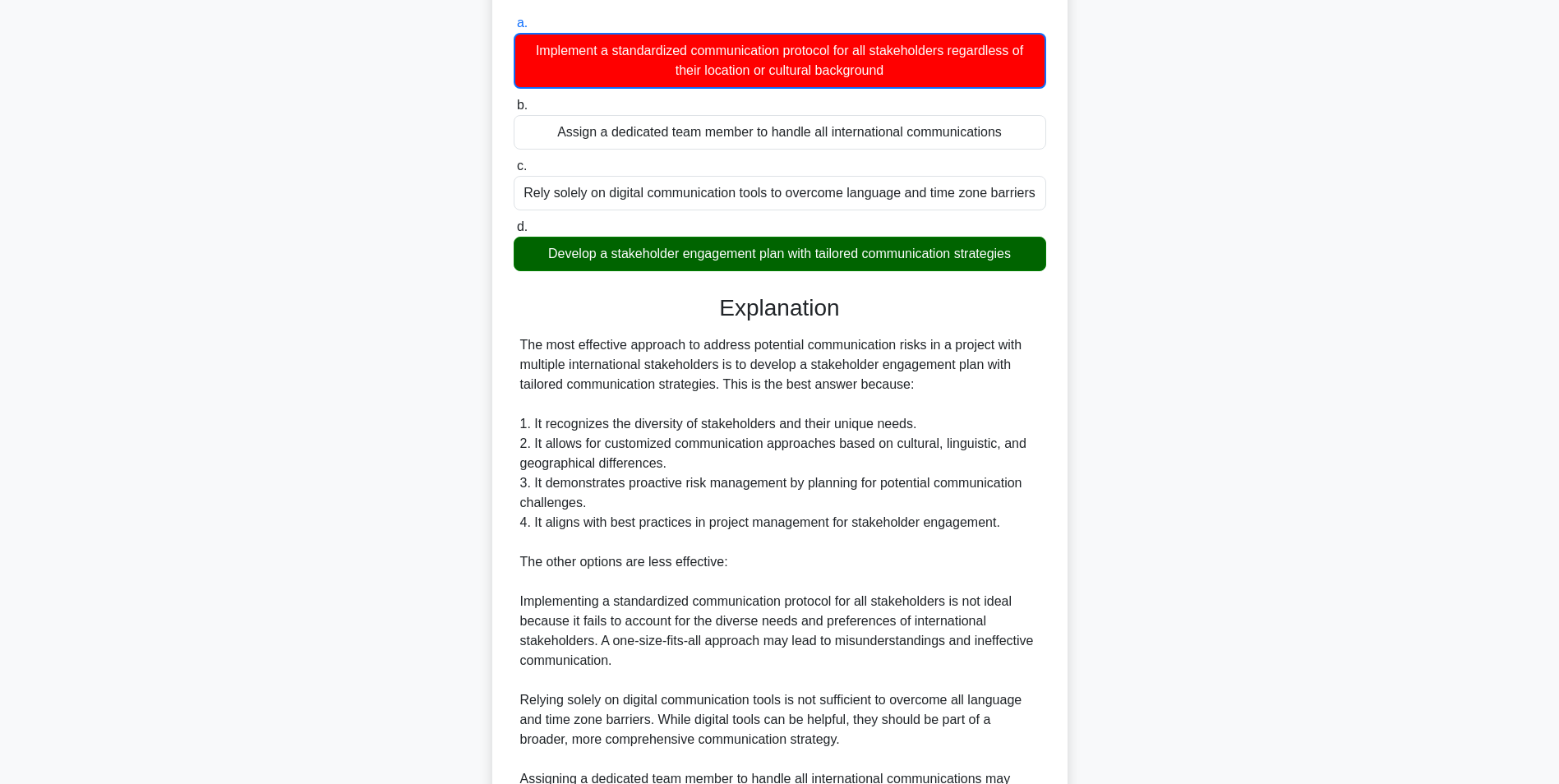
scroll to position [469, 0]
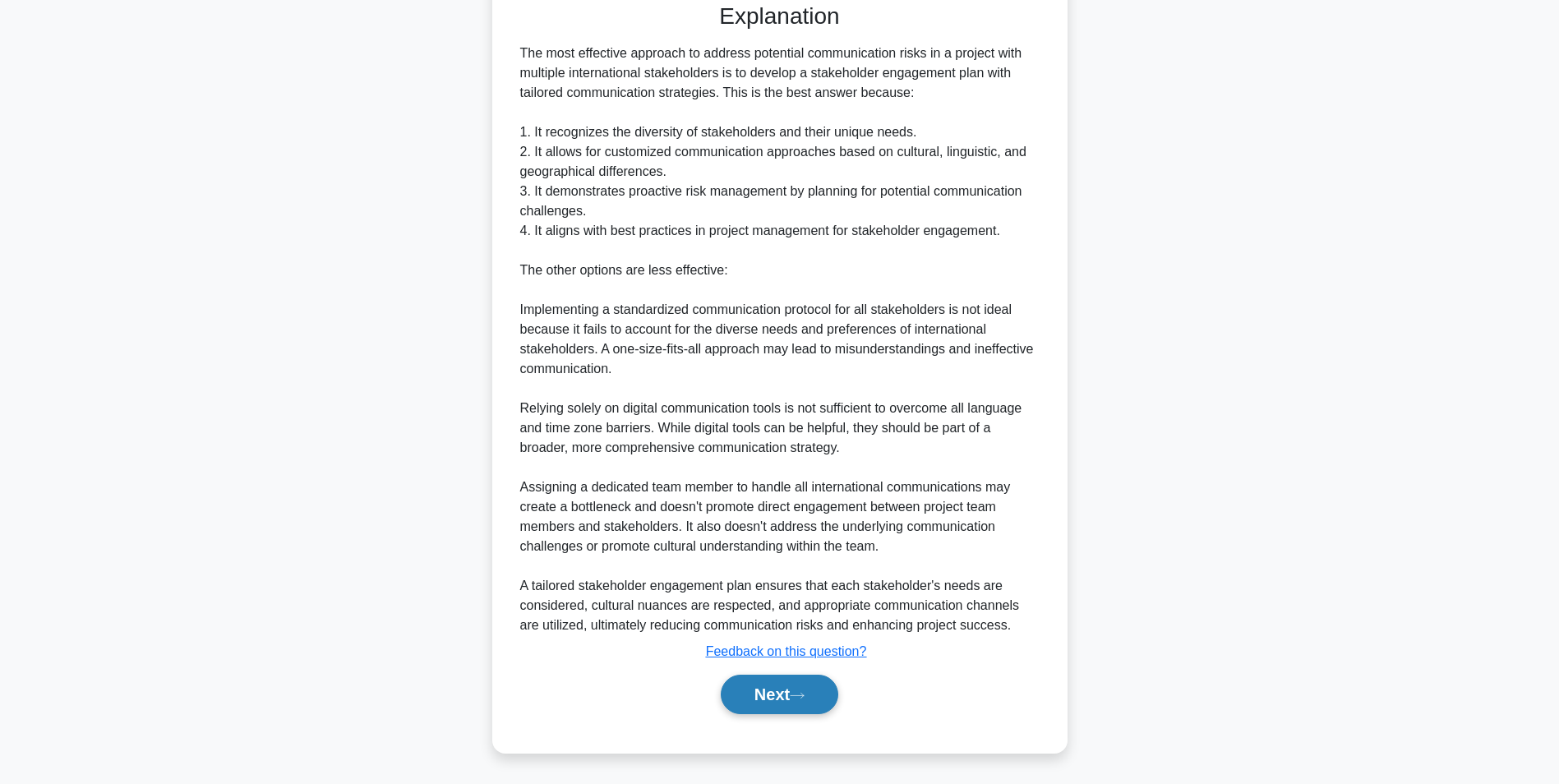
click at [795, 699] on button "Next" at bounding box center [779, 694] width 117 height 40
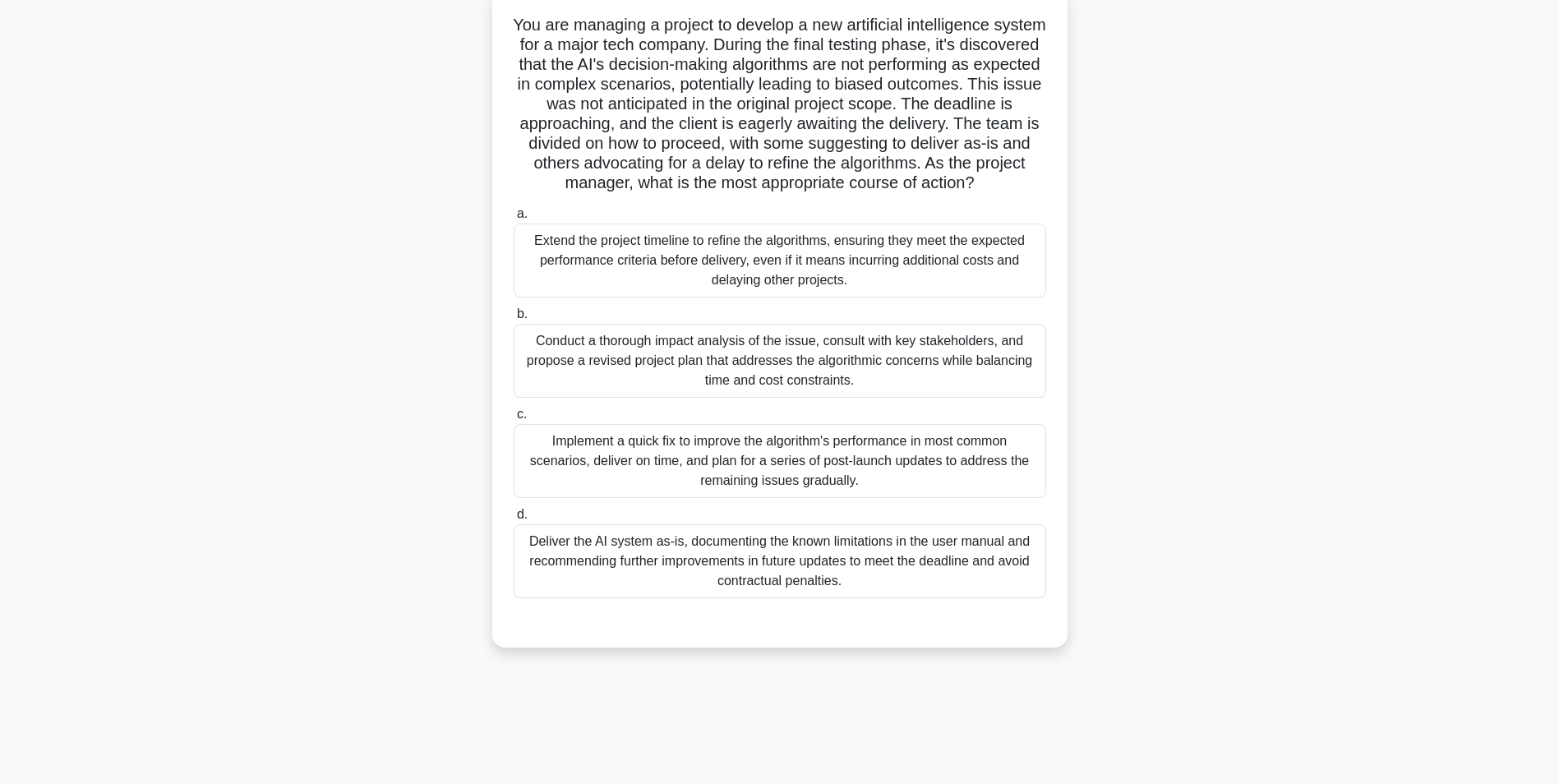
click at [869, 384] on div "Conduct a thorough impact analysis of the issue, consult with key stakeholders,…" at bounding box center [780, 361] width 533 height 74
click at [513, 320] on input "b. Conduct a thorough impact analysis of the issue, consult with key stakeholde…" at bounding box center [513, 314] width 0 height 11
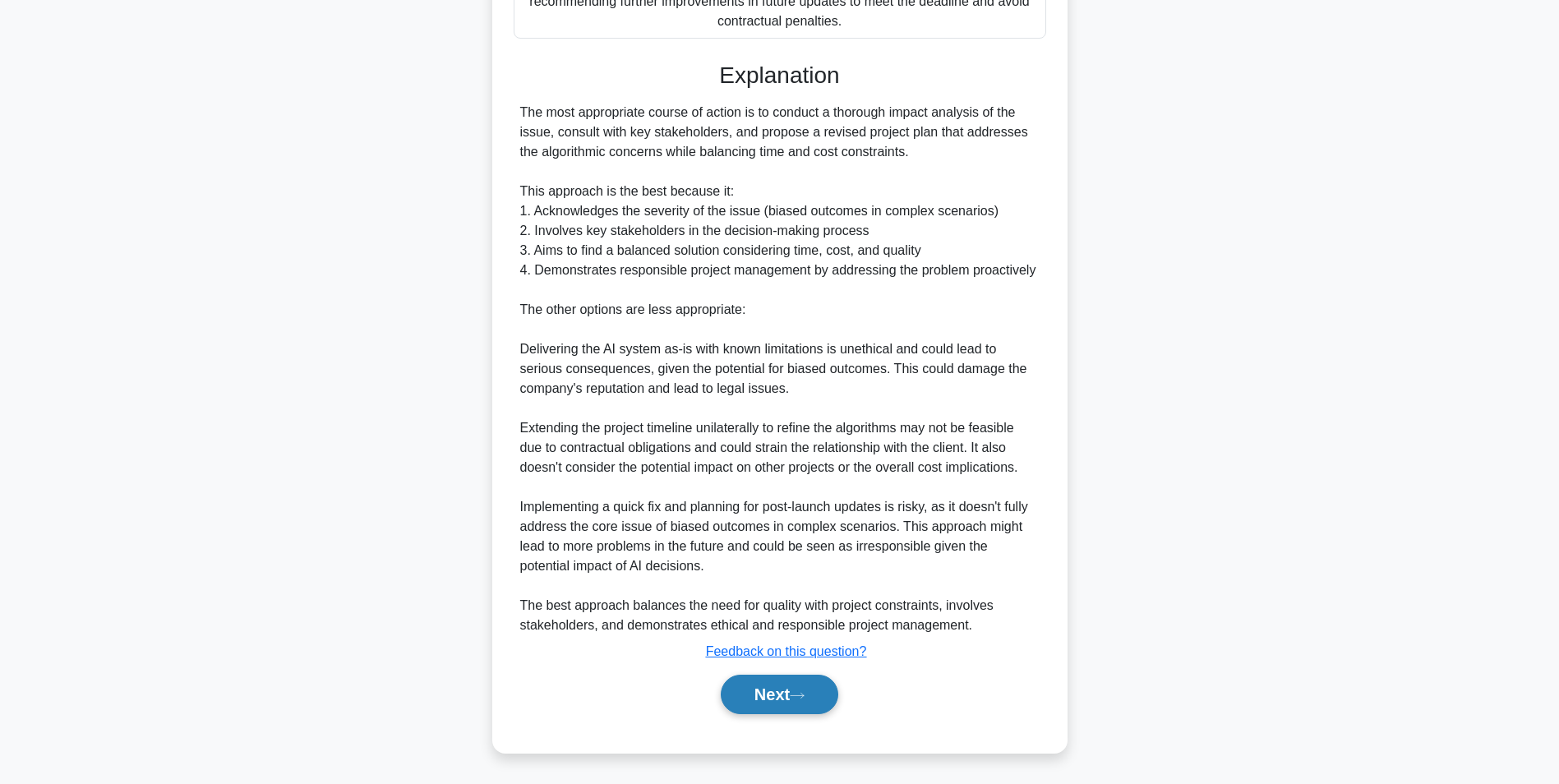
click at [785, 694] on button "Next" at bounding box center [779, 694] width 117 height 40
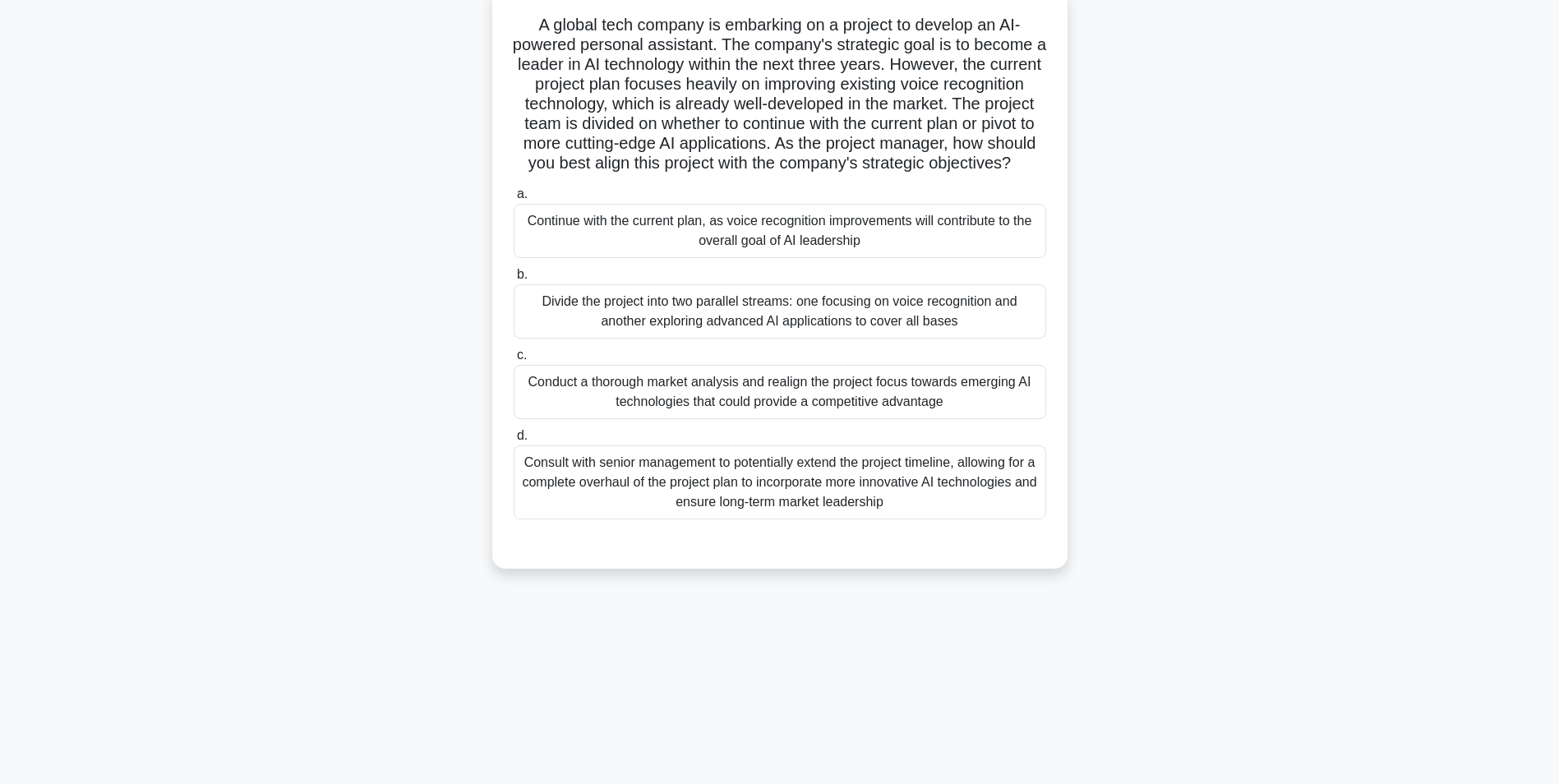
click at [932, 419] on div "Conduct a thorough market analysis and realign the project focus towards emergi…" at bounding box center [780, 392] width 533 height 54
click at [513, 361] on input "c. Conduct a thorough market analysis and realign the project focus towards eme…" at bounding box center [513, 355] width 0 height 11
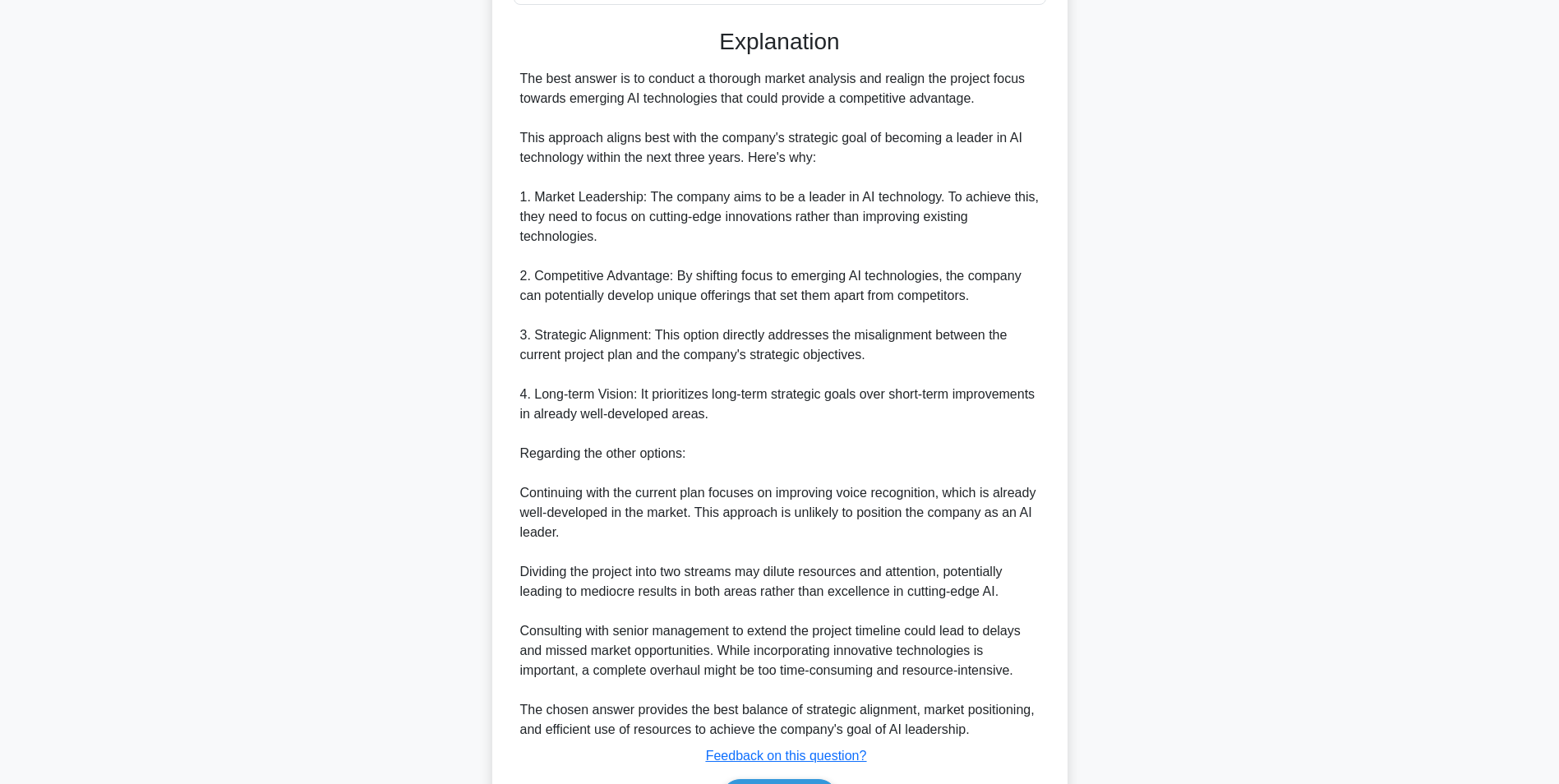
scroll to position [743, 0]
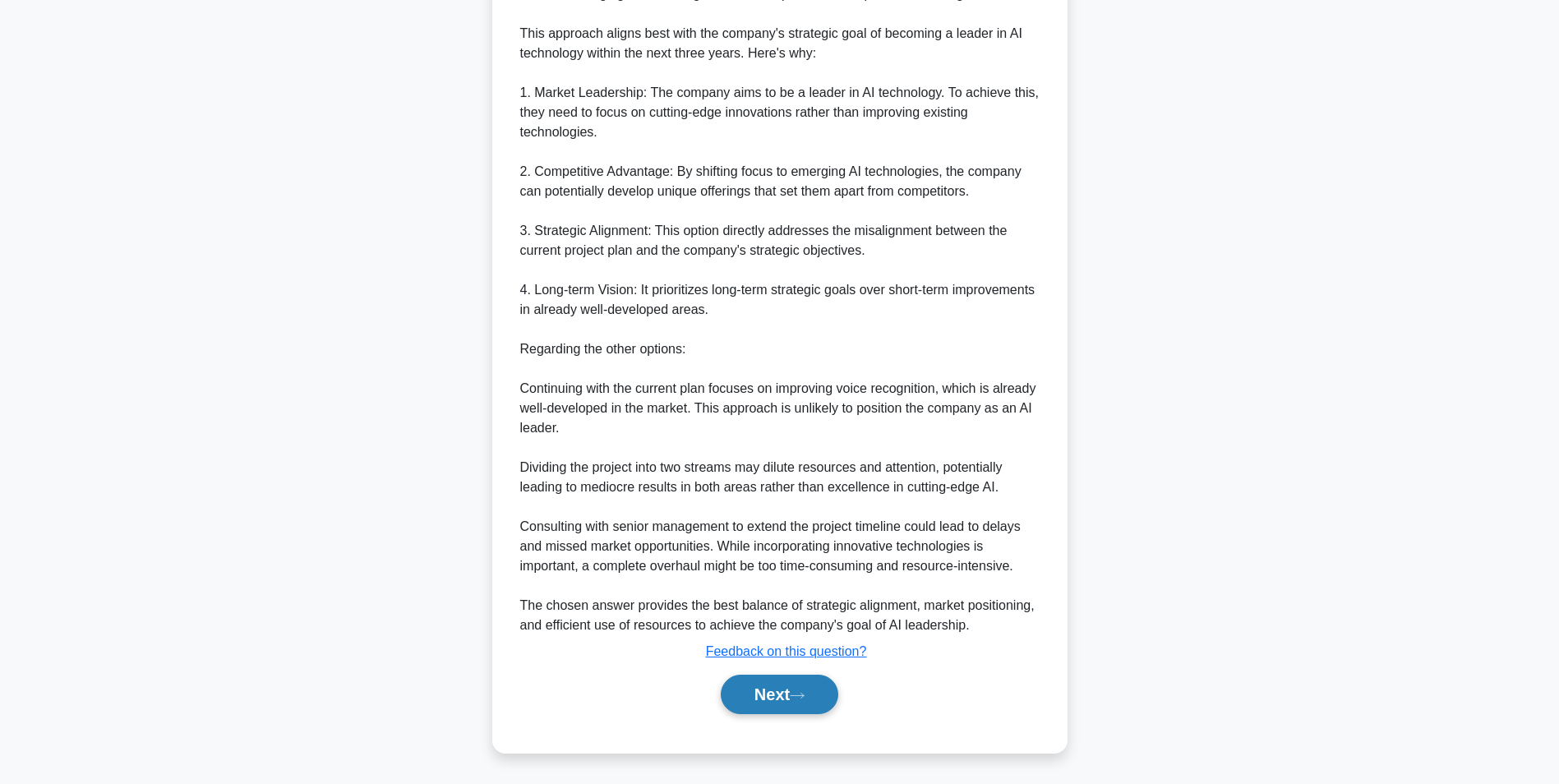
click at [781, 689] on button "Next" at bounding box center [779, 694] width 117 height 40
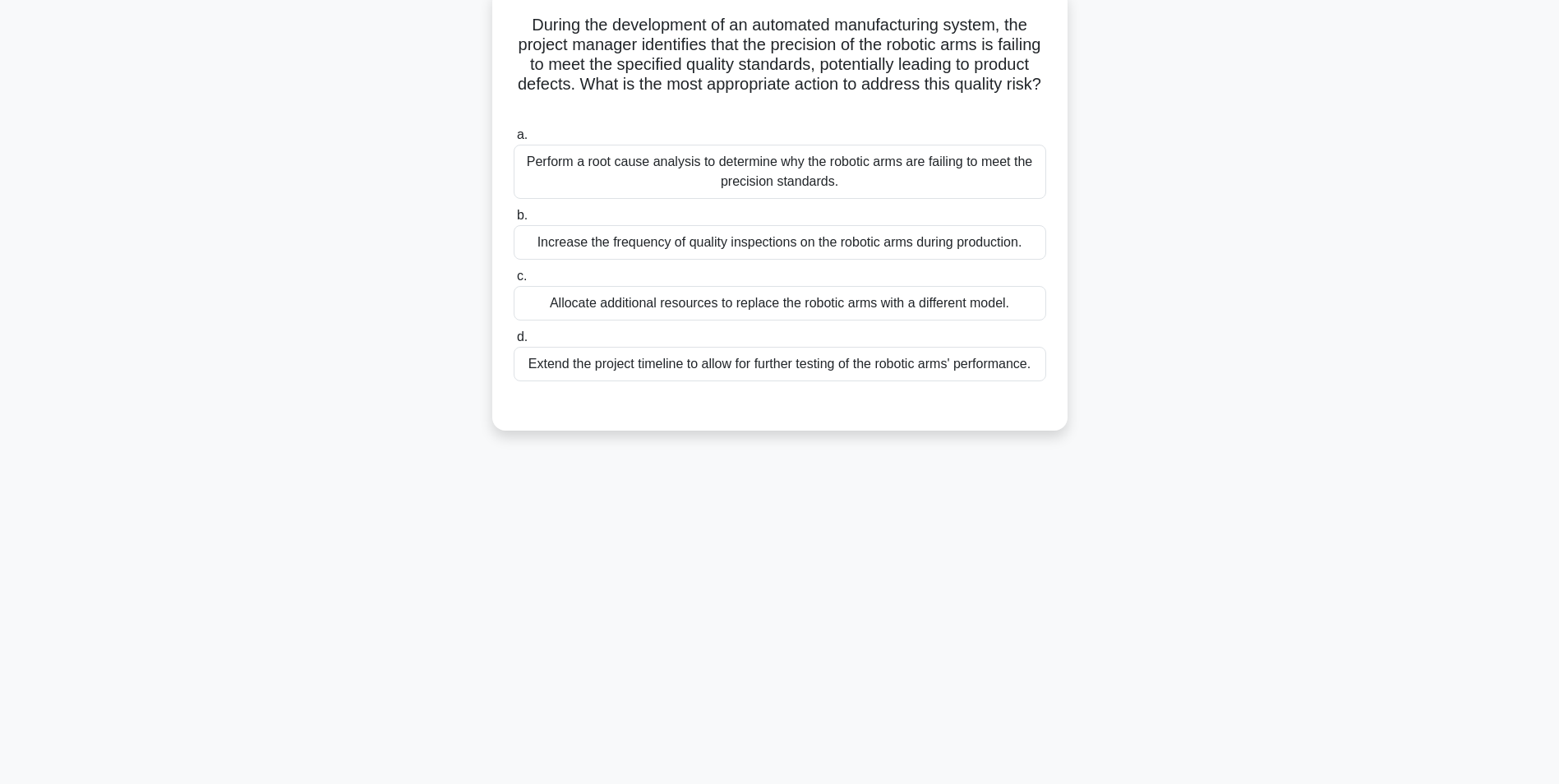
click at [864, 184] on div "Perform a root cause analysis to determine why the robotic arms are failing to …" at bounding box center [780, 172] width 533 height 54
click at [513, 141] on input "a. Perform a root cause analysis to determine why the robotic arms are failing …" at bounding box center [513, 135] width 0 height 11
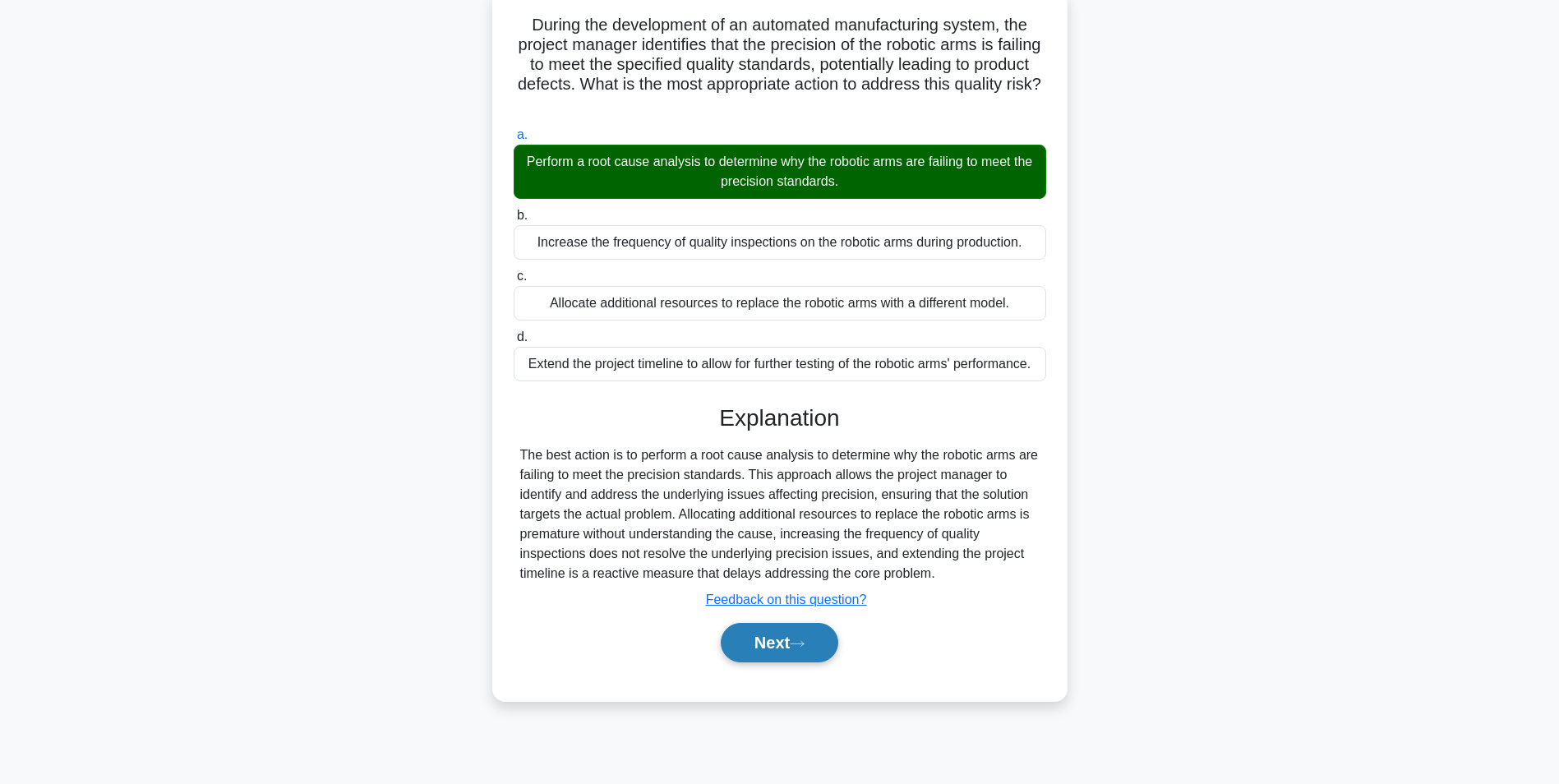
click at [771, 650] on button "Next" at bounding box center [779, 642] width 117 height 40
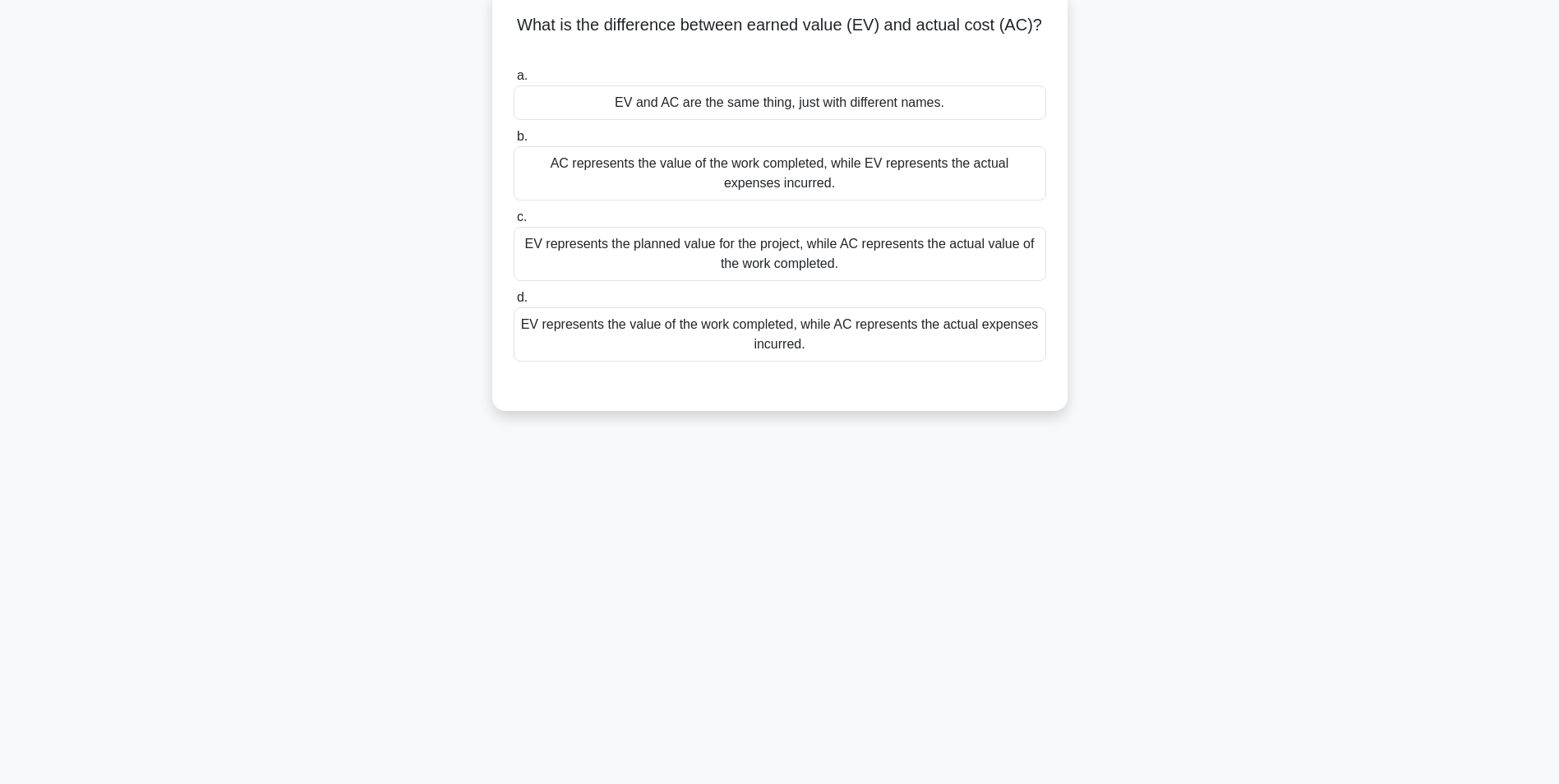
click at [810, 343] on div "EV represents the value of the work completed, while AC represents the actual e…" at bounding box center [780, 335] width 533 height 54
click at [513, 303] on input "d. EV represents the value of the work completed, while AC represents the actua…" at bounding box center [513, 298] width 0 height 11
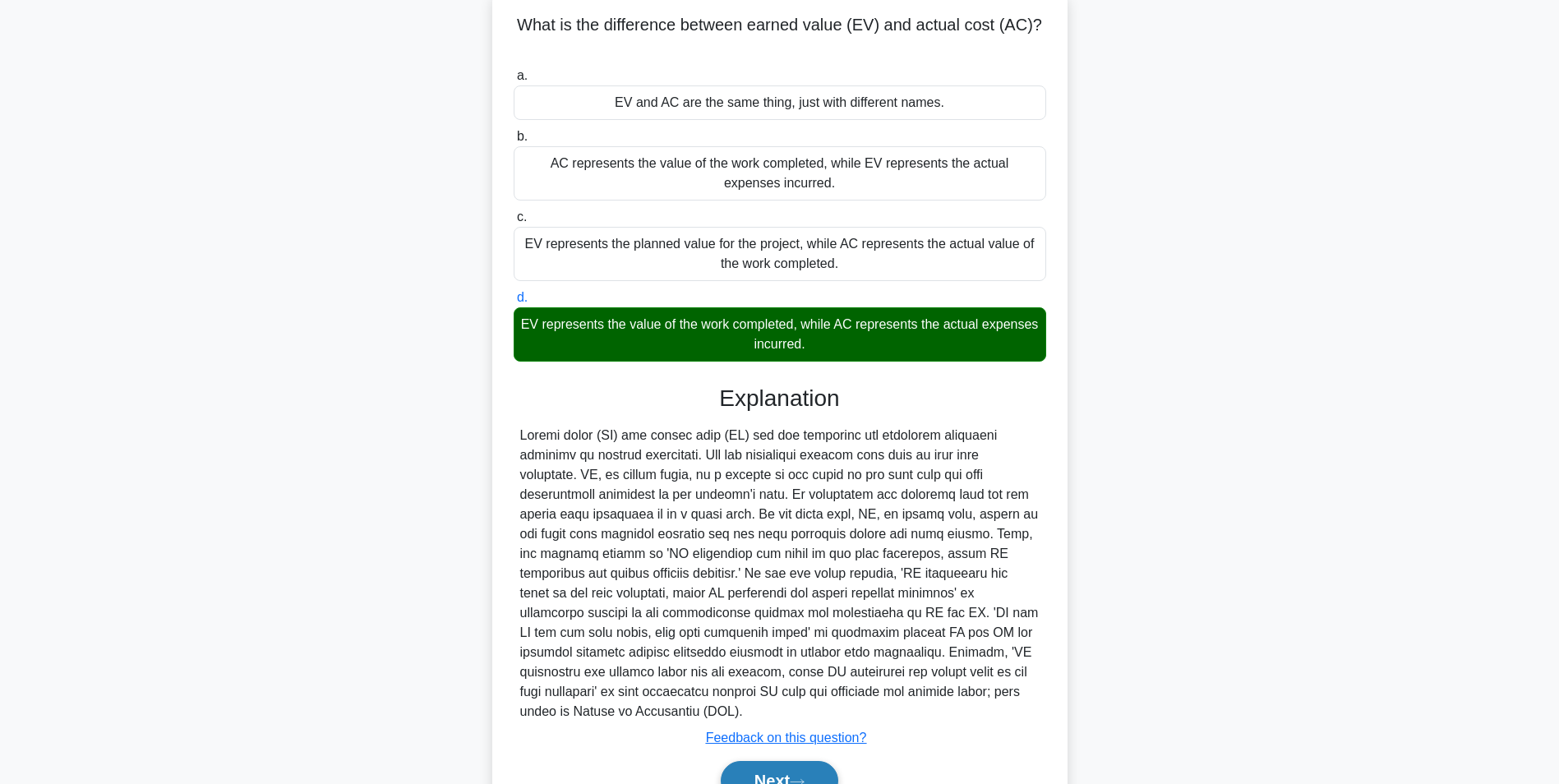
click at [774, 772] on button "Next" at bounding box center [779, 781] width 117 height 40
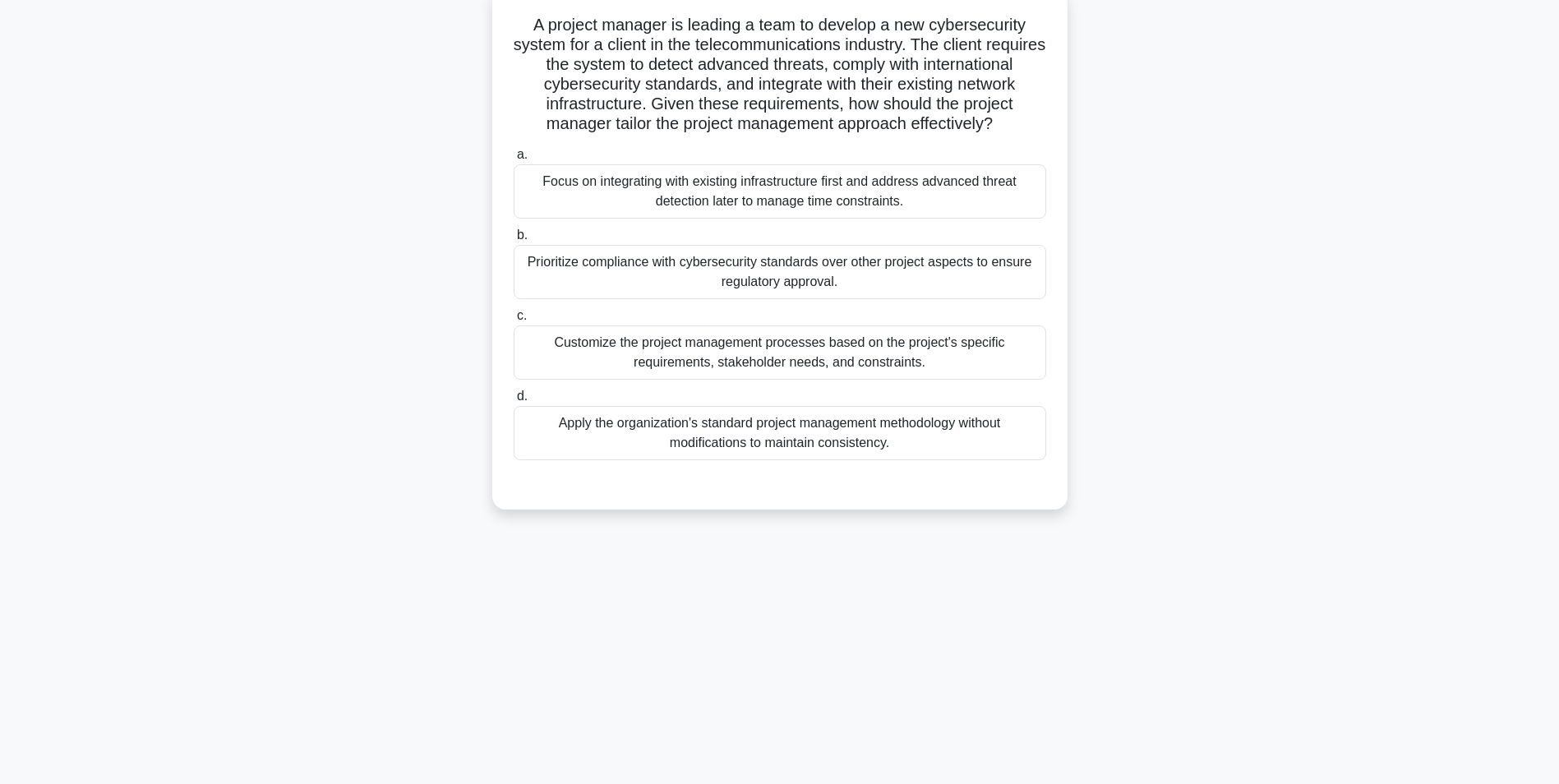
click at [776, 379] on div "Customize the project management processes based on the project's specific requ…" at bounding box center [780, 352] width 533 height 54
click at [513, 321] on input "c. Customize the project management processes based on the project's specific r…" at bounding box center [513, 315] width 0 height 11
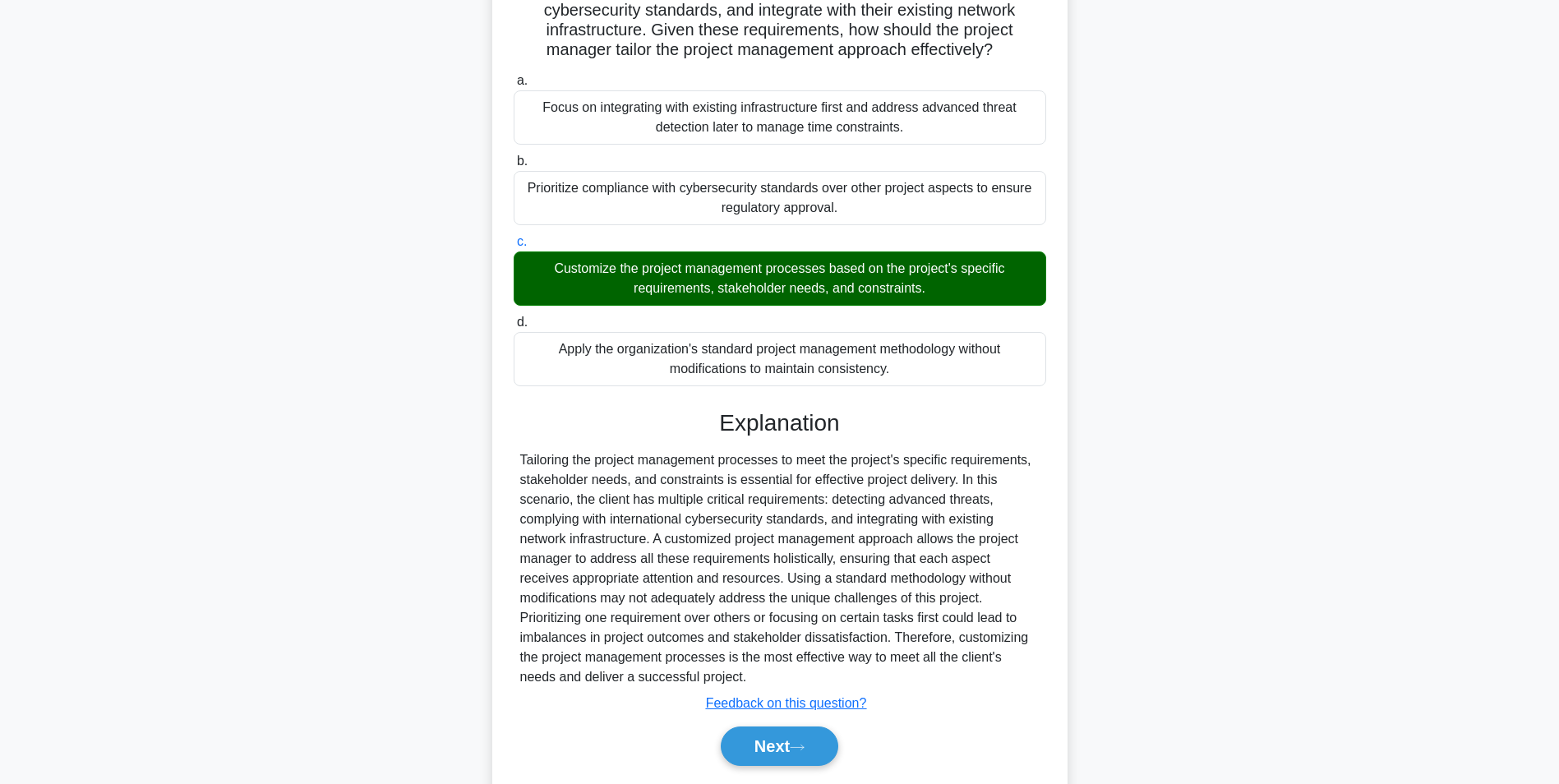
scroll to position [250, 0]
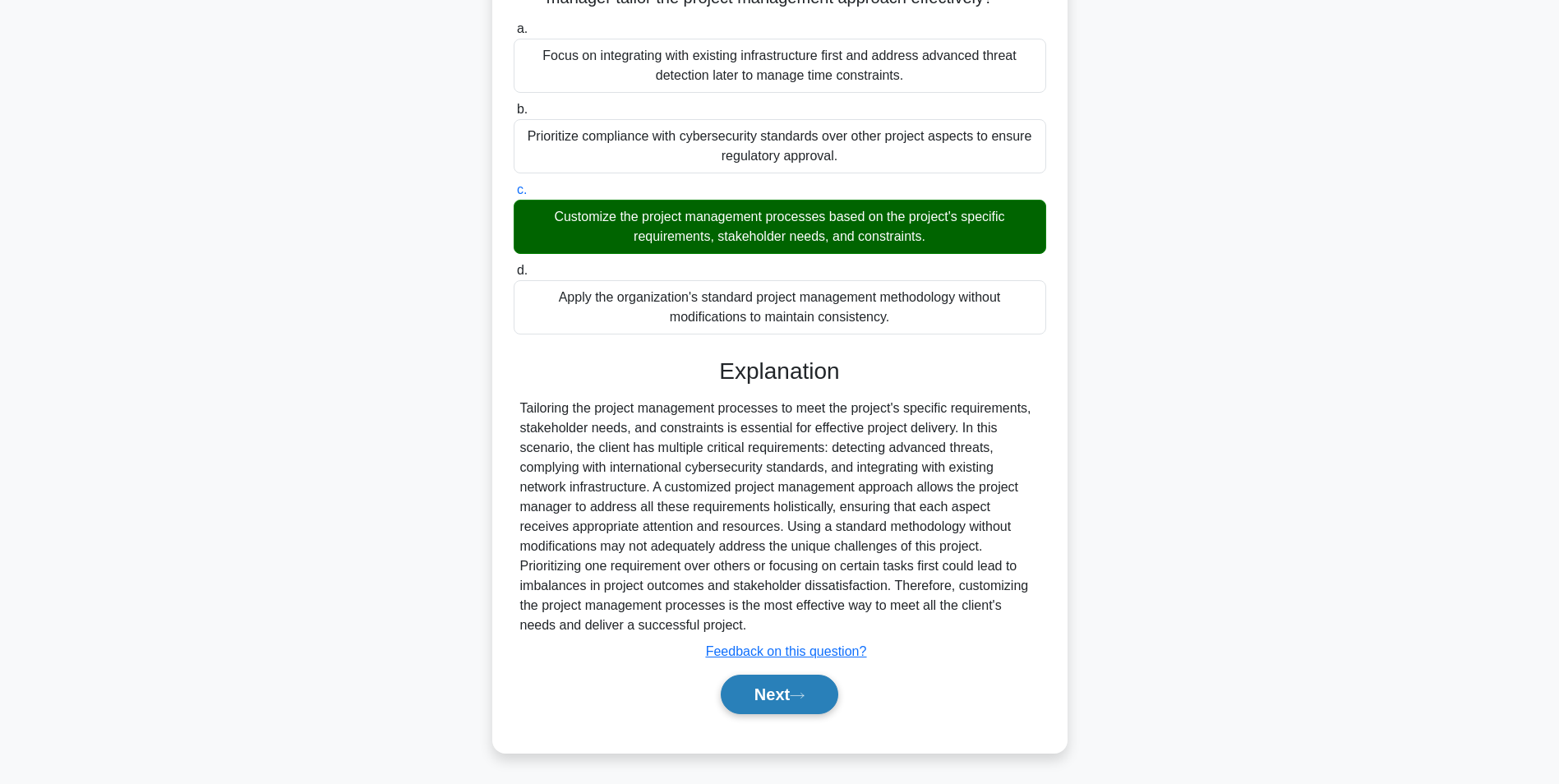
click at [751, 703] on button "Next" at bounding box center [779, 694] width 117 height 40
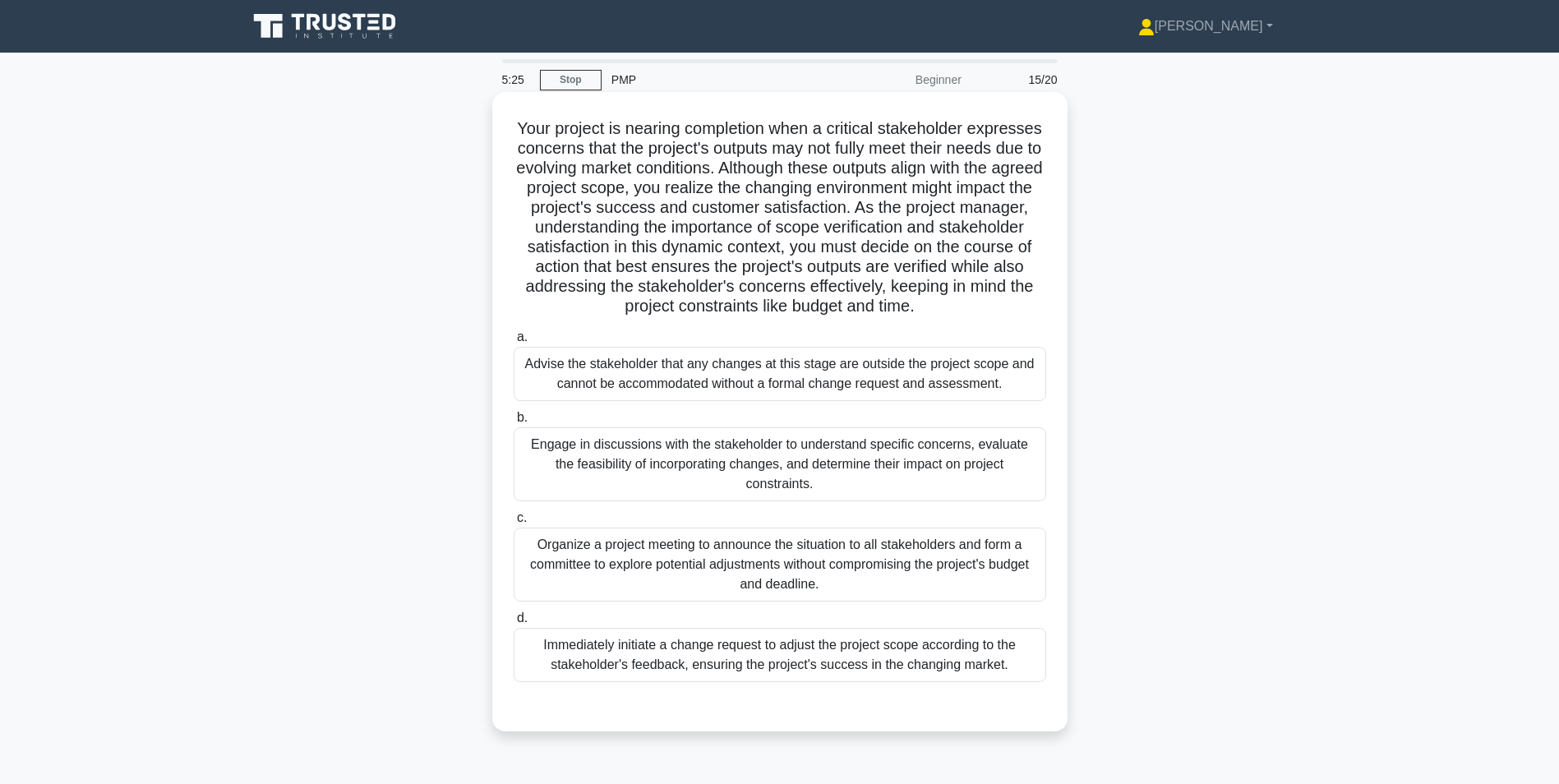
scroll to position [82, 0]
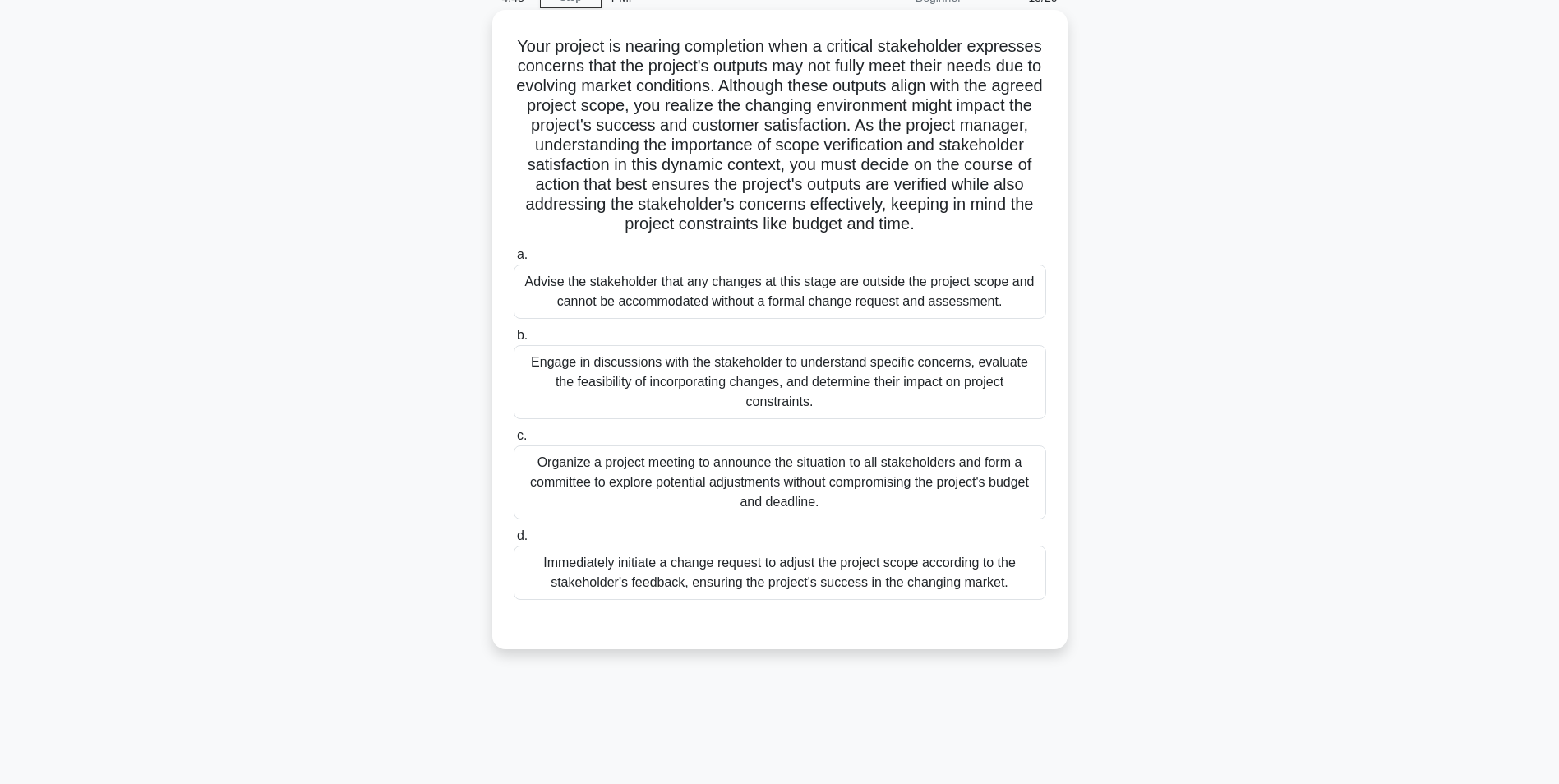
click at [830, 373] on div "Engage in discussions with the stakeholder to understand specific concerns, eva…" at bounding box center [780, 382] width 533 height 74
click at [513, 341] on input "b. Engage in discussions with the stakeholder to understand specific concerns, …" at bounding box center [513, 336] width 0 height 11
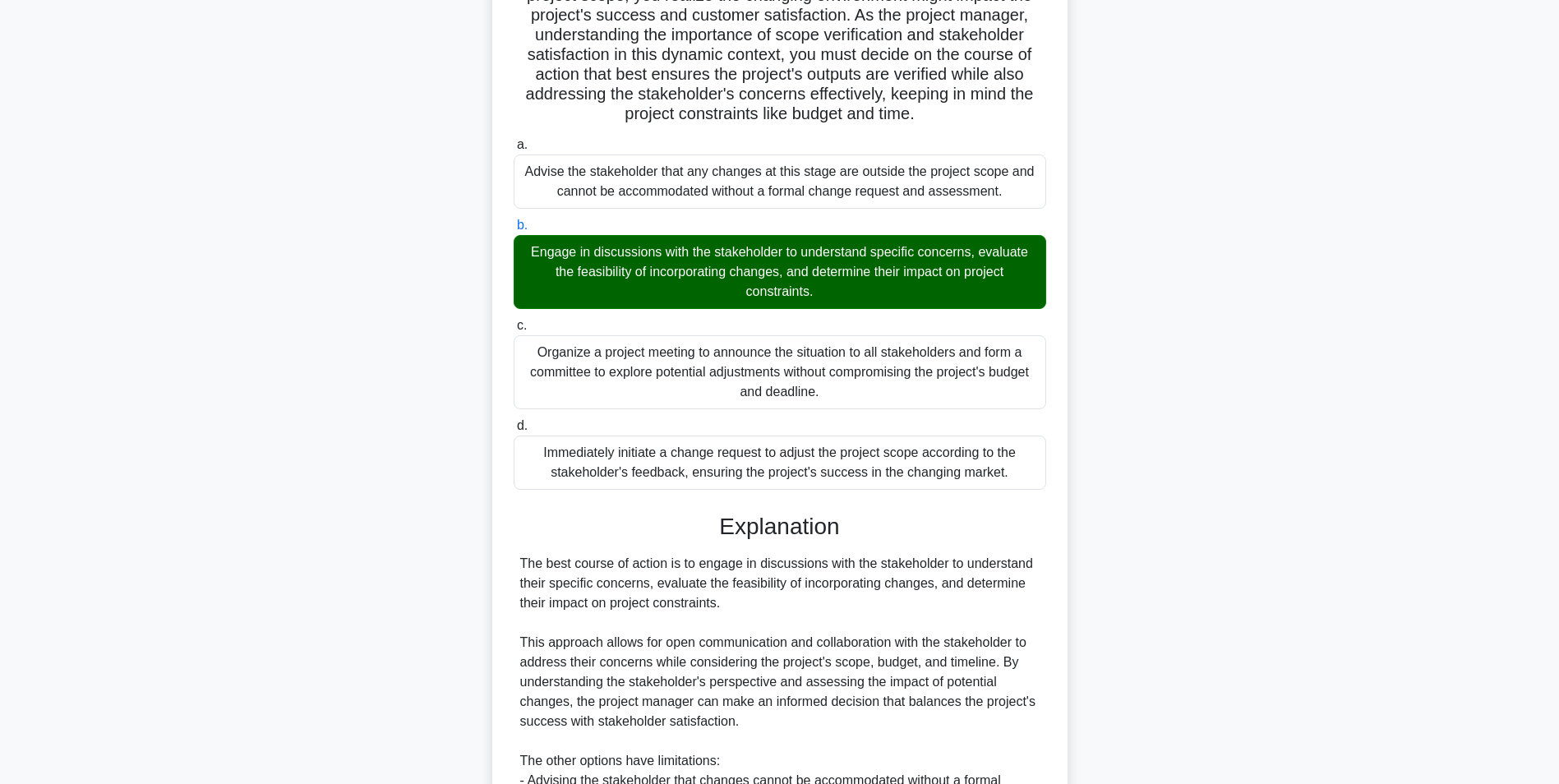
scroll to position [486, 0]
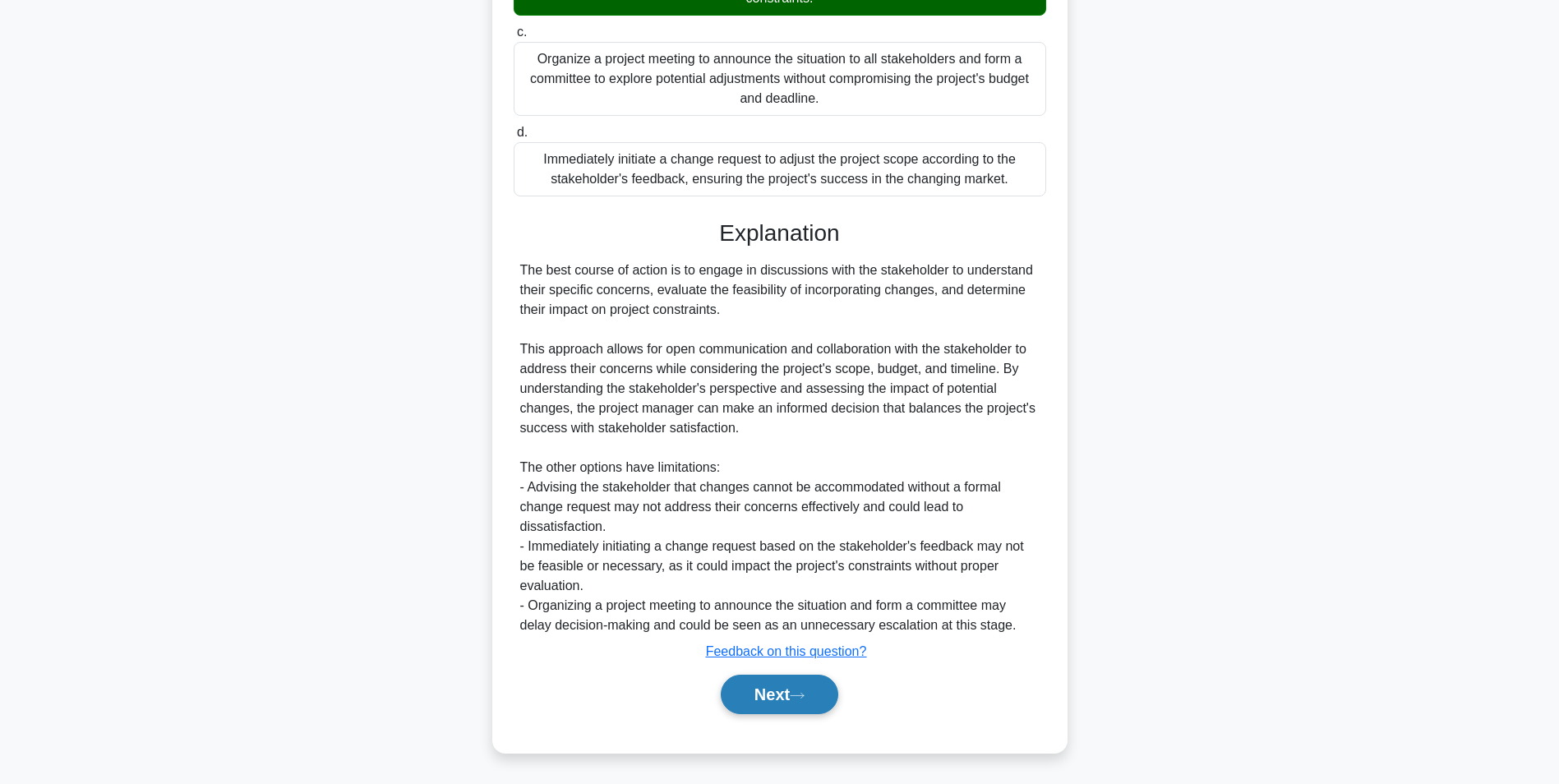
click at [793, 701] on button "Next" at bounding box center [779, 694] width 117 height 40
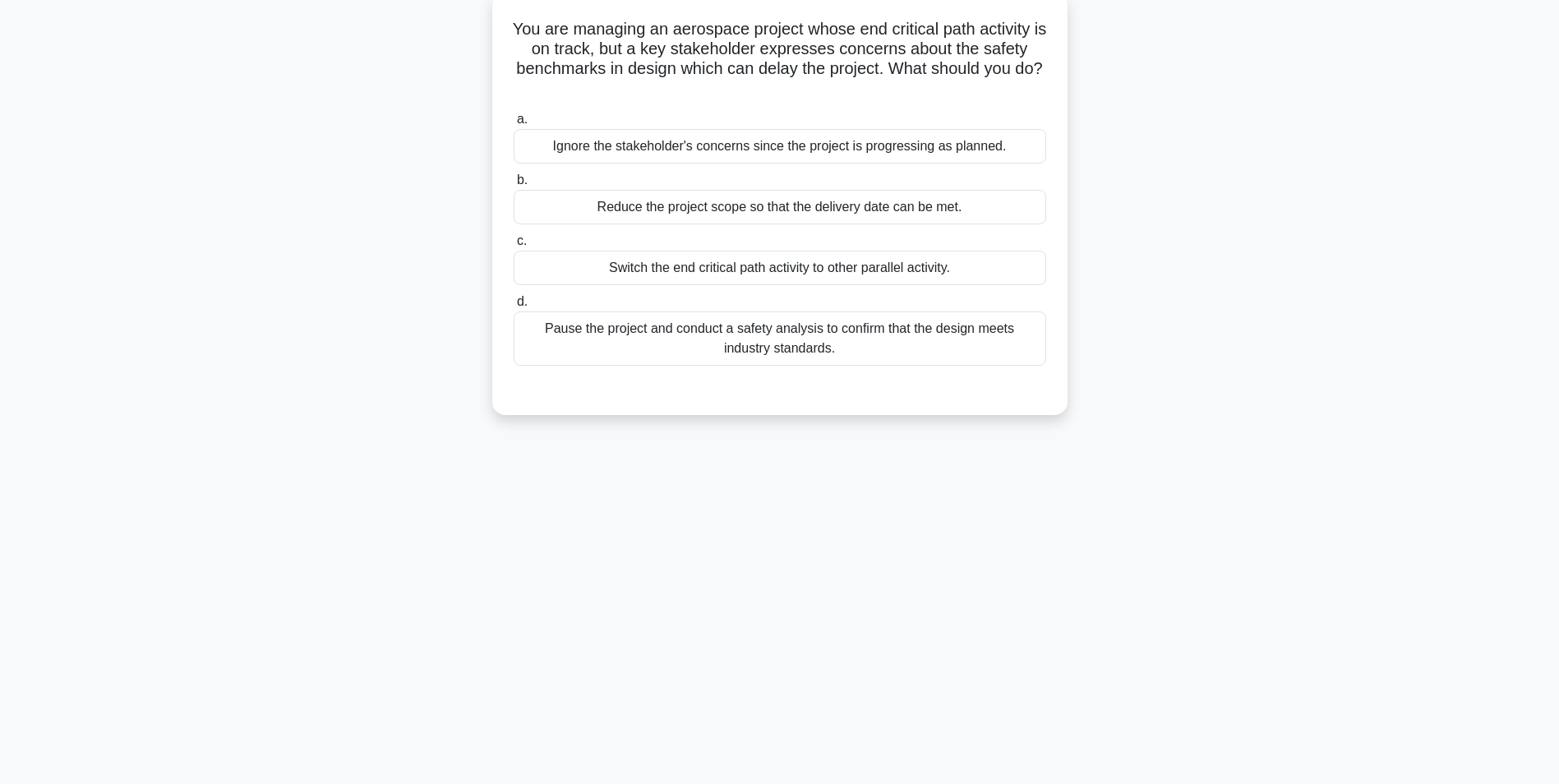
scroll to position [104, 0]
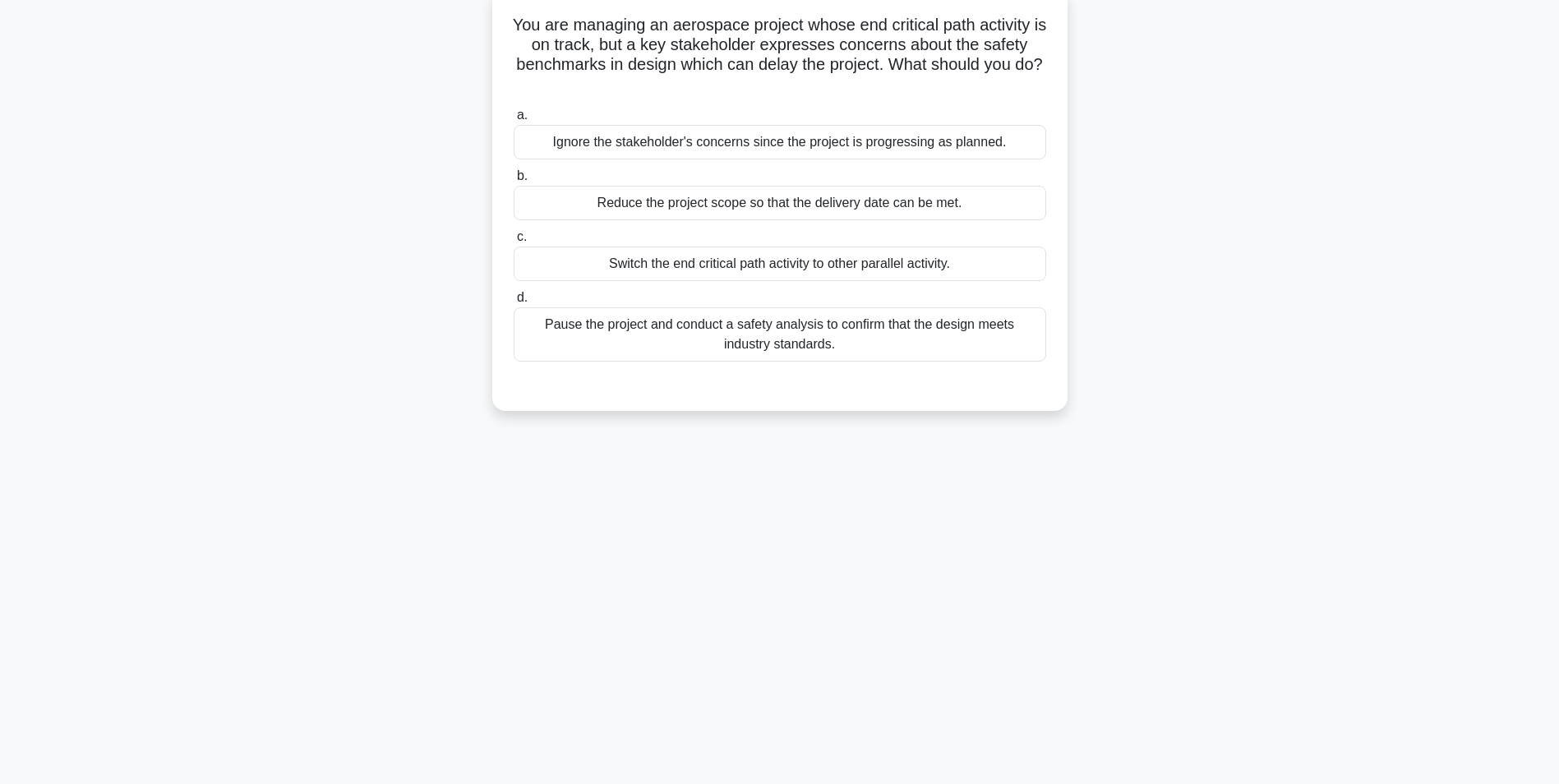
click at [728, 336] on div "Pause the project and conduct a safety analysis to confirm that the design meet…" at bounding box center [780, 335] width 533 height 54
click at [513, 303] on input "d. Pause the project and conduct a safety analysis to confirm that the design m…" at bounding box center [513, 298] width 0 height 11
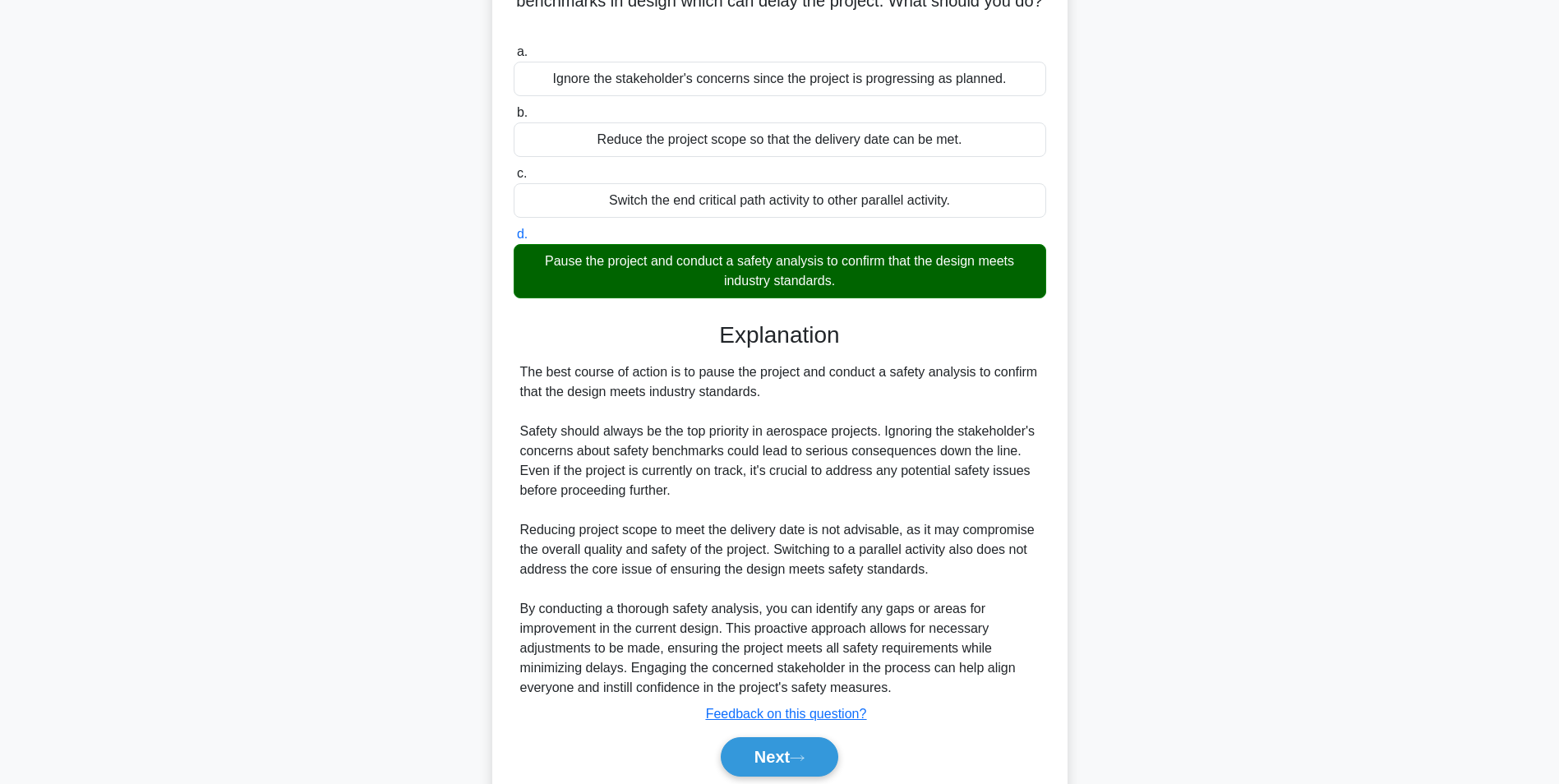
scroll to position [230, 0]
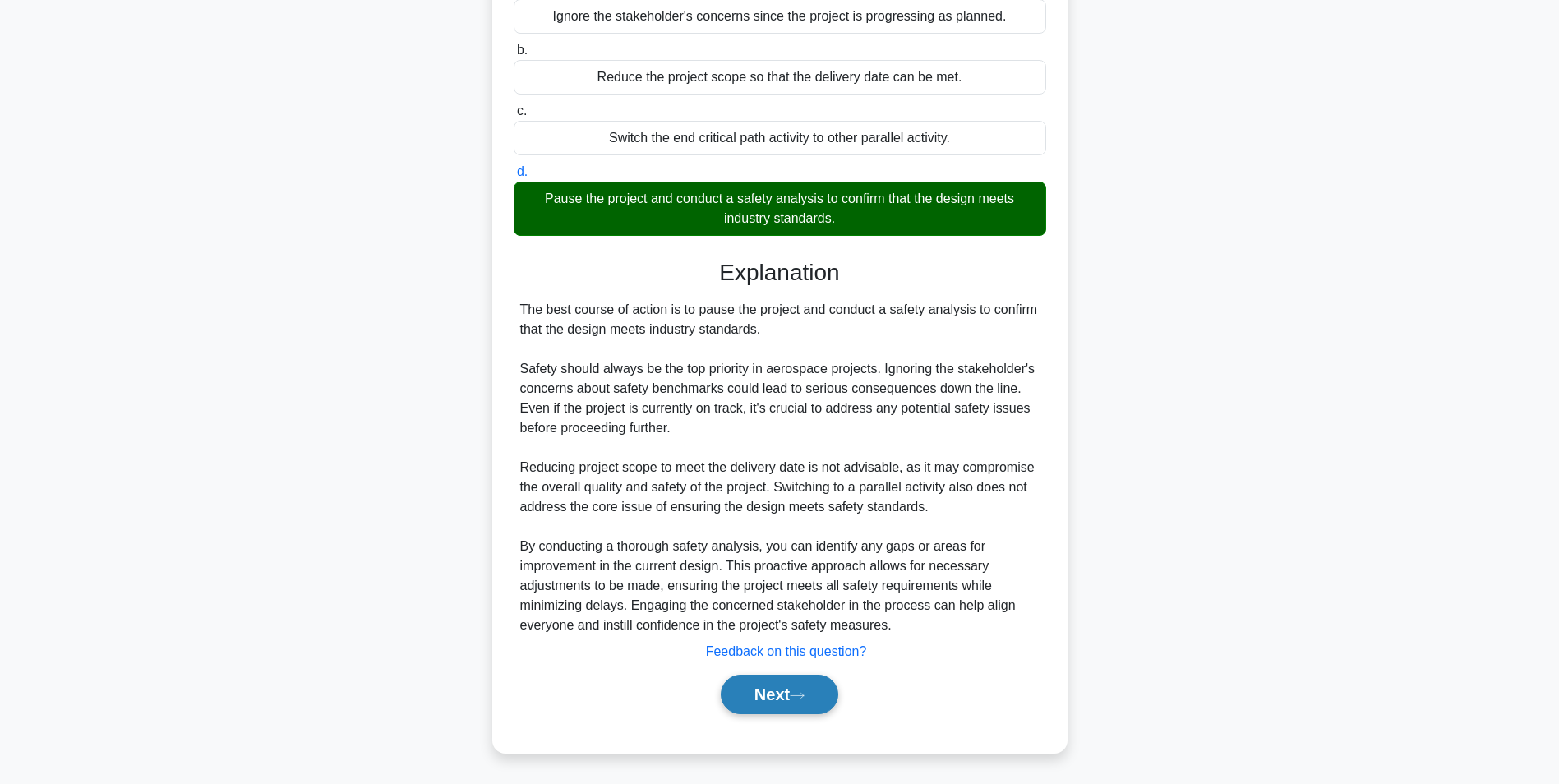
click at [771, 695] on button "Next" at bounding box center [779, 694] width 117 height 40
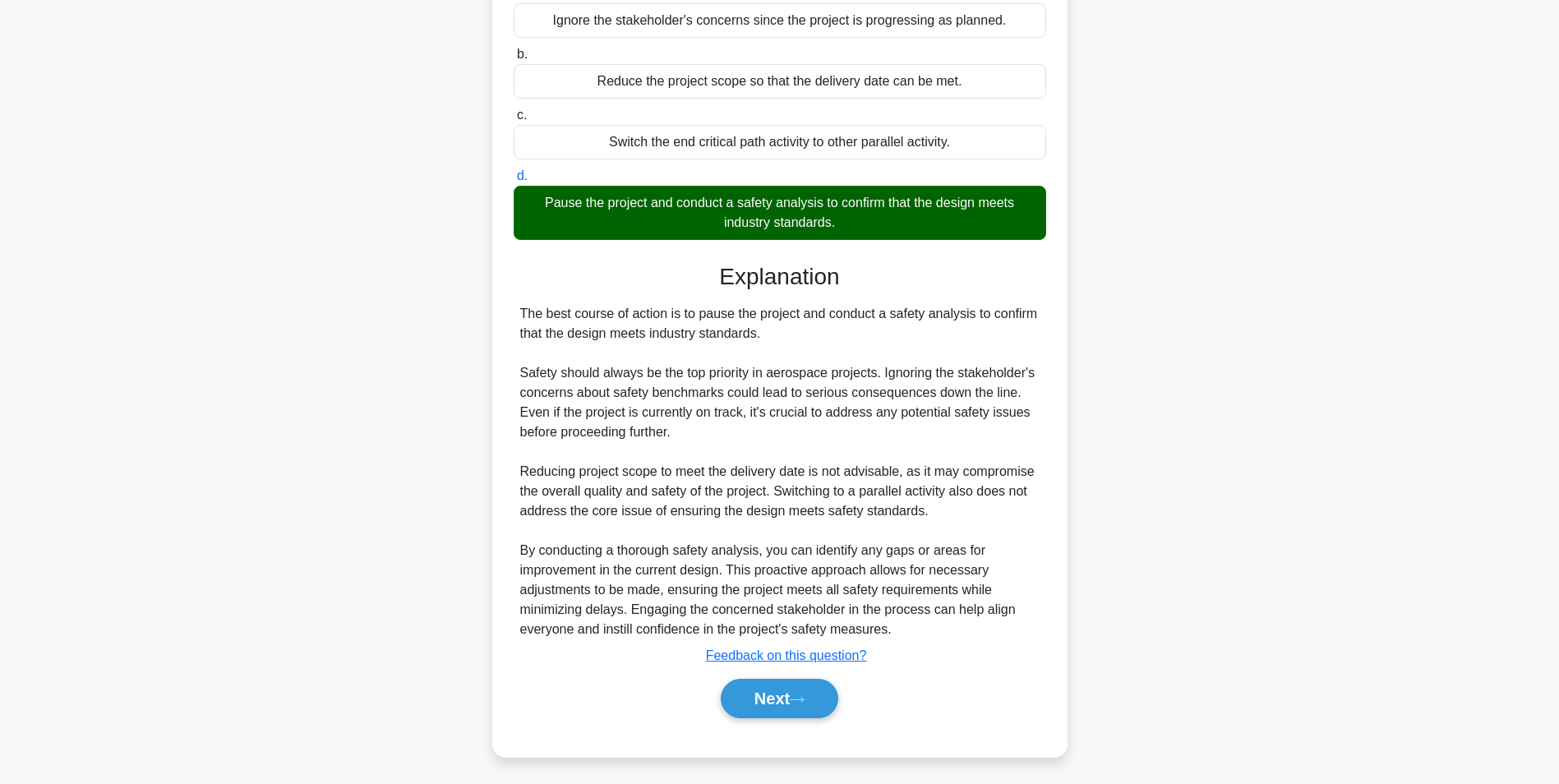
scroll to position [104, 0]
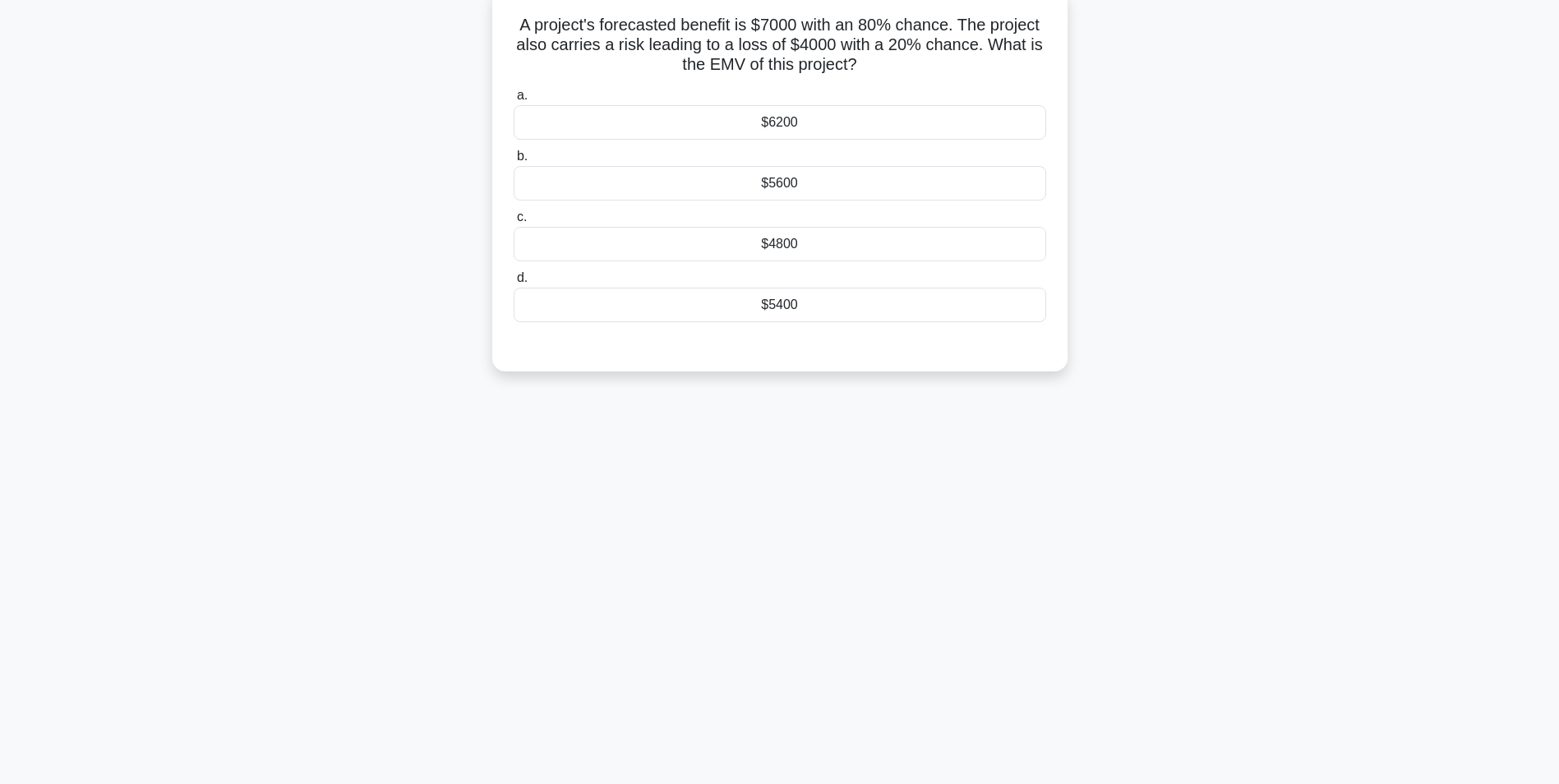
click at [785, 186] on div "$5600" at bounding box center [780, 183] width 533 height 35
click at [513, 162] on input "b. $5600" at bounding box center [513, 156] width 0 height 11
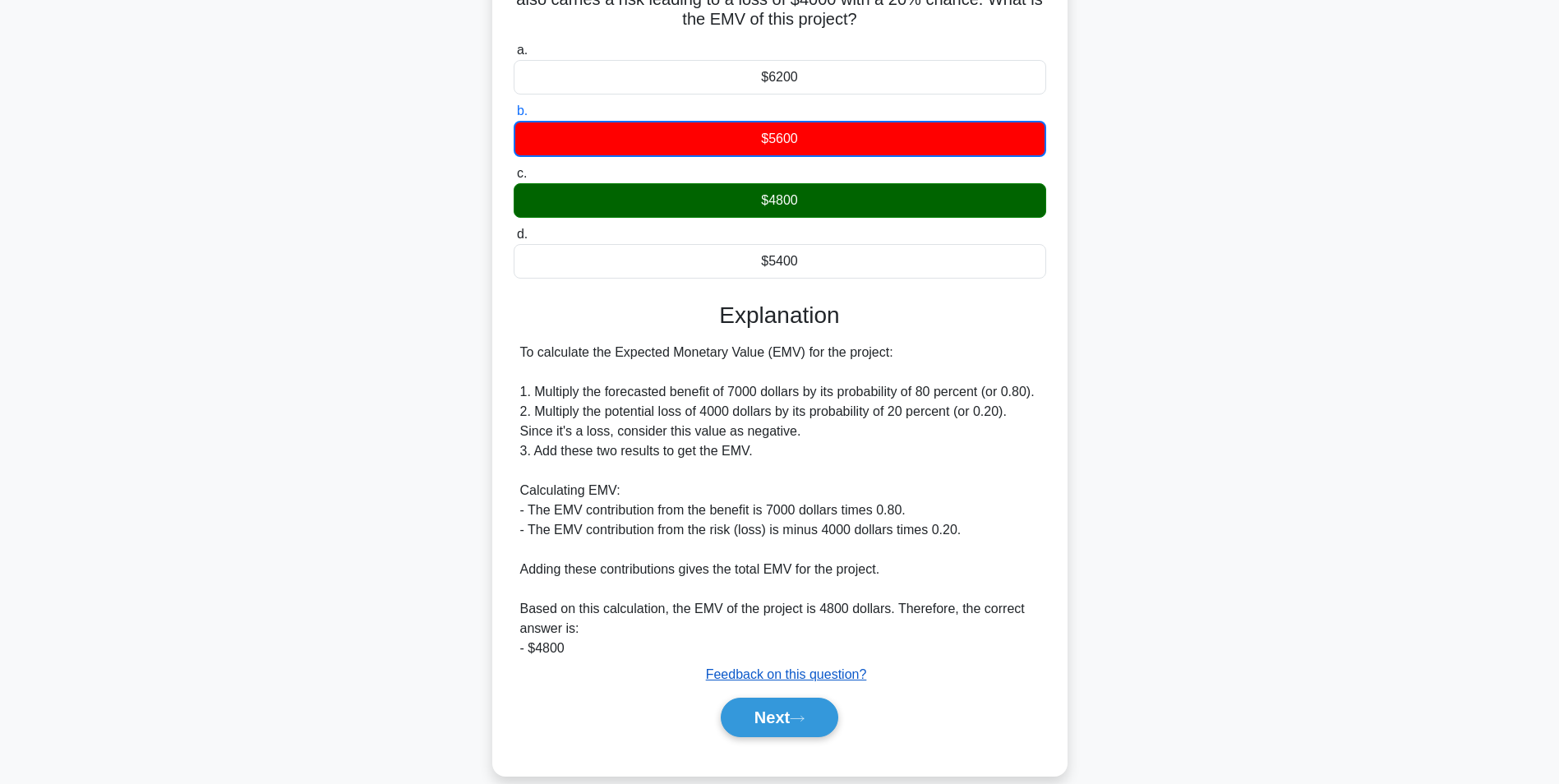
scroll to position [173, 0]
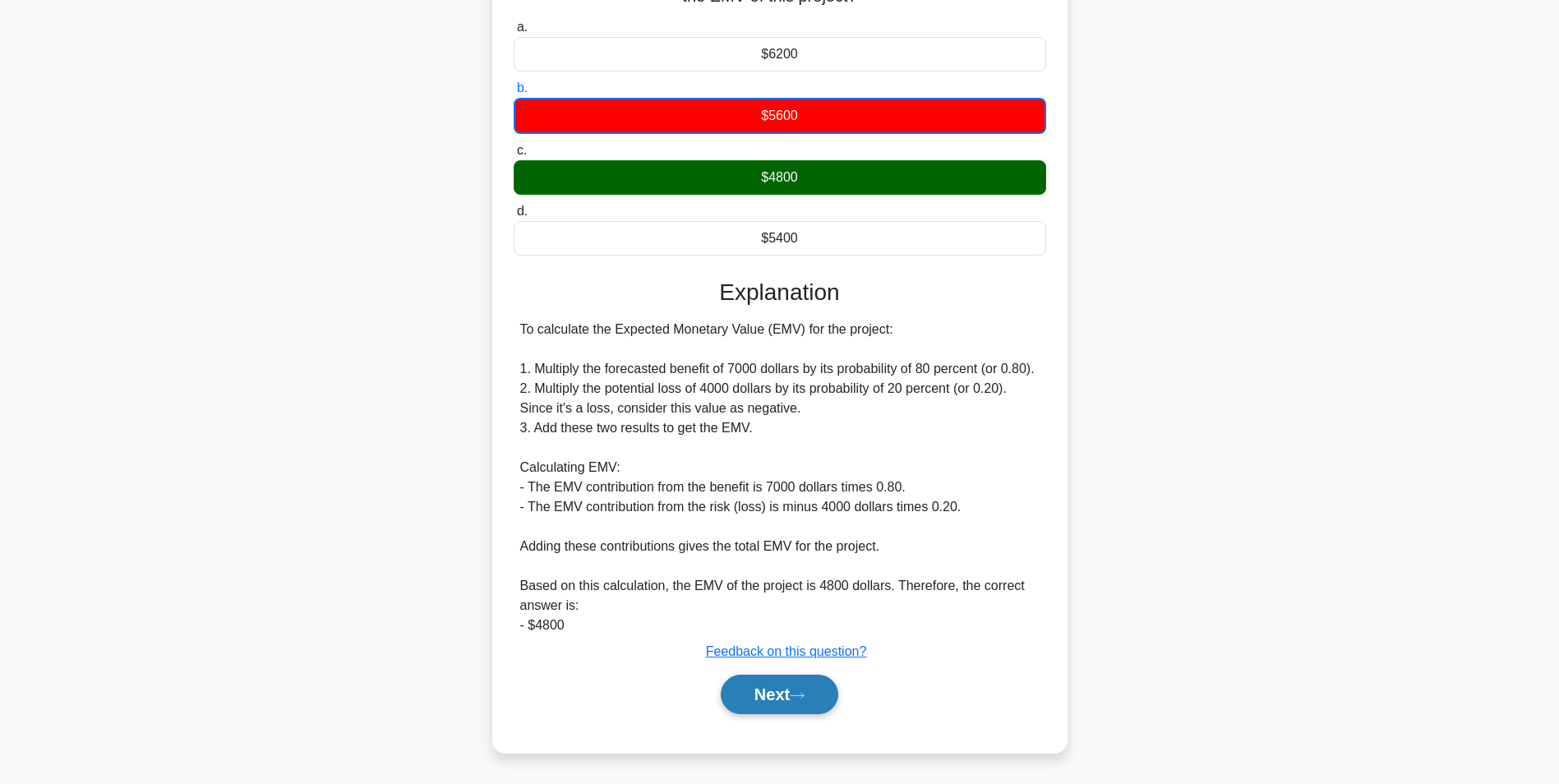
click at [776, 683] on button "Next" at bounding box center [779, 694] width 117 height 40
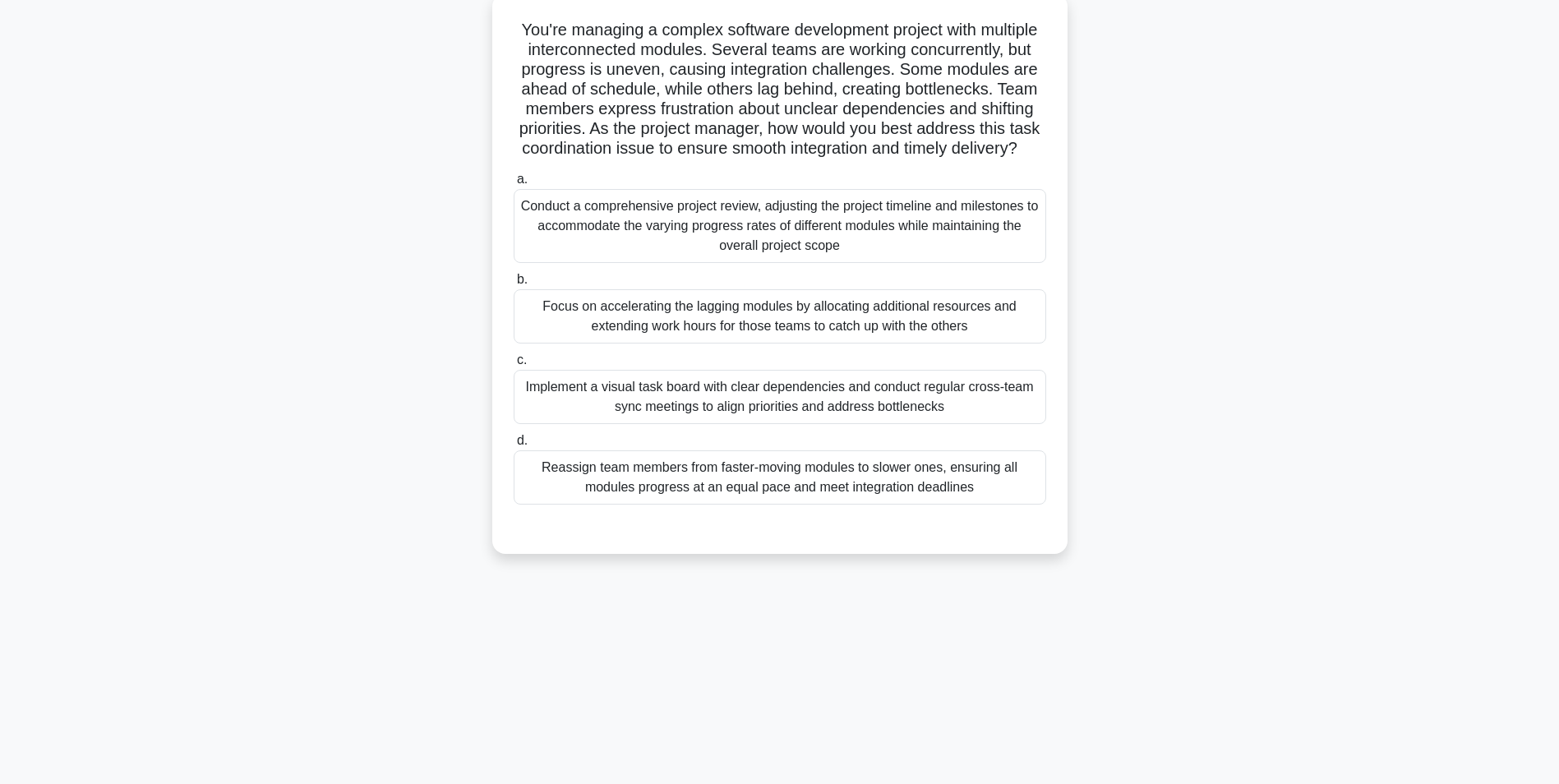
scroll to position [104, 0]
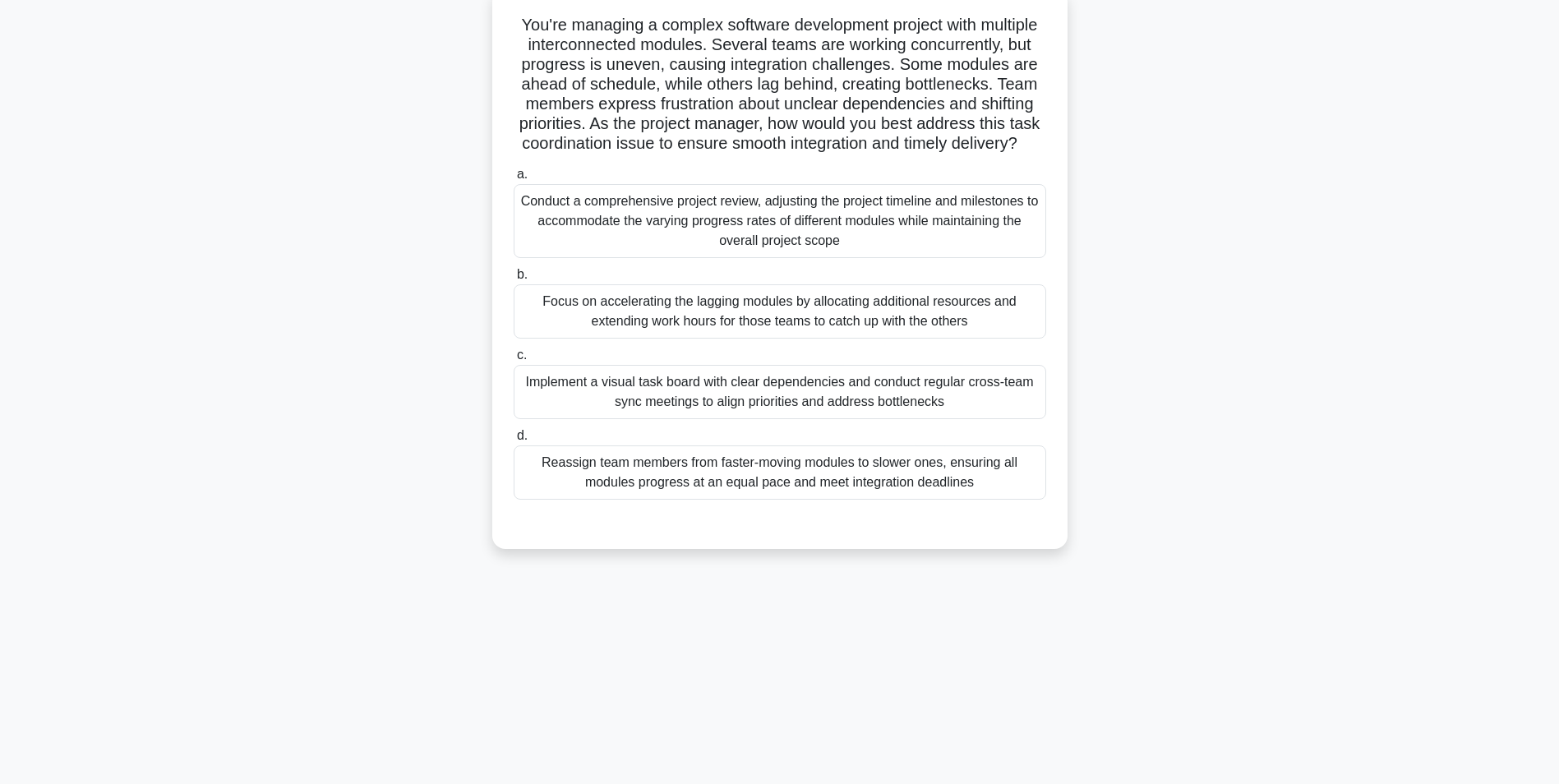
click at [765, 234] on div "Conduct a comprehensive project review, adjusting the project timeline and mile…" at bounding box center [780, 221] width 533 height 74
click at [513, 180] on input "a. Conduct a comprehensive project review, adjusting the project timeline and m…" at bounding box center [513, 175] width 0 height 11
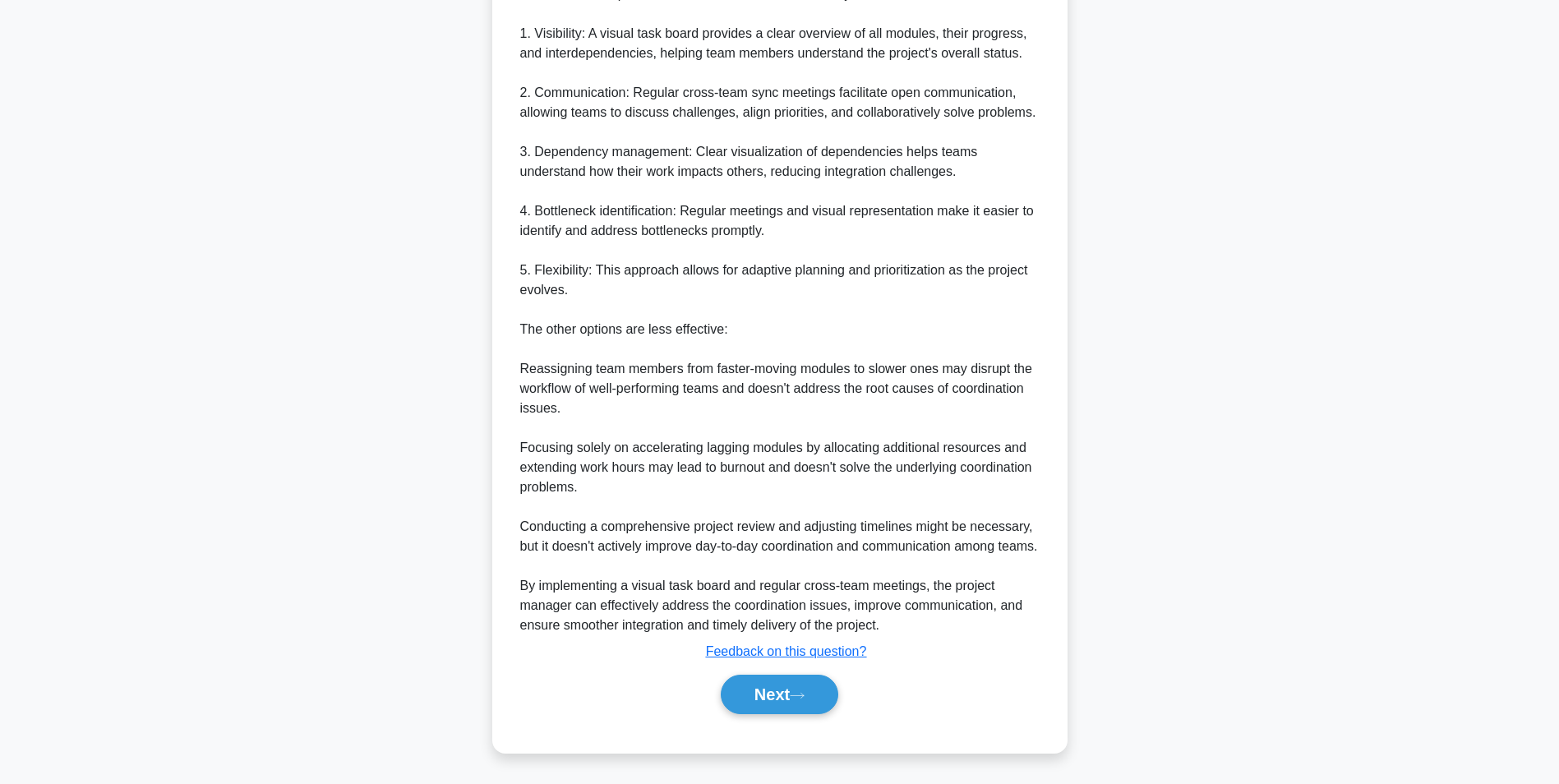
scroll to position [803, 0]
click at [773, 688] on button "Next" at bounding box center [779, 694] width 117 height 40
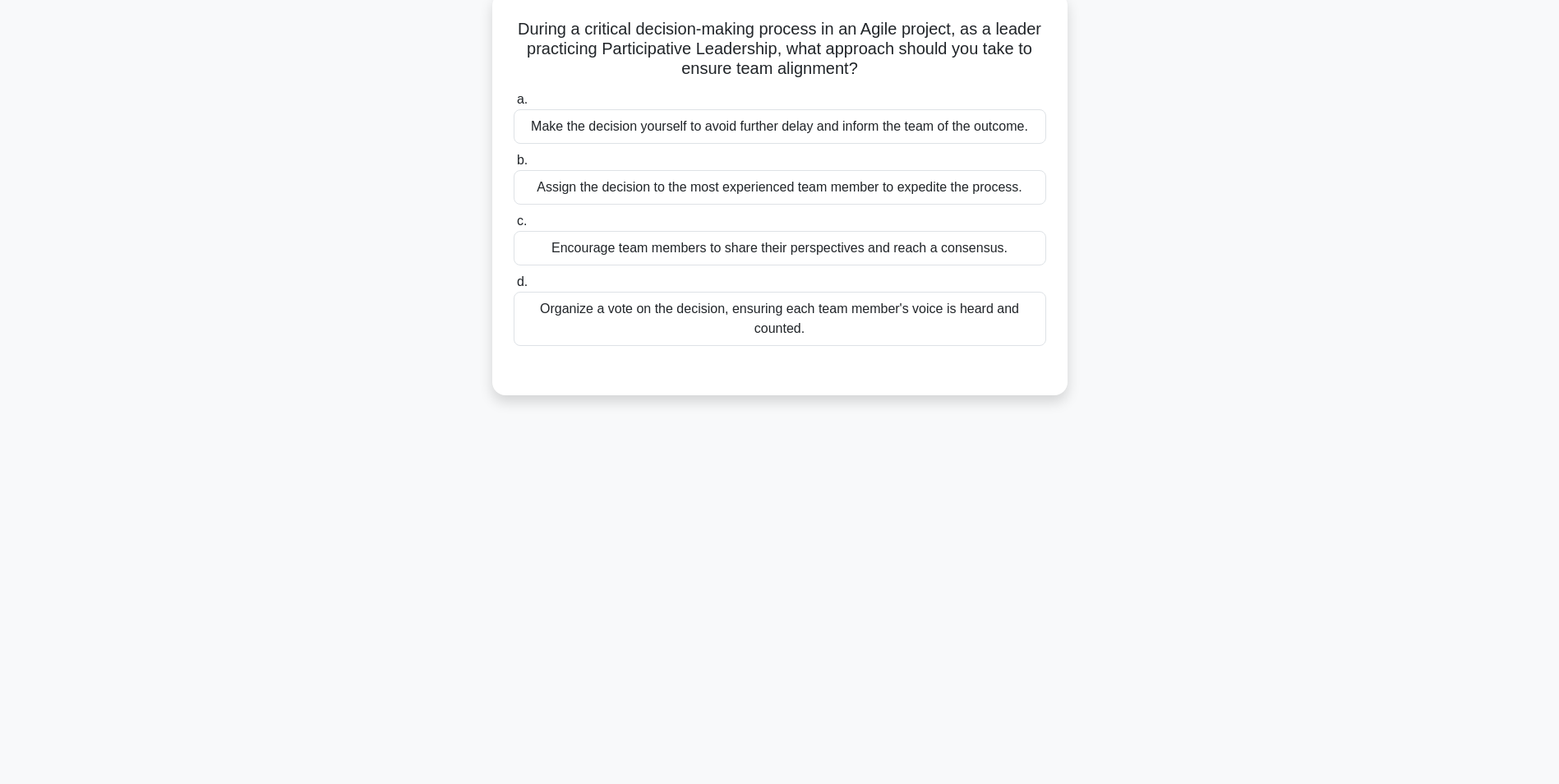
scroll to position [104, 0]
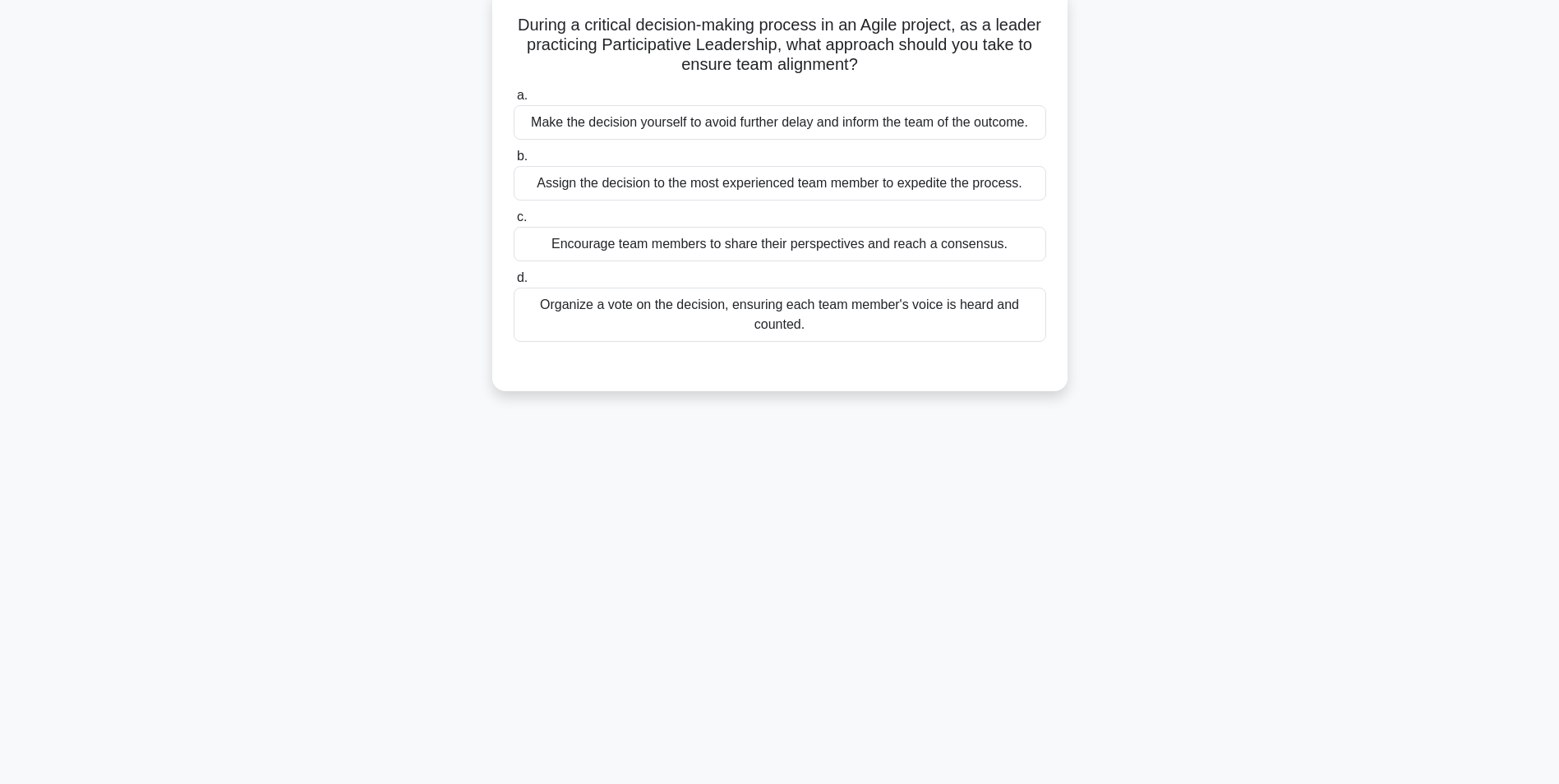
click at [828, 247] on div "Encourage team members to share their perspectives and reach a consensus." at bounding box center [780, 244] width 533 height 35
click at [513, 223] on input "c. Encourage team members to share their perspectives and reach a consensus." at bounding box center [513, 217] width 0 height 11
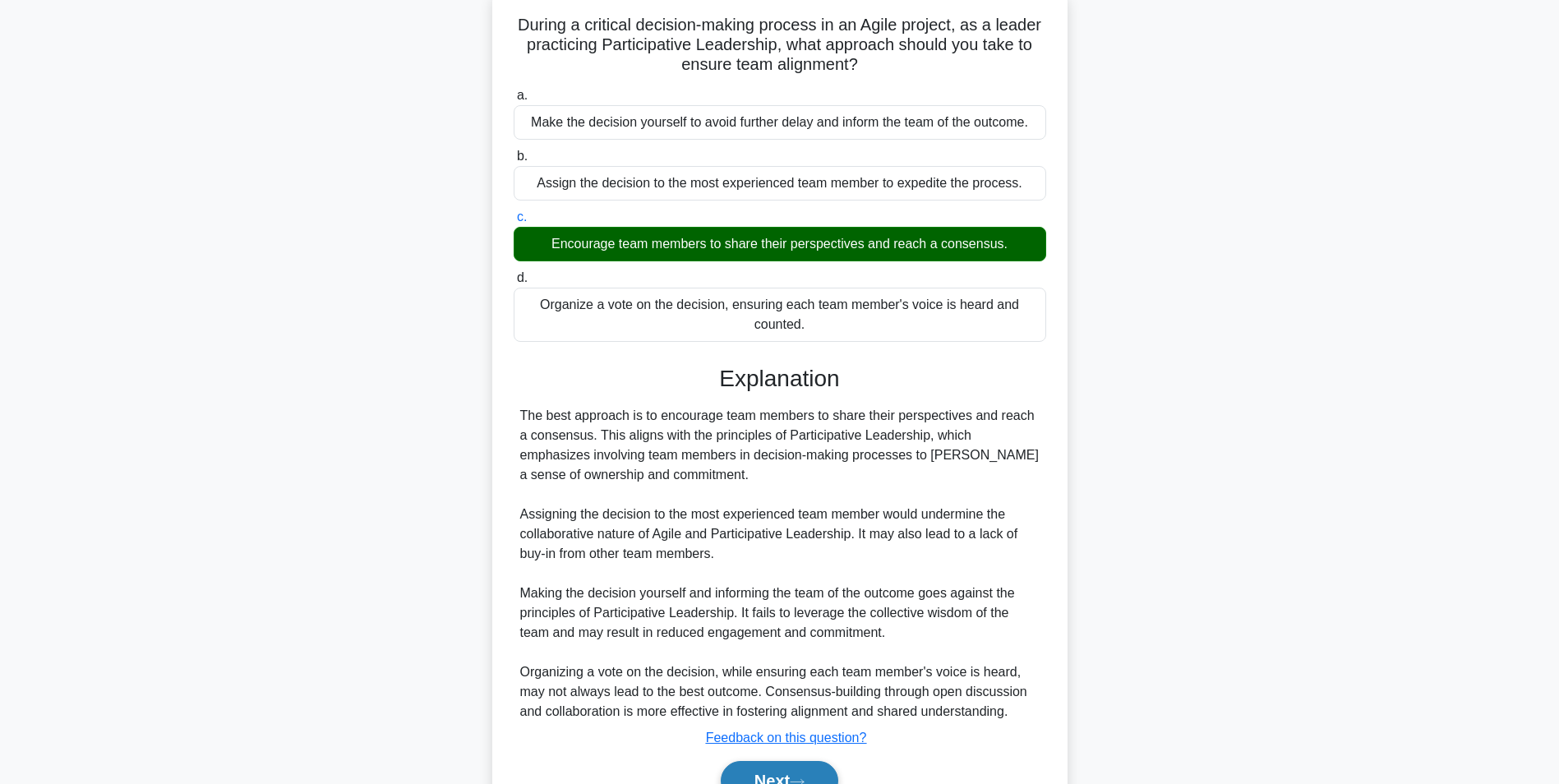
click at [771, 775] on button "Next" at bounding box center [779, 781] width 117 height 40
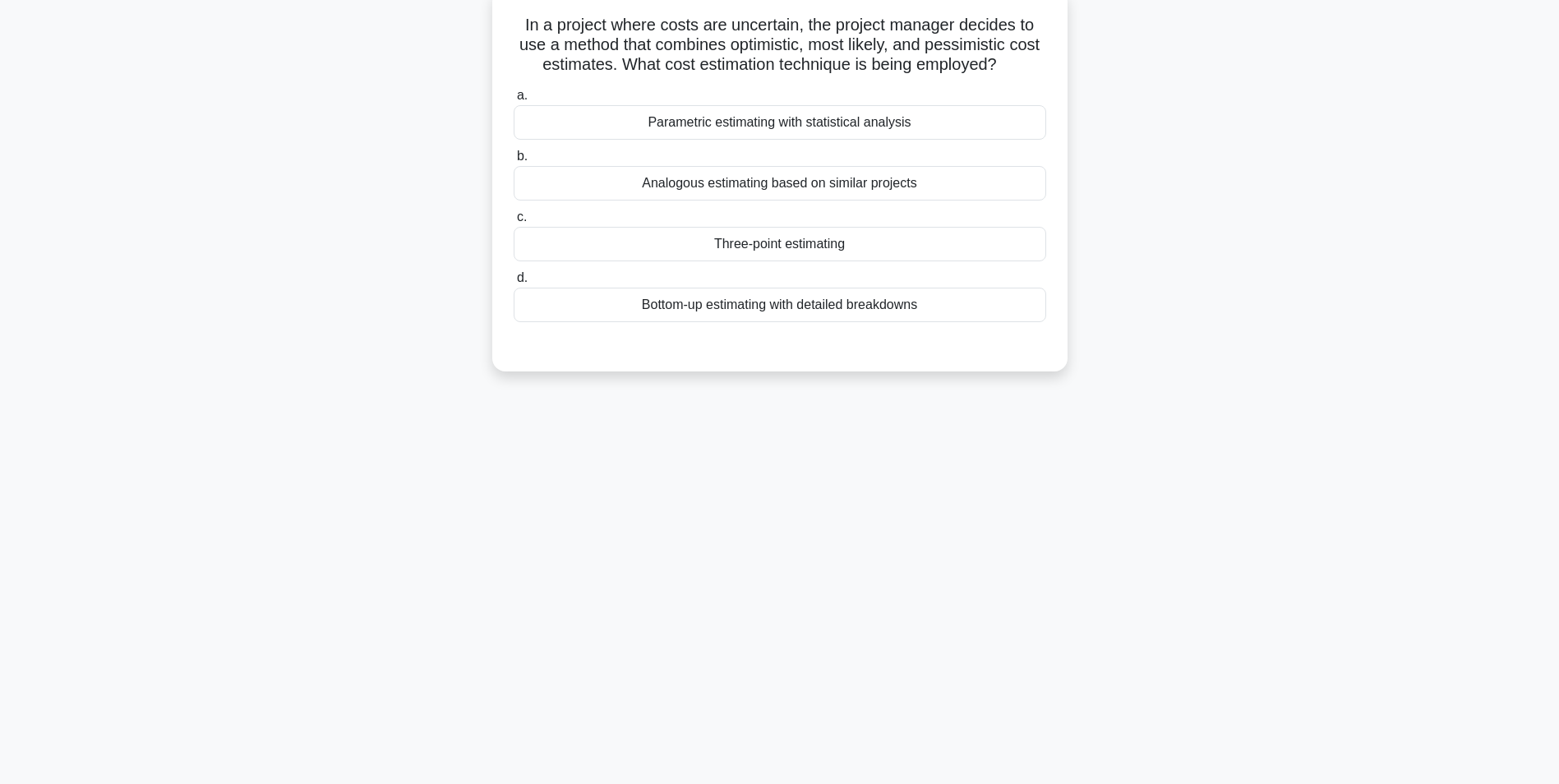
scroll to position [21, 0]
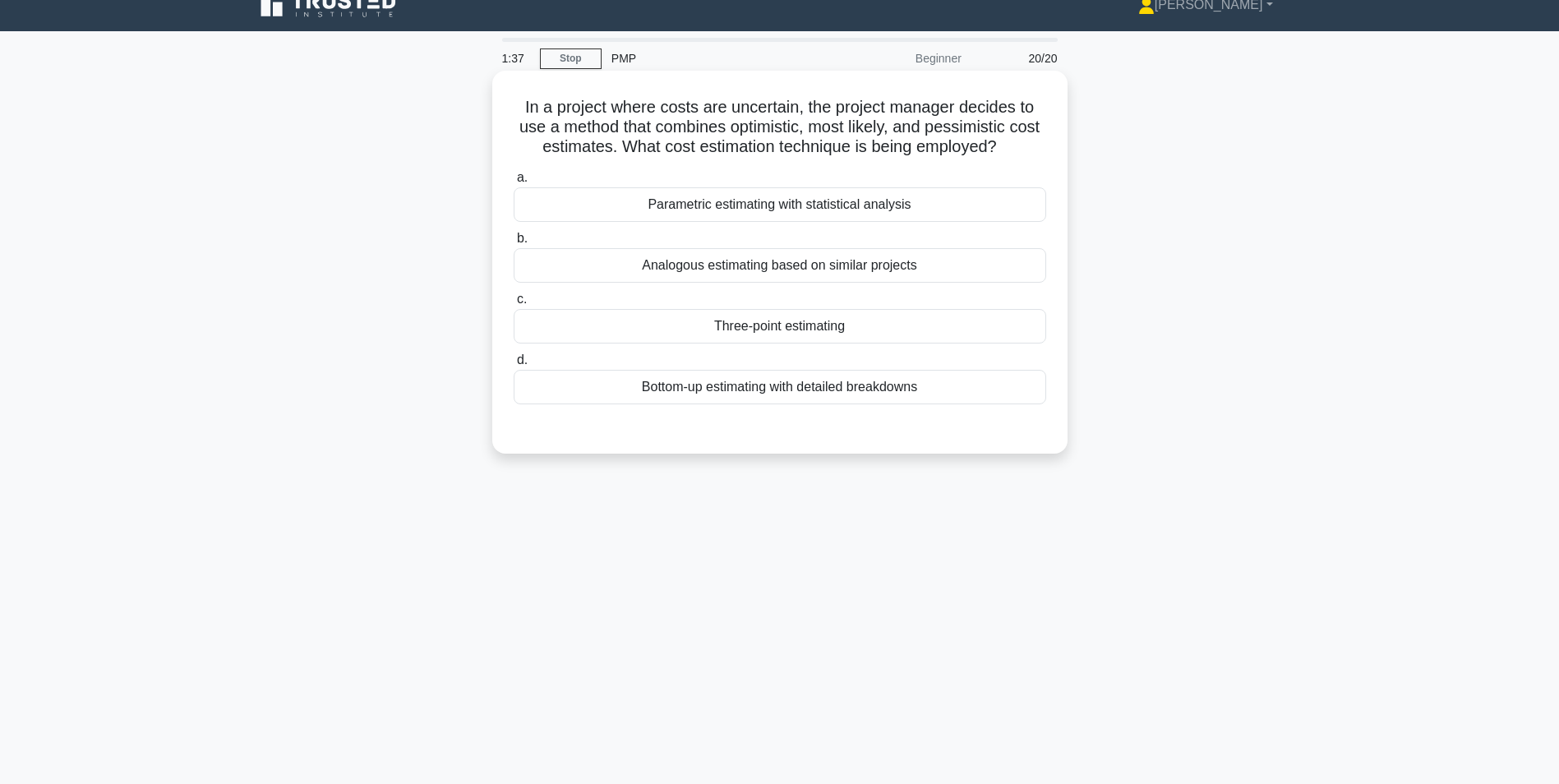
click at [805, 332] on div "Three-point estimating" at bounding box center [780, 326] width 533 height 35
click at [513, 305] on input "c. Three-point estimating" at bounding box center [513, 299] width 0 height 11
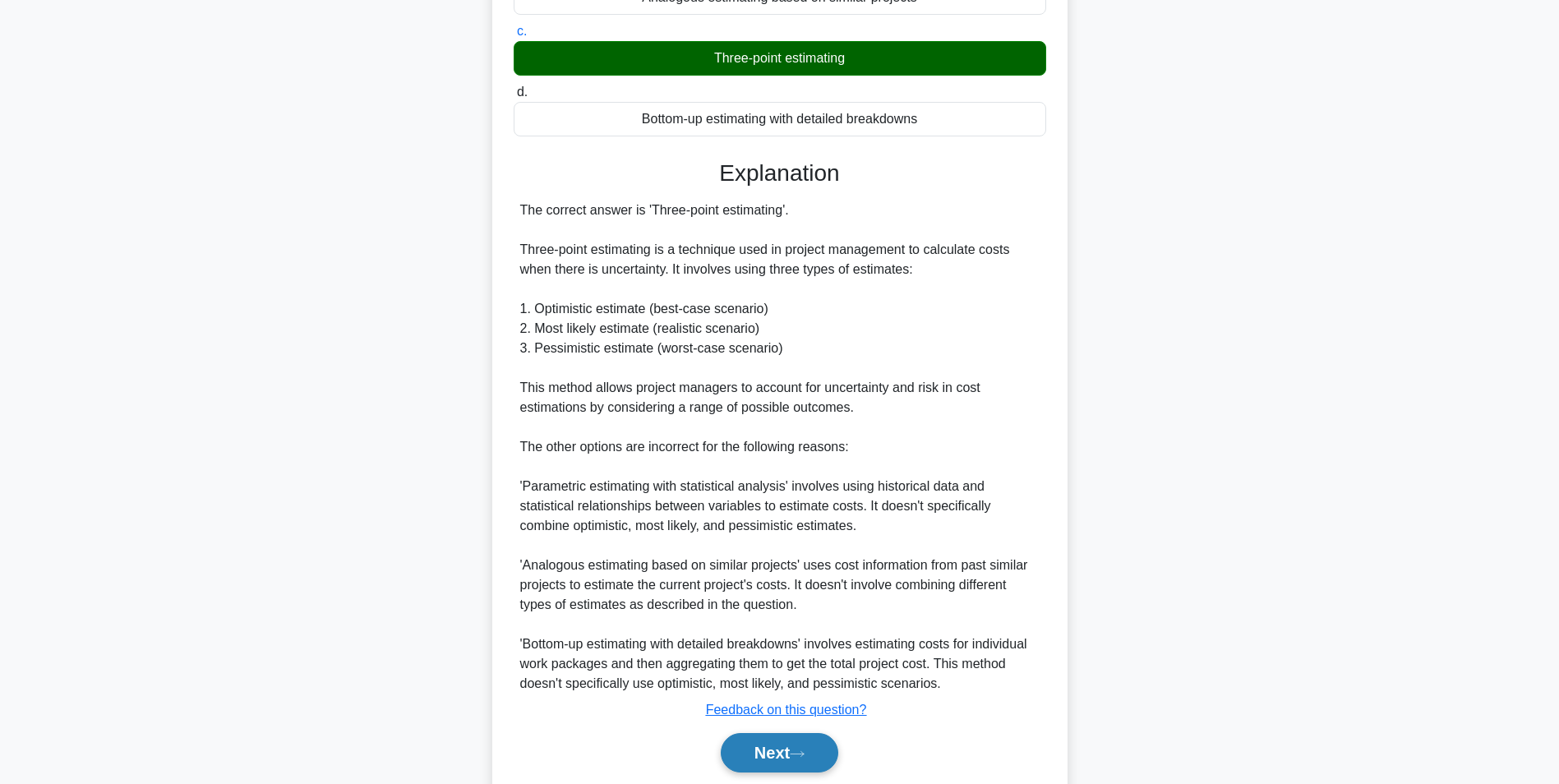
scroll to position [348, 0]
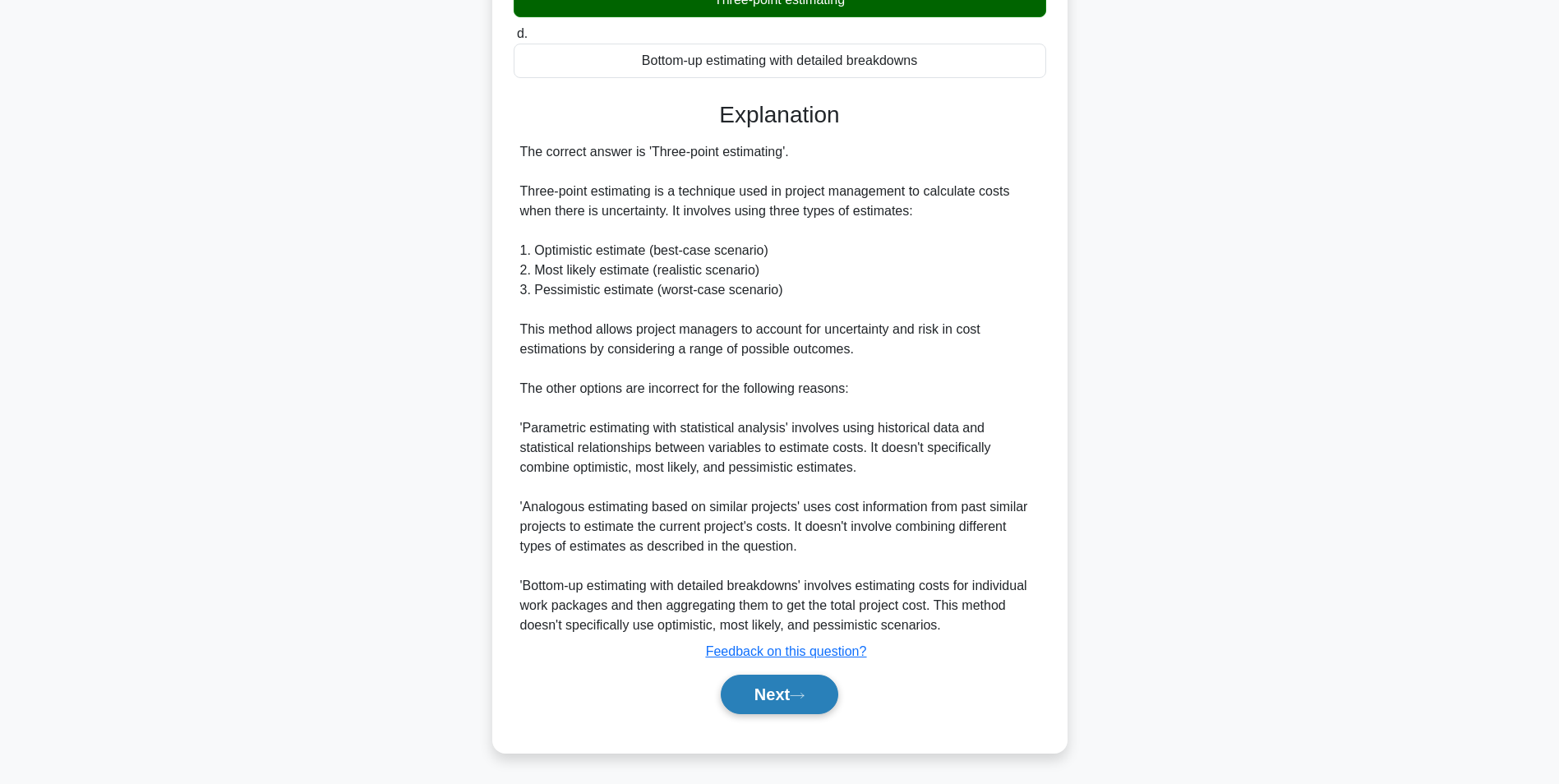
click at [772, 695] on button "Next" at bounding box center [779, 694] width 117 height 40
click at [771, 693] on button "Next" at bounding box center [779, 694] width 117 height 40
